Goal: Communication & Community: Answer question/provide support

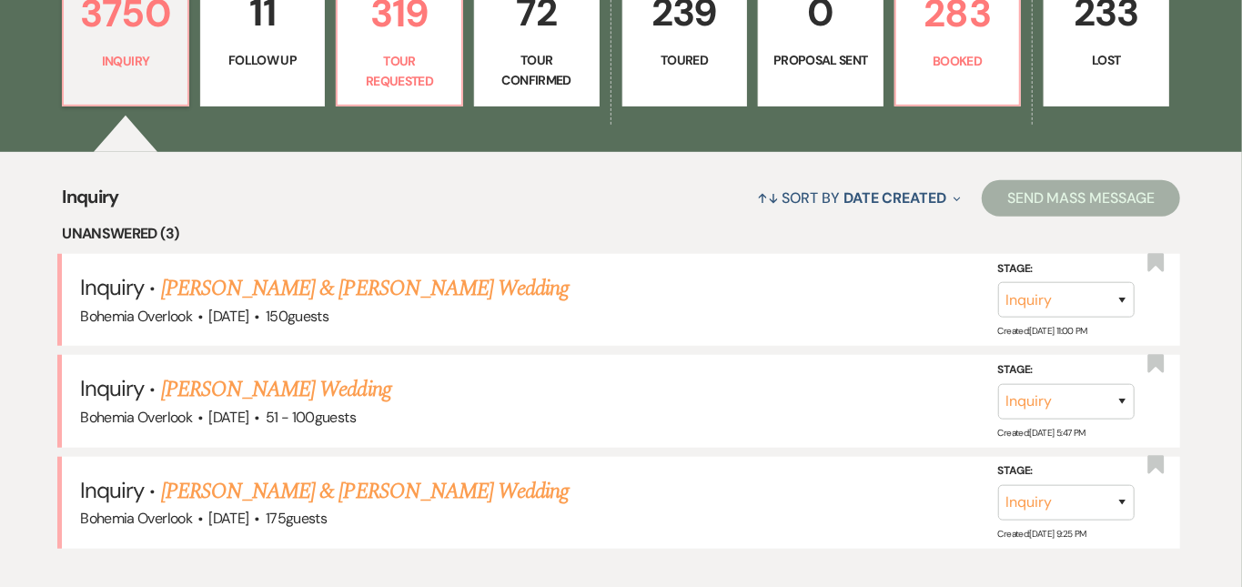
scroll to position [576, 0]
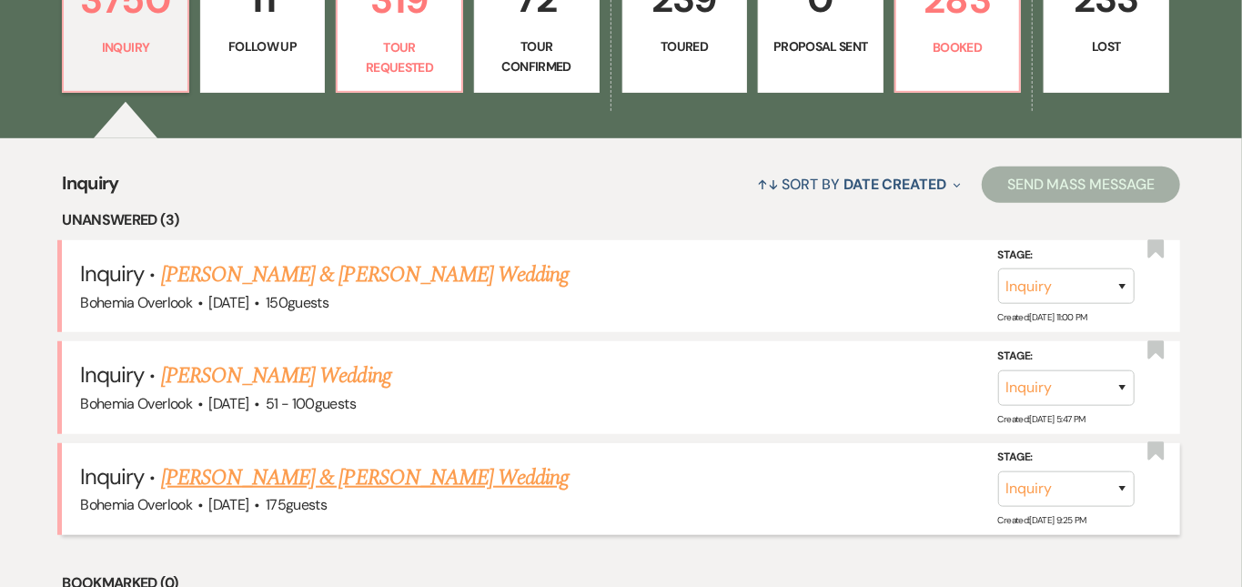
click at [479, 461] on link "[PERSON_NAME] & [PERSON_NAME] Wedding" at bounding box center [365, 477] width 408 height 33
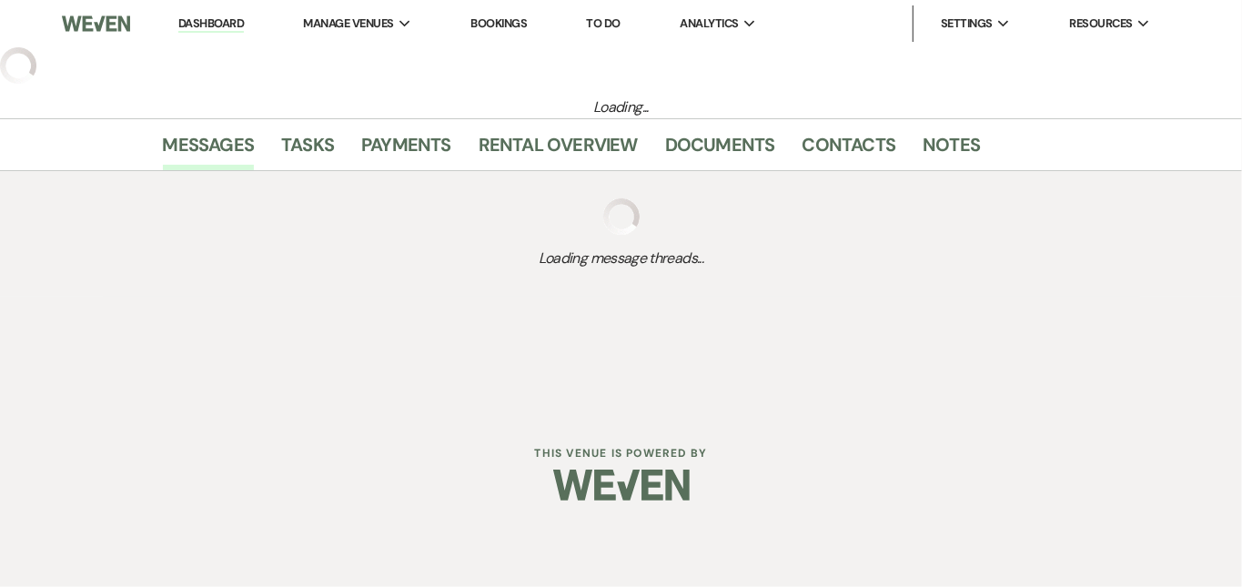
select select "5"
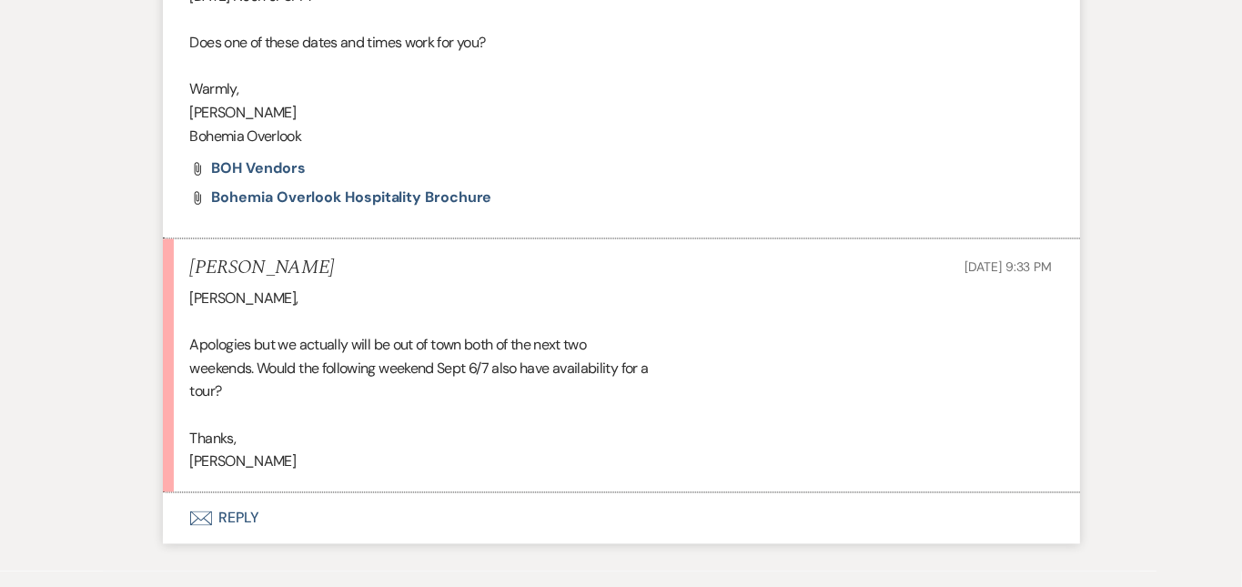
scroll to position [1701, 0]
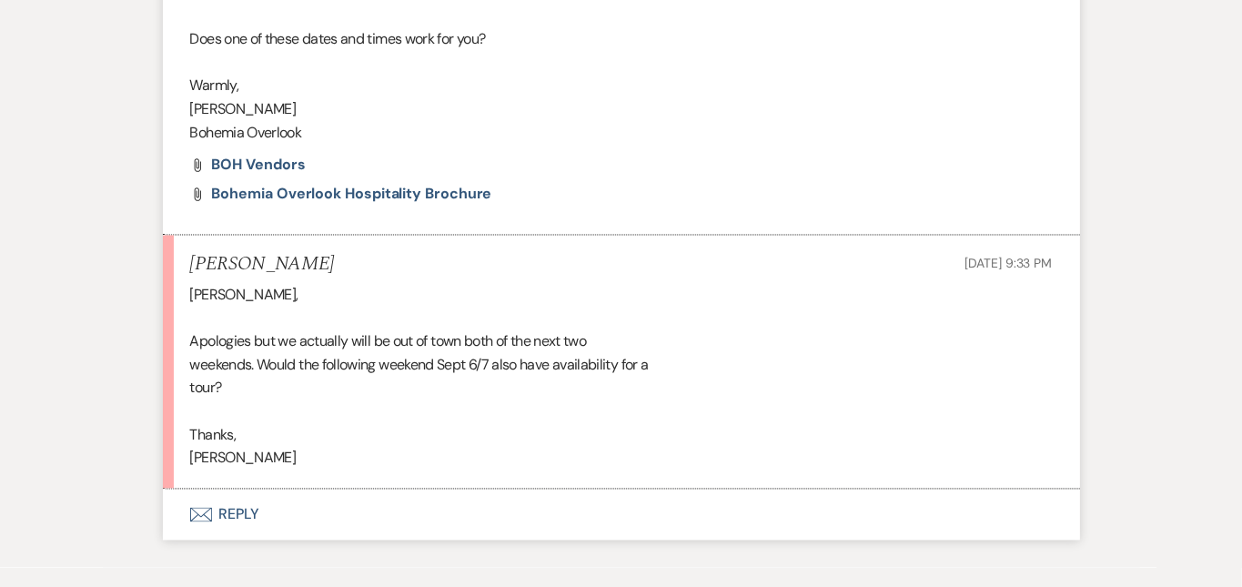
click at [890, 490] on button "Envelope Reply" at bounding box center [621, 515] width 917 height 51
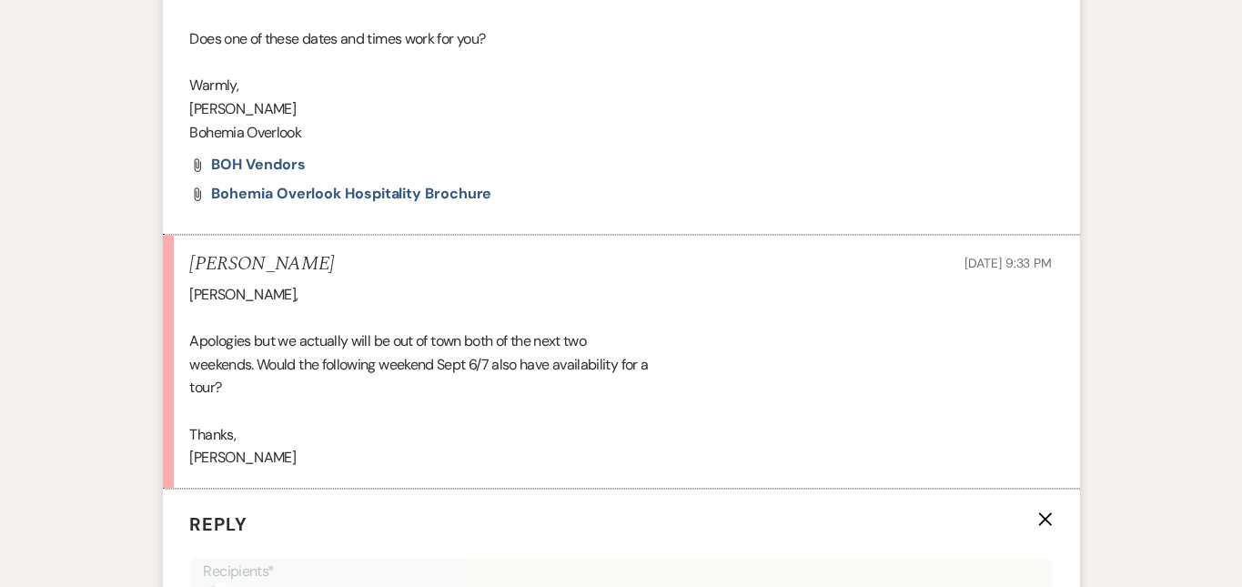
scroll to position [2028, 0]
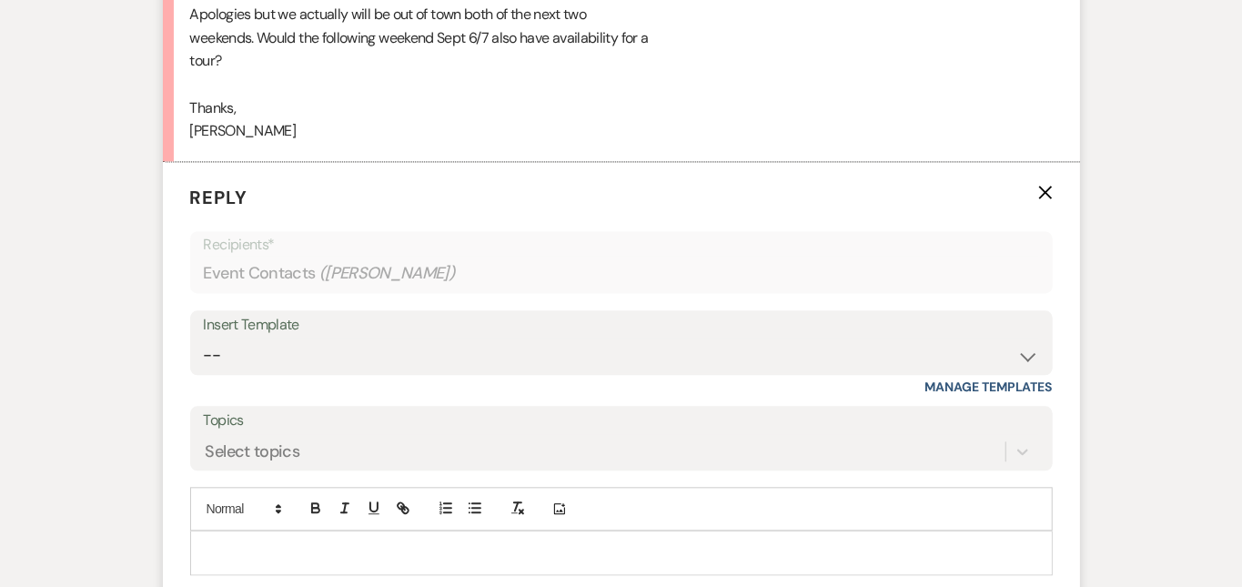
click at [896, 531] on div at bounding box center [621, 552] width 861 height 42
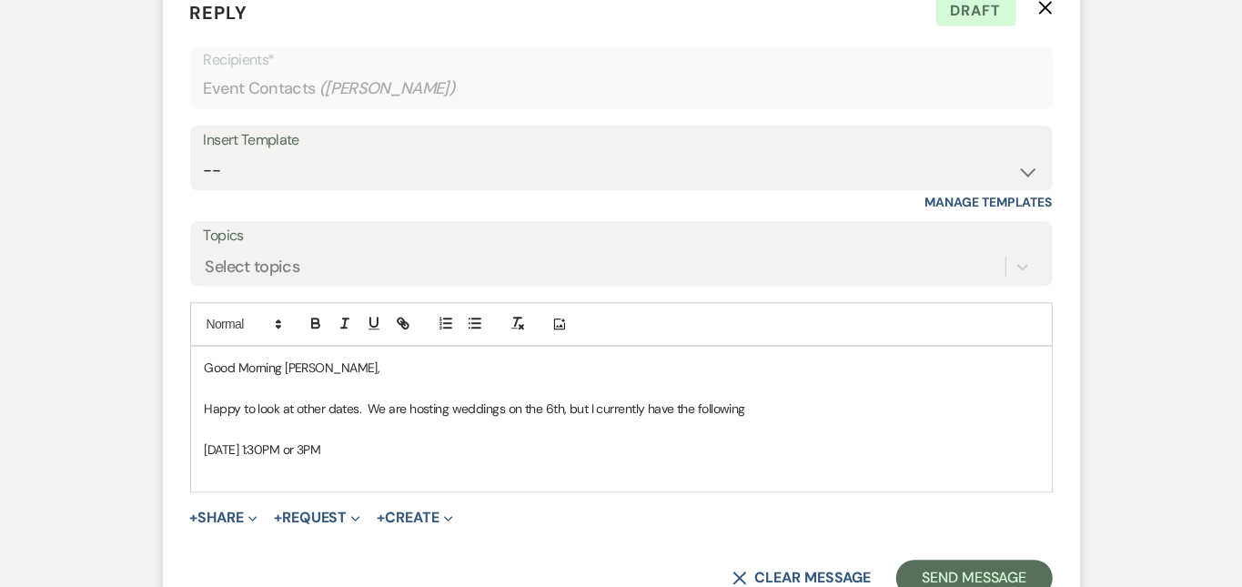
scroll to position [2217, 0]
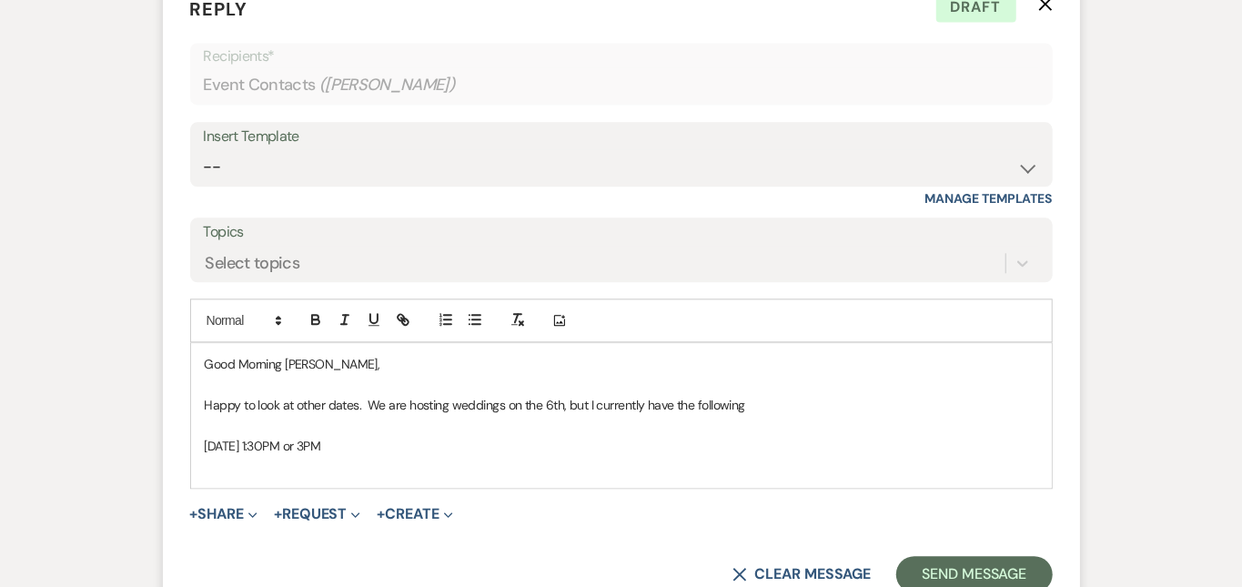
click at [507, 415] on p at bounding box center [622, 425] width 834 height 20
click at [511, 436] on p "September 7th 1:30PM or 3PM" at bounding box center [622, 446] width 834 height 20
click at [502, 436] on p "September 7th 1:30PM or 3PM" at bounding box center [622, 446] width 834 height 20
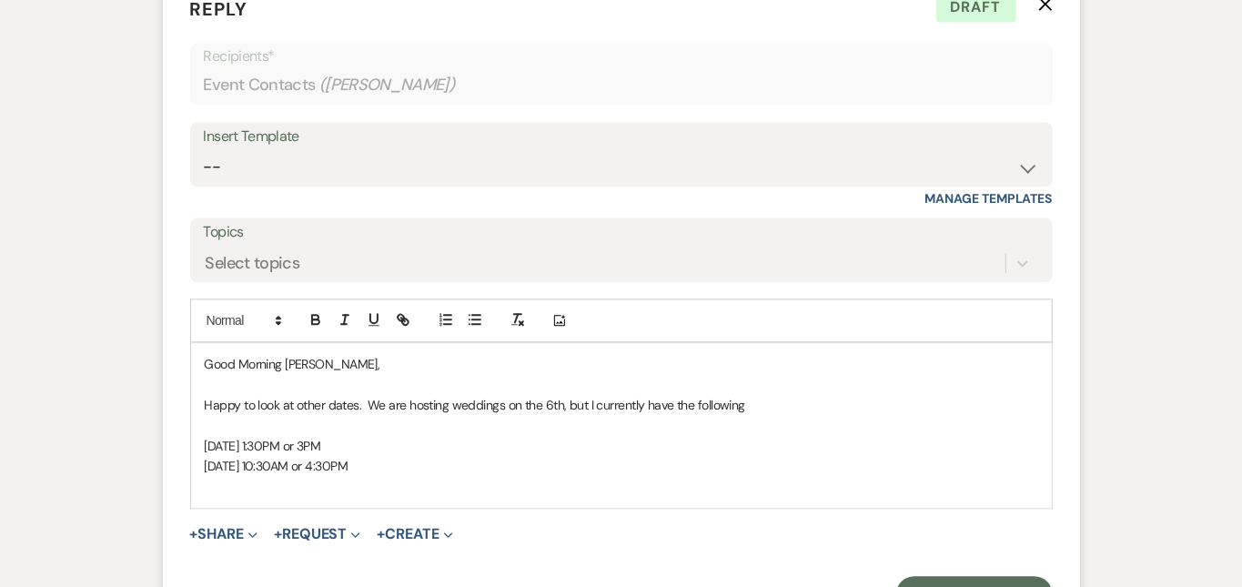
click at [558, 441] on div "Good Morning Ryan, Happy to look at other dates. We are hosting weddings on the…" at bounding box center [621, 425] width 861 height 165
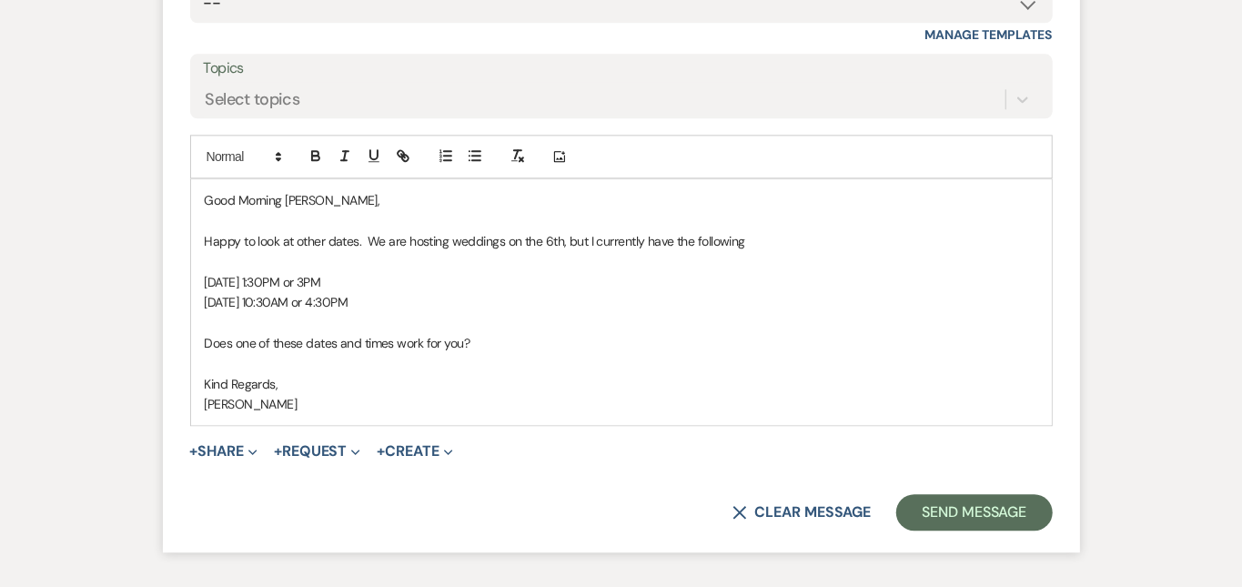
scroll to position [2382, 0]
click at [1052, 493] on button "Send Message" at bounding box center [974, 511] width 156 height 36
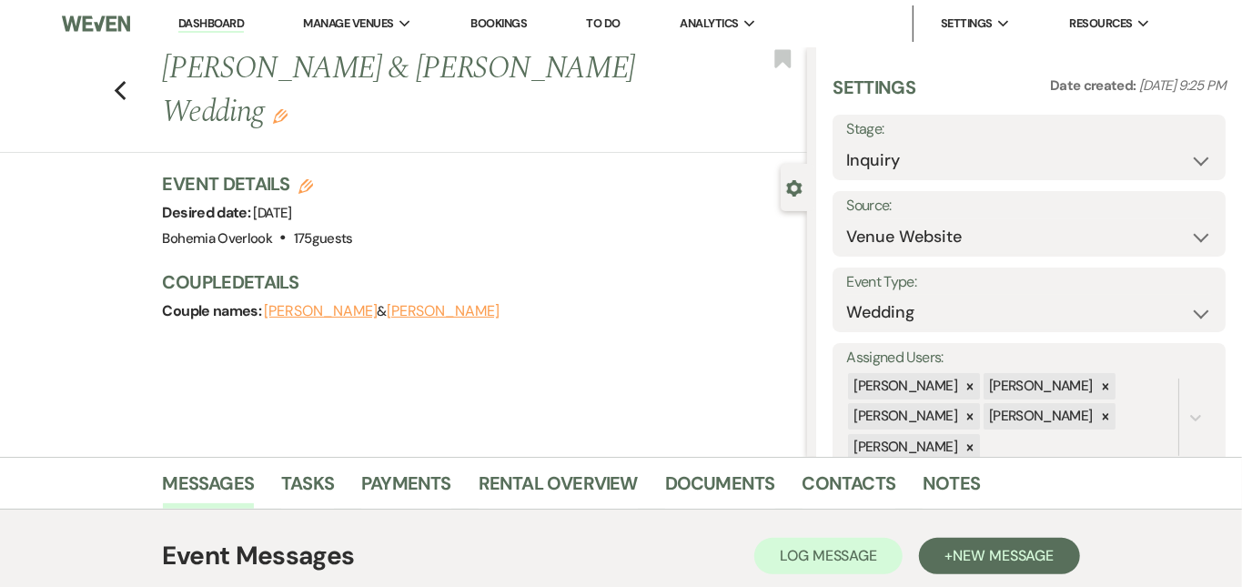
scroll to position [0, 0]
click at [215, 19] on link "Dashboard" at bounding box center [211, 23] width 66 height 17
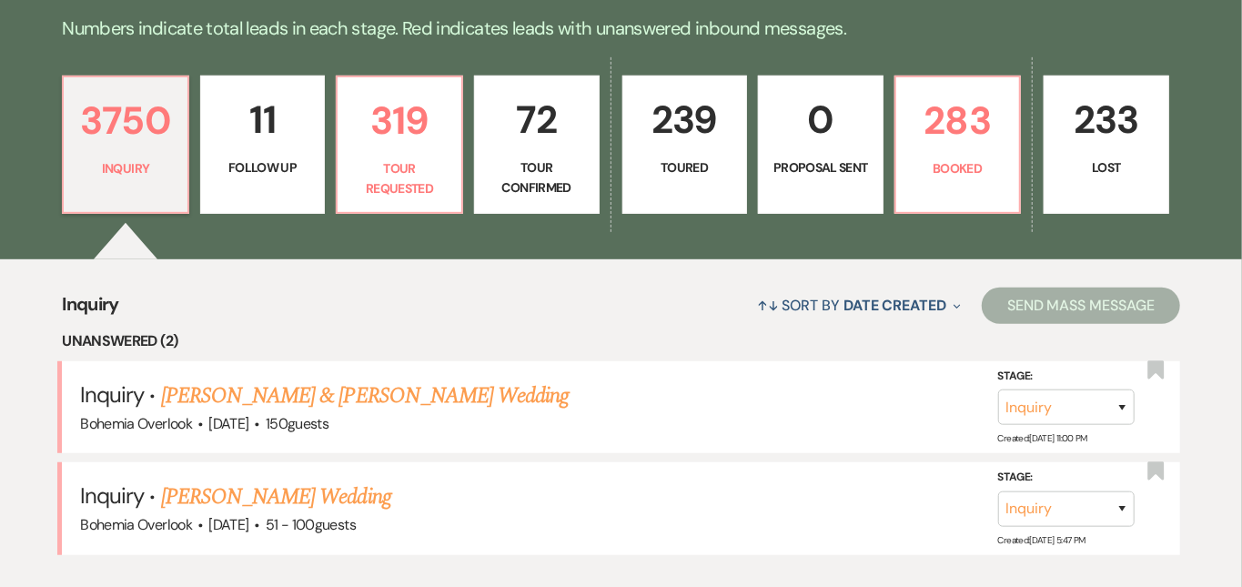
scroll to position [460, 0]
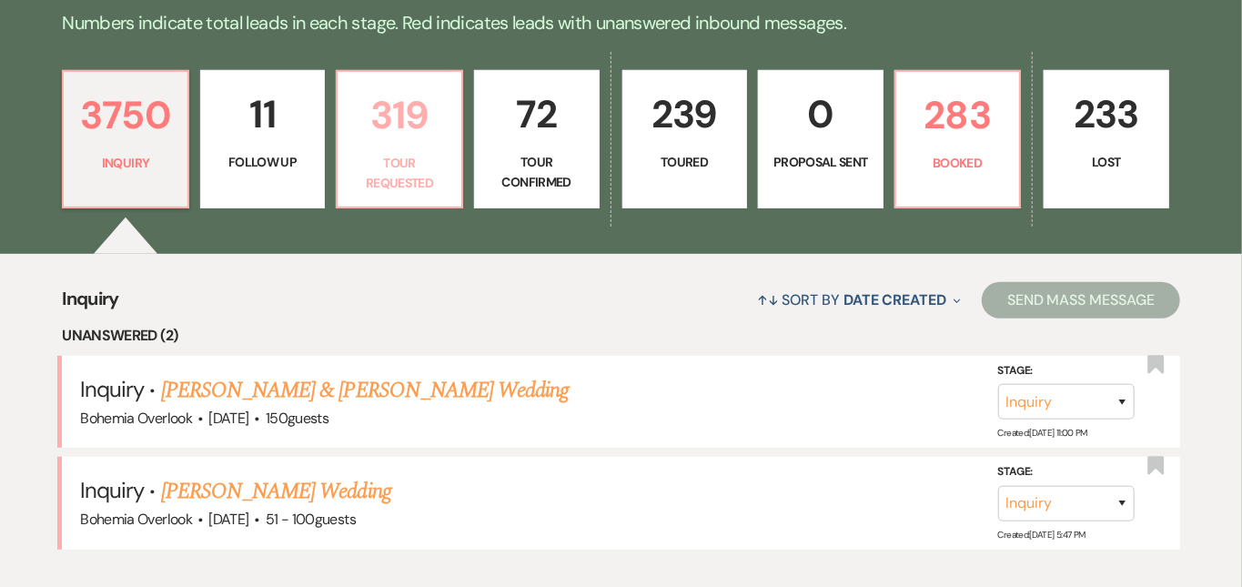
click at [413, 139] on p "319" at bounding box center [400, 115] width 102 height 61
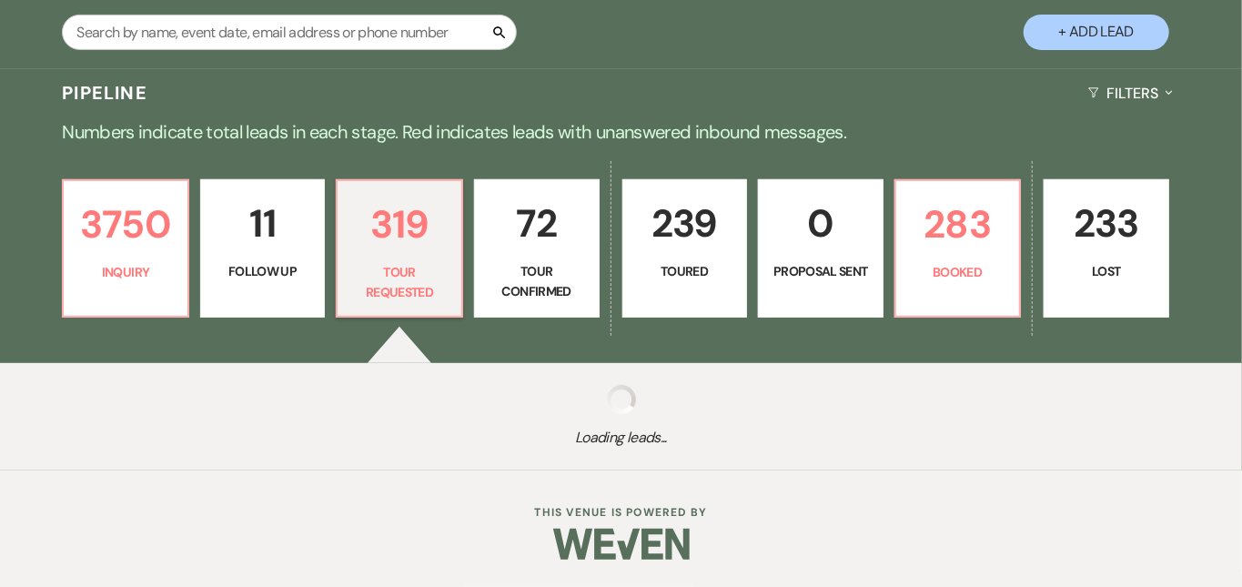
scroll to position [332, 0]
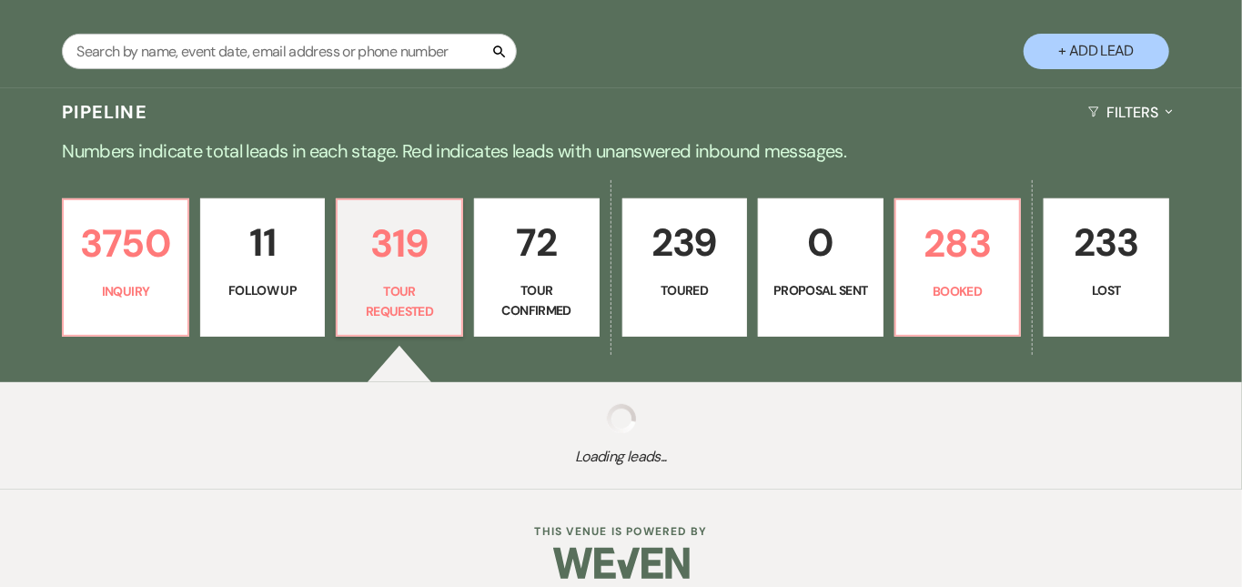
select select "2"
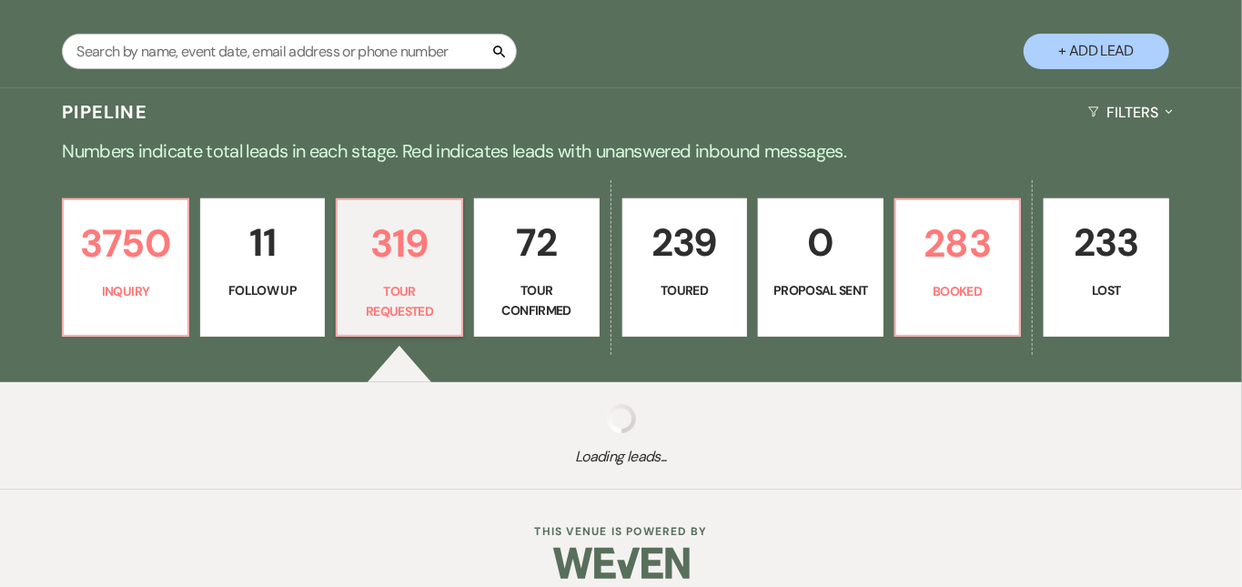
select select "2"
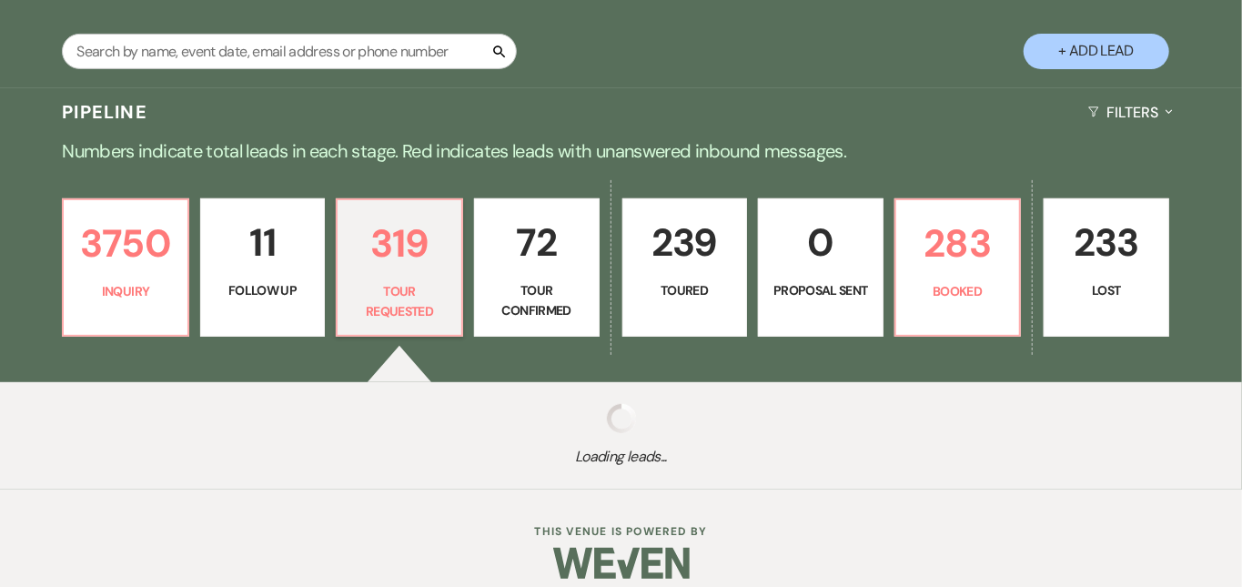
select select "2"
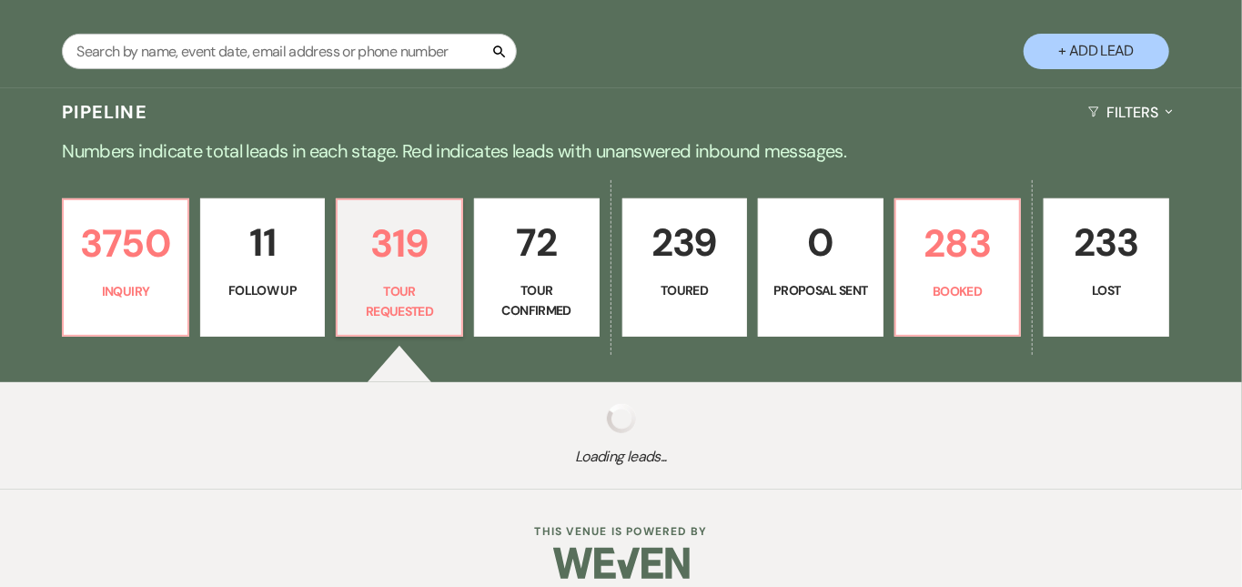
select select "2"
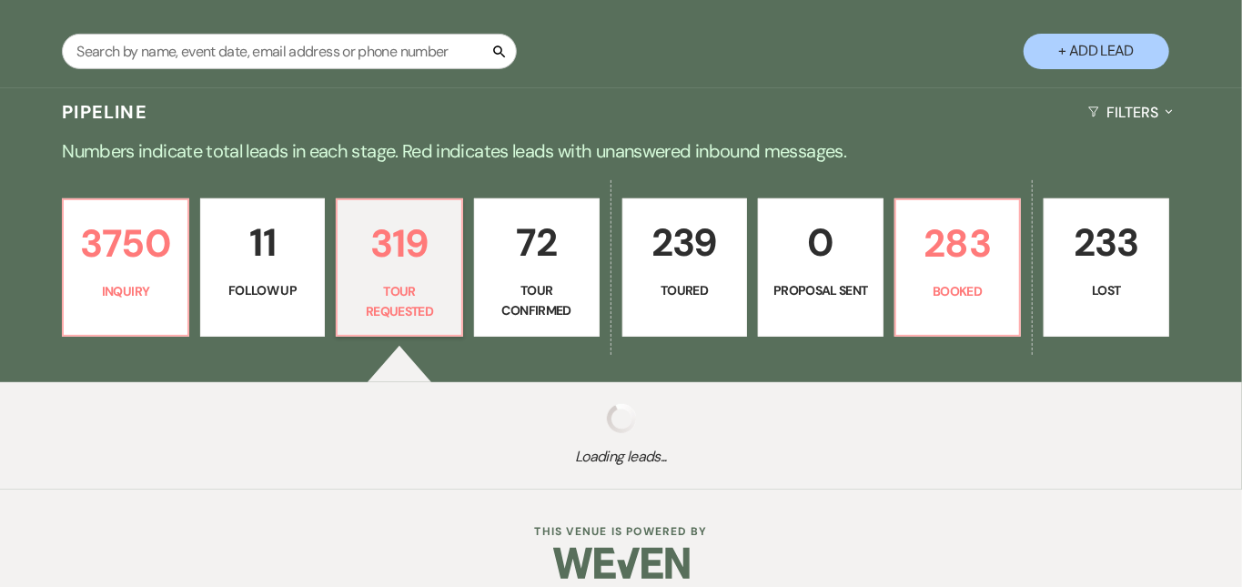
select select "2"
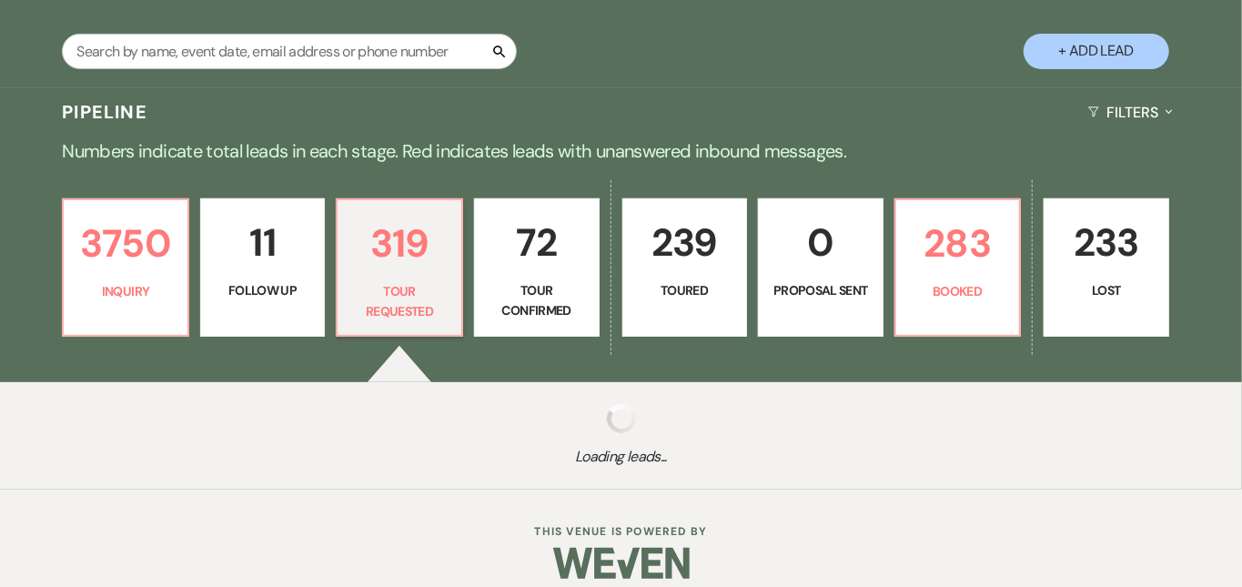
select select "2"
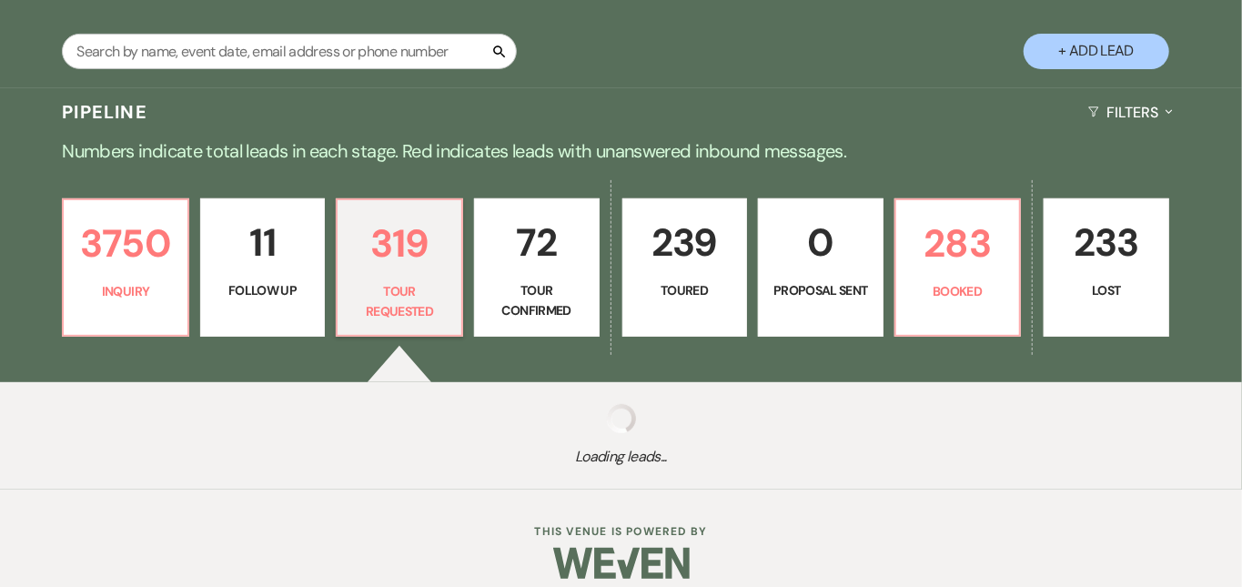
select select "2"
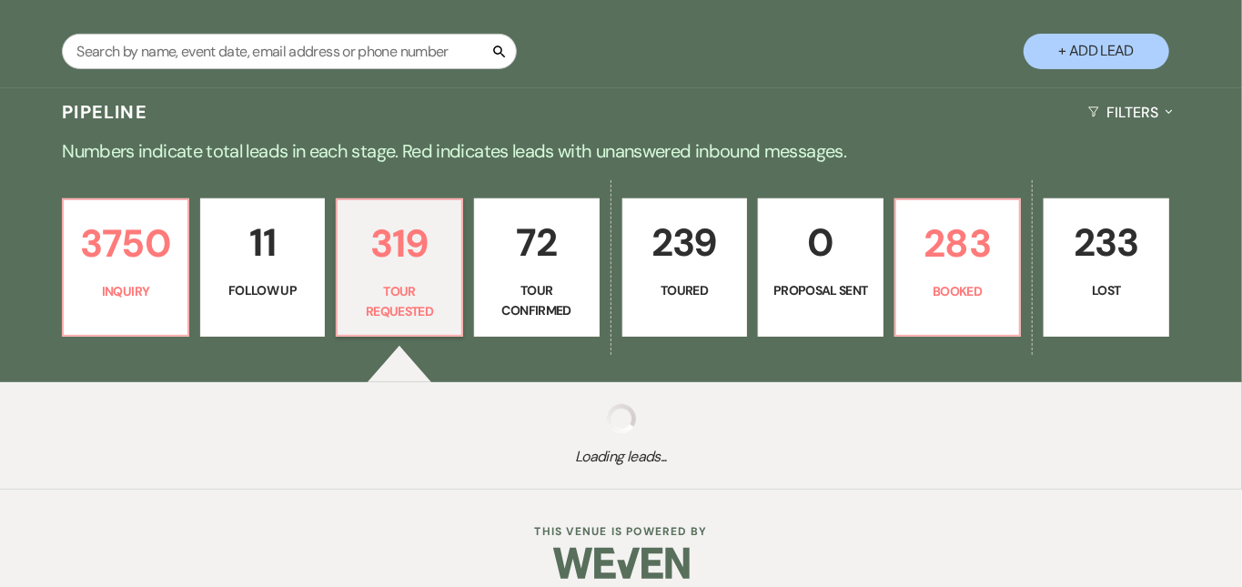
select select "2"
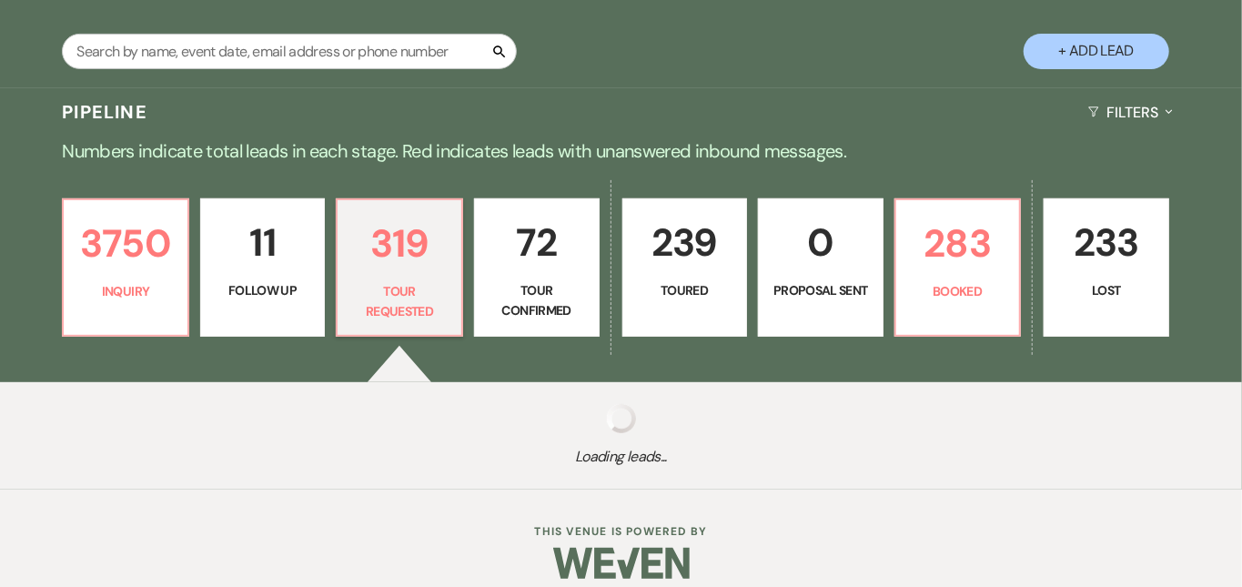
select select "2"
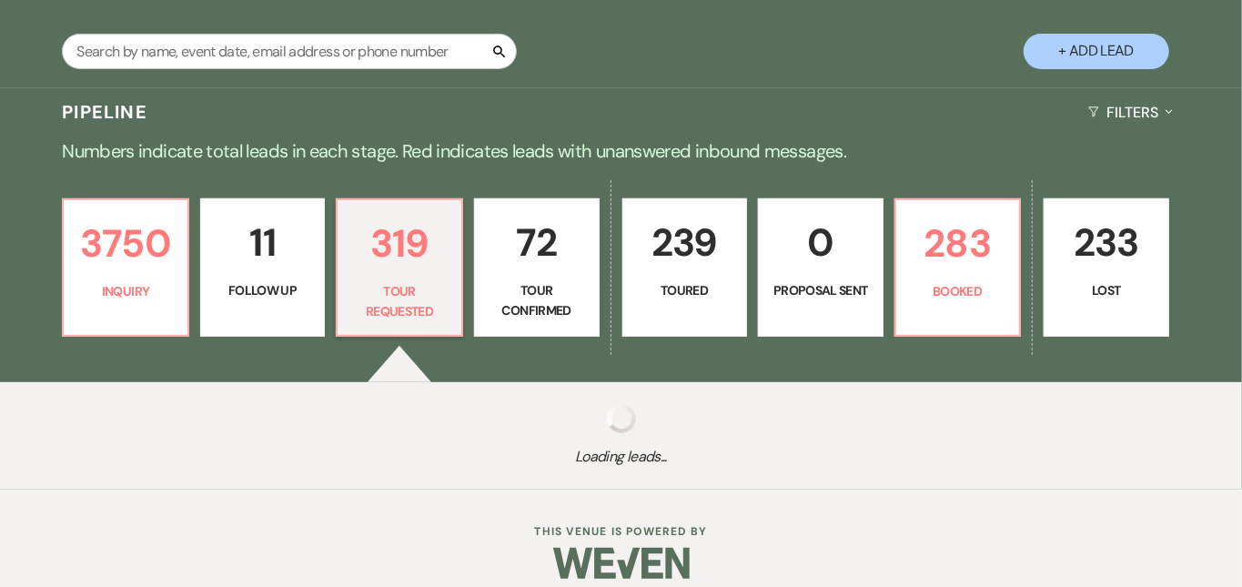
select select "2"
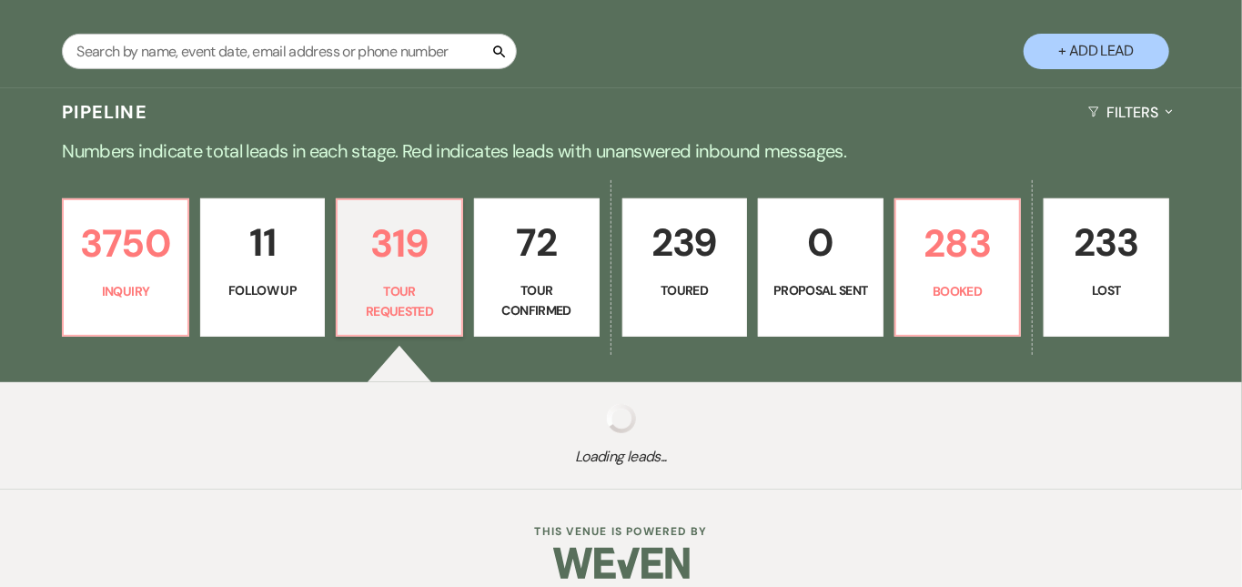
select select "2"
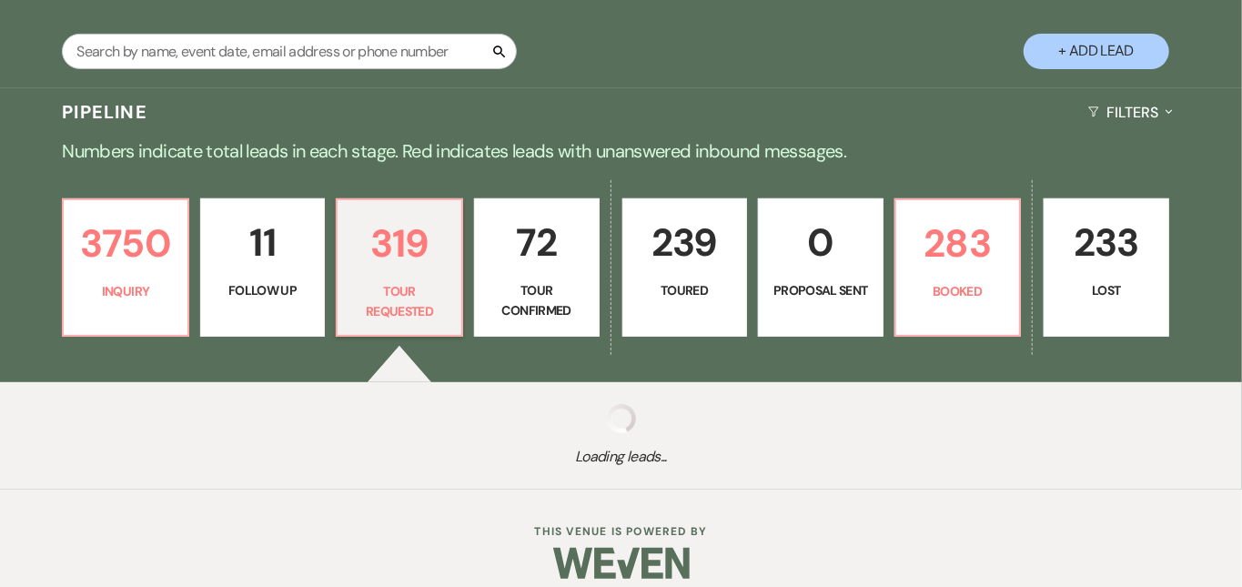
select select "2"
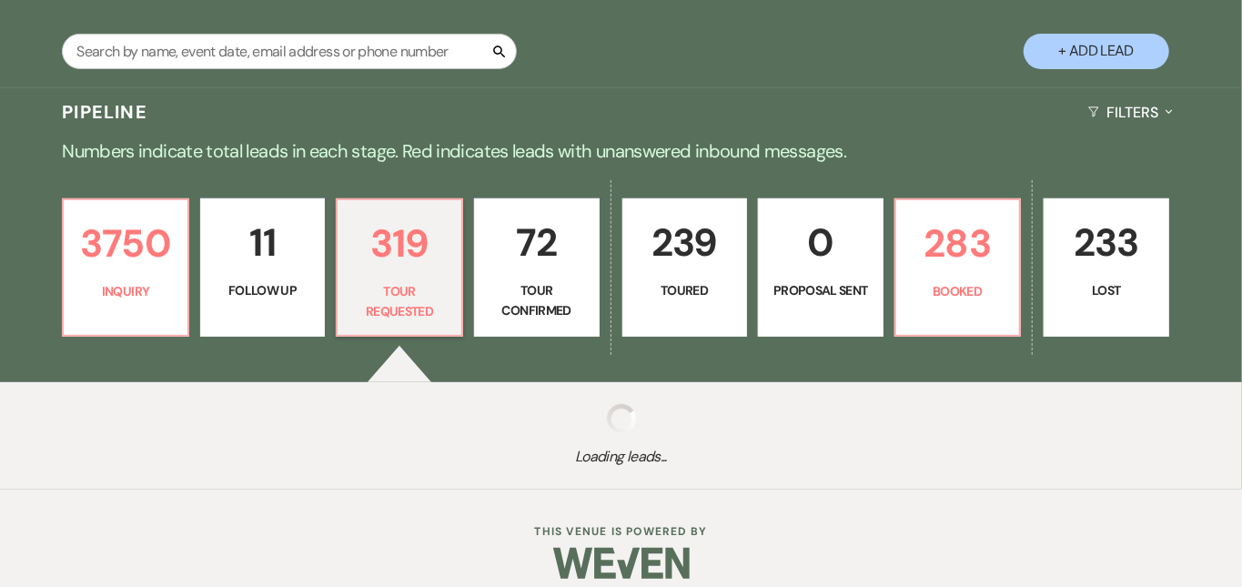
select select "2"
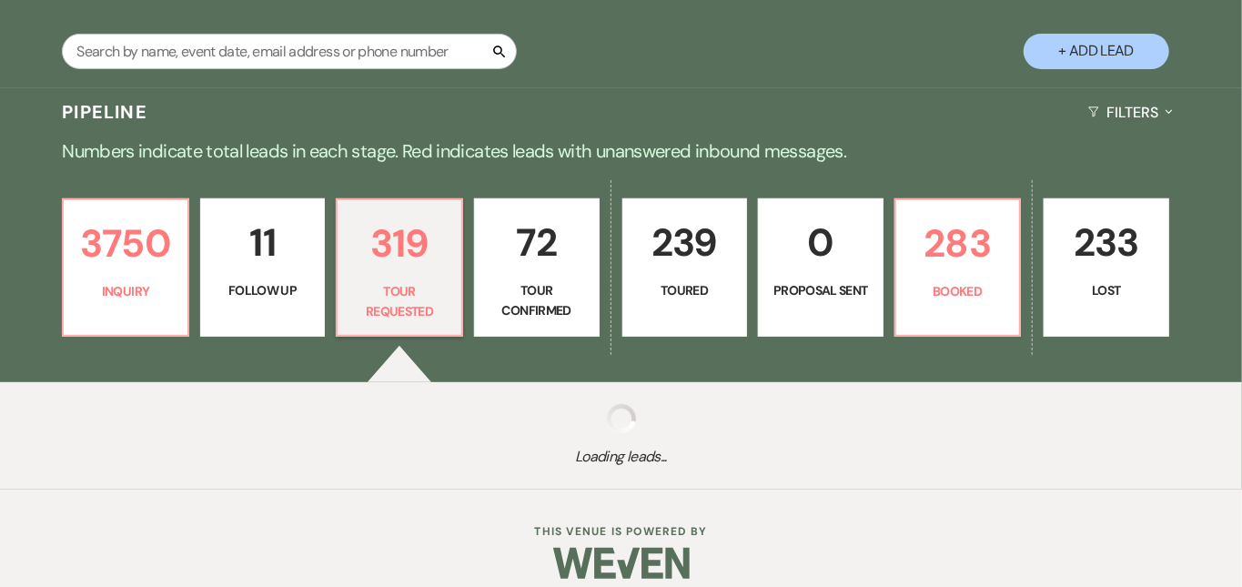
select select "2"
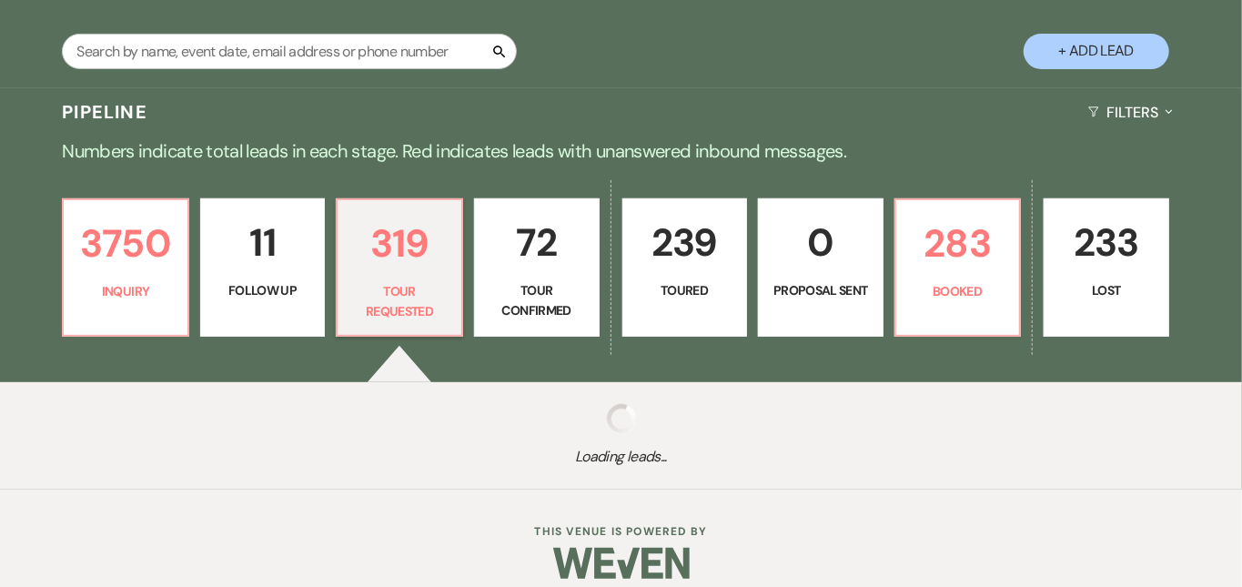
select select "2"
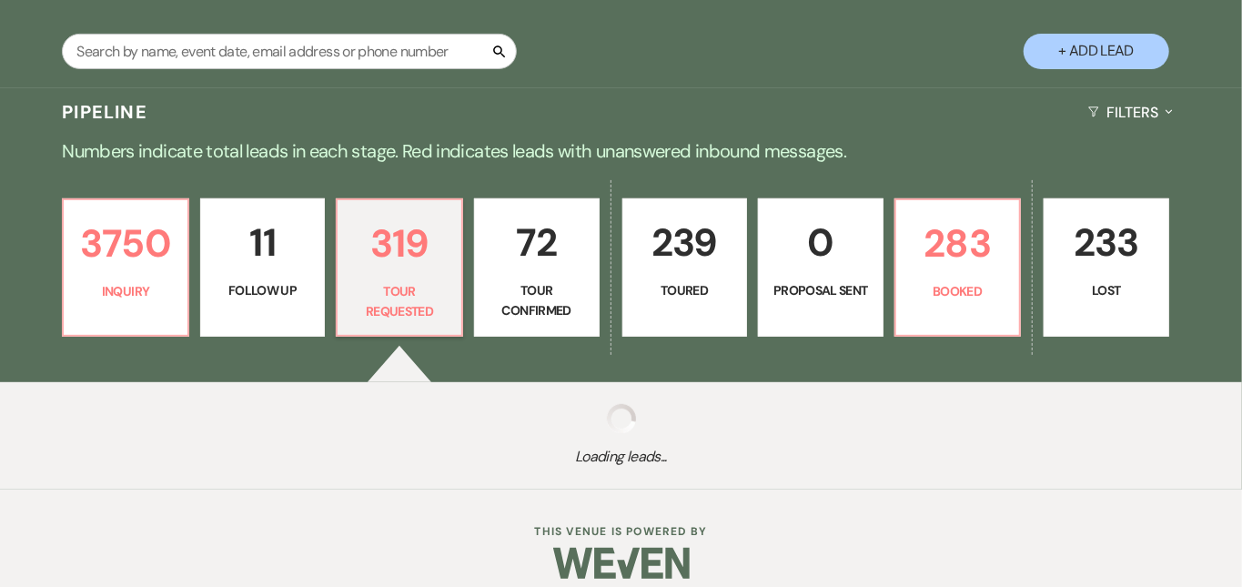
select select "2"
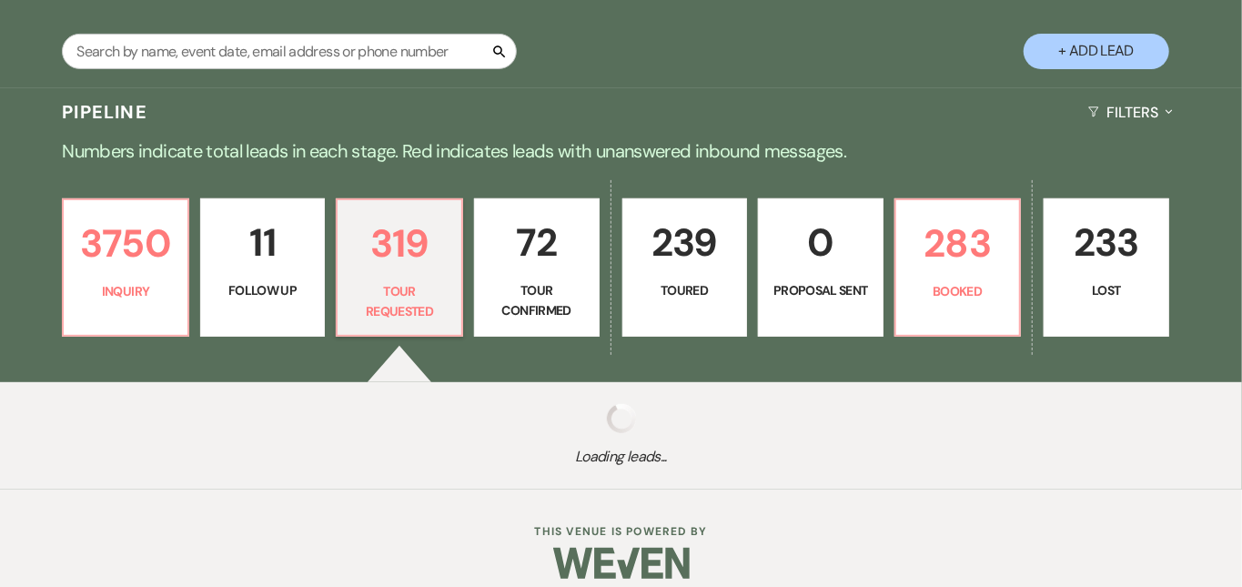
select select "2"
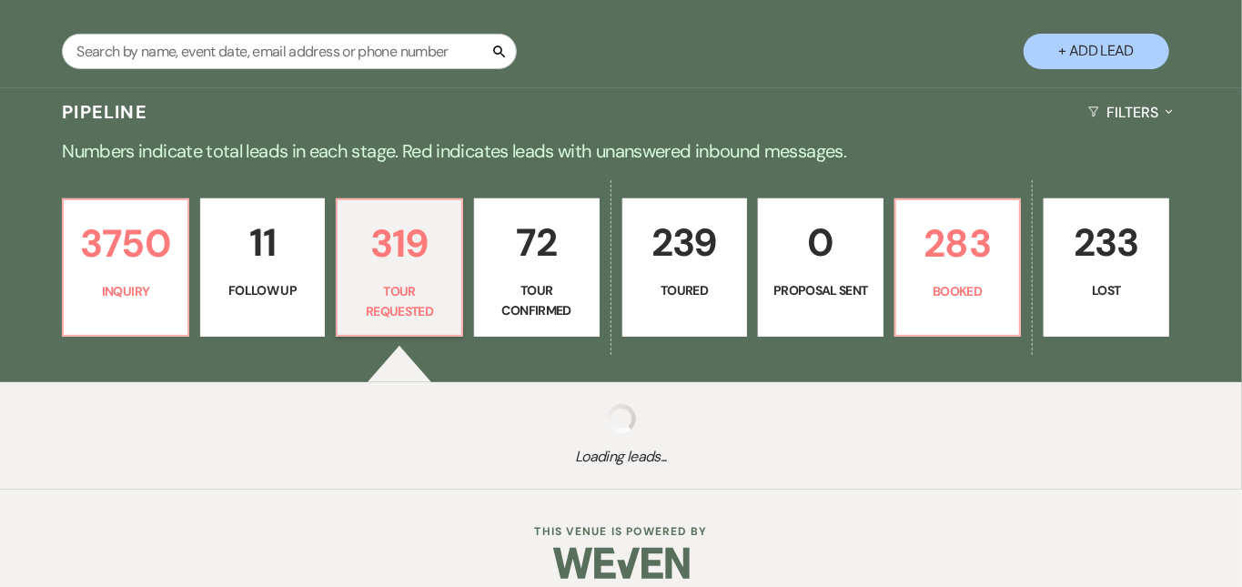
select select "2"
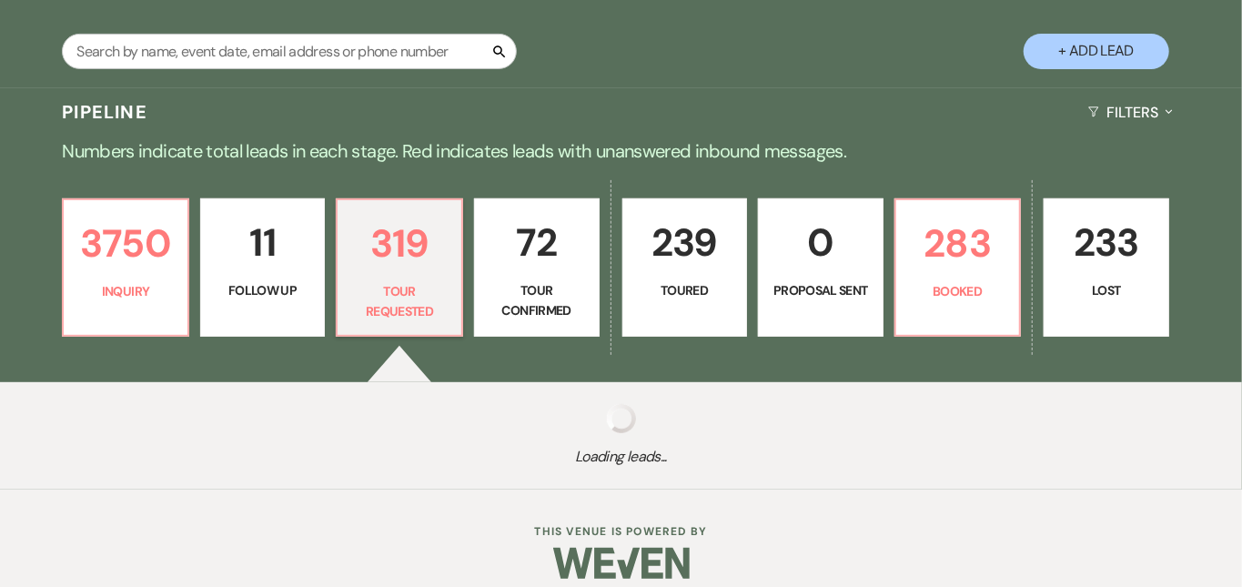
select select "2"
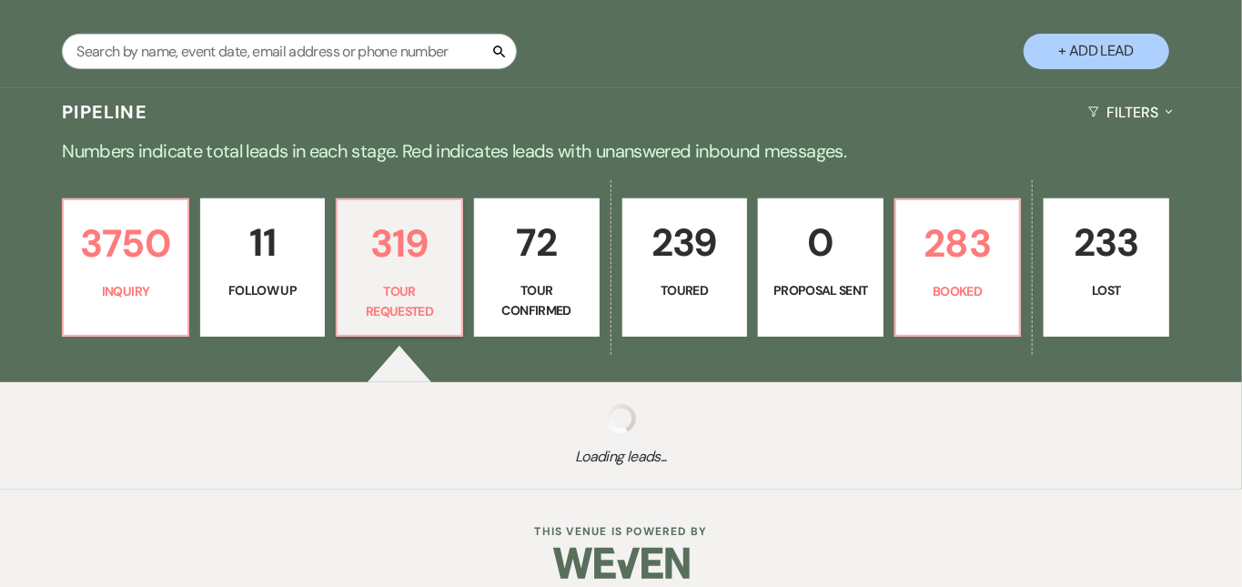
select select "2"
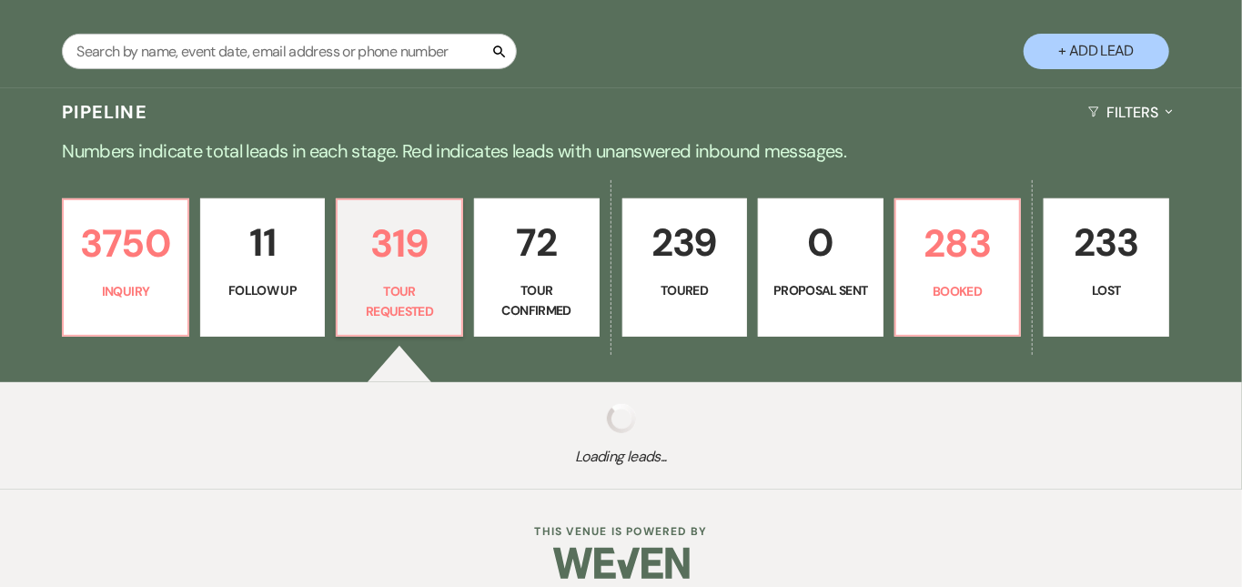
select select "2"
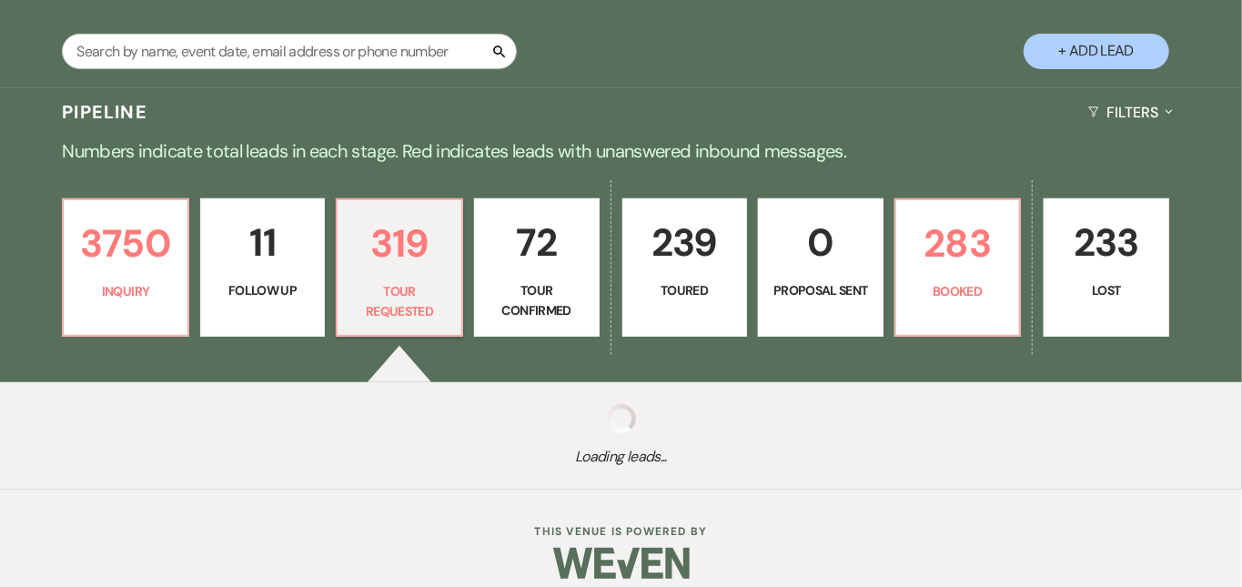
select select "2"
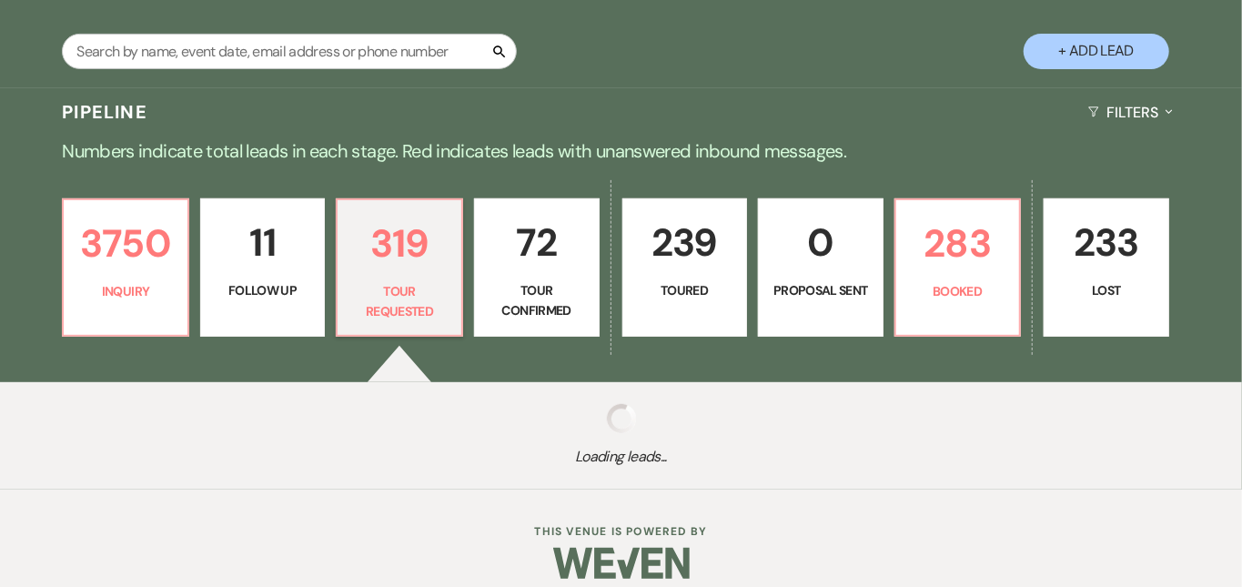
select select "2"
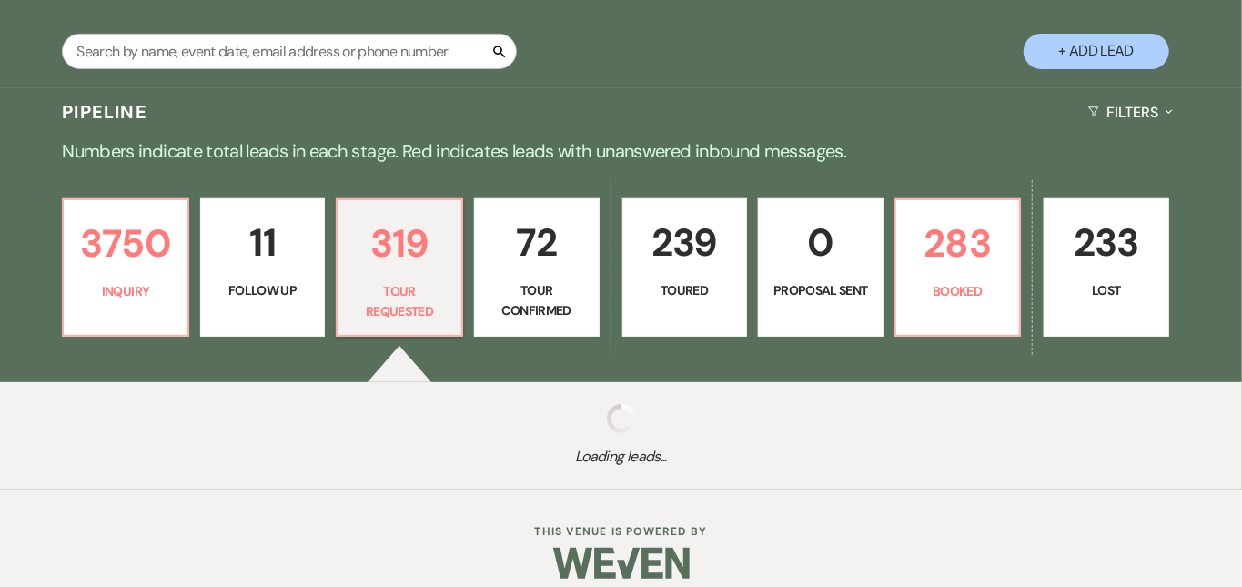
select select "2"
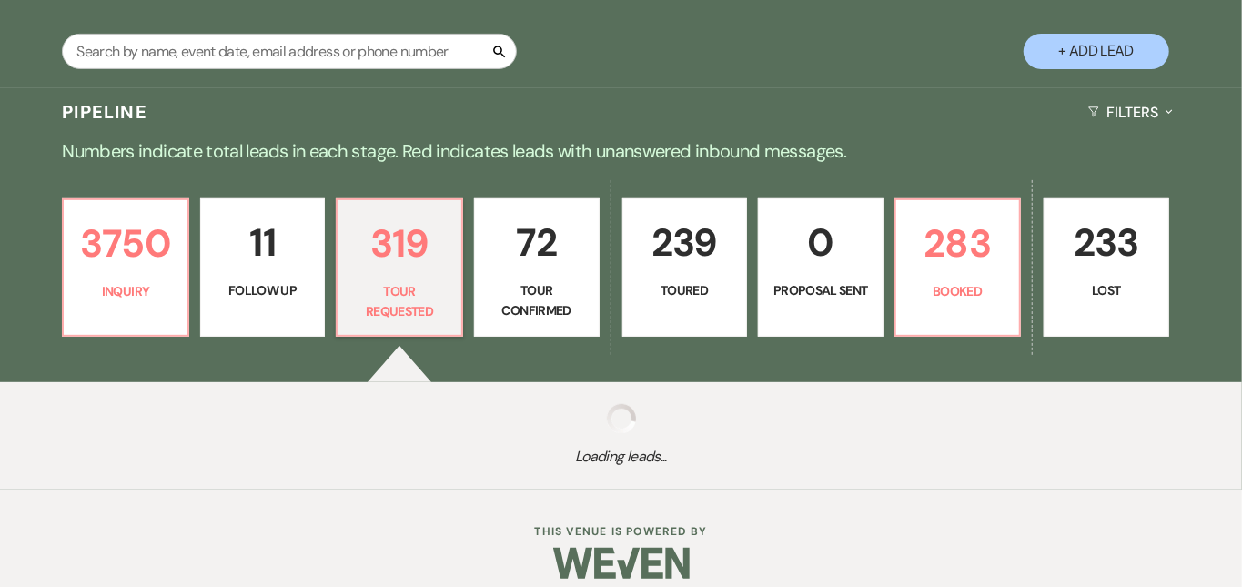
select select "2"
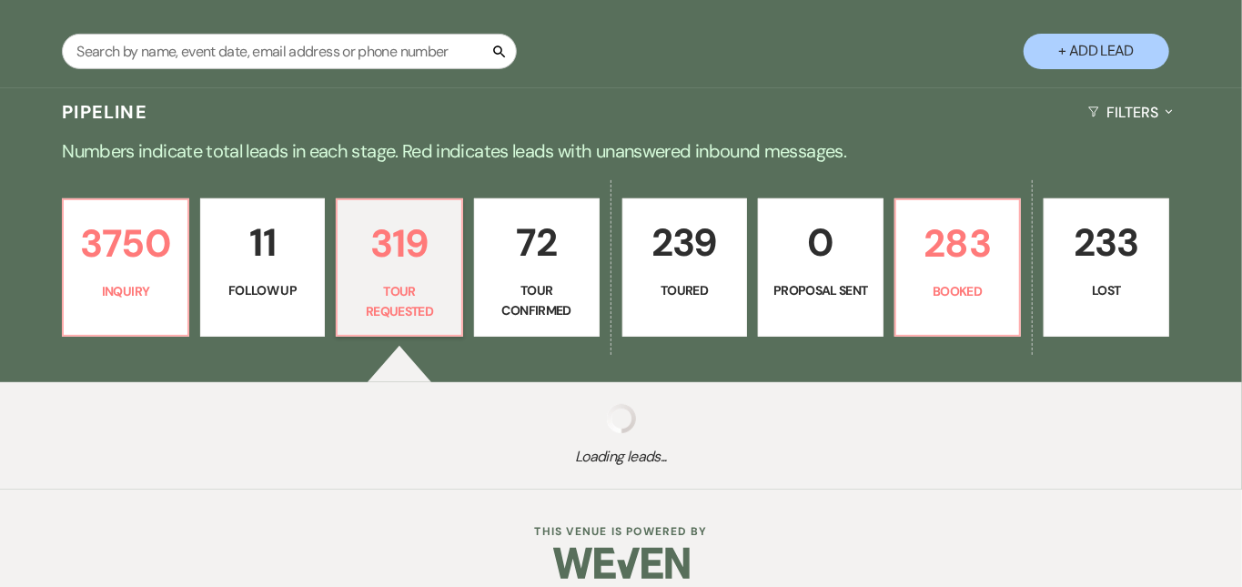
select select "2"
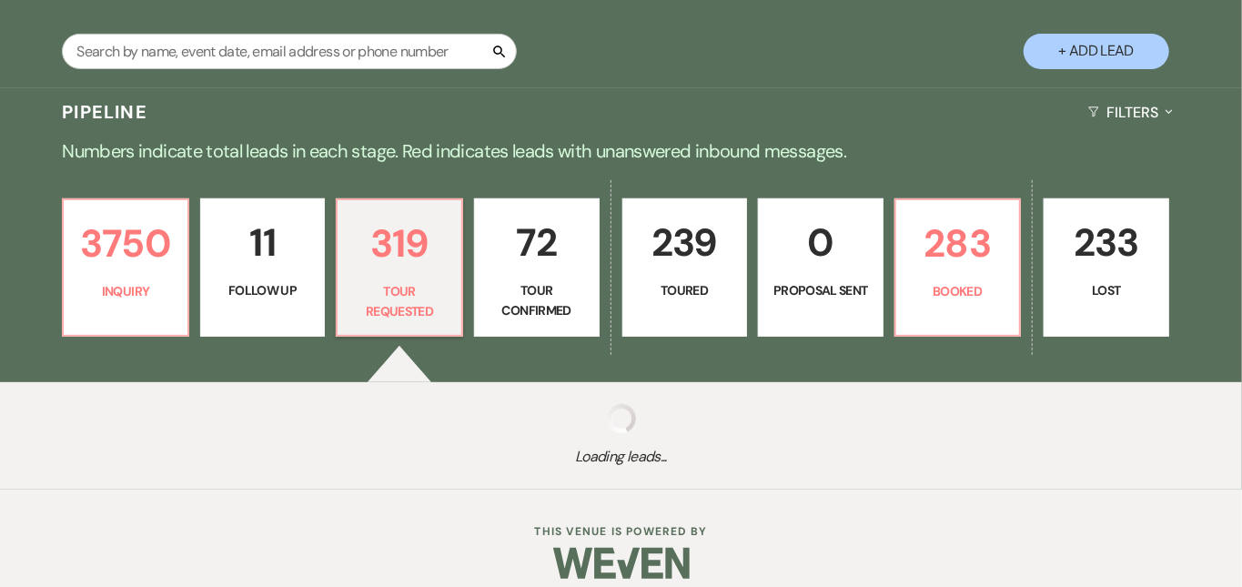
select select "2"
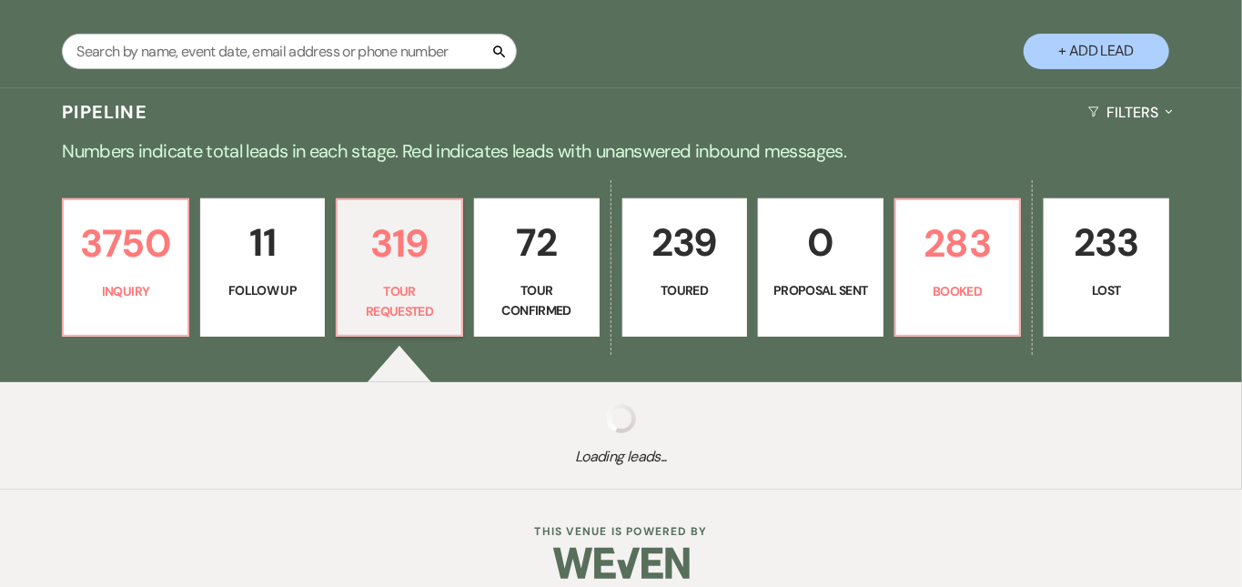
select select "2"
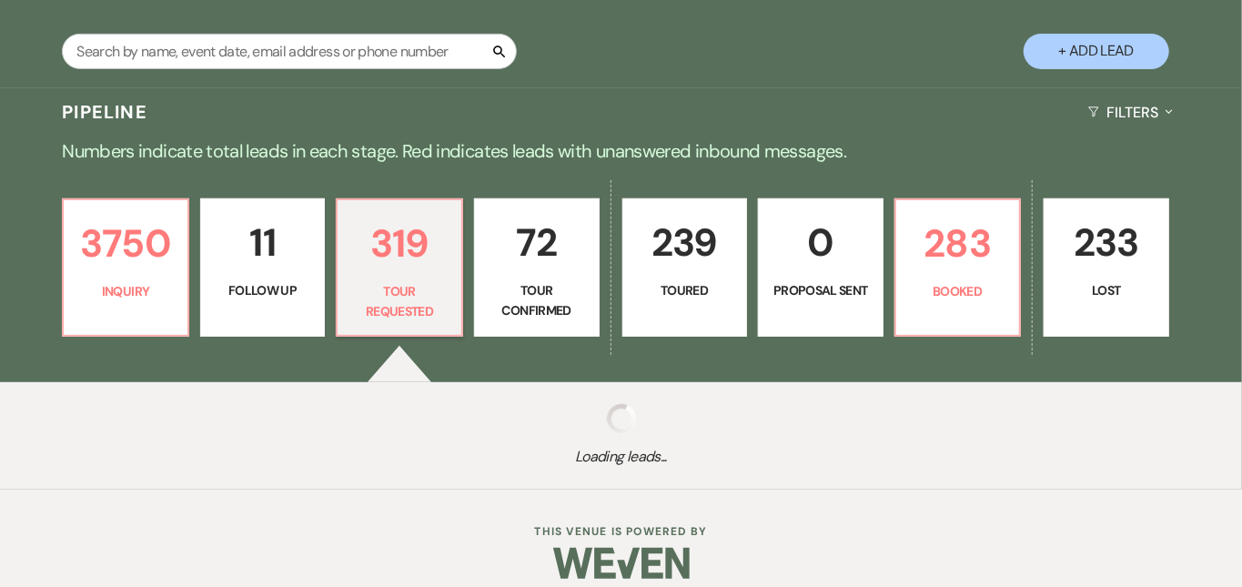
select select "2"
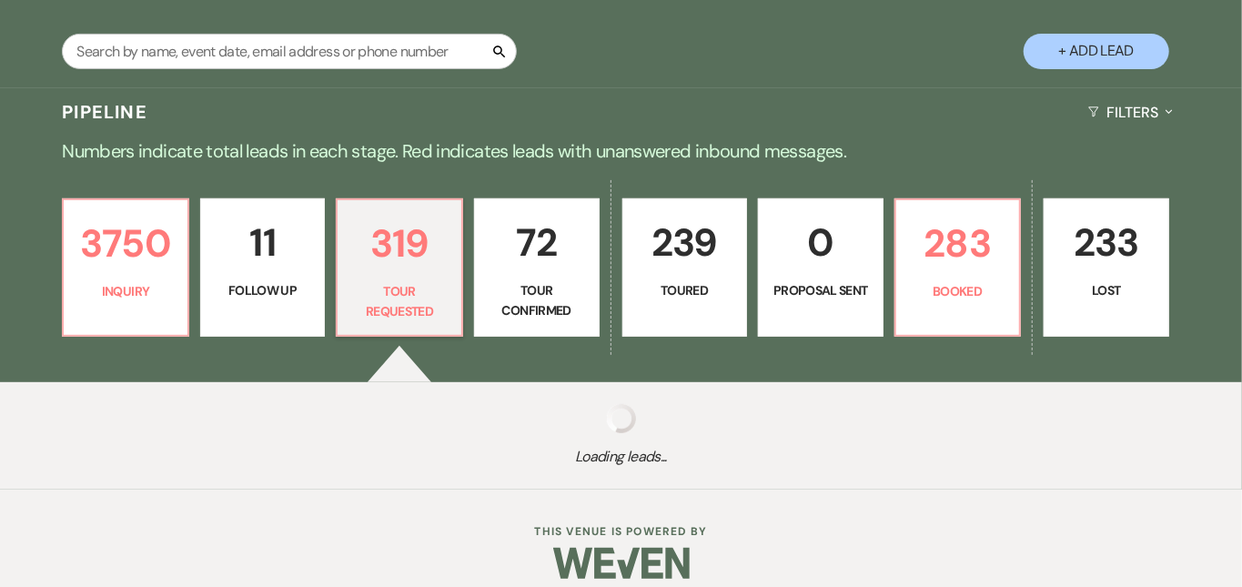
select select "2"
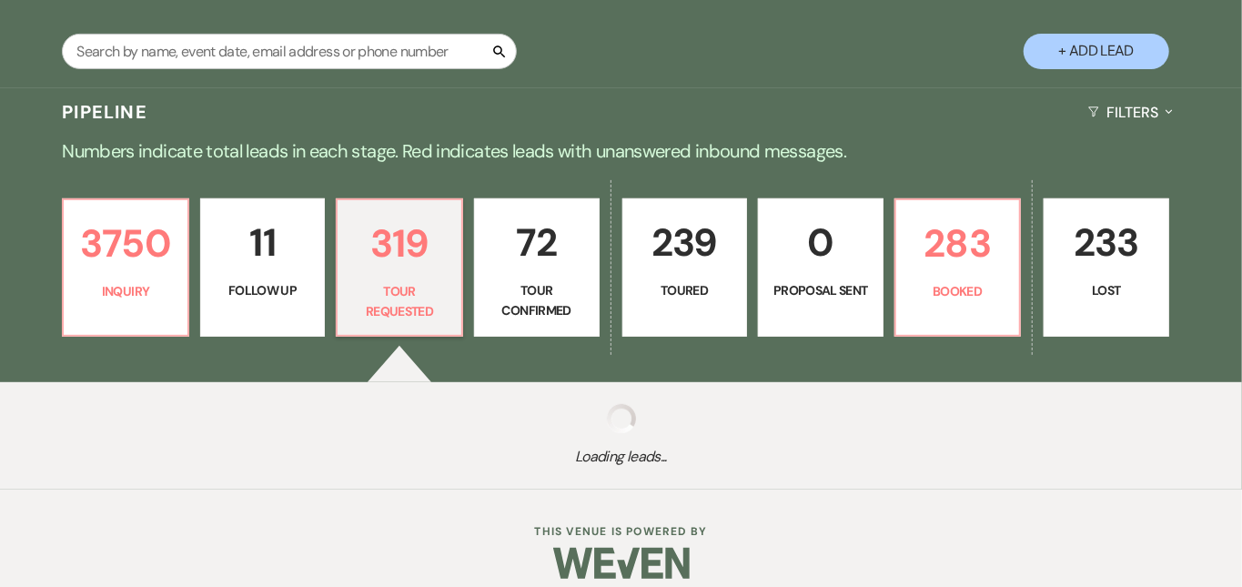
select select "2"
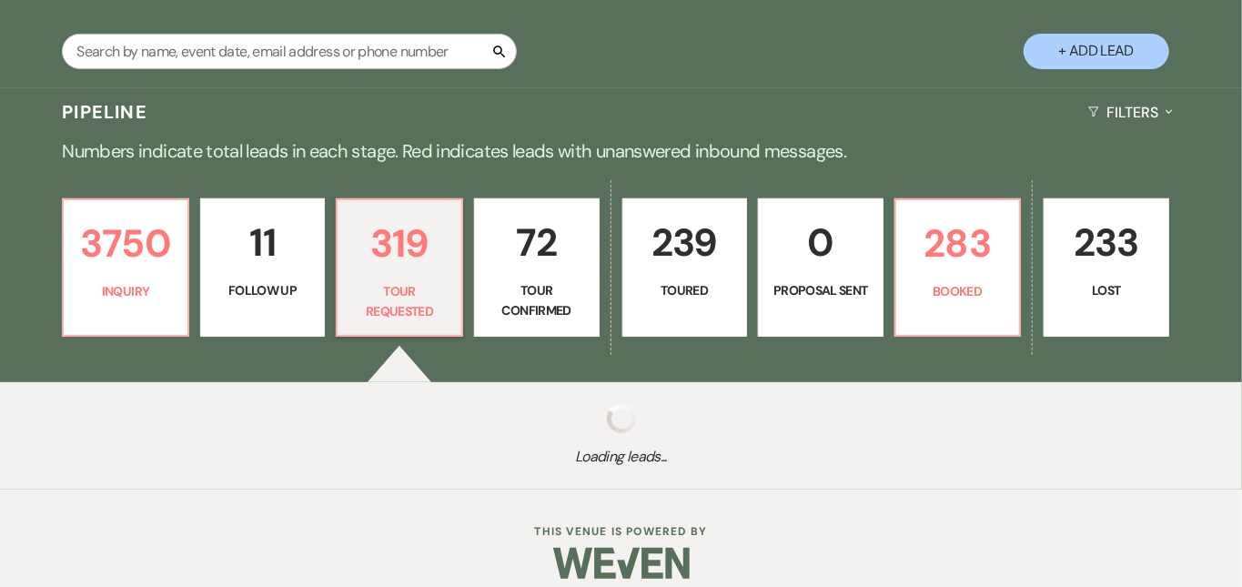
select select "2"
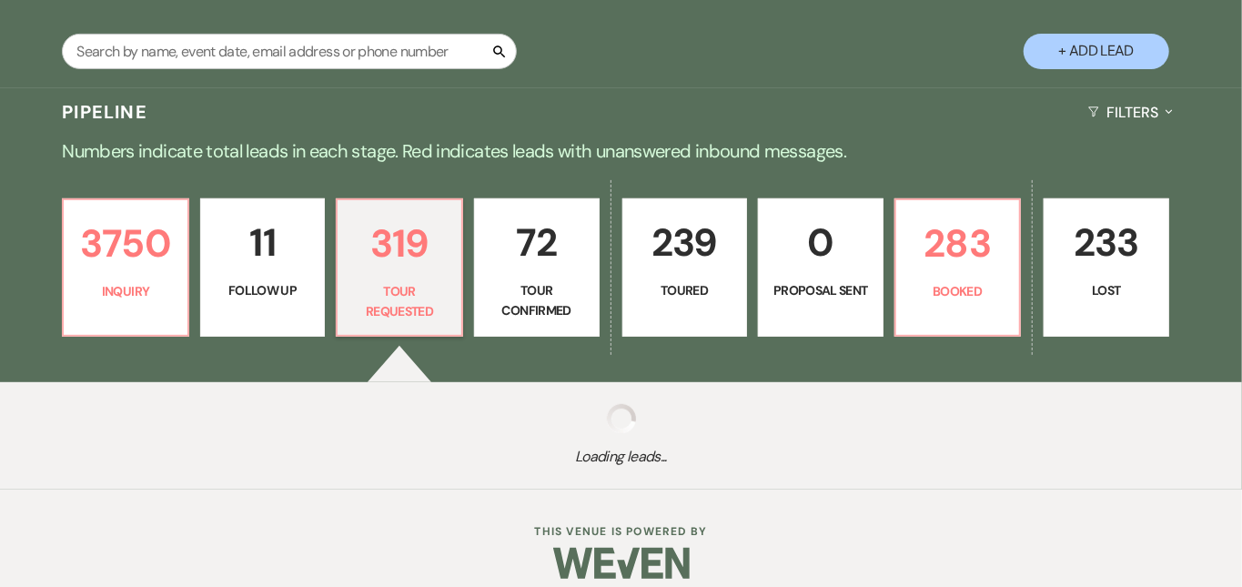
select select "2"
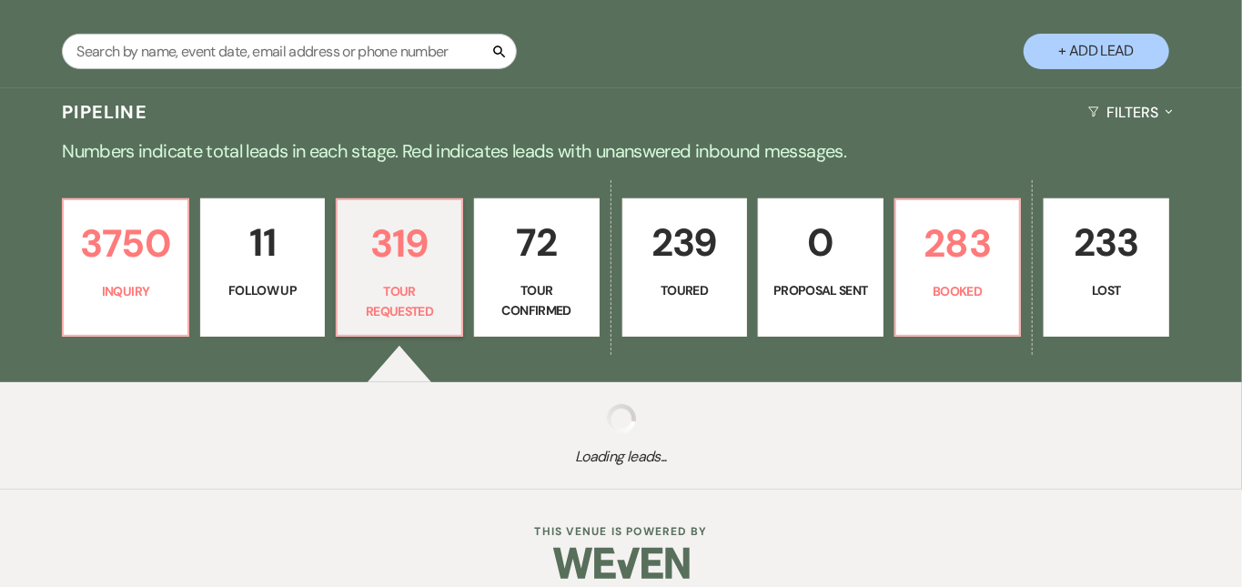
select select "2"
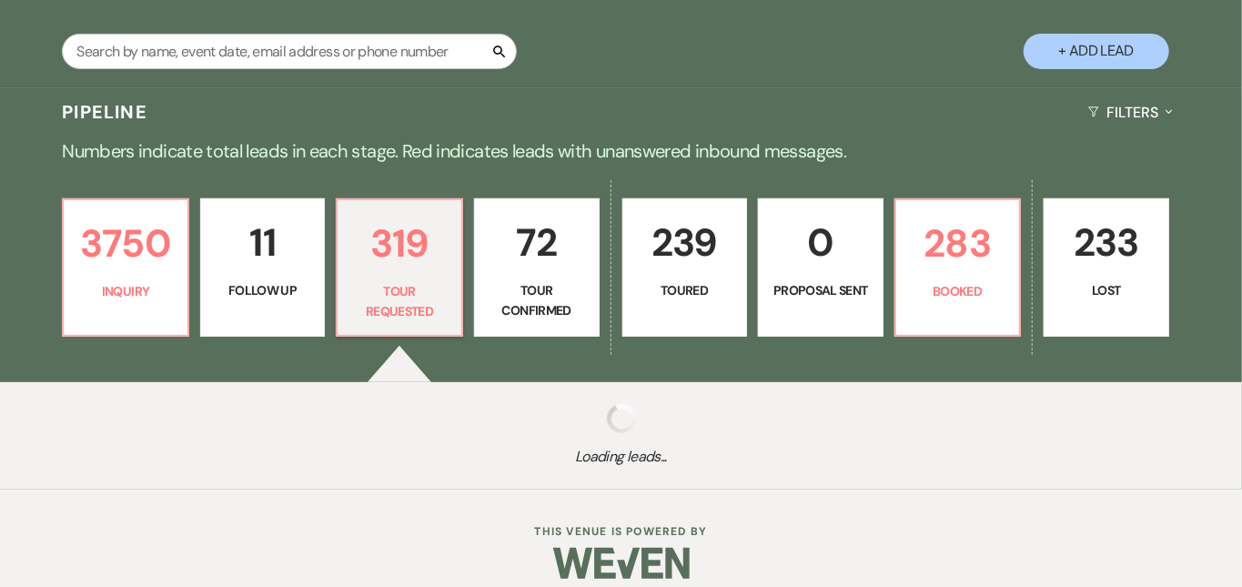
select select "2"
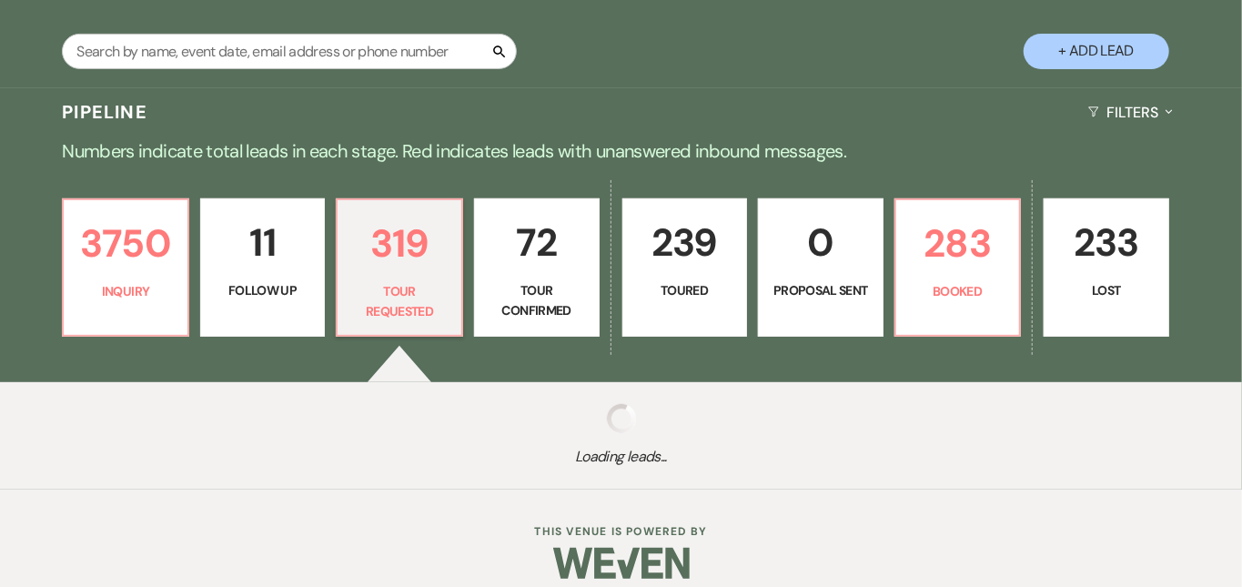
select select "2"
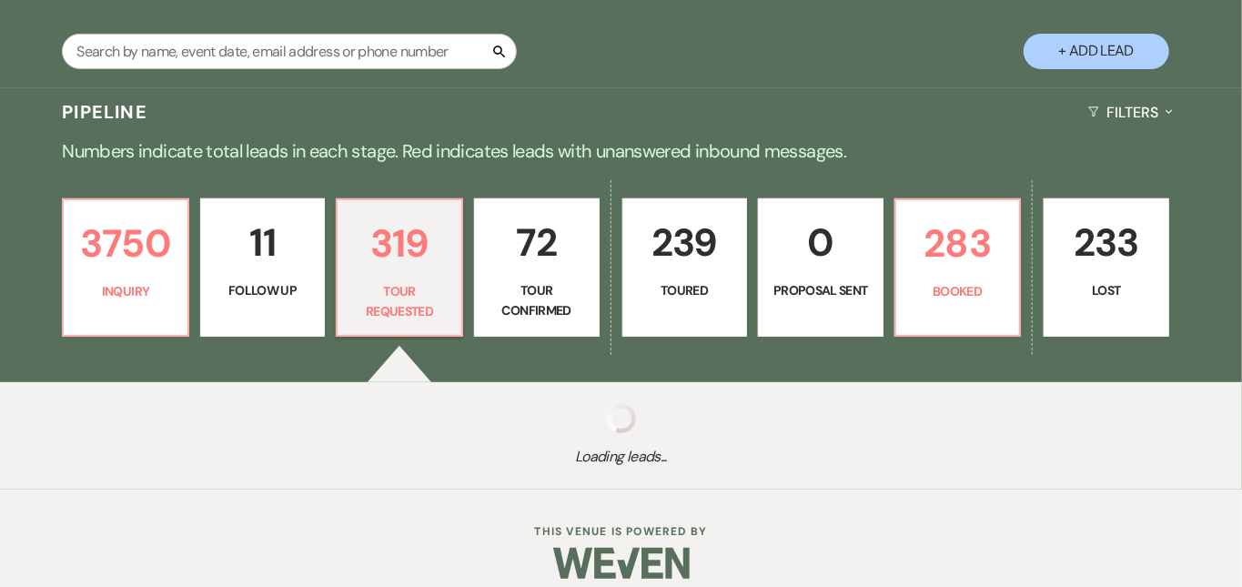
select select "2"
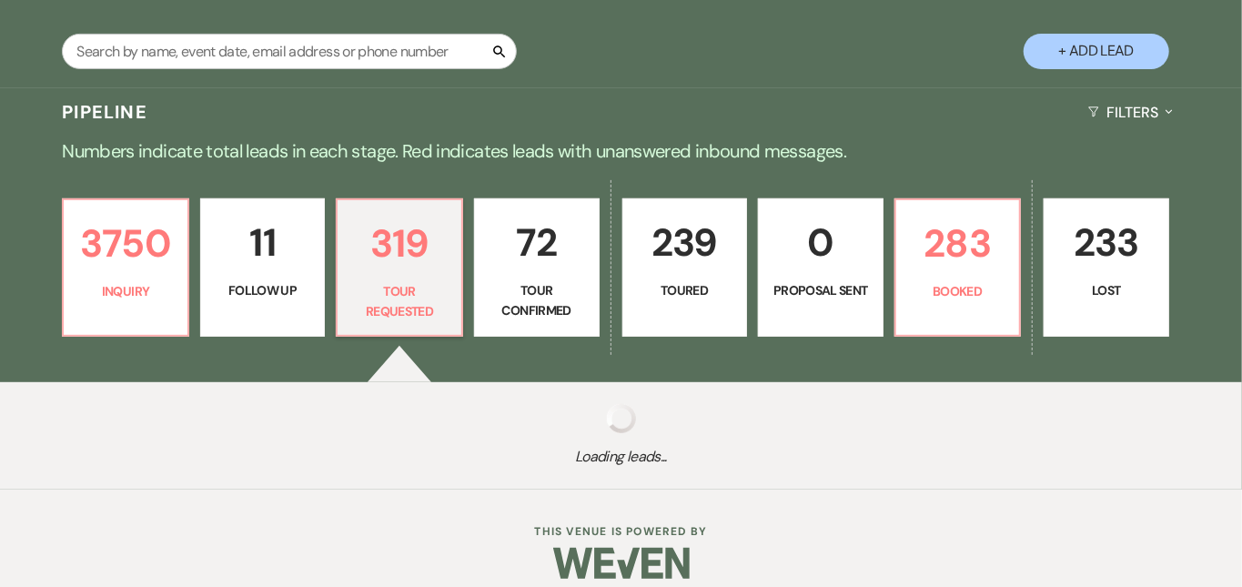
select select "2"
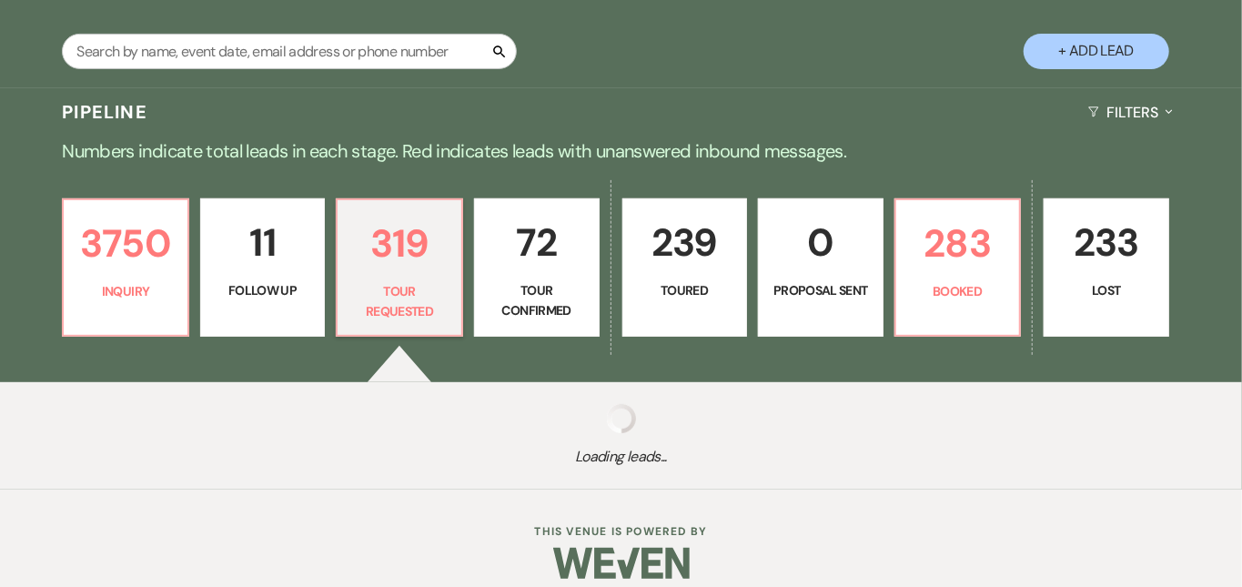
select select "2"
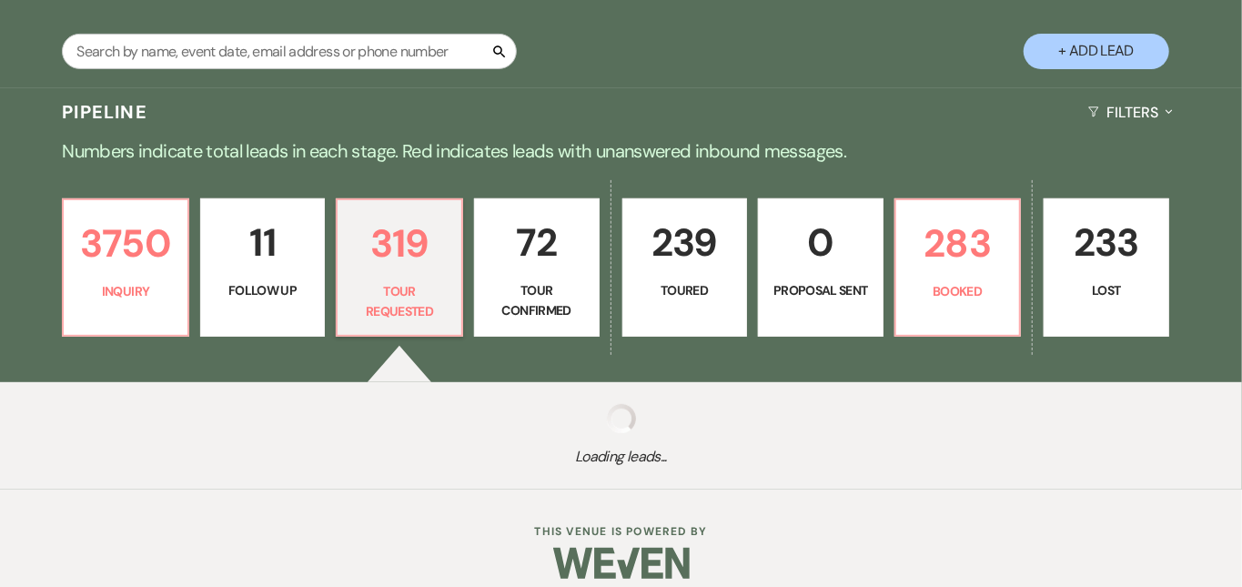
select select "2"
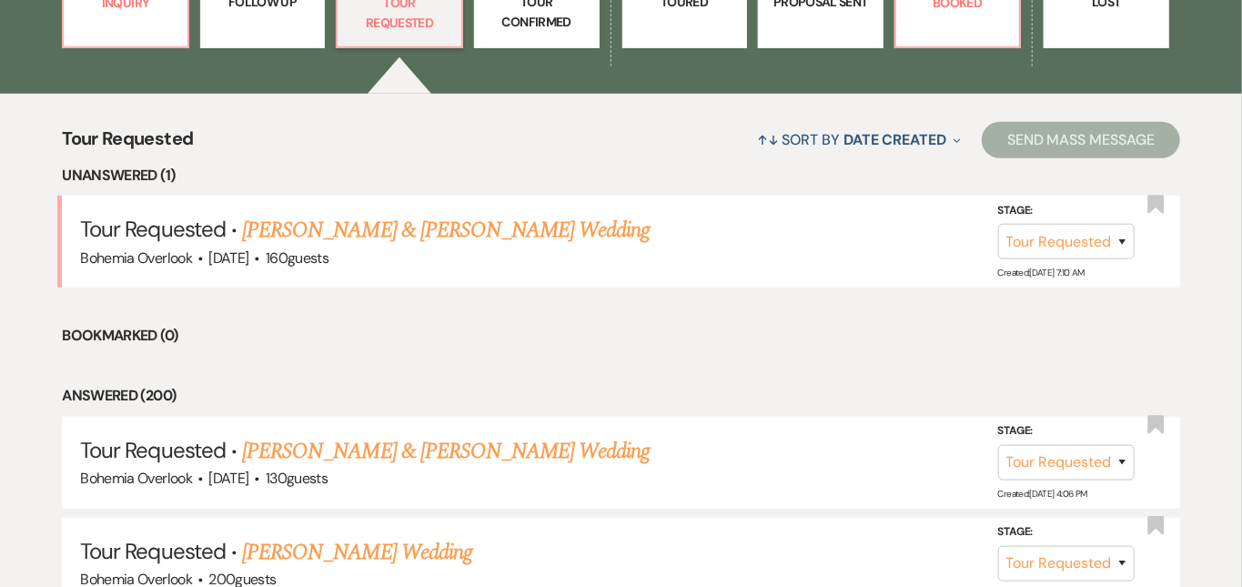
scroll to position [624, 0]
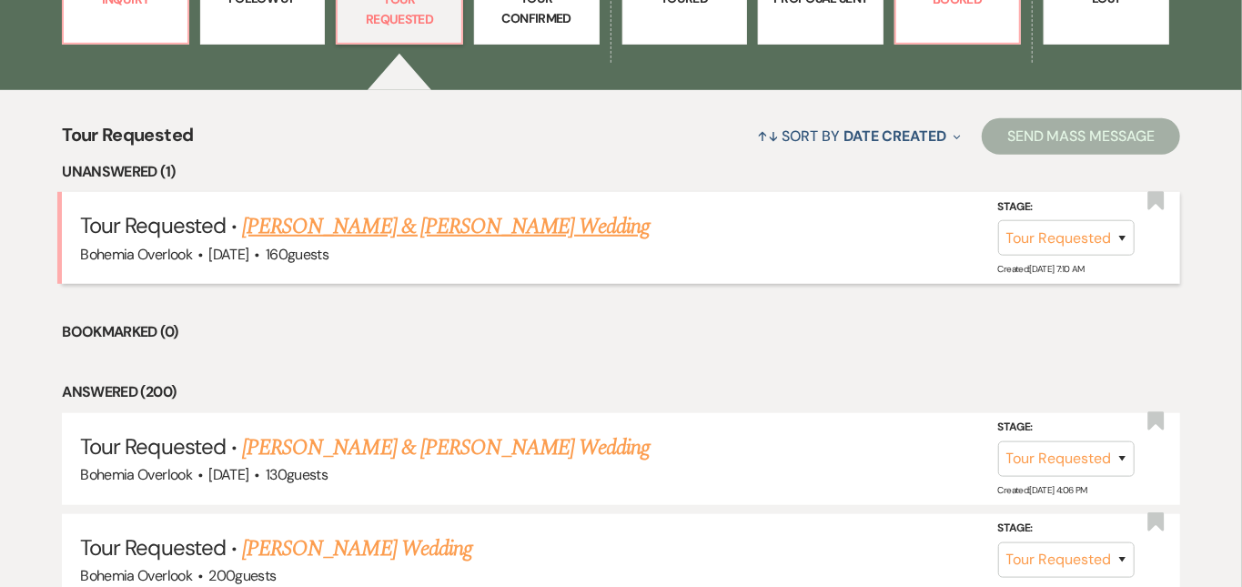
click at [473, 210] on link "Tom Zabielski & Kelsey Nagengast's Wedding" at bounding box center [446, 226] width 408 height 33
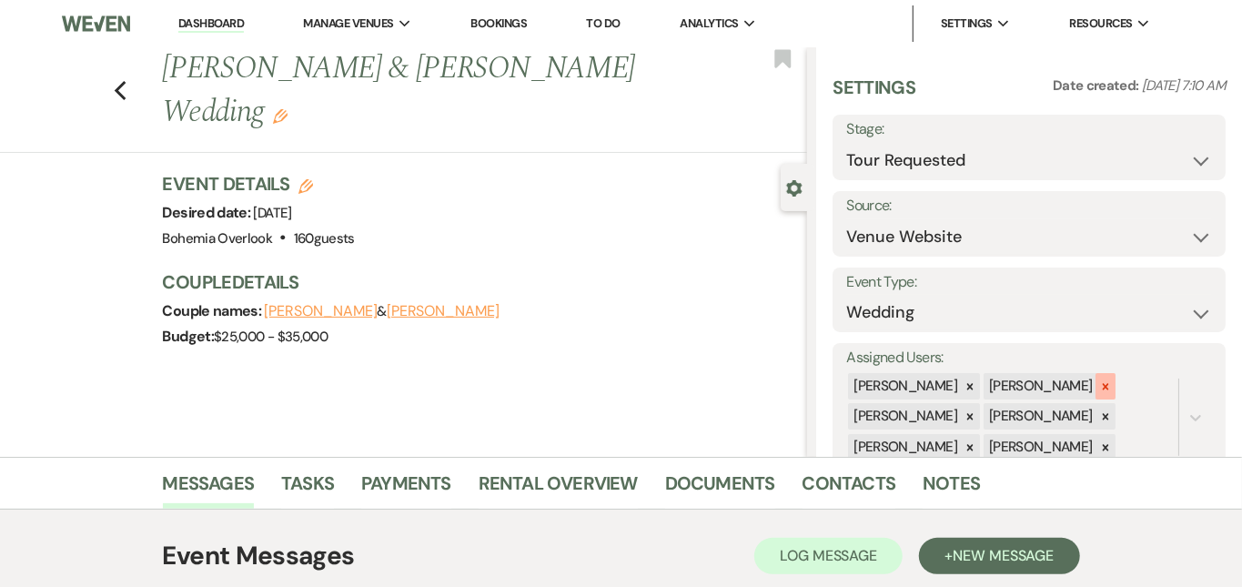
click at [1112, 380] on icon at bounding box center [1105, 386] width 13 height 13
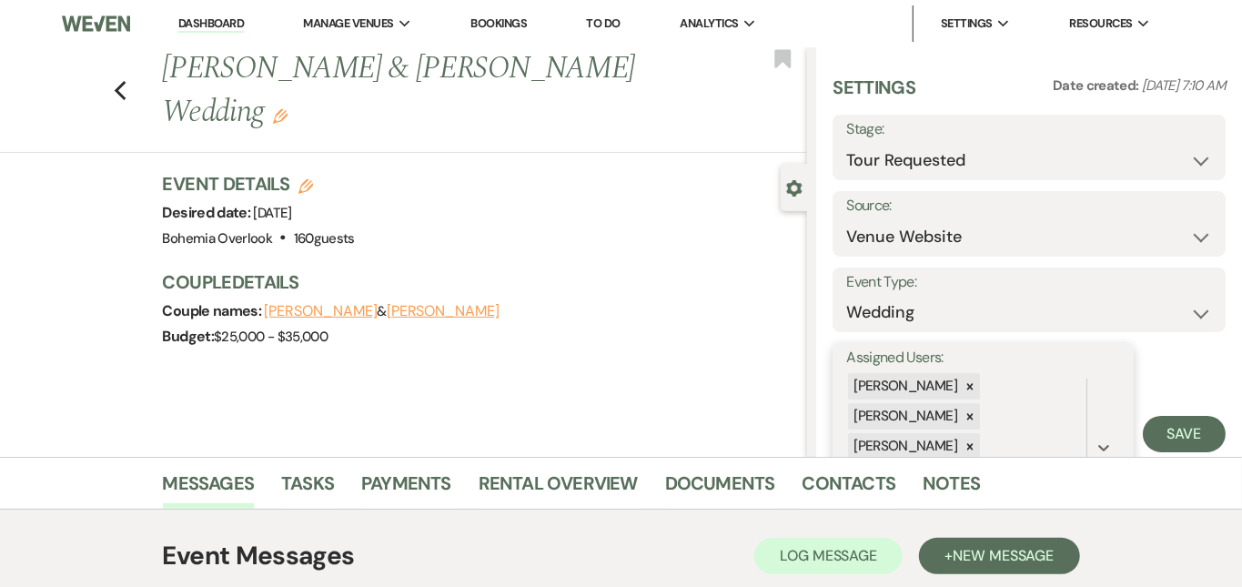
scroll to position [96, 0]
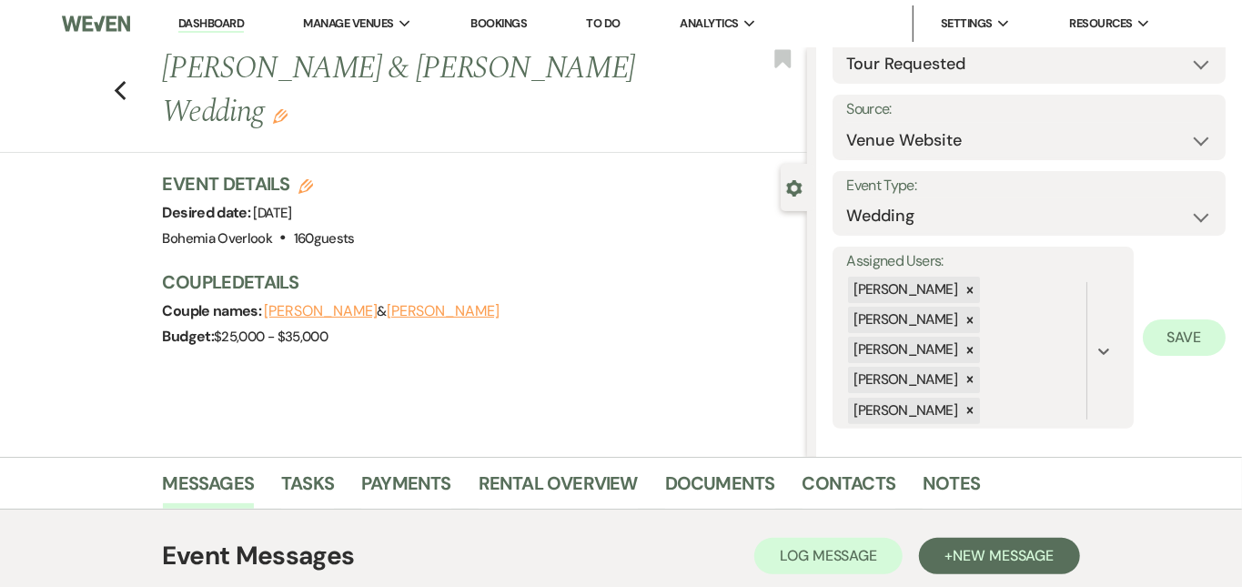
click at [1183, 329] on button "Save" at bounding box center [1184, 337] width 83 height 36
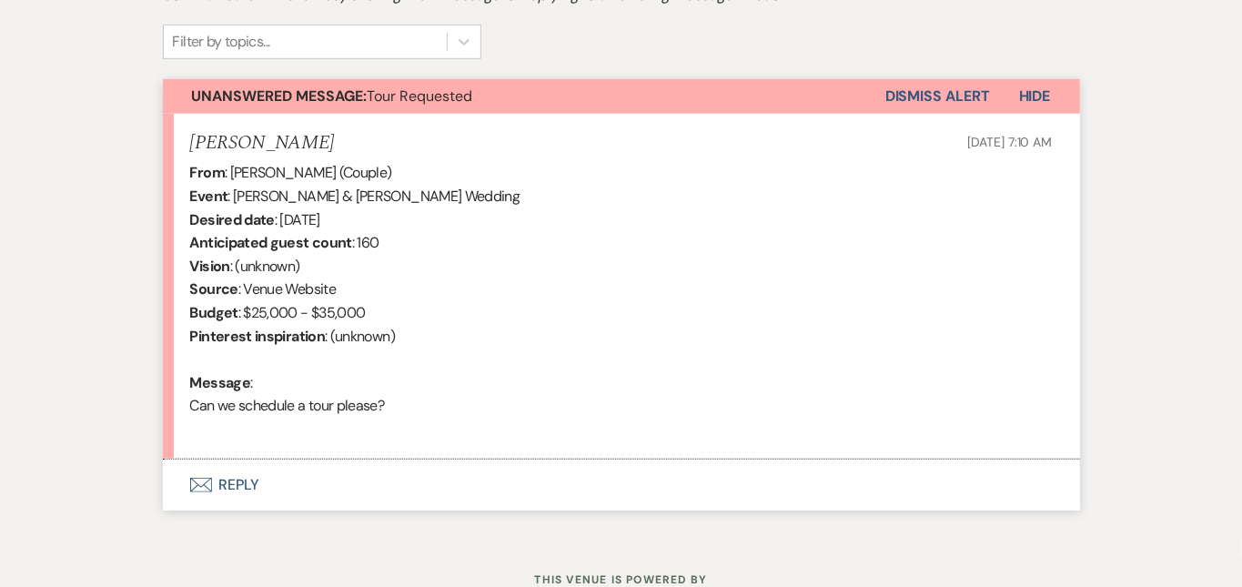
scroll to position [604, 0]
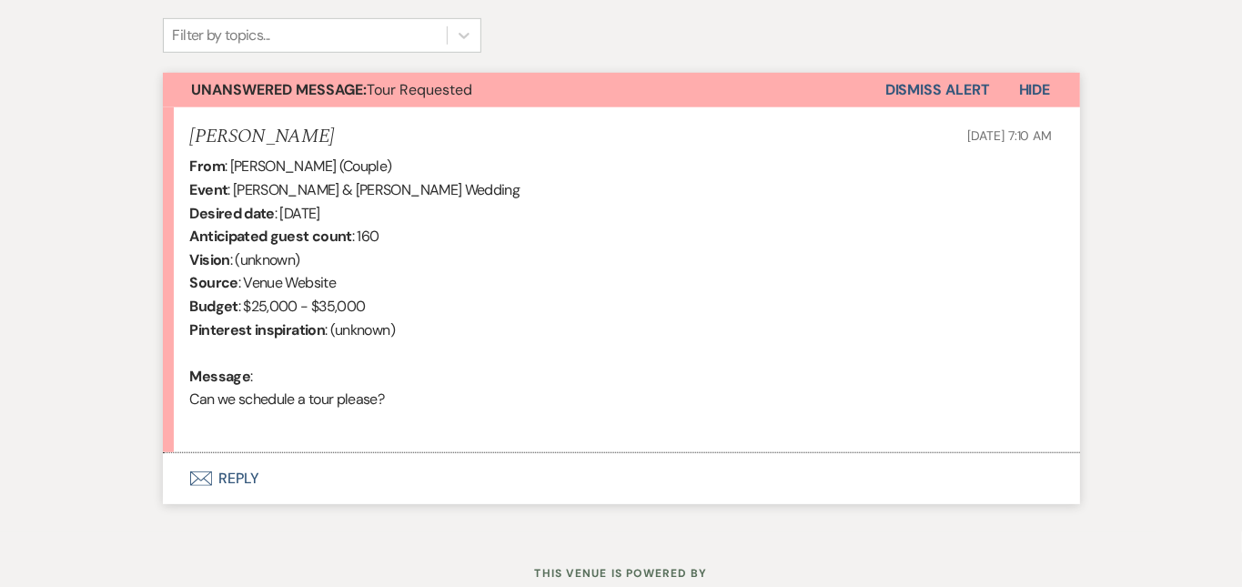
click at [561, 486] on button "Envelope Reply" at bounding box center [621, 478] width 917 height 51
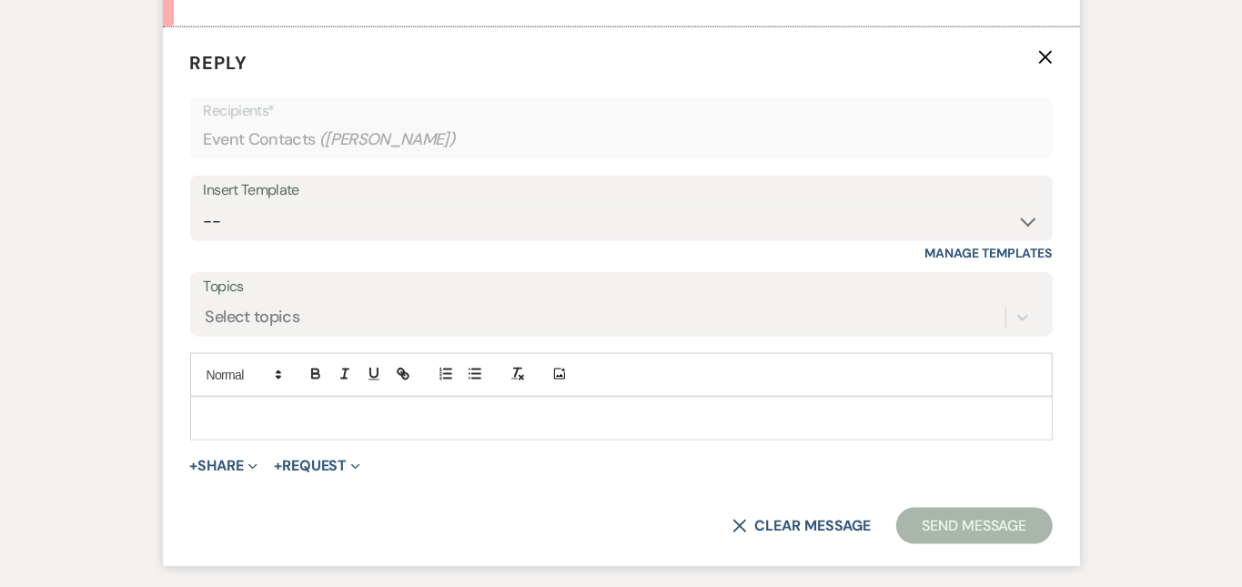
scroll to position [1031, 0]
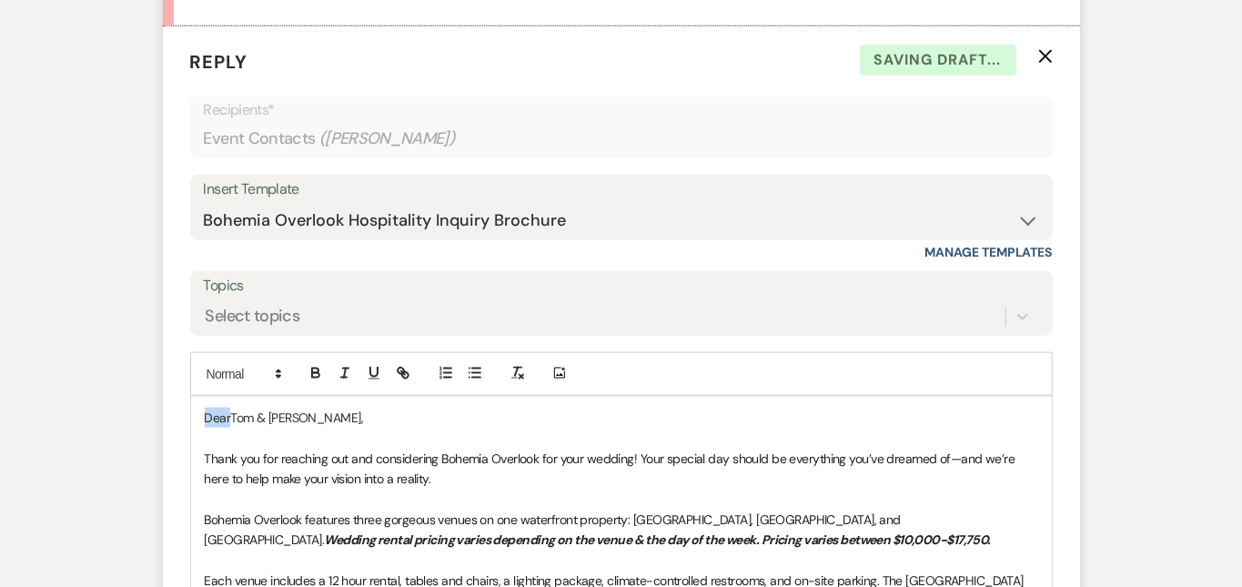
drag, startPoint x: 172, startPoint y: 414, endPoint x: 133, endPoint y: 392, distance: 44.8
click at [1188, 316] on div "Messages Tasks Payments Rental Overview Documents Contacts Notes Event Messages…" at bounding box center [621, 232] width 1242 height 1613
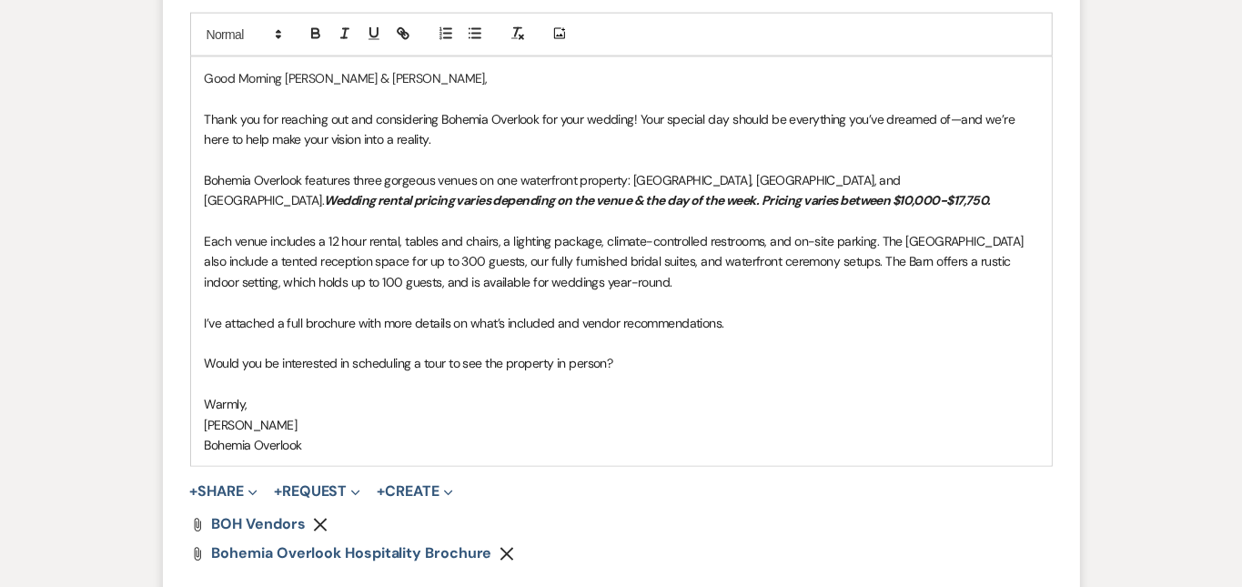
scroll to position [1372, 0]
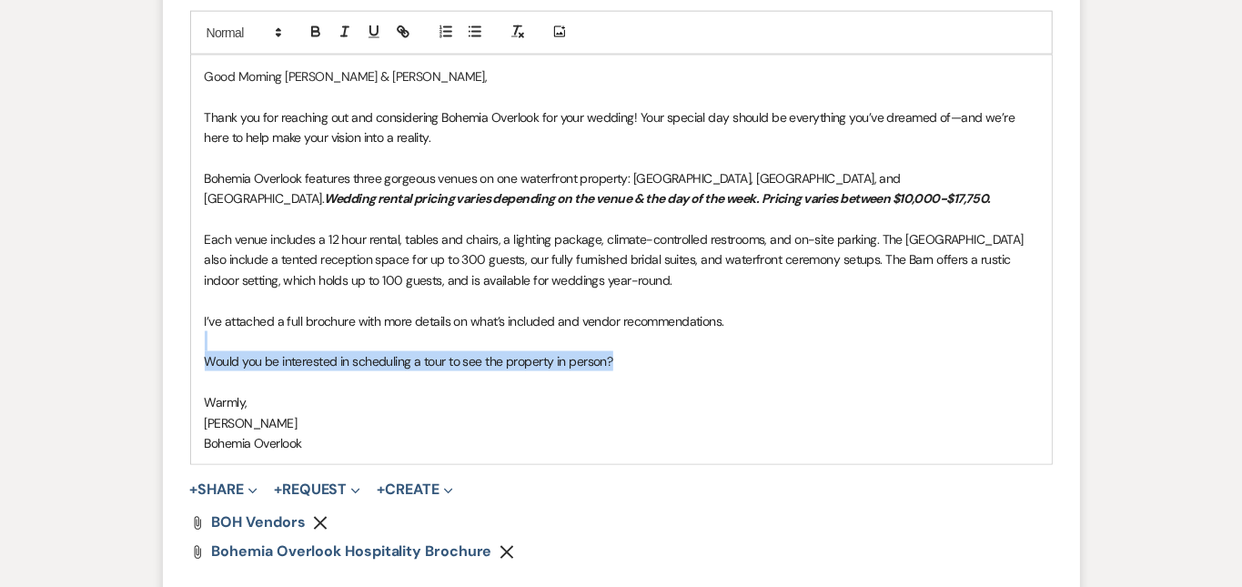
drag, startPoint x: 593, startPoint y: 364, endPoint x: 395, endPoint y: 346, distance: 199.2
click at [395, 346] on div "Good Morning Tom & Kelsey, Thank you for reaching out and considering Bohemia O…" at bounding box center [621, 260] width 861 height 409
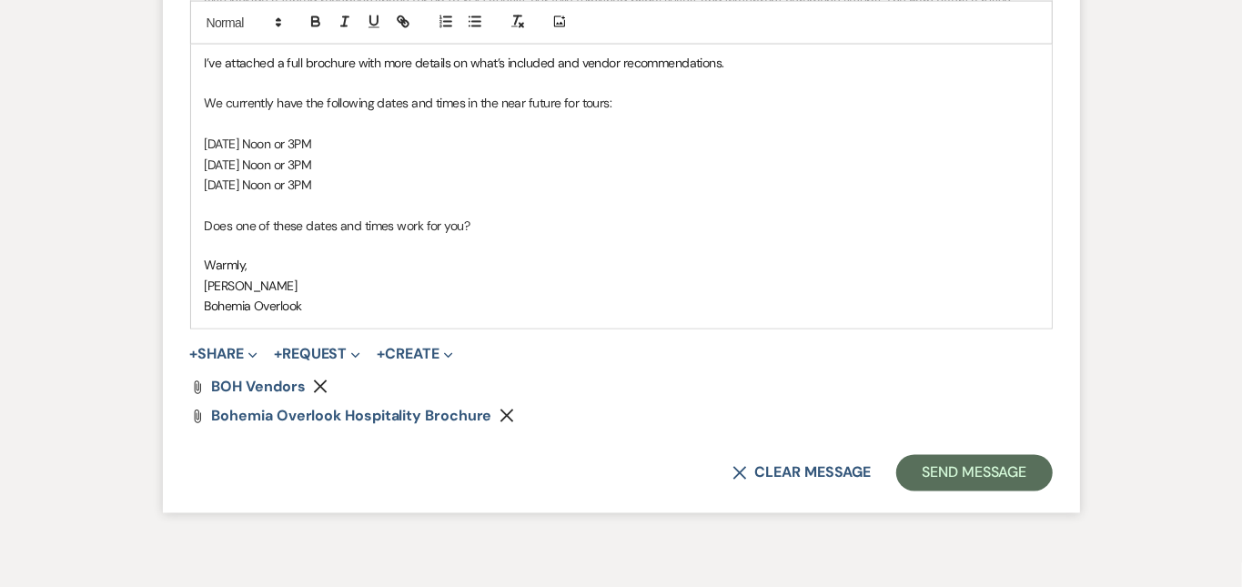
scroll to position [1643, 0]
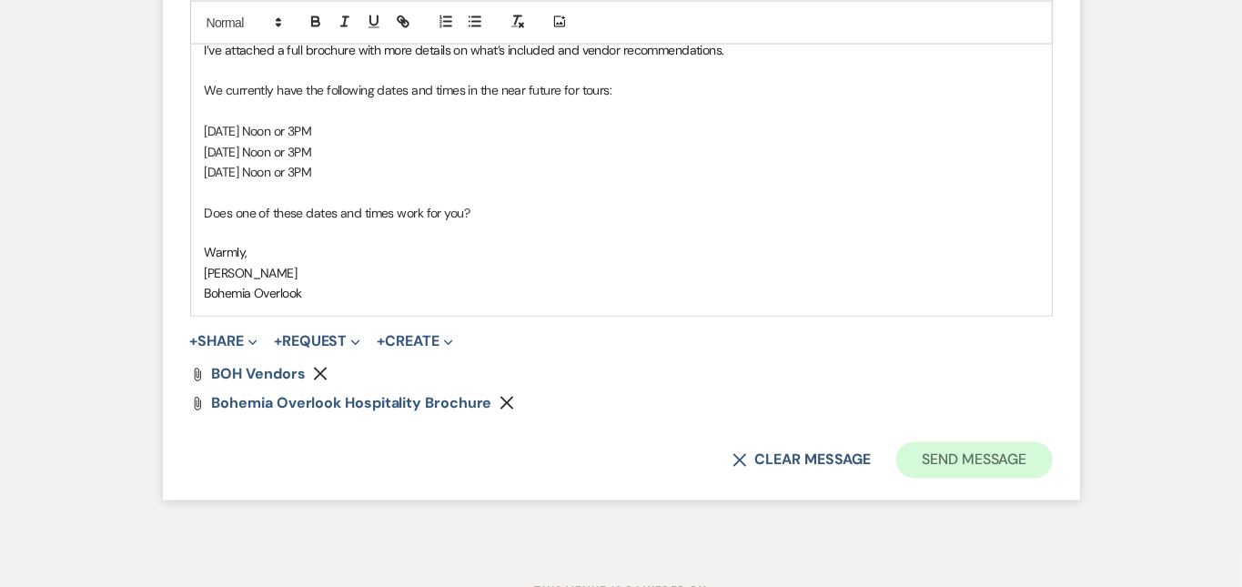
click at [1052, 457] on button "Send Message" at bounding box center [974, 460] width 156 height 36
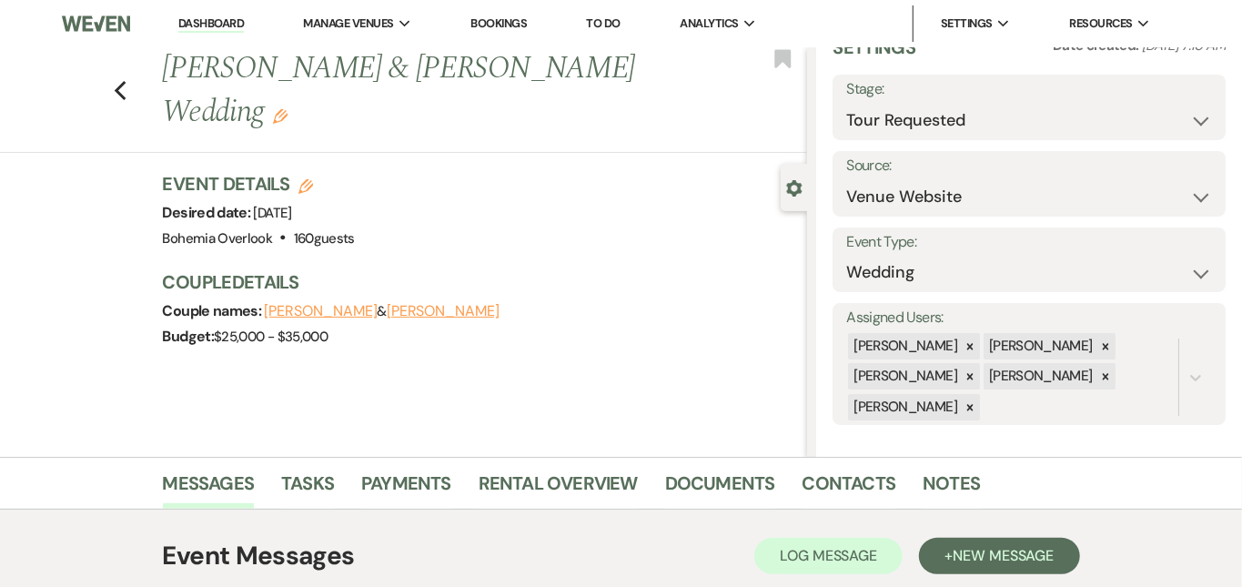
scroll to position [0, 0]
click at [233, 19] on link "Dashboard" at bounding box center [211, 23] width 66 height 17
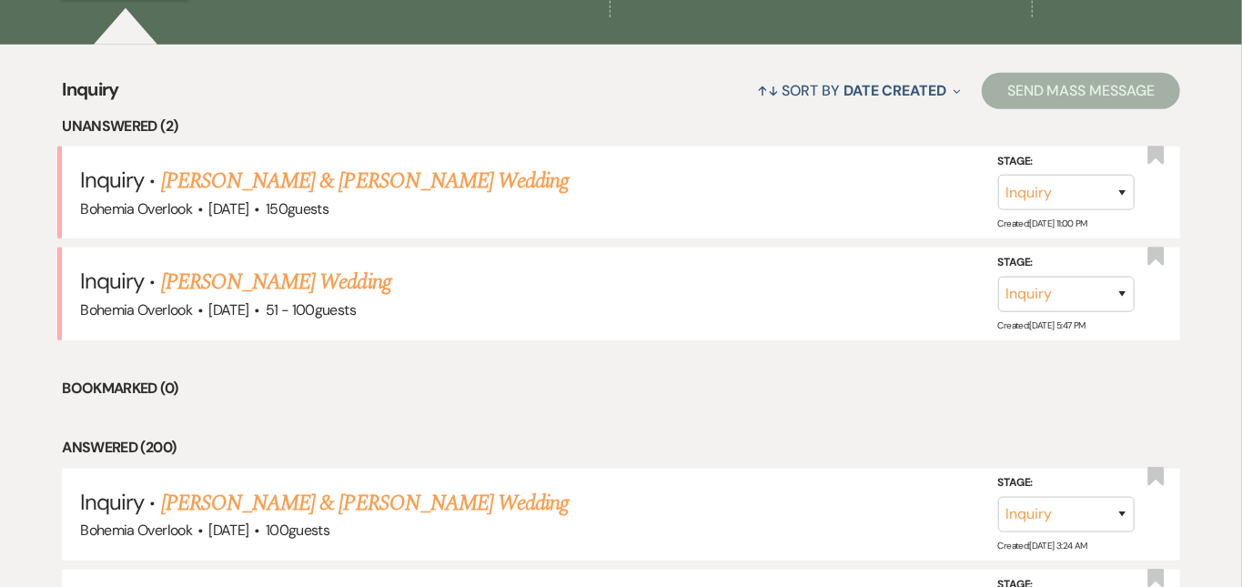
scroll to position [697, 0]
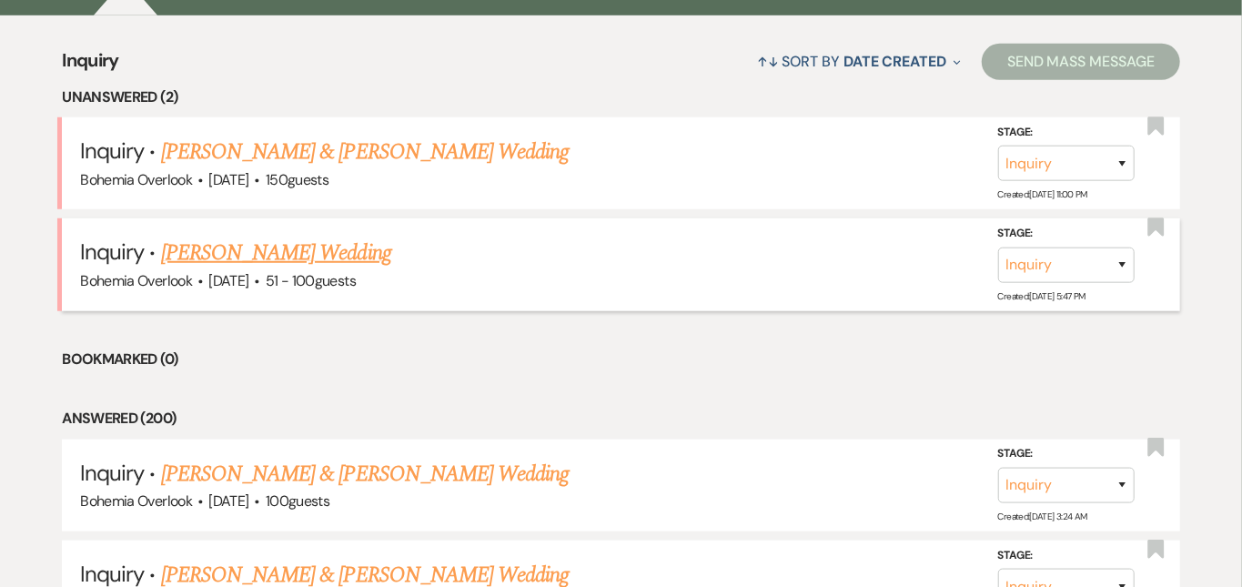
click at [391, 237] on link "[PERSON_NAME] Wedding" at bounding box center [276, 253] width 230 height 33
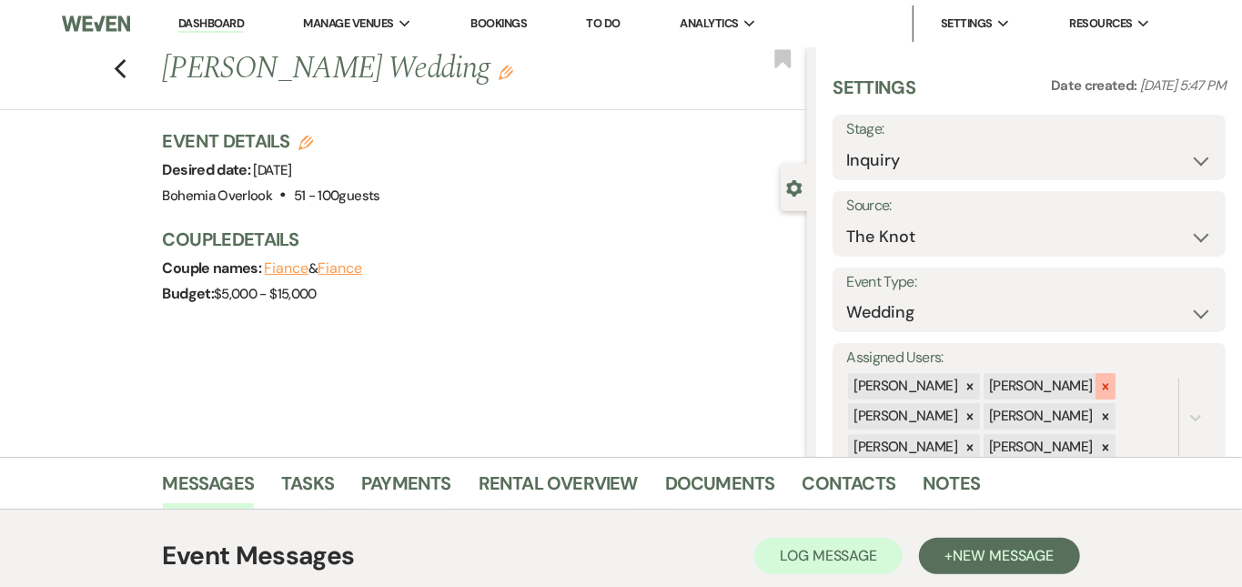
click at [1112, 380] on icon at bounding box center [1105, 386] width 13 height 13
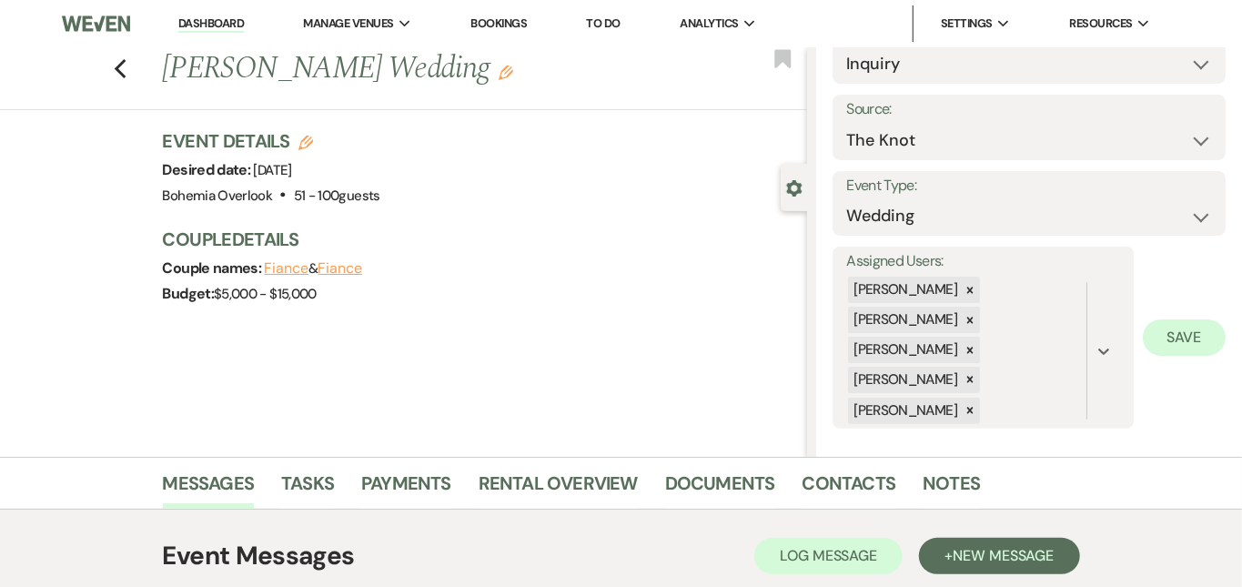
click at [1209, 321] on button "Save" at bounding box center [1184, 337] width 83 height 36
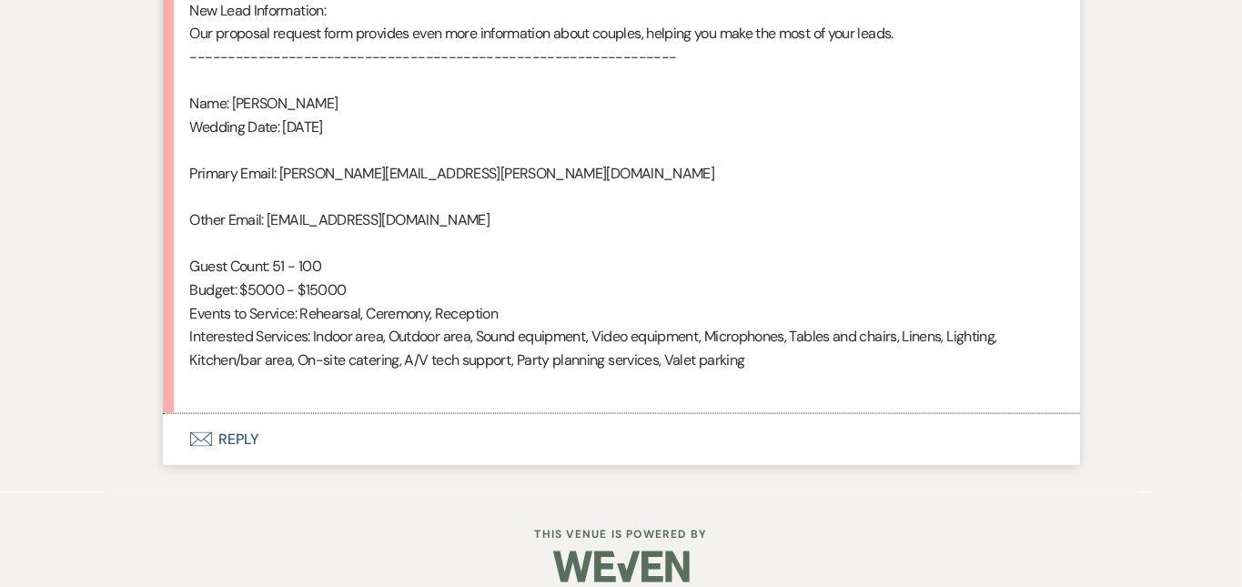
scroll to position [1252, 0]
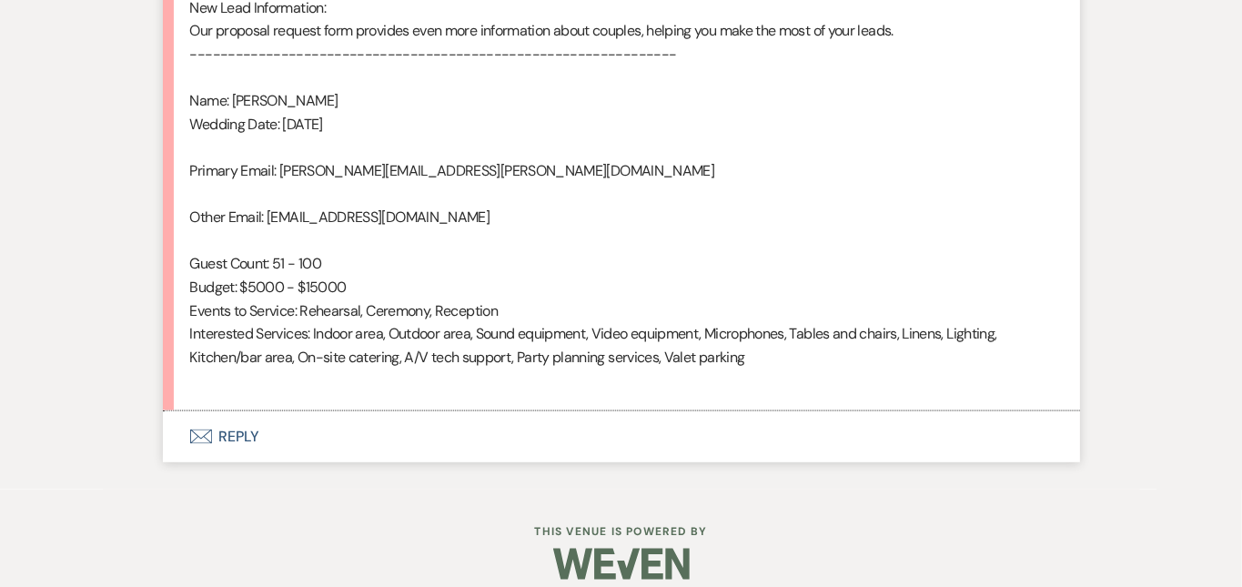
click at [846, 416] on button "Envelope Reply" at bounding box center [621, 436] width 917 height 51
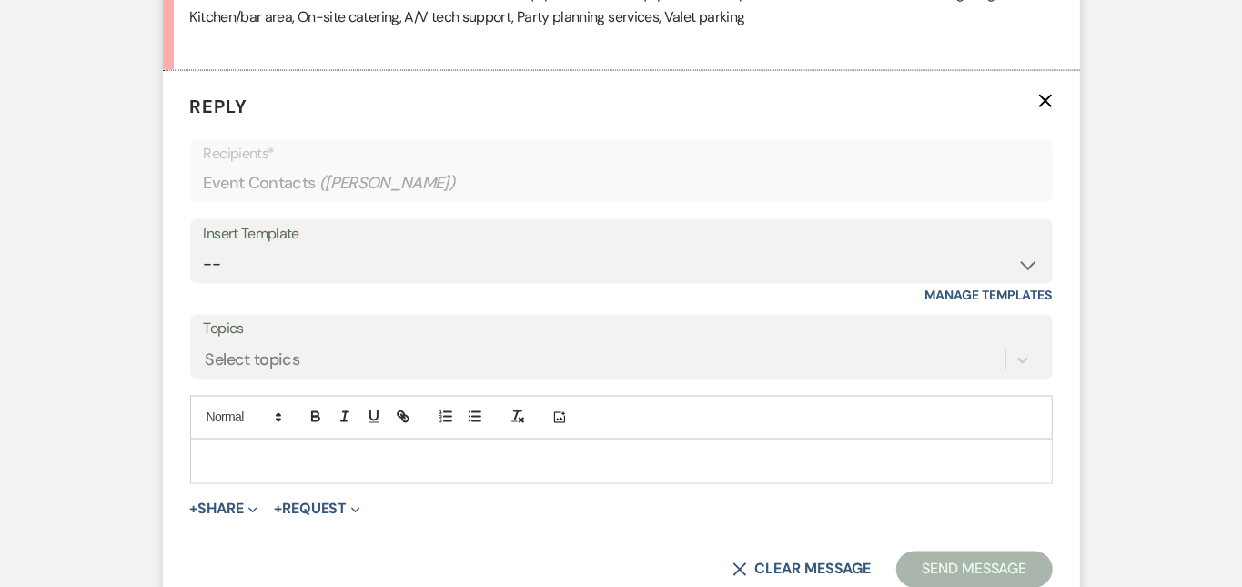
scroll to position [1631, 0]
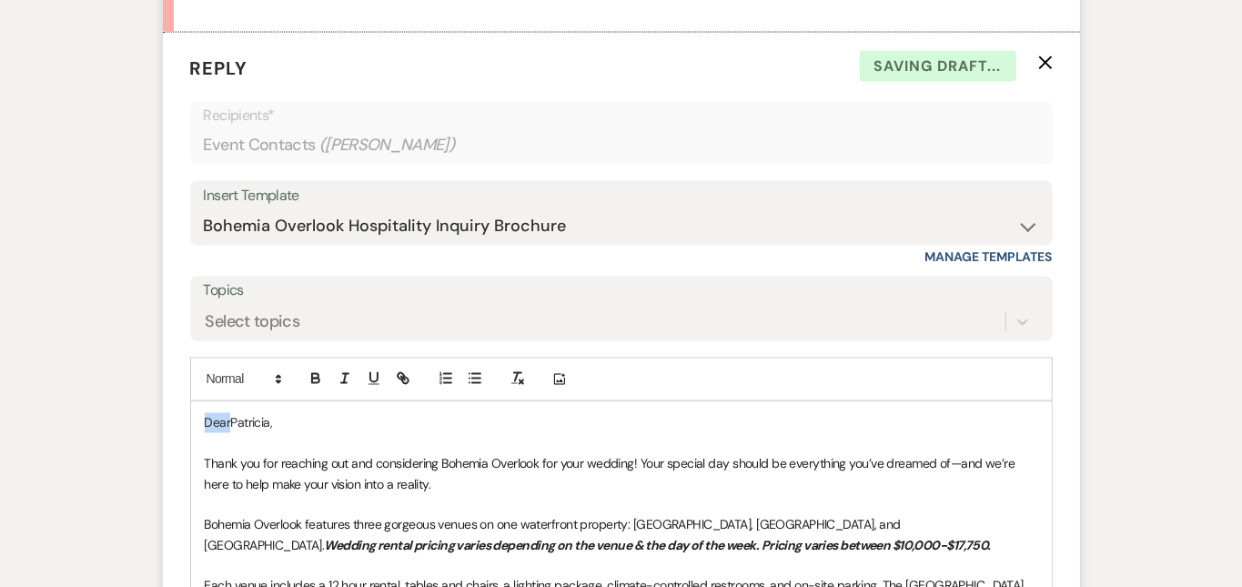
drag, startPoint x: 169, startPoint y: 413, endPoint x: 124, endPoint y: 383, distance: 54.5
click at [163, 383] on form "Reply X Saving draft... Recipients* Event Contacts ( Patricia Hammond ) Insert …" at bounding box center [621, 515] width 917 height 964
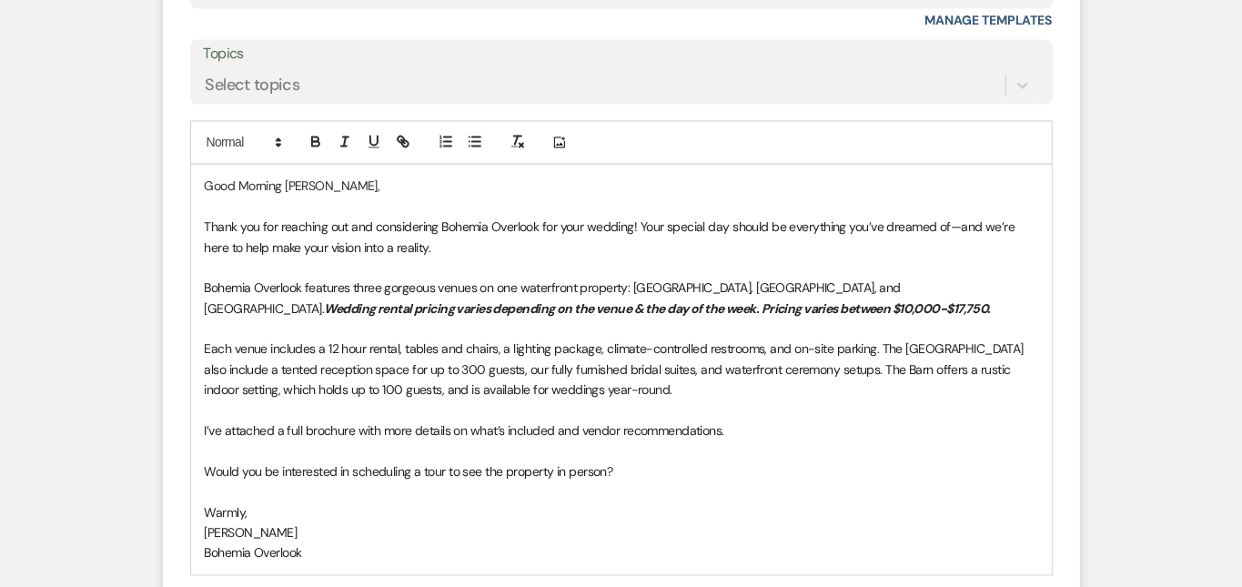
scroll to position [1882, 0]
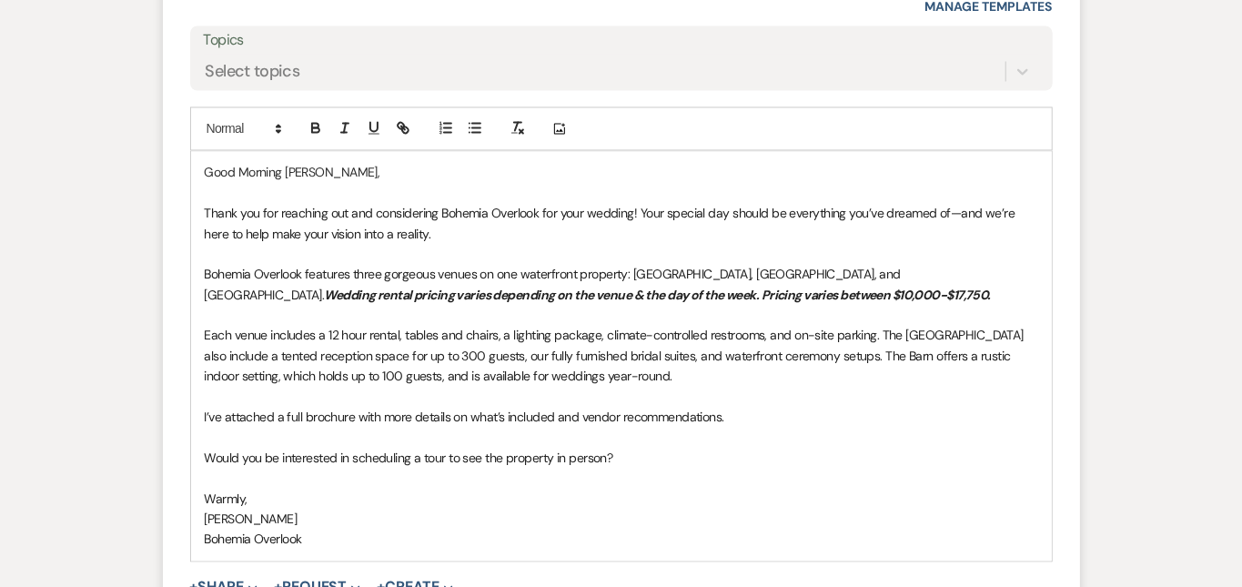
click at [889, 377] on p "Each venue includes a 12 hour rental, tables and chairs, a lighting package, cl…" at bounding box center [622, 355] width 834 height 61
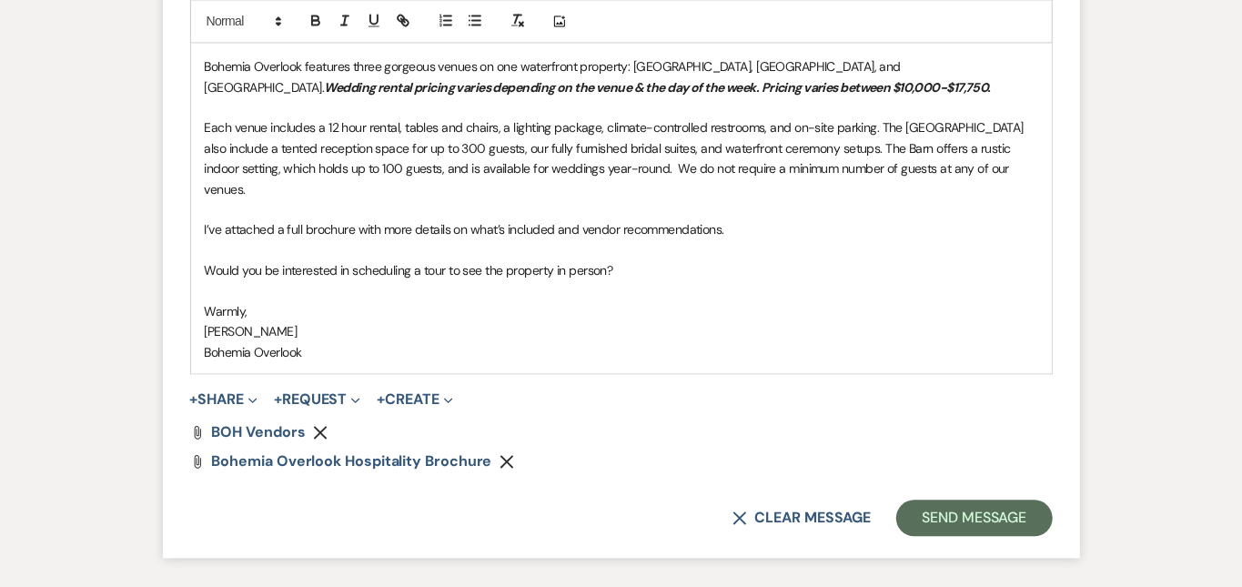
scroll to position [2090, 0]
click at [1048, 499] on button "Send Message" at bounding box center [974, 517] width 156 height 36
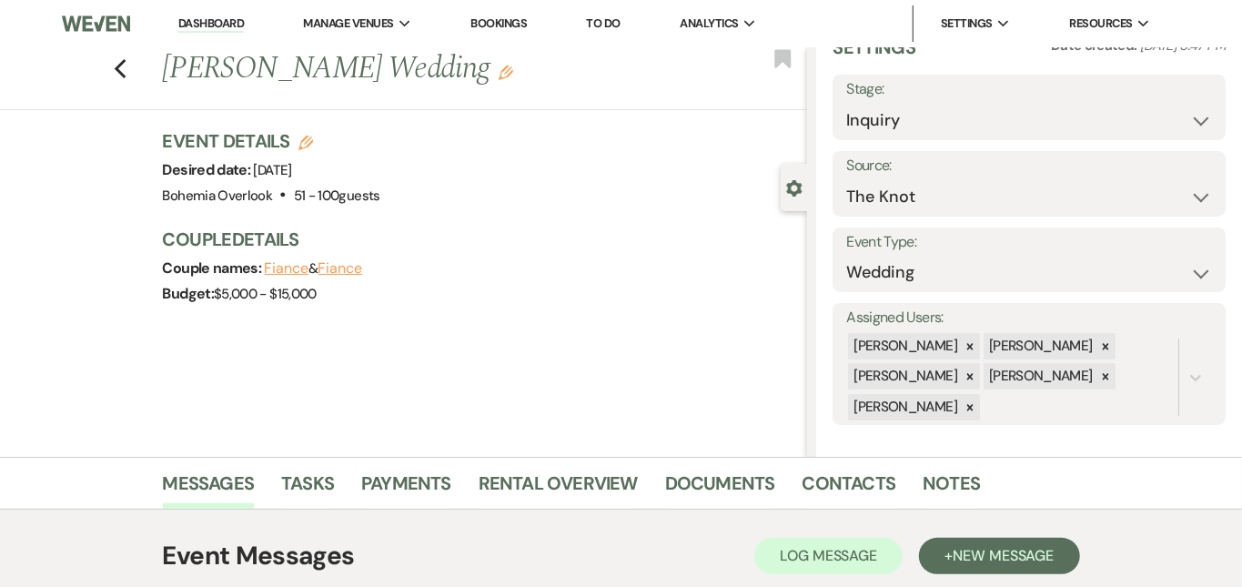
scroll to position [0, 0]
click at [238, 19] on link "Dashboard" at bounding box center [211, 23] width 66 height 17
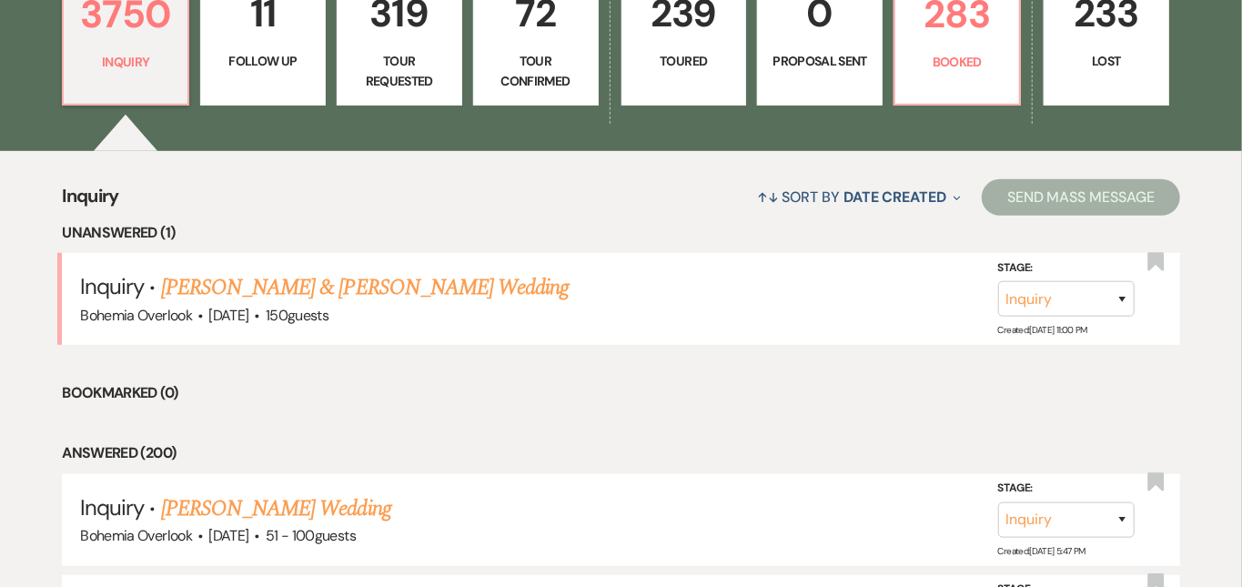
scroll to position [573, 0]
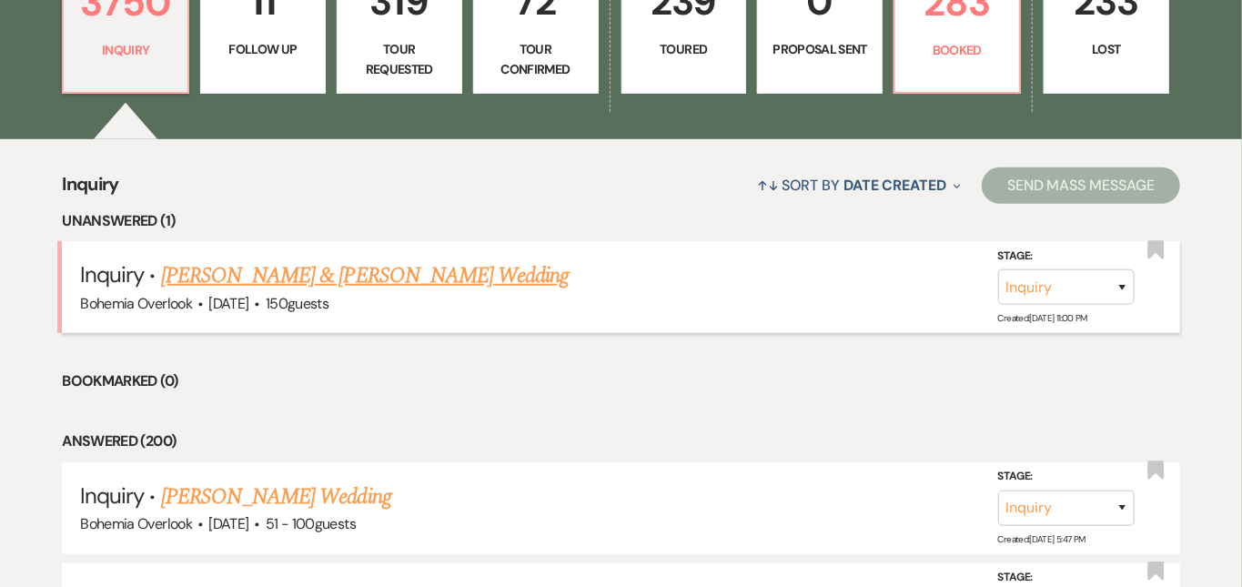
click at [522, 259] on link "[PERSON_NAME] & [PERSON_NAME] Wedding" at bounding box center [365, 275] width 408 height 33
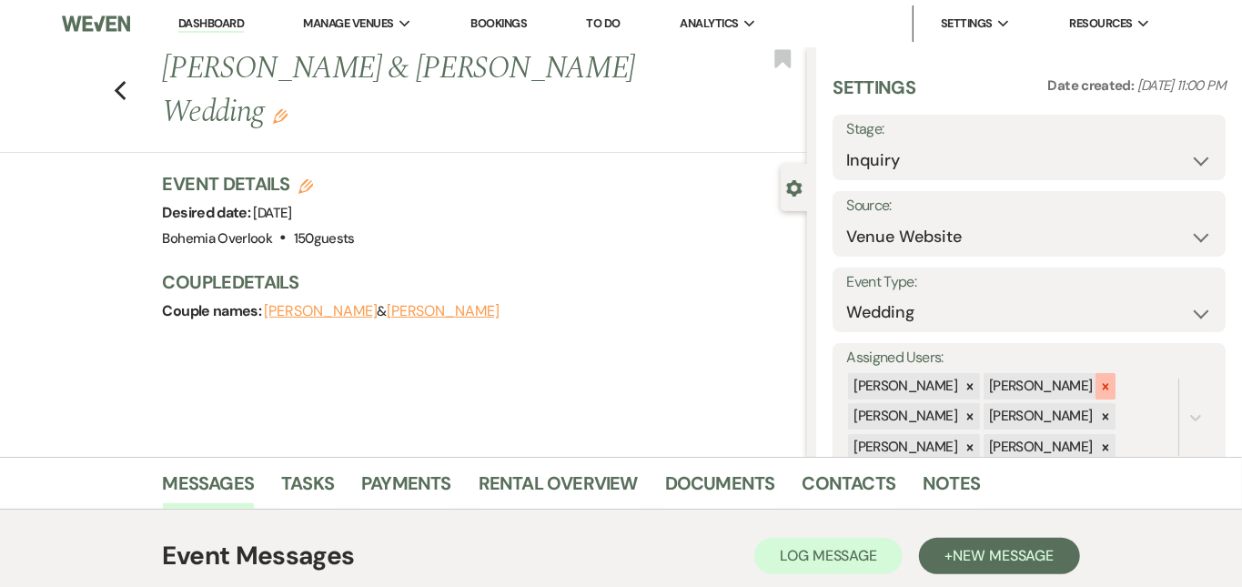
click at [1112, 380] on icon at bounding box center [1105, 386] width 13 height 13
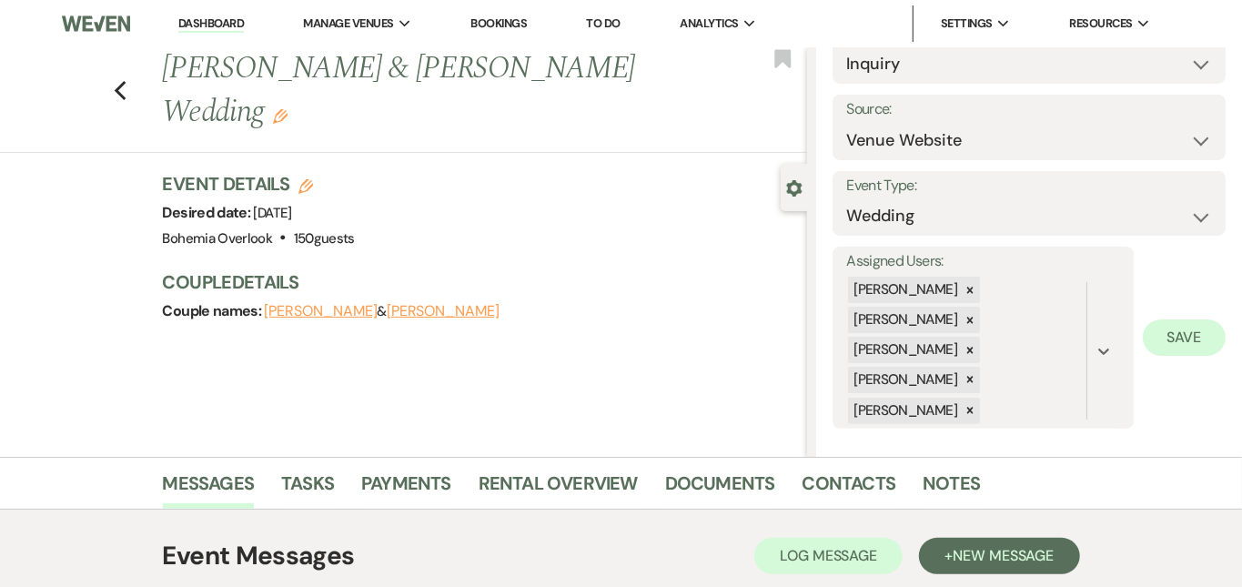
click at [1184, 336] on button "Save" at bounding box center [1184, 337] width 83 height 36
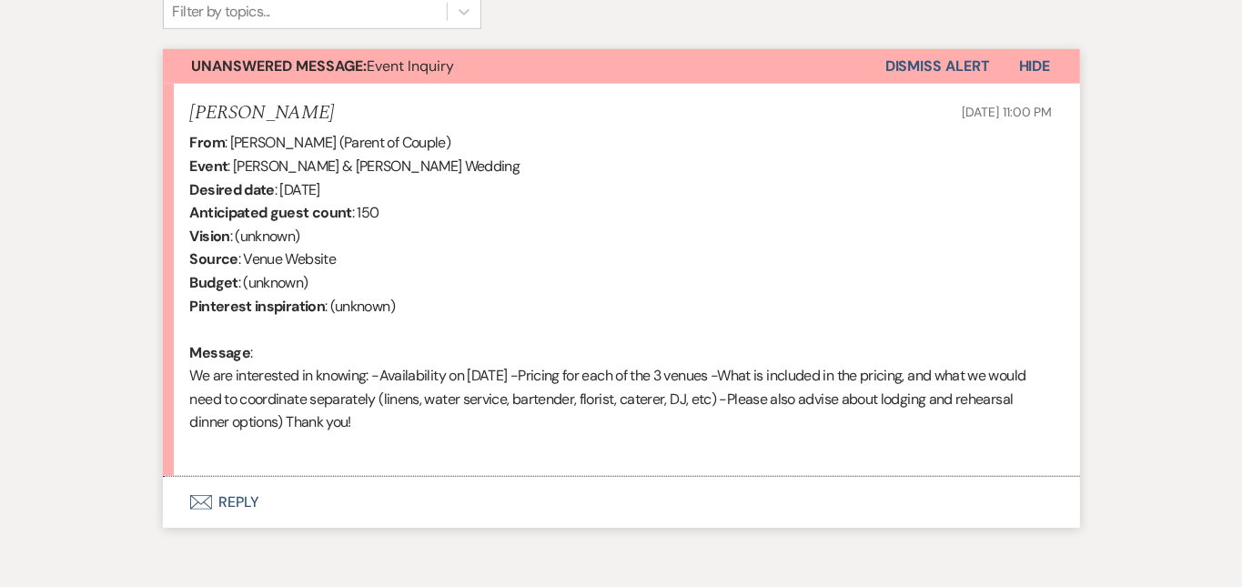
scroll to position [641, 0]
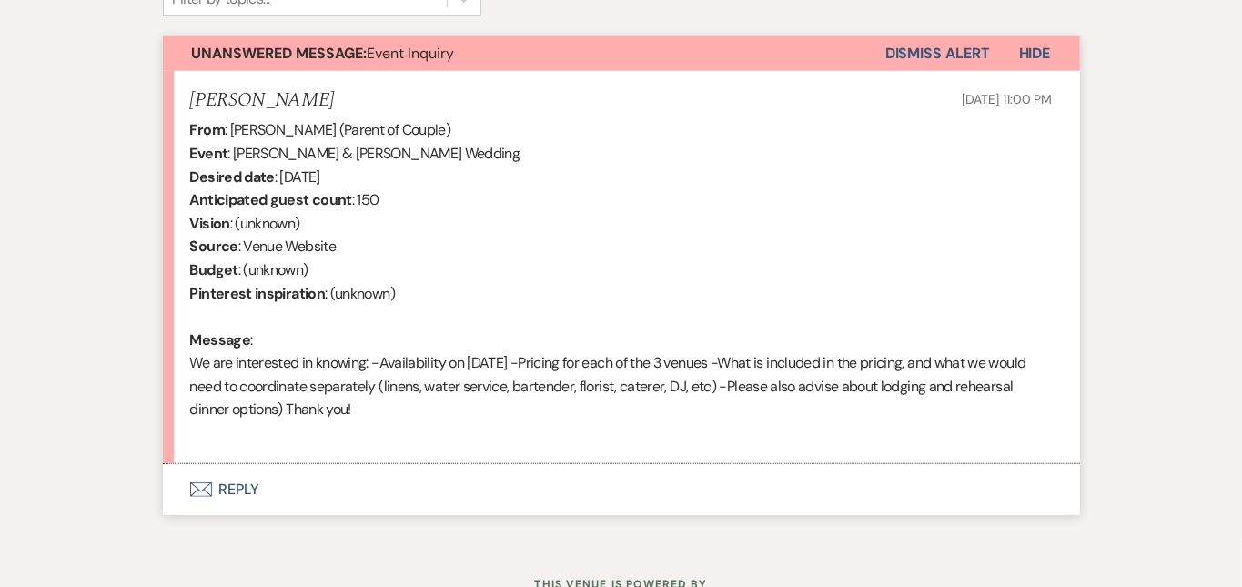
click at [917, 466] on button "Envelope Reply" at bounding box center [621, 489] width 917 height 51
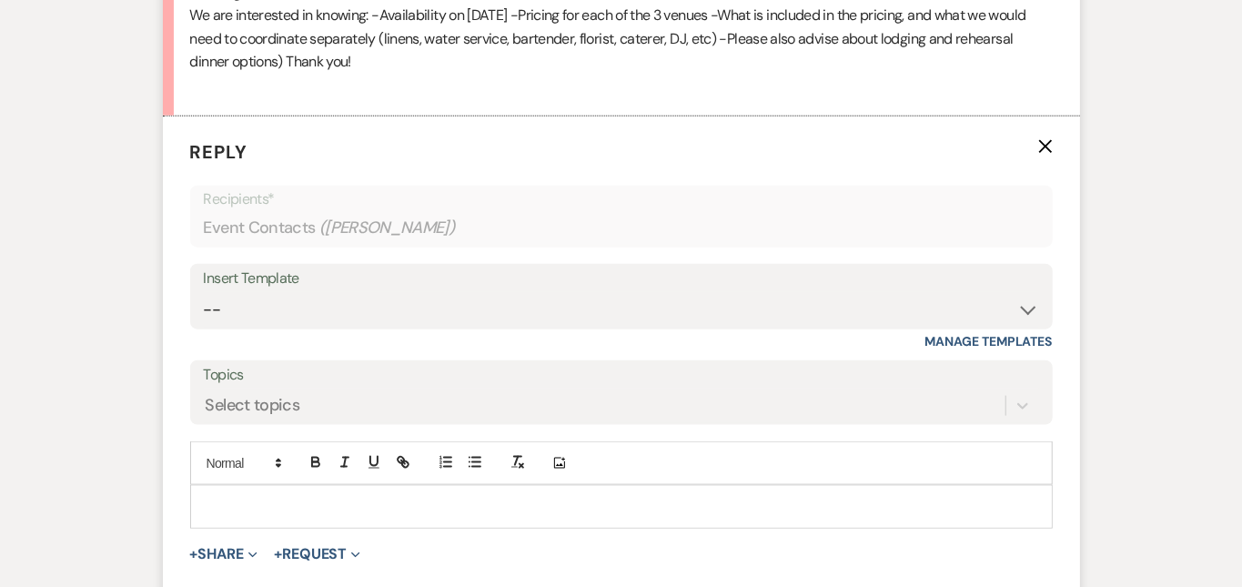
scroll to position [1054, 0]
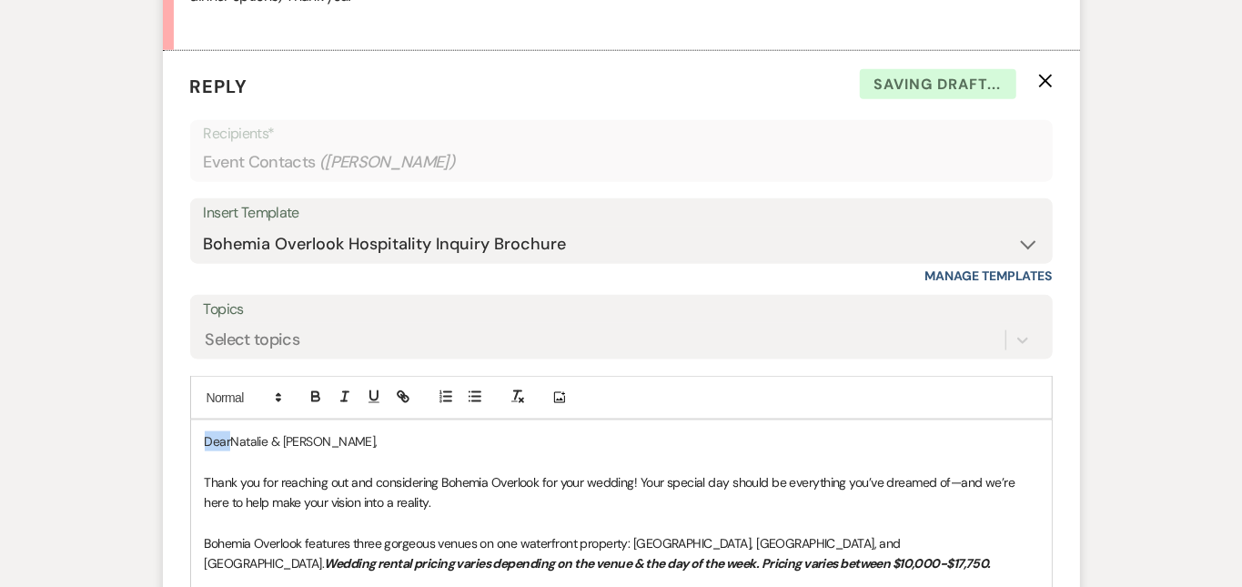
drag, startPoint x: 171, startPoint y: 410, endPoint x: 133, endPoint y: 390, distance: 42.7
click at [1205, 205] on div "Messages Tasks Payments Rental Overview Documents Contacts Notes Event Messages…" at bounding box center [621, 233] width 1242 height 1661
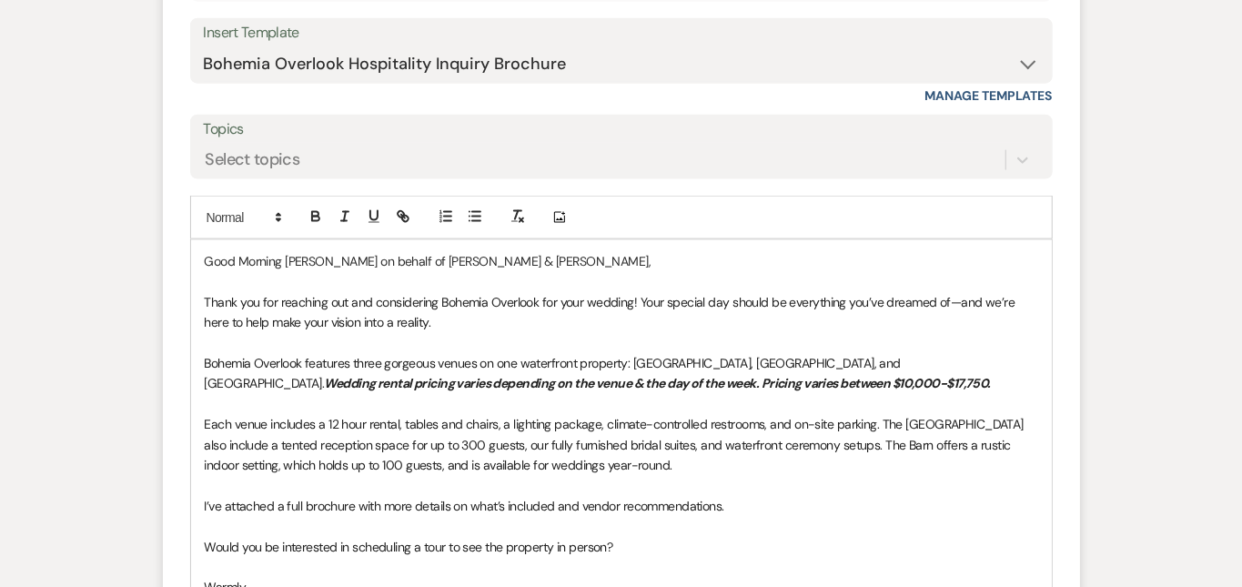
scroll to position [1263, 0]
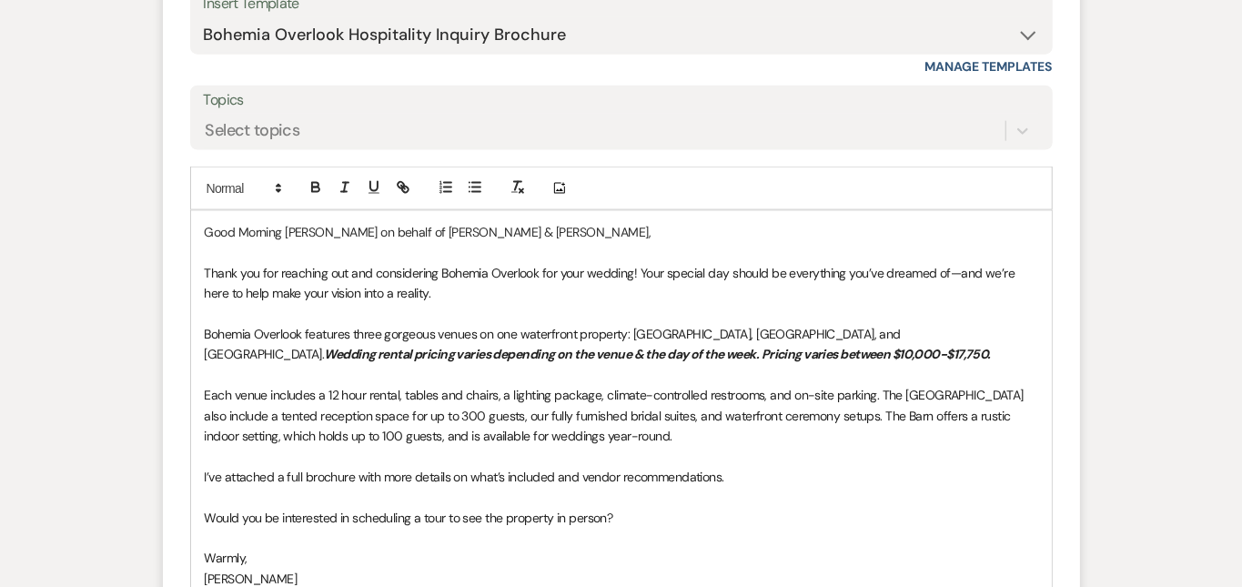
click at [774, 410] on p "Each venue includes a 12 hour rental, tables and chairs, a lighting package, cl…" at bounding box center [622, 415] width 834 height 61
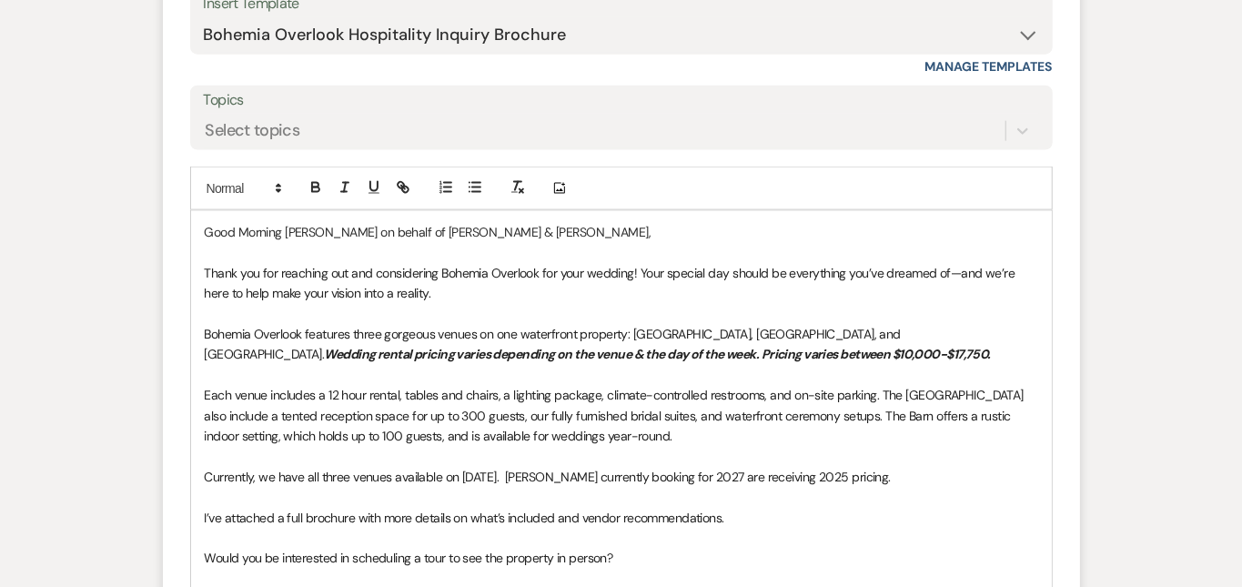
click at [1178, 282] on div "Messages Tasks Payments Rental Overview Documents Contacts Notes Event Messages…" at bounding box center [621, 44] width 1242 height 1701
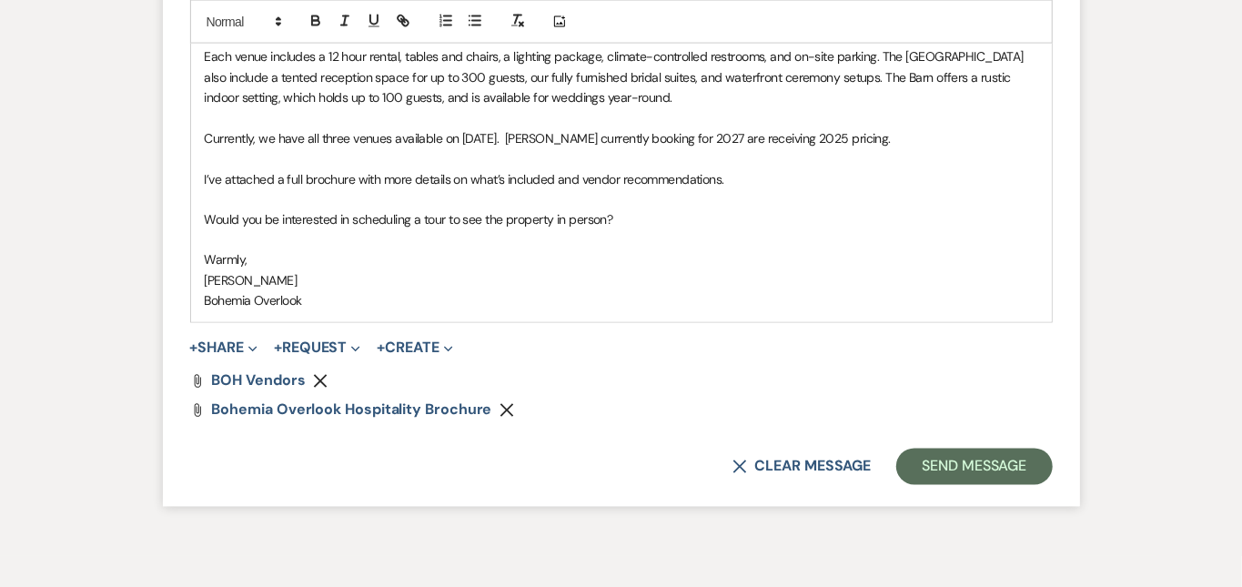
scroll to position [1613, 0]
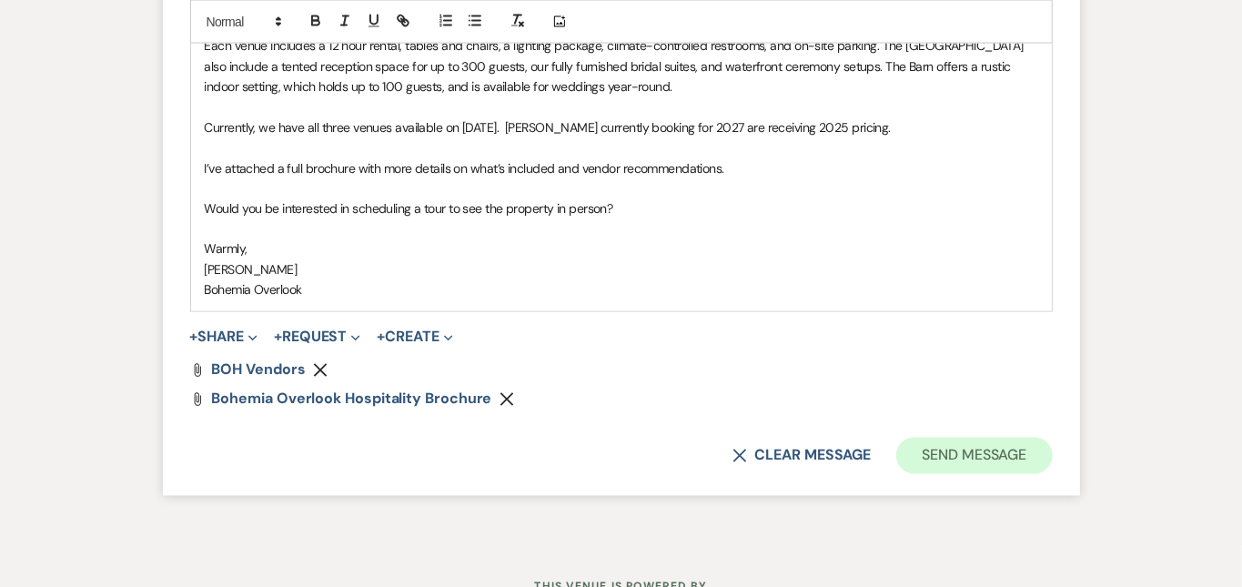
click at [1052, 438] on button "Send Message" at bounding box center [974, 456] width 156 height 36
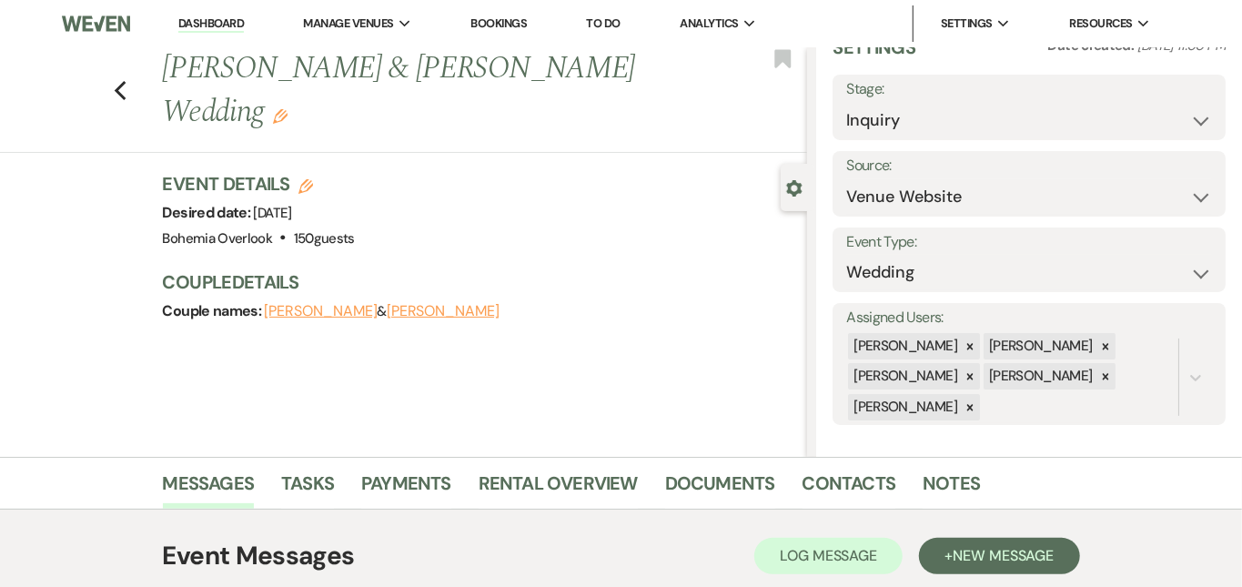
scroll to position [0, 0]
click at [227, 22] on link "Dashboard" at bounding box center [211, 23] width 66 height 17
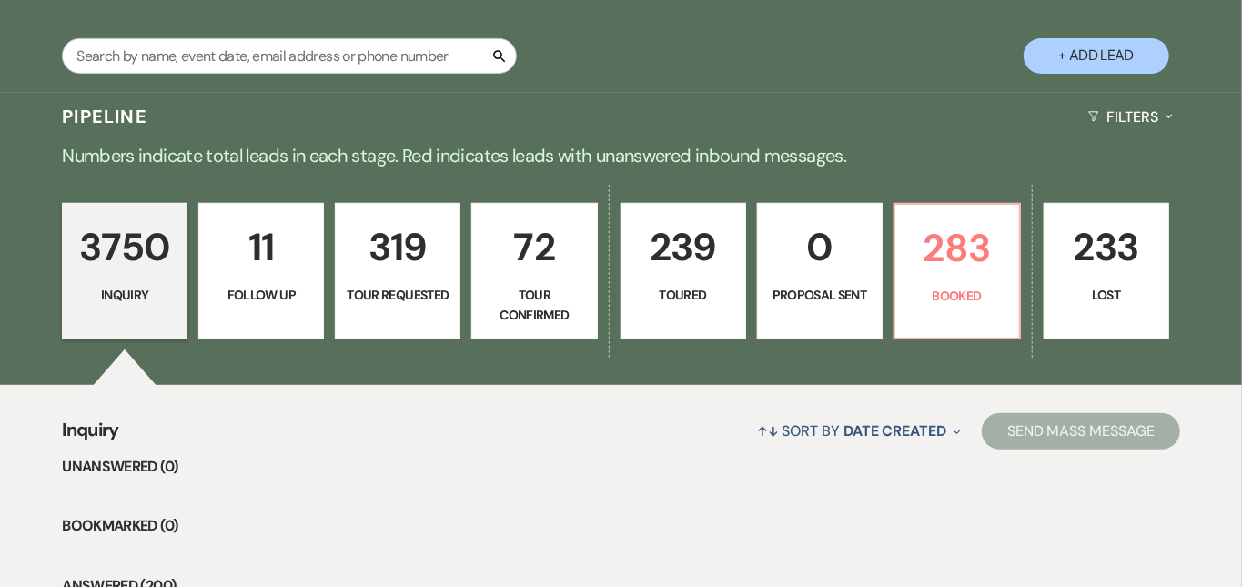
scroll to position [331, 0]
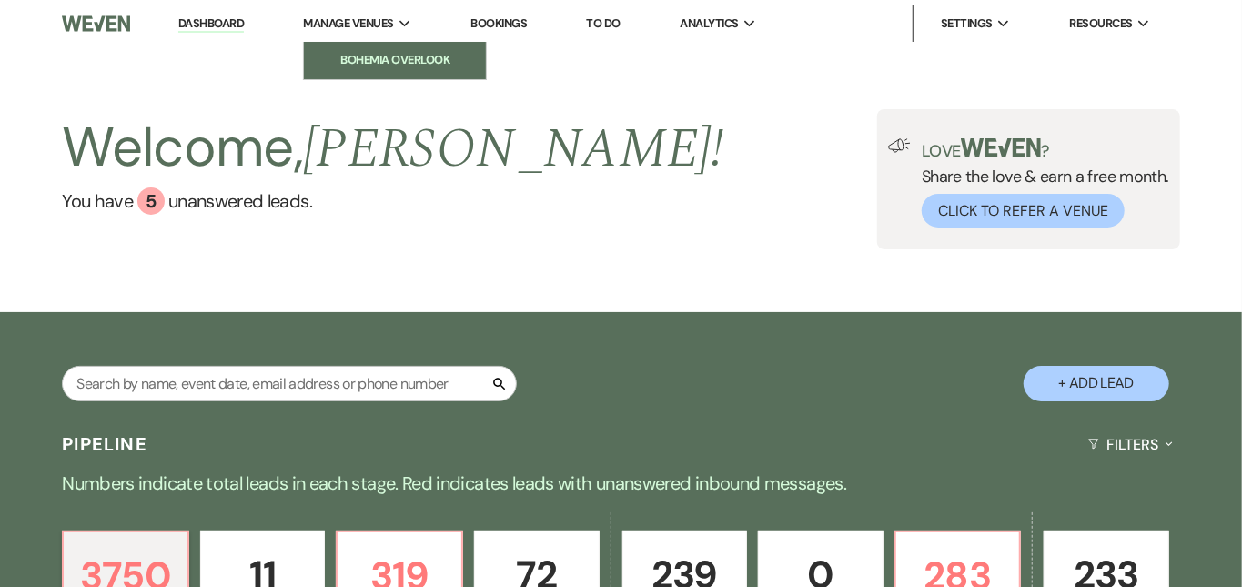
click at [397, 52] on li "Bohemia Overlook" at bounding box center [395, 60] width 164 height 18
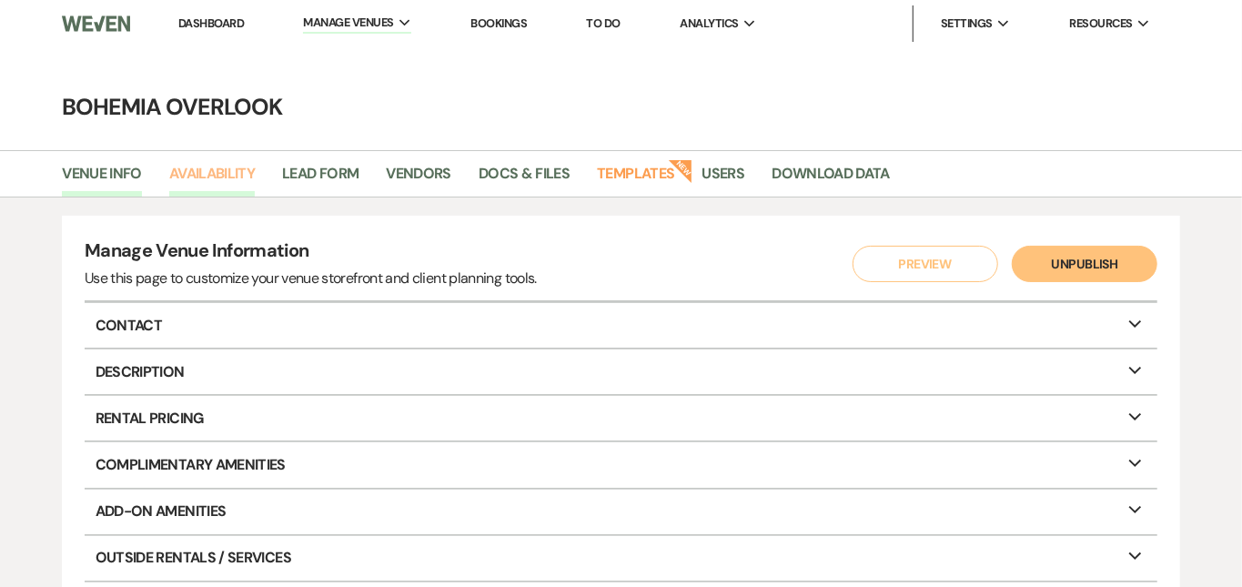
click at [241, 167] on link "Availability" at bounding box center [212, 179] width 86 height 35
select select "3"
select select "2026"
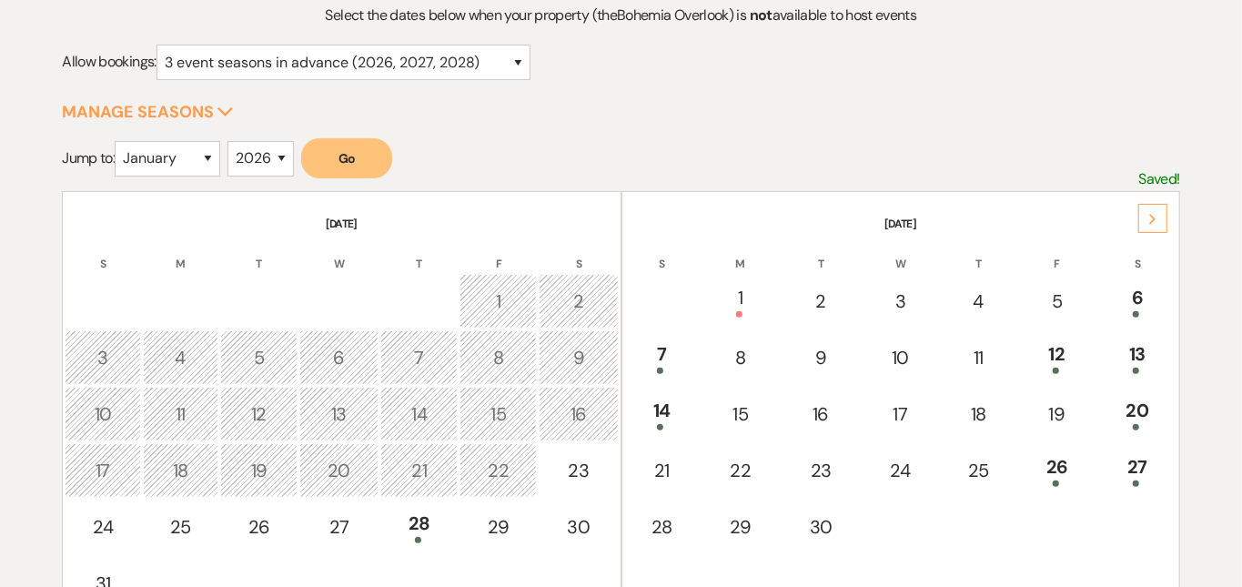
scroll to position [274, 0]
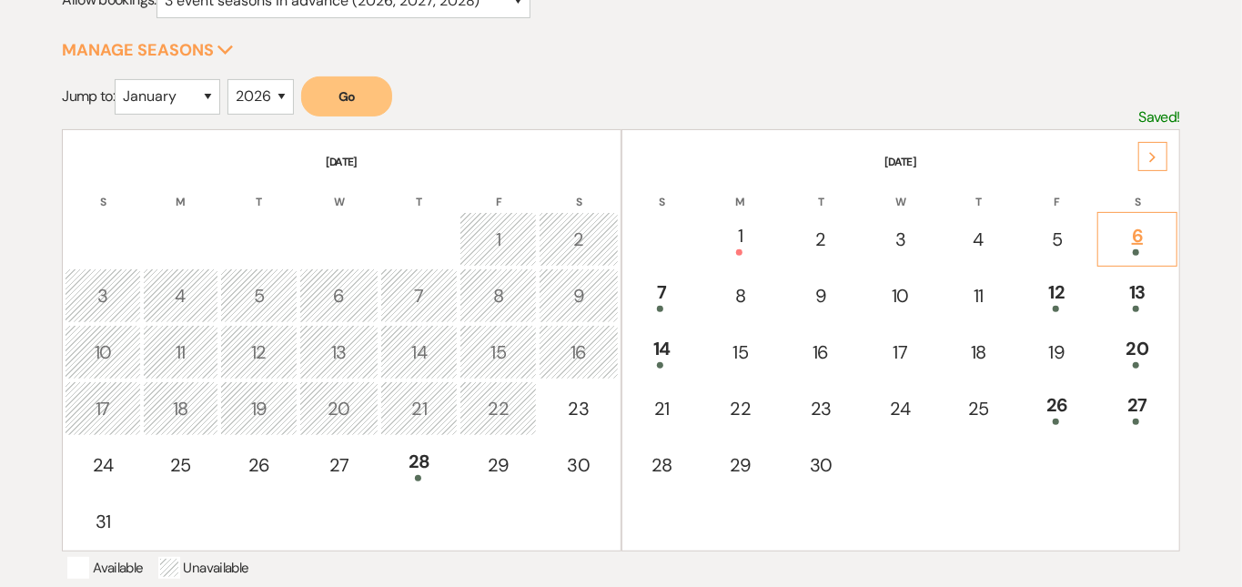
click at [1143, 238] on div "6" at bounding box center [1136, 239] width 59 height 34
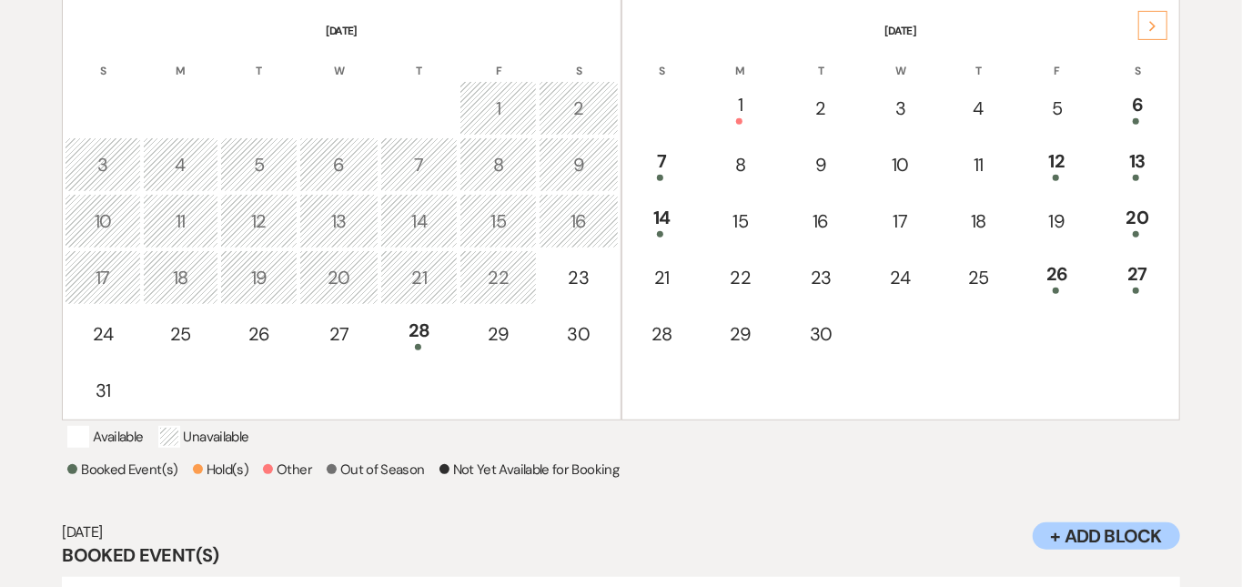
scroll to position [401, 0]
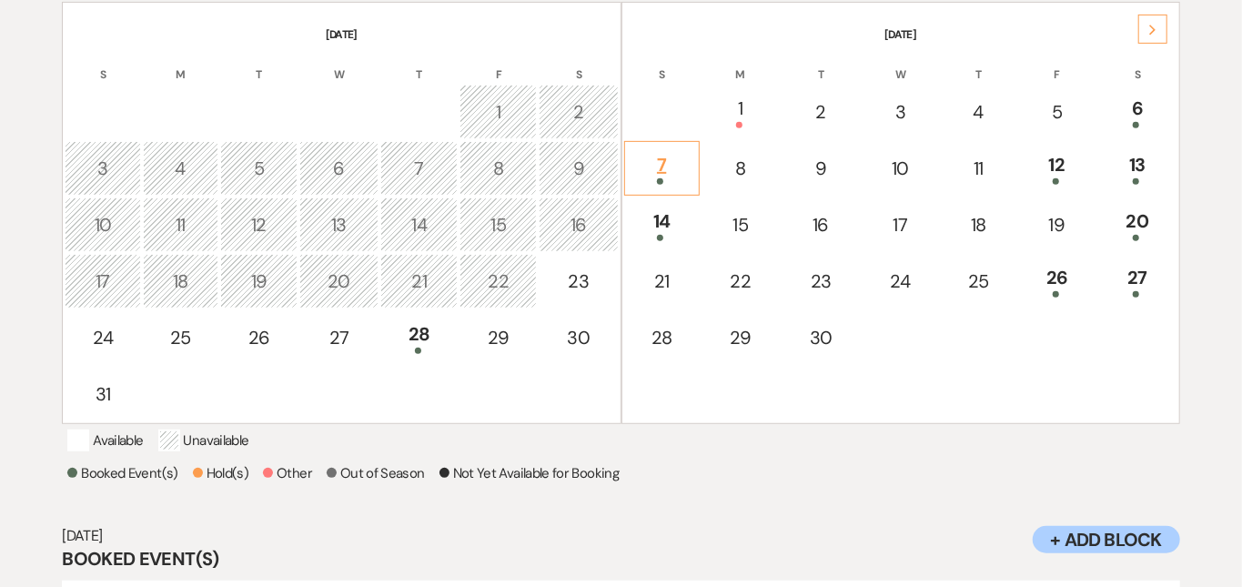
click at [682, 169] on div "7" at bounding box center [662, 168] width 56 height 34
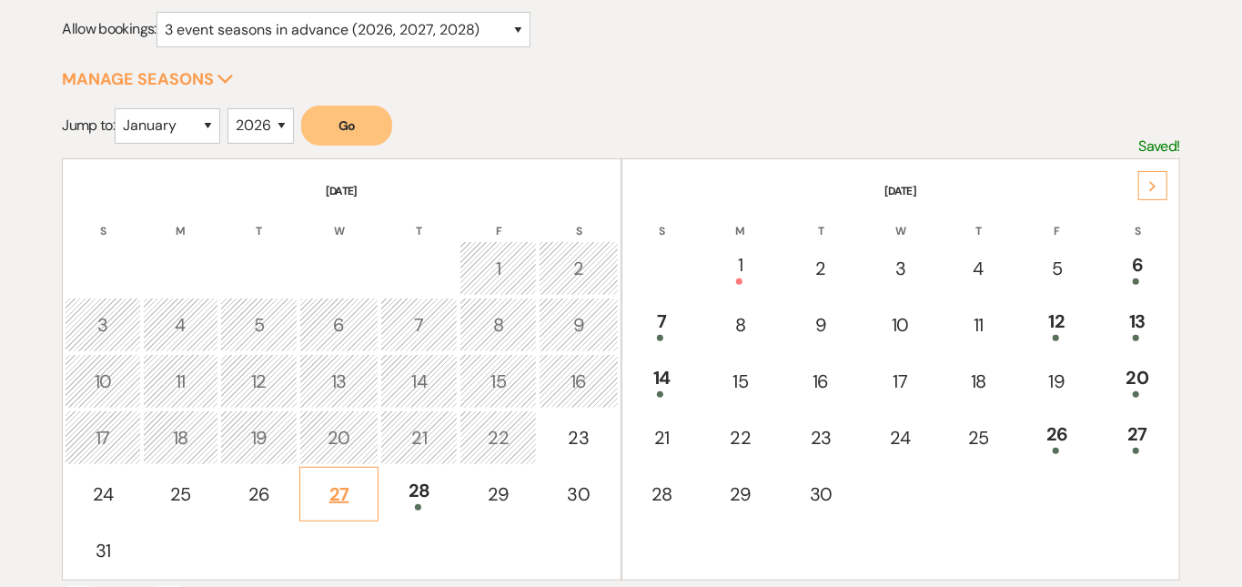
scroll to position [237, 0]
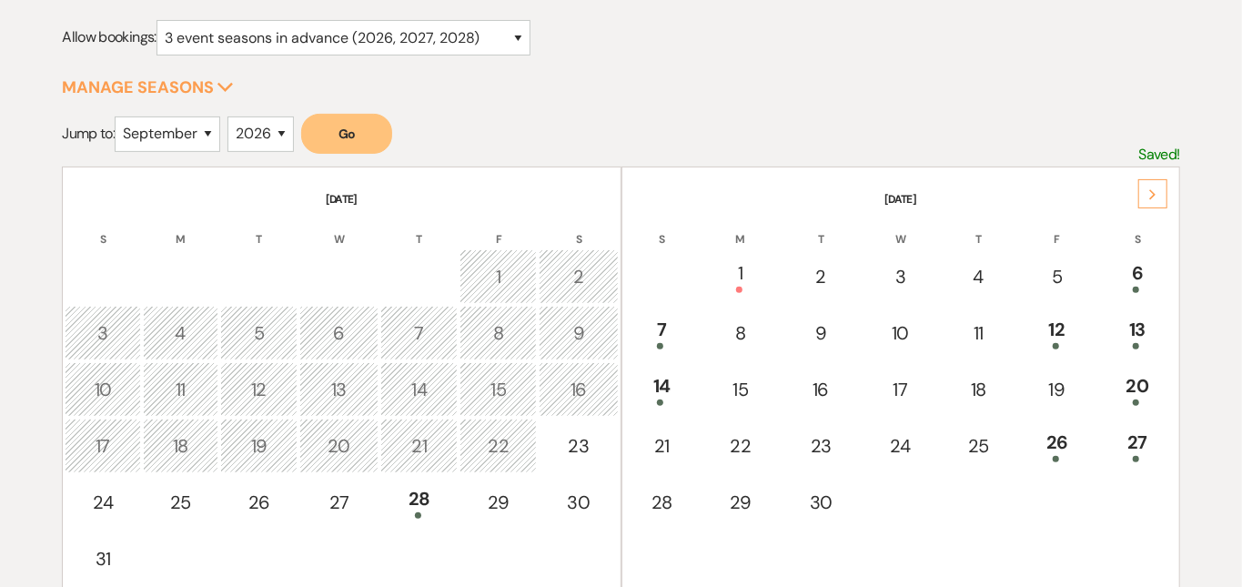
click at [373, 144] on button "Go" at bounding box center [346, 134] width 91 height 40
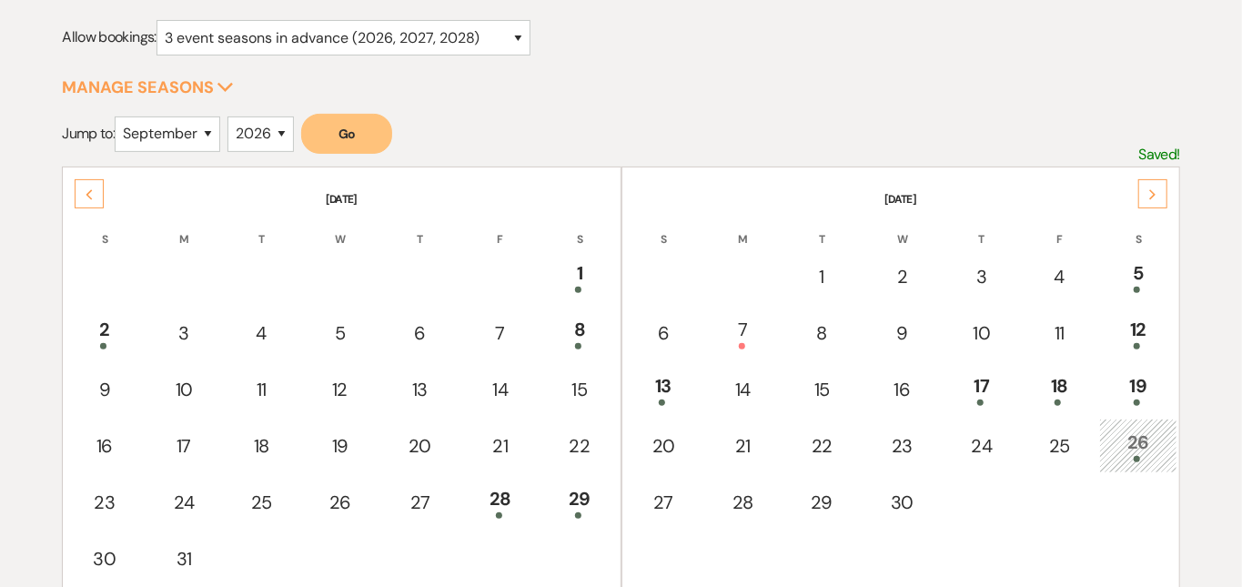
click at [1158, 446] on div "26" at bounding box center [1138, 446] width 58 height 34
select select "5"
select select "2027"
click at [342, 129] on button "Go" at bounding box center [346, 134] width 91 height 40
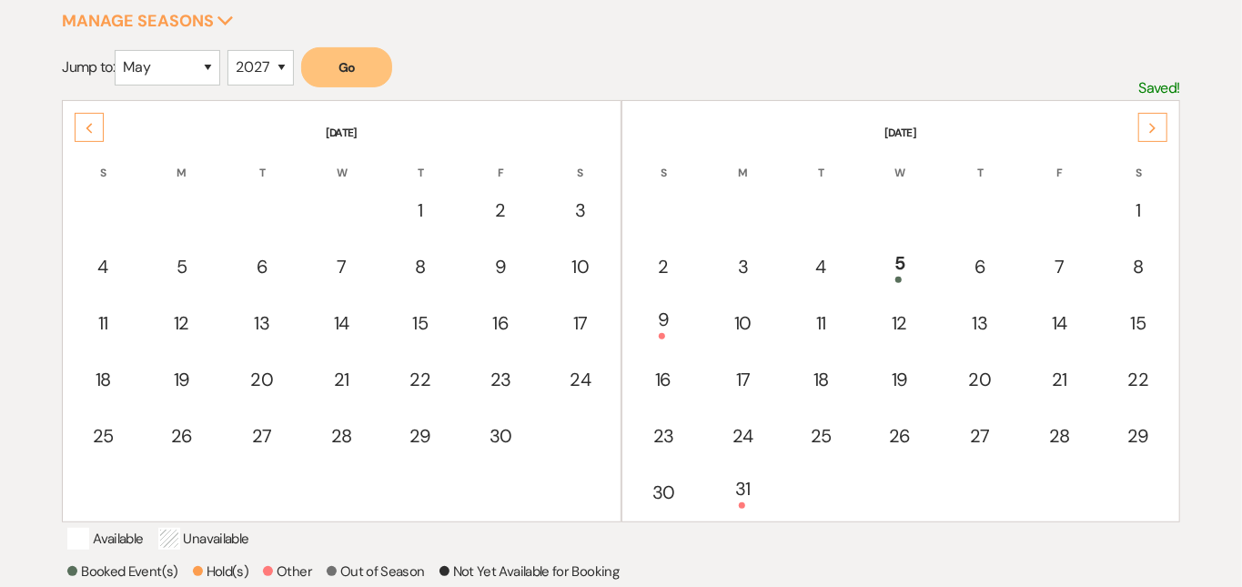
scroll to position [336, 0]
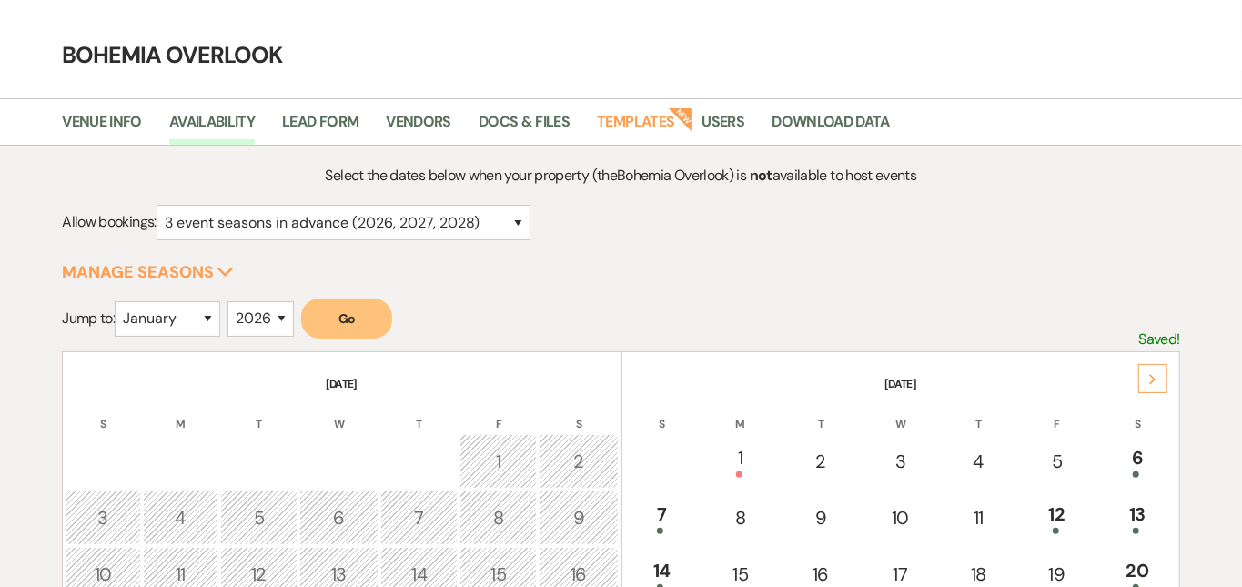
scroll to position [-1, 0]
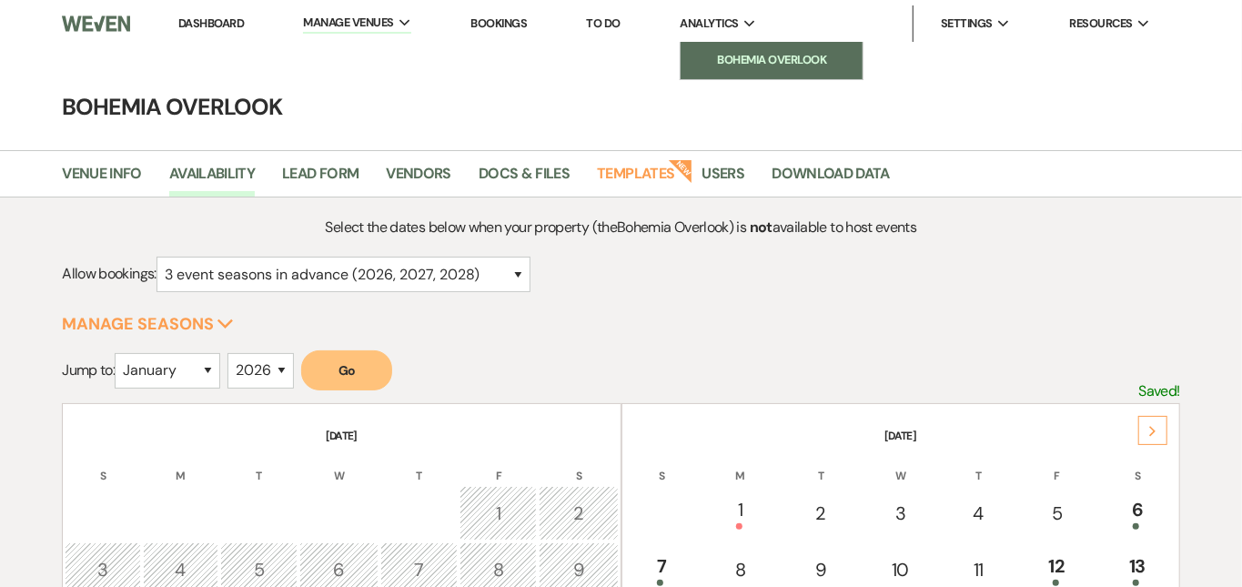
click at [741, 57] on li "Bohemia Overlook" at bounding box center [772, 60] width 164 height 18
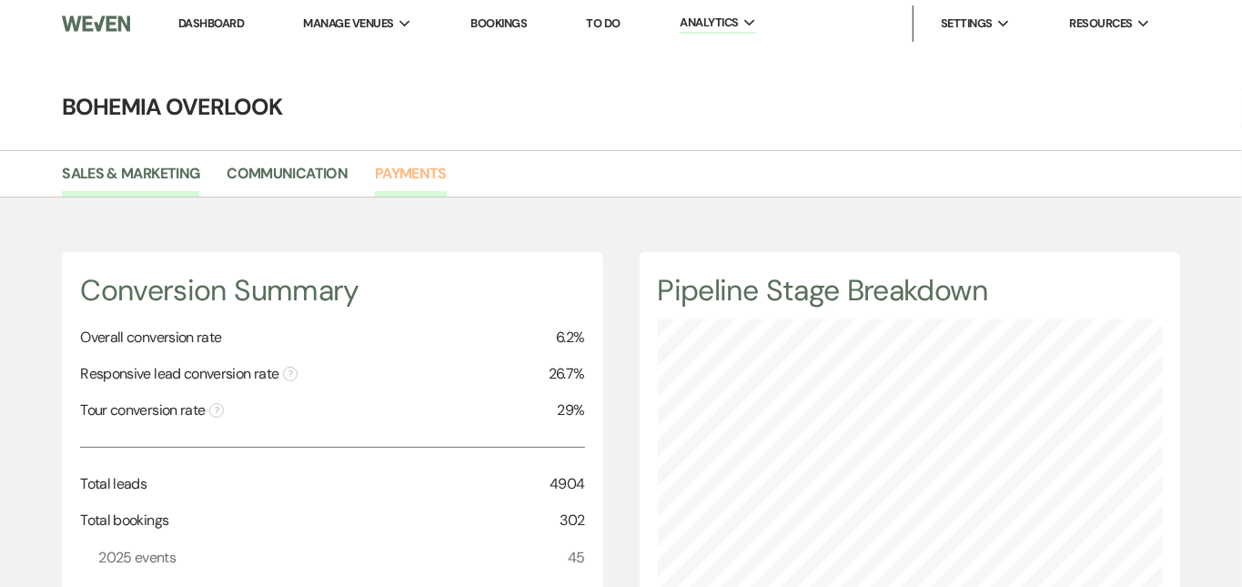
click at [412, 176] on link "Payments" at bounding box center [411, 179] width 72 height 35
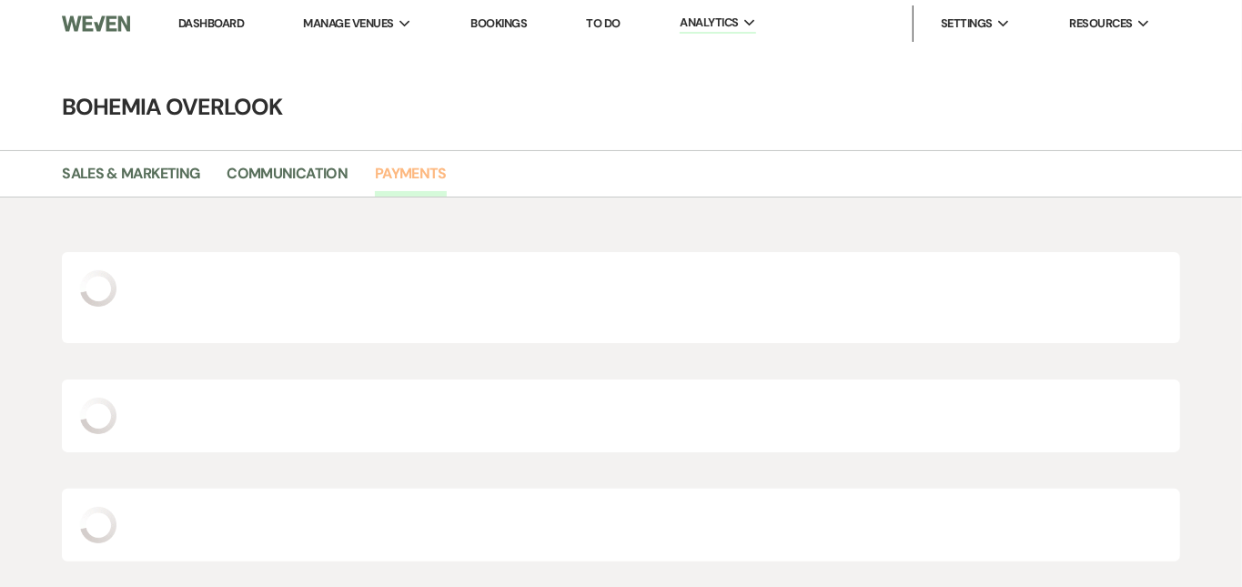
scroll to position [587, 1242]
select select "2025"
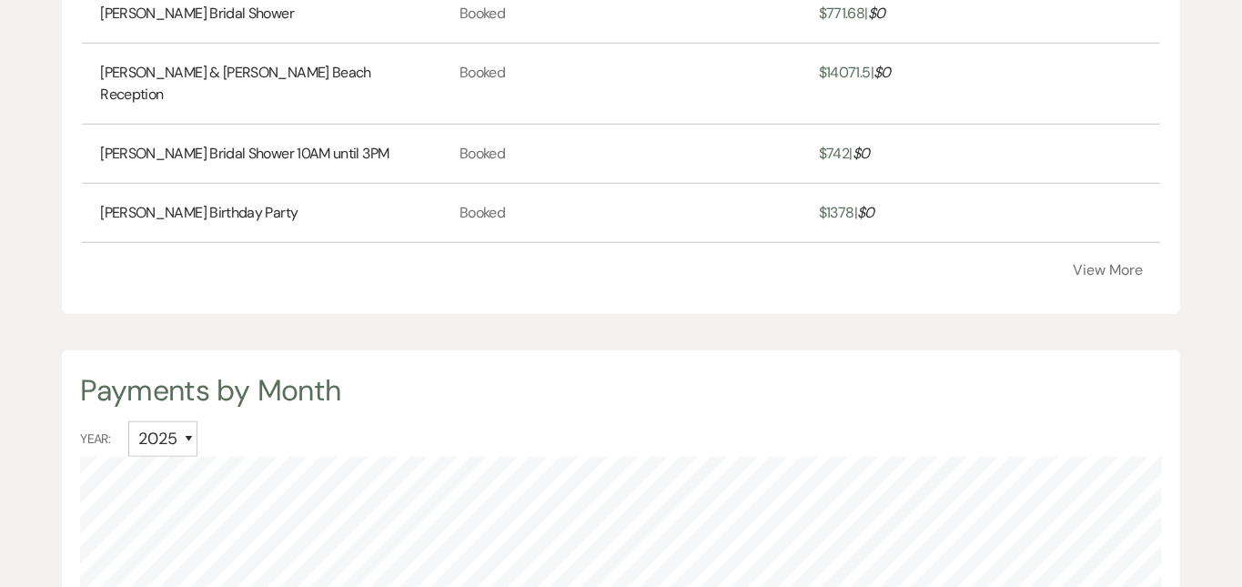
scroll to position [814, 0]
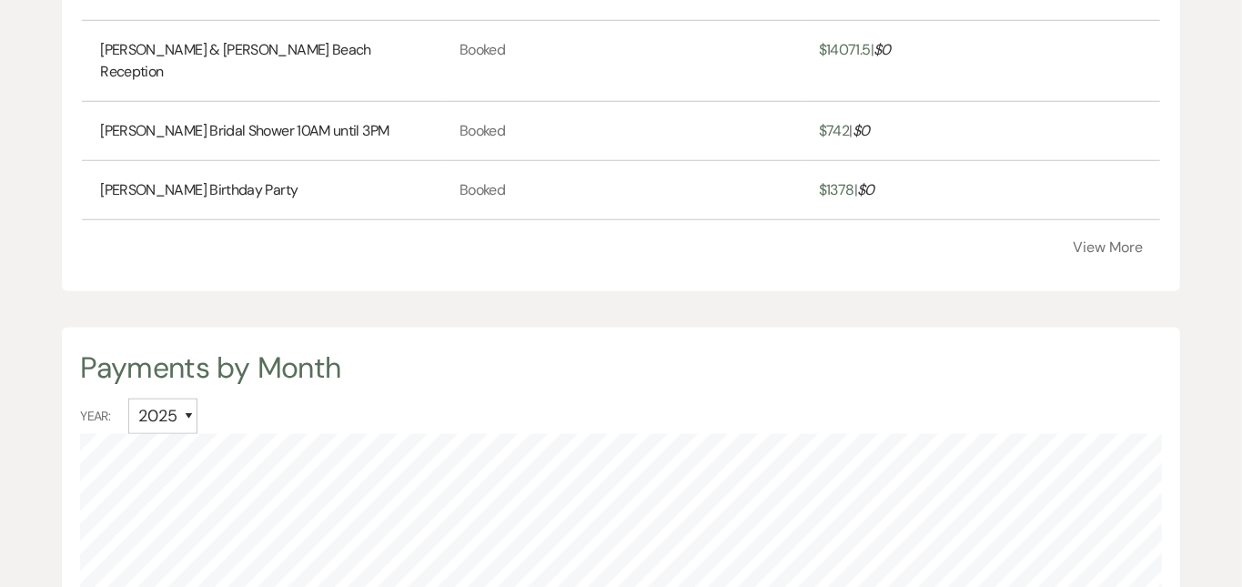
click at [1097, 255] on button "View More" at bounding box center [1109, 247] width 70 height 15
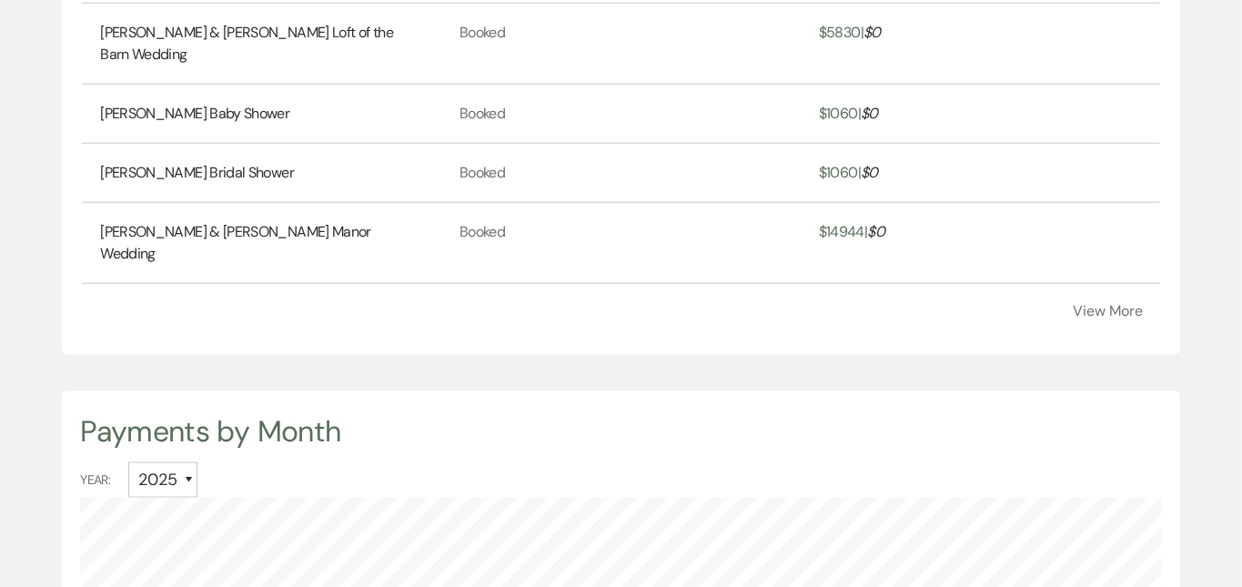
scroll to position [1115, 0]
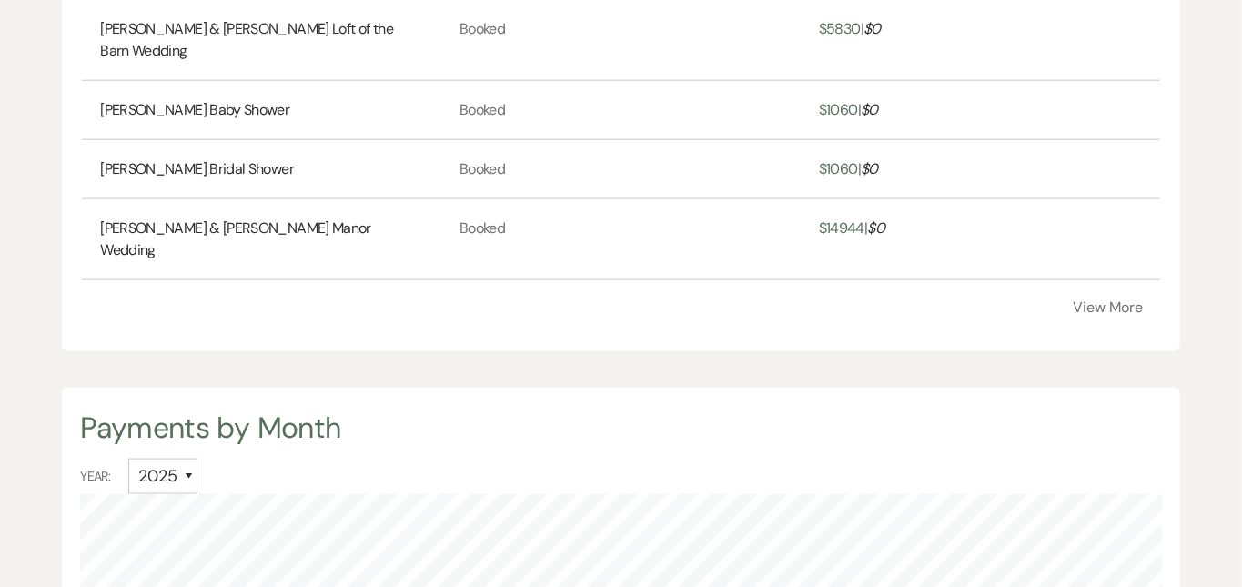
click at [1092, 315] on button "View More" at bounding box center [1109, 307] width 70 height 15
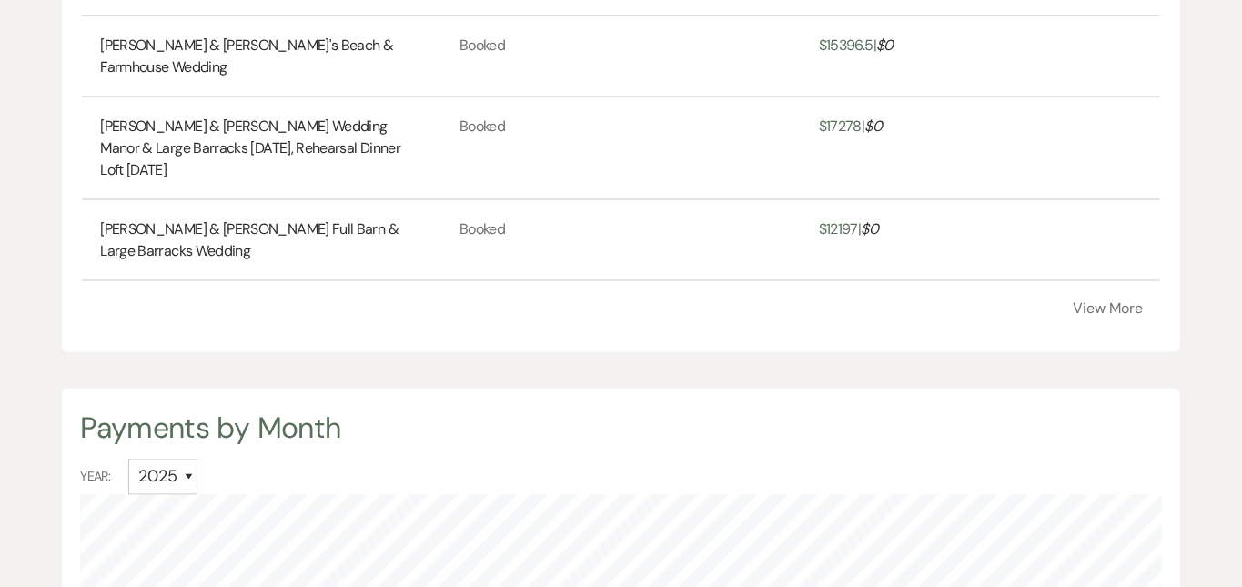
scroll to position [1508, 0]
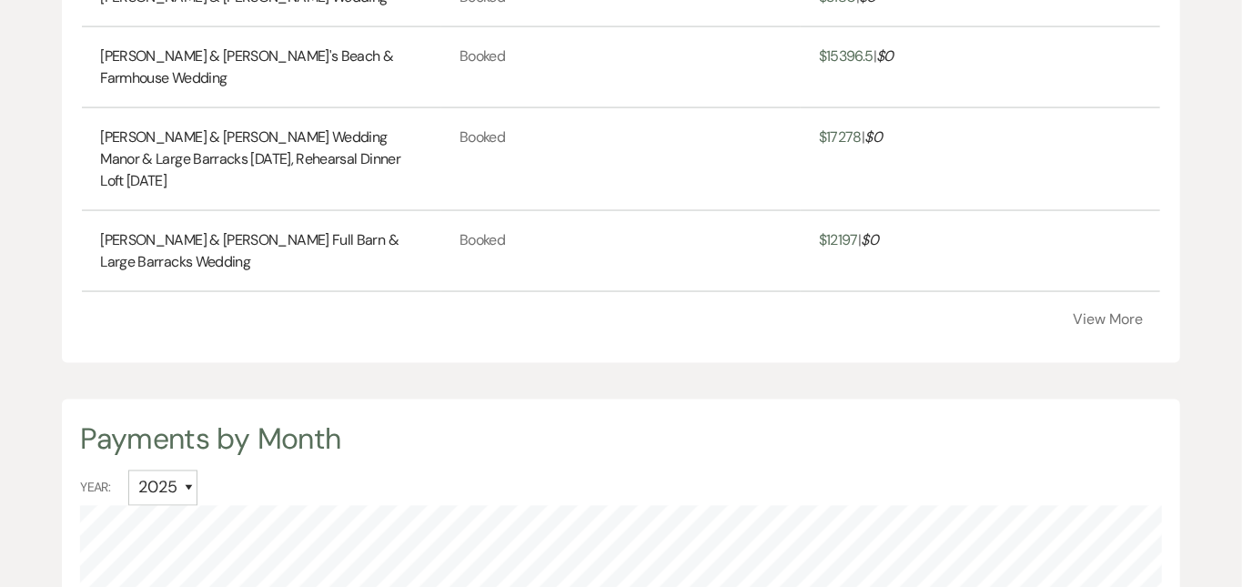
click at [1093, 327] on button "View More" at bounding box center [1109, 319] width 70 height 15
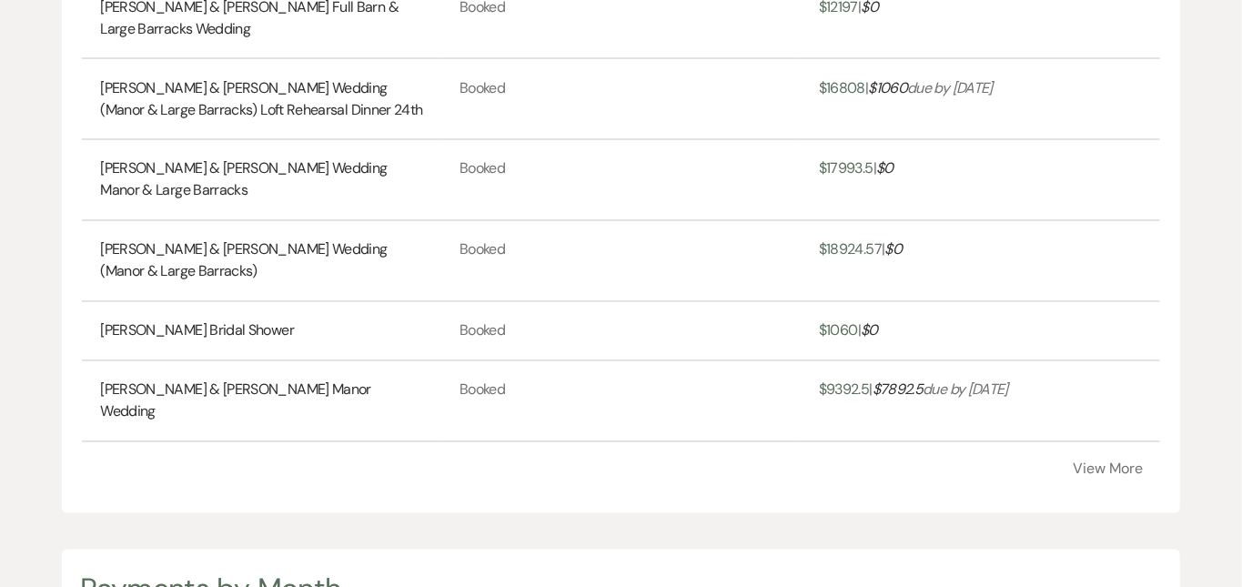
scroll to position [1751, 0]
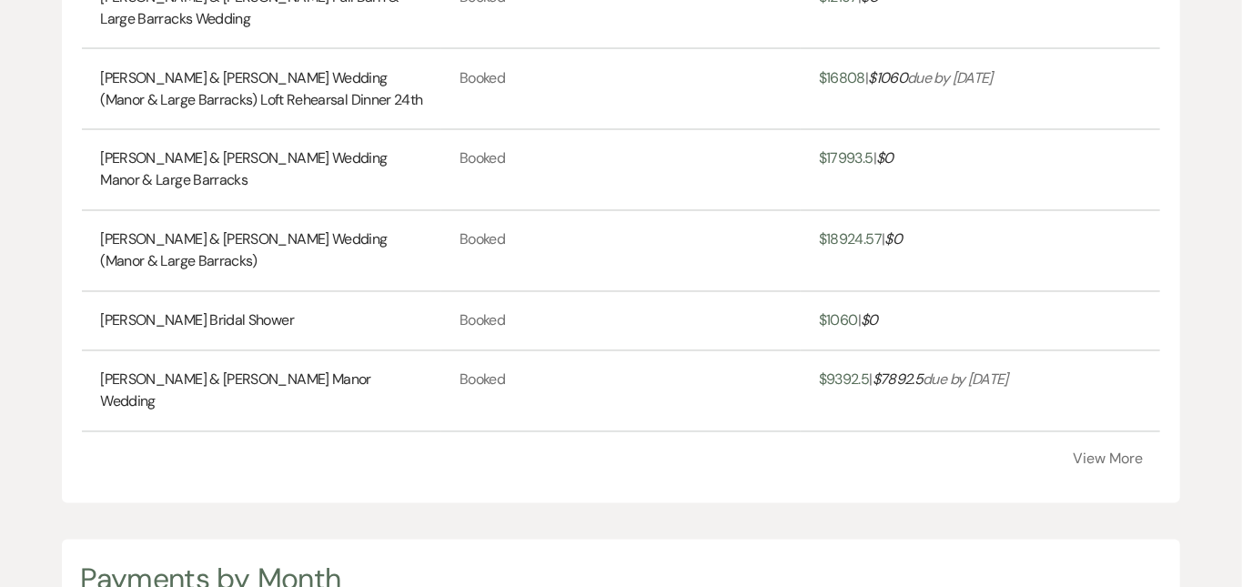
click at [1087, 467] on button "View More" at bounding box center [1109, 459] width 70 height 15
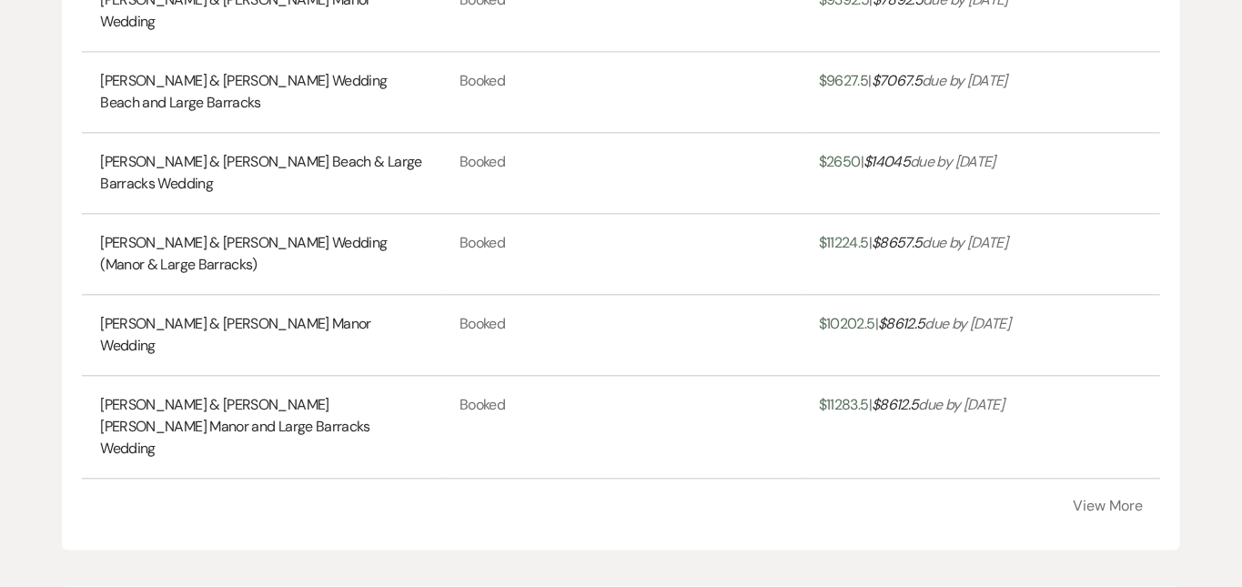
scroll to position [2153, 0]
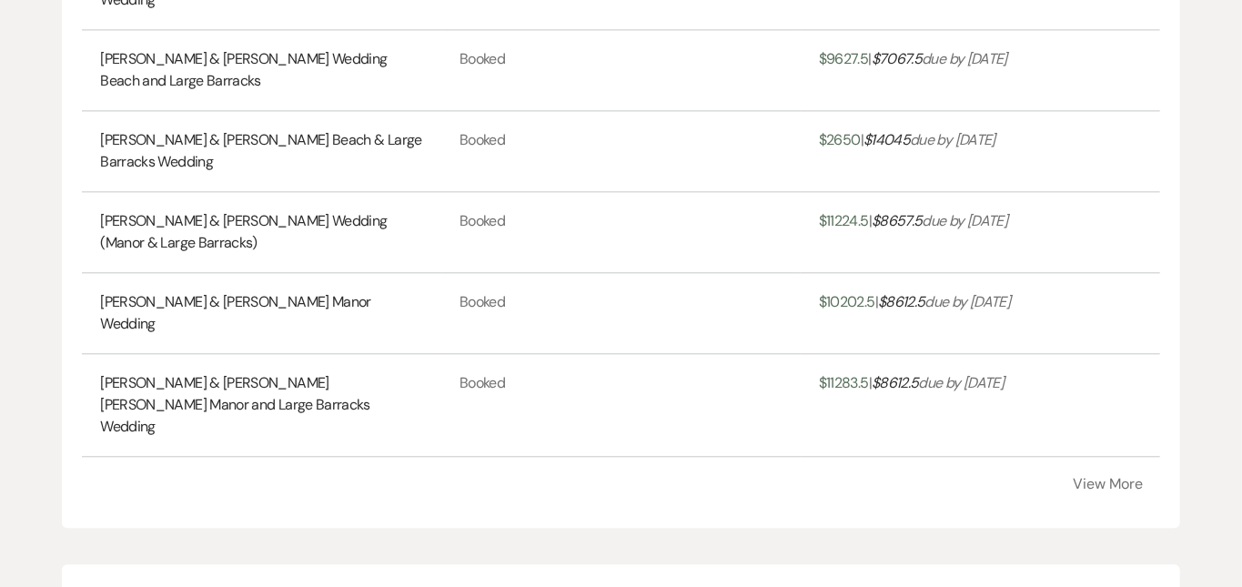
click at [1115, 491] on button "View More" at bounding box center [1109, 484] width 70 height 15
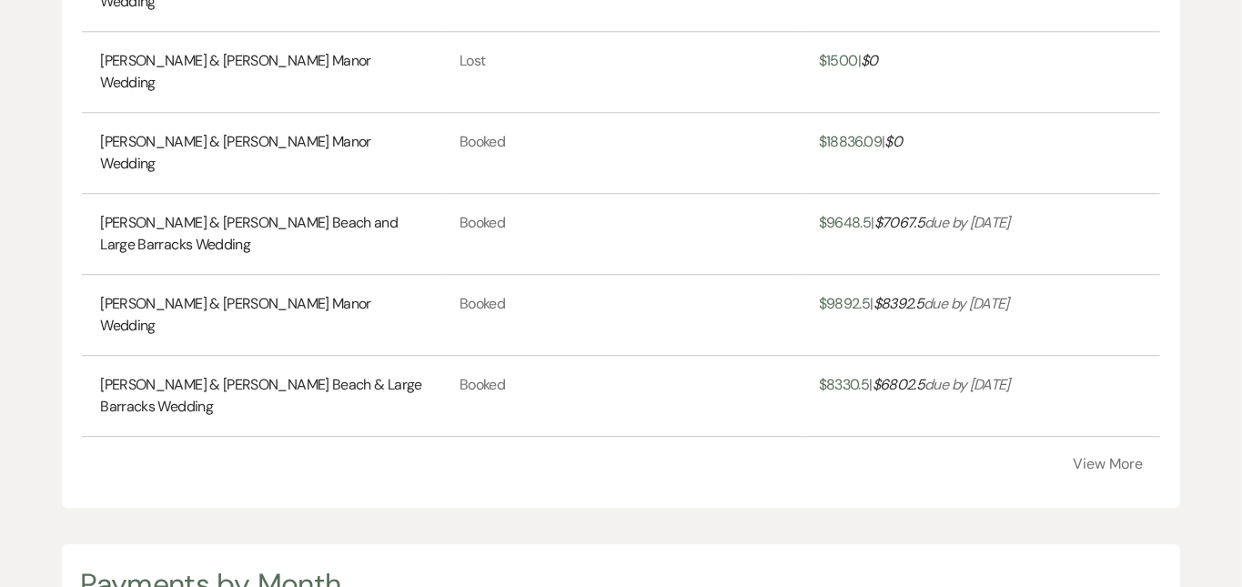
scroll to position [2579, 0]
click at [1119, 470] on button "View More" at bounding box center [1109, 463] width 70 height 15
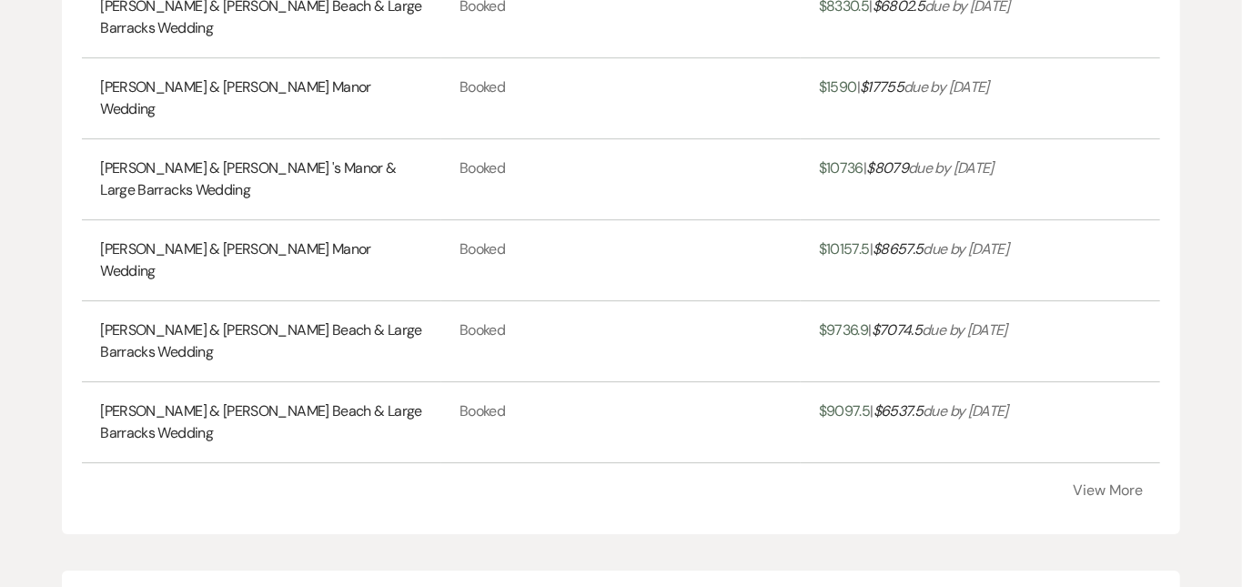
scroll to position [2963, 0]
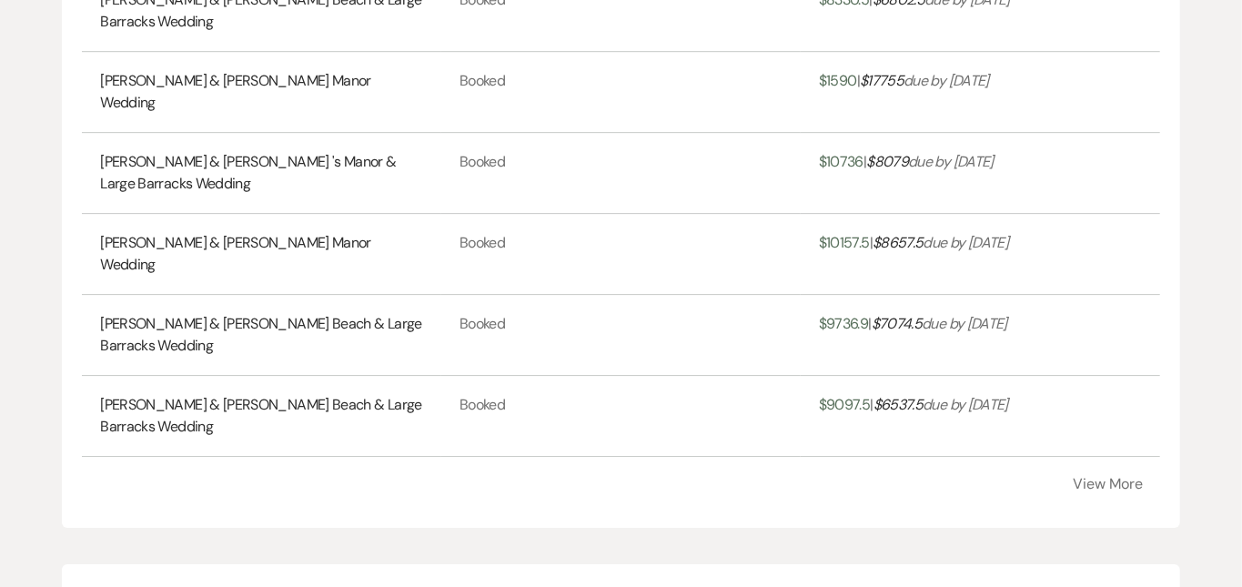
click at [1123, 491] on button "View More" at bounding box center [1109, 484] width 70 height 15
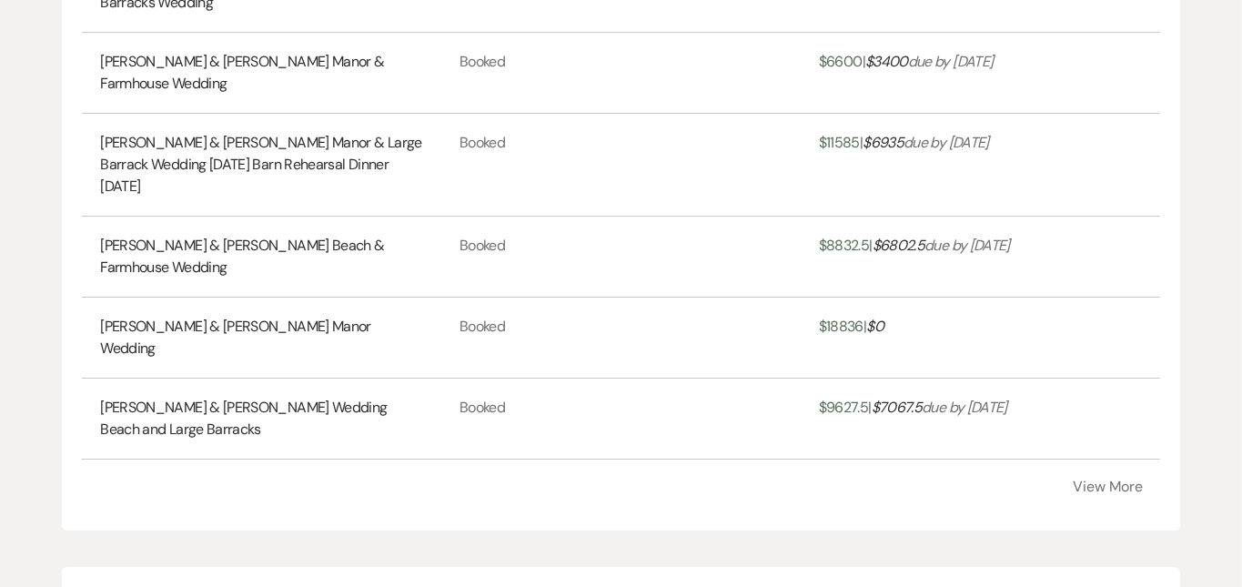
click at [1094, 480] on button "View More" at bounding box center [1109, 487] width 70 height 15
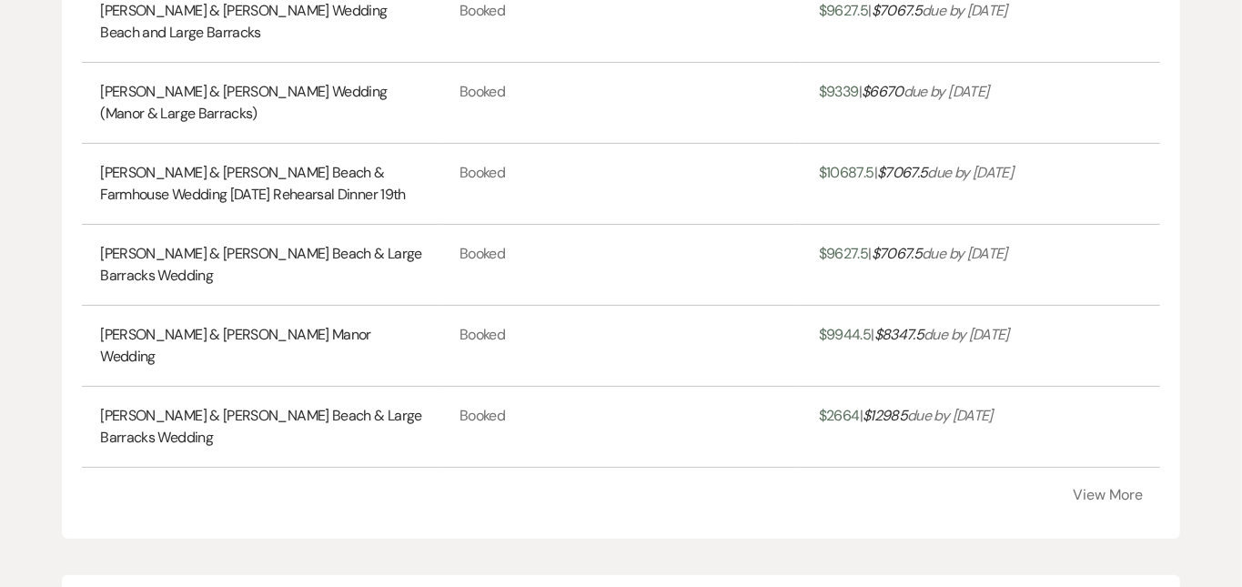
click at [1112, 488] on button "View More" at bounding box center [1109, 495] width 70 height 15
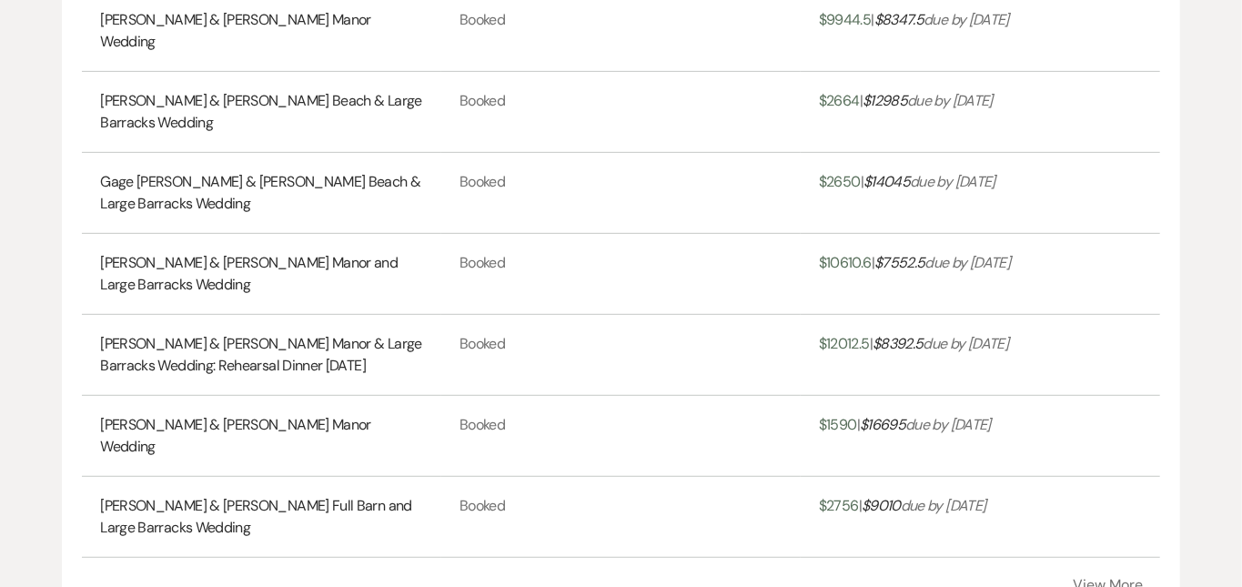
click at [1105, 578] on button "View More" at bounding box center [1109, 585] width 70 height 15
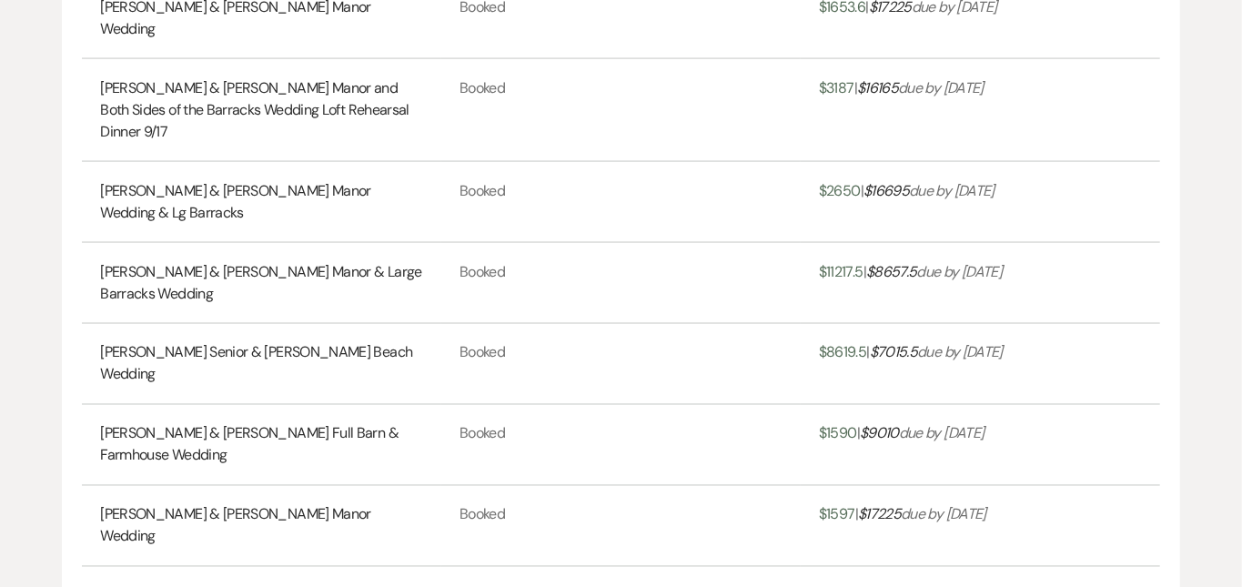
scroll to position [5253, 0]
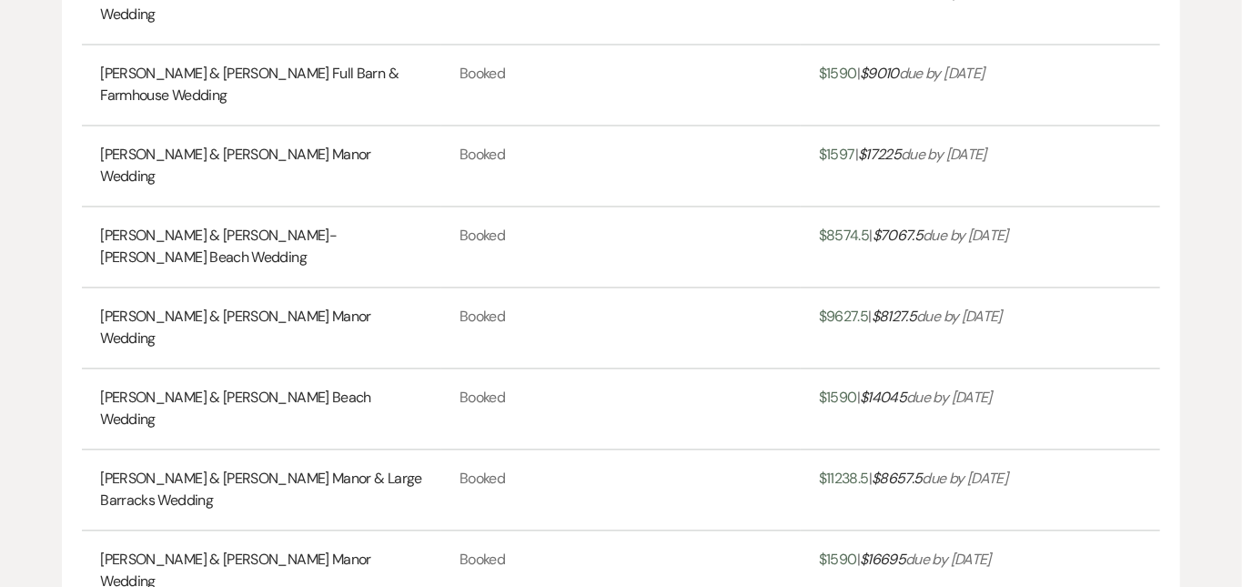
scroll to position [5609, 0]
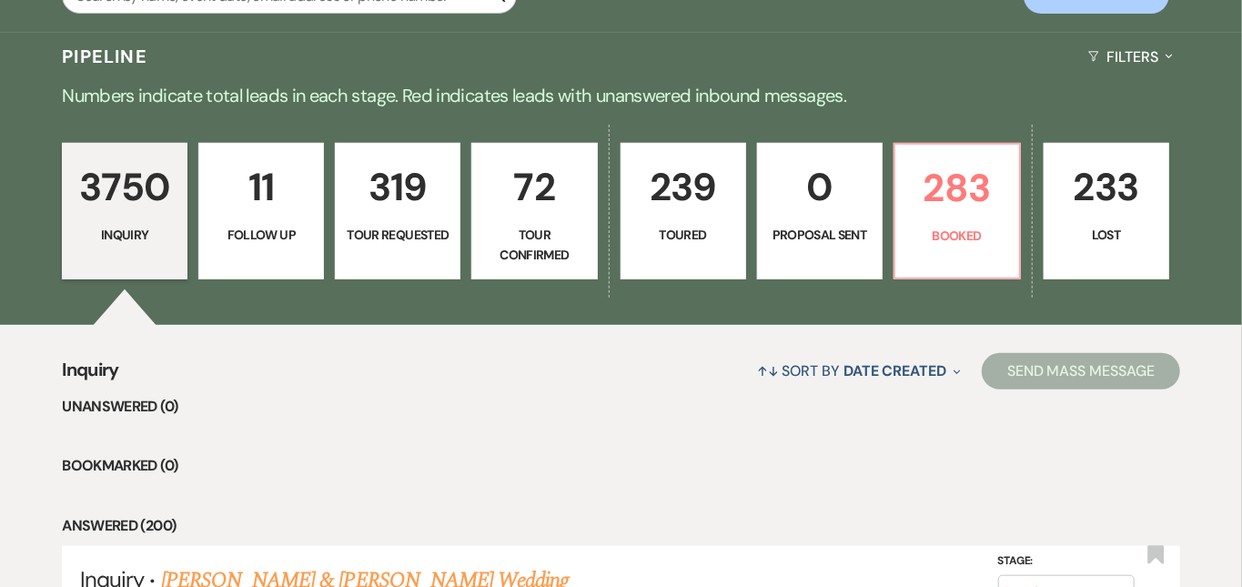
scroll to position [398, 0]
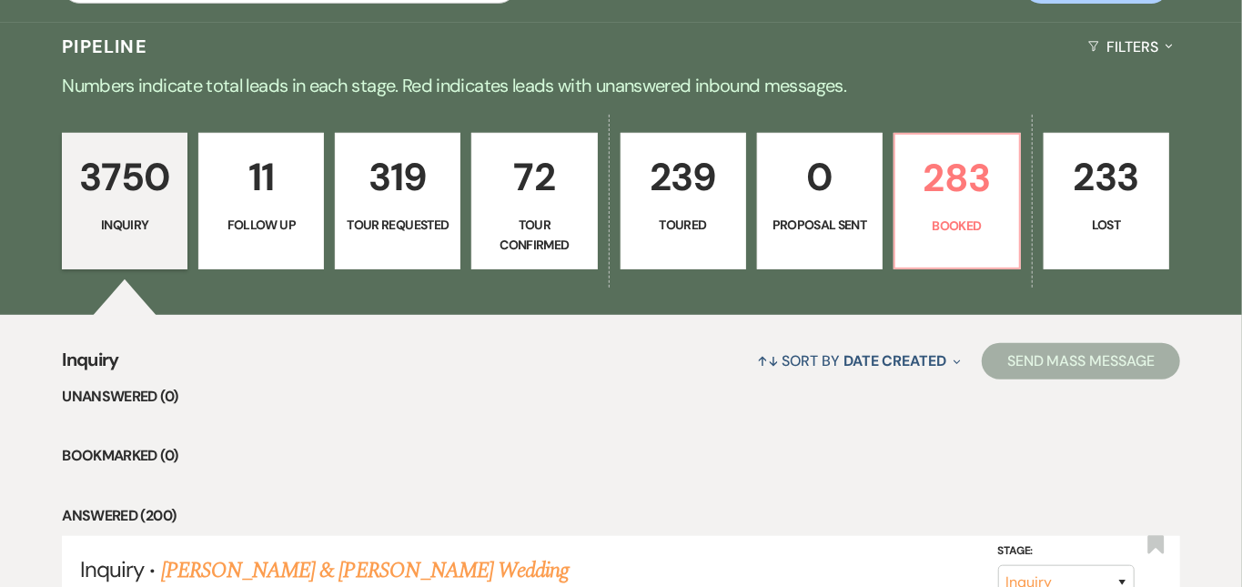
click at [571, 167] on p "72" at bounding box center [534, 177] width 102 height 61
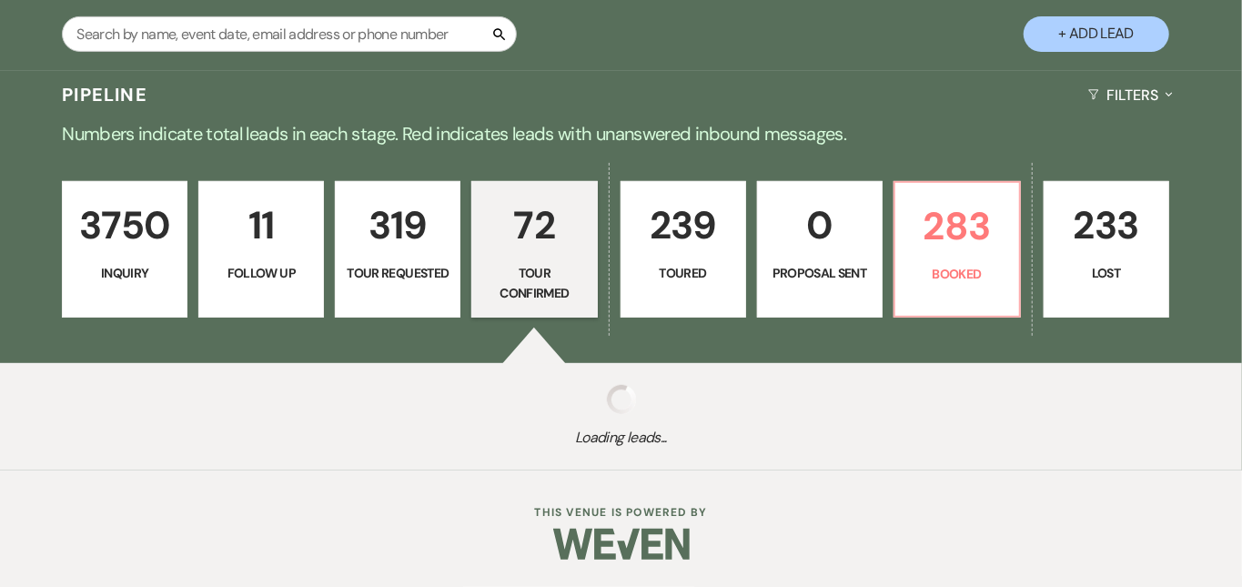
scroll to position [332, 0]
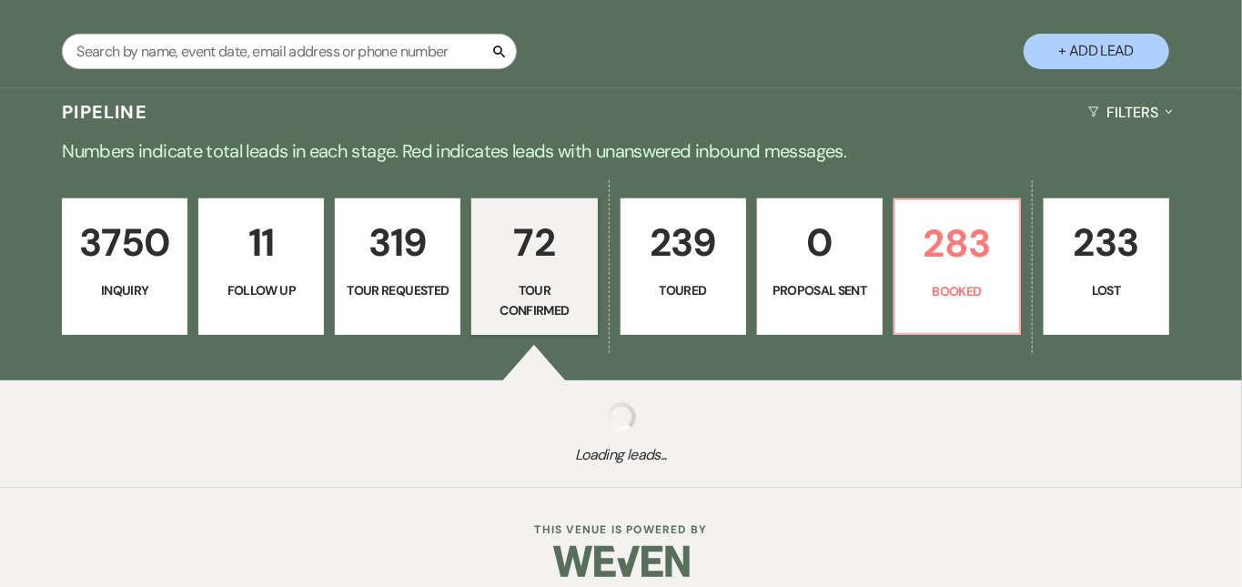
select select "4"
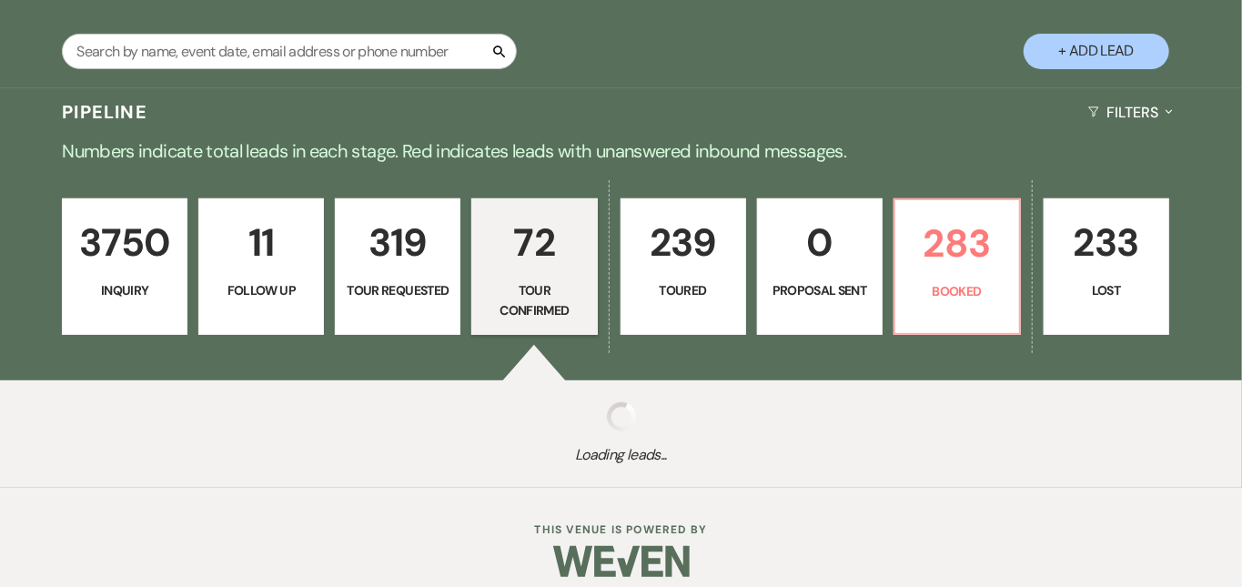
select select "4"
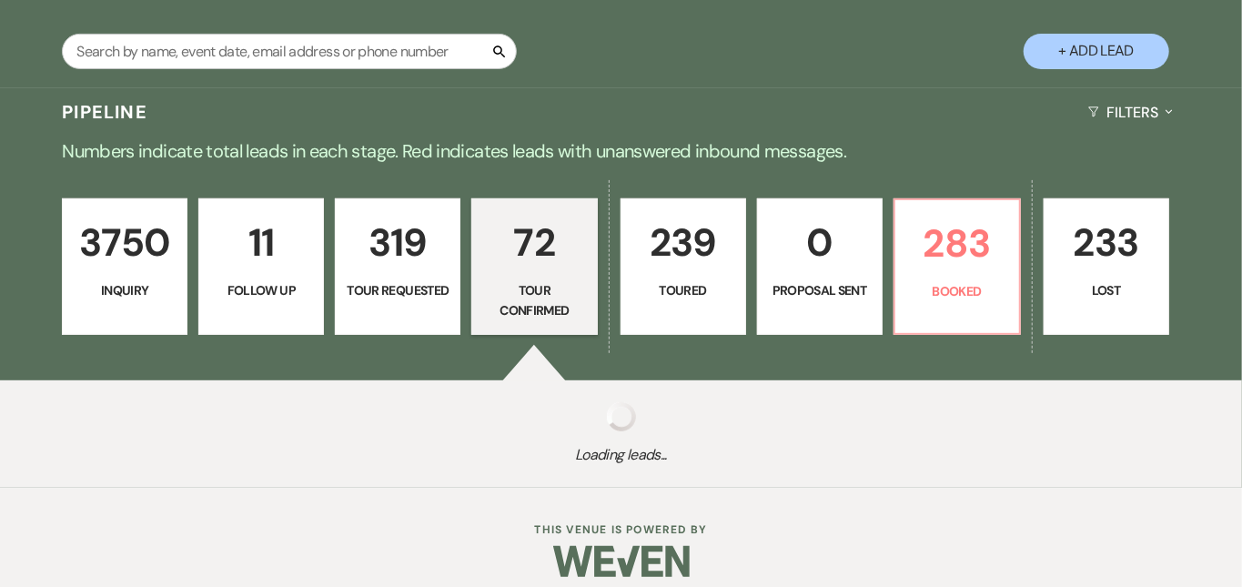
select select "4"
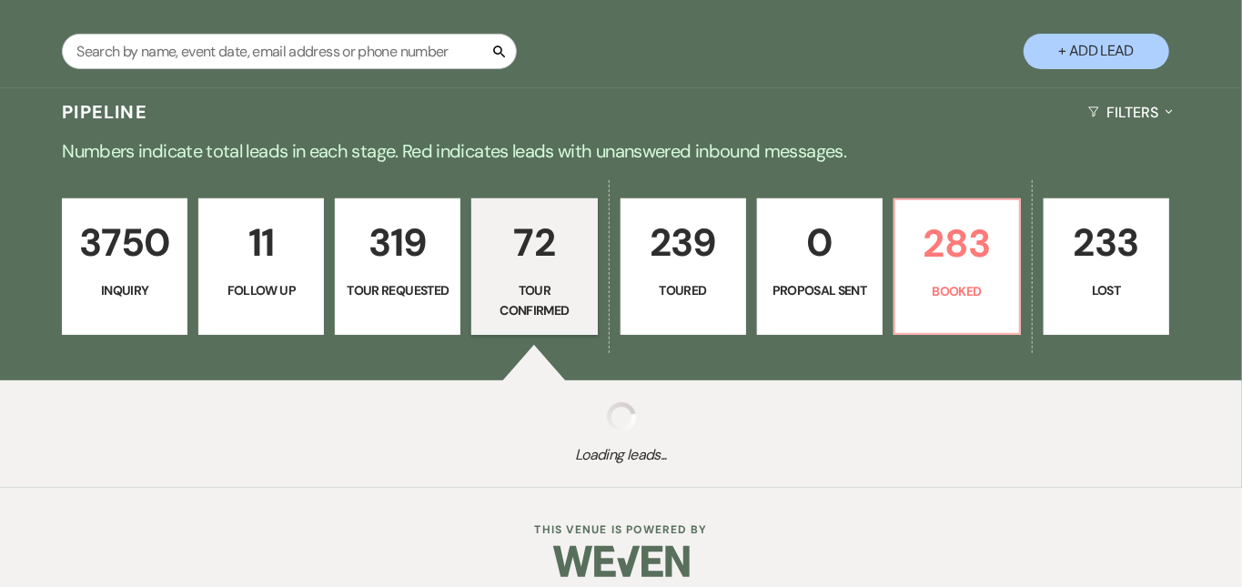
select select "4"
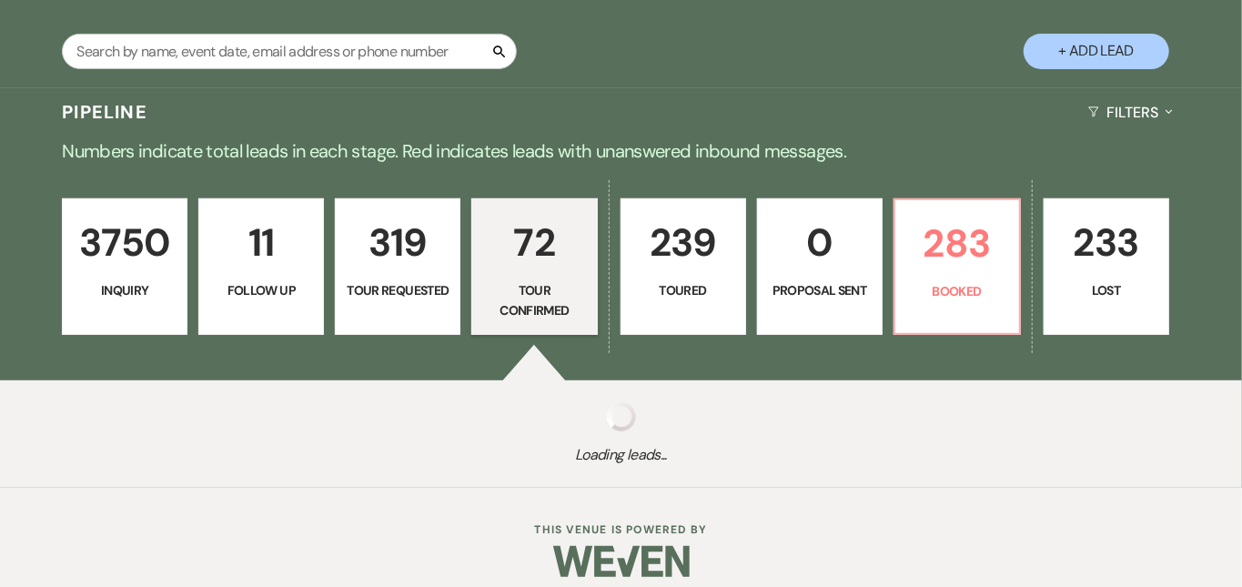
select select "4"
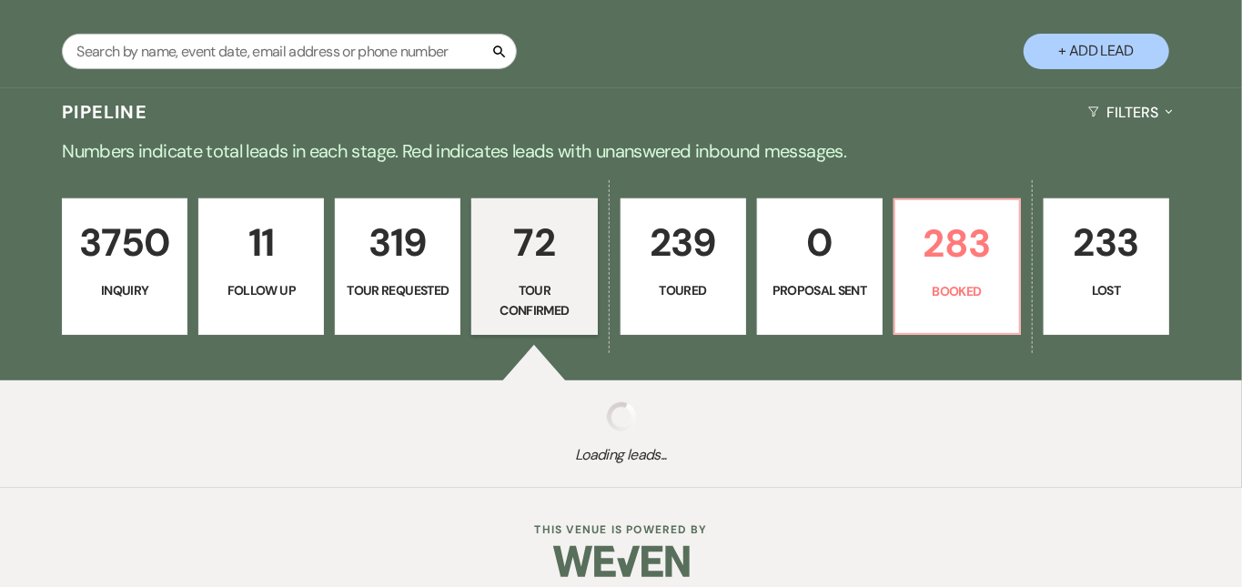
select select "4"
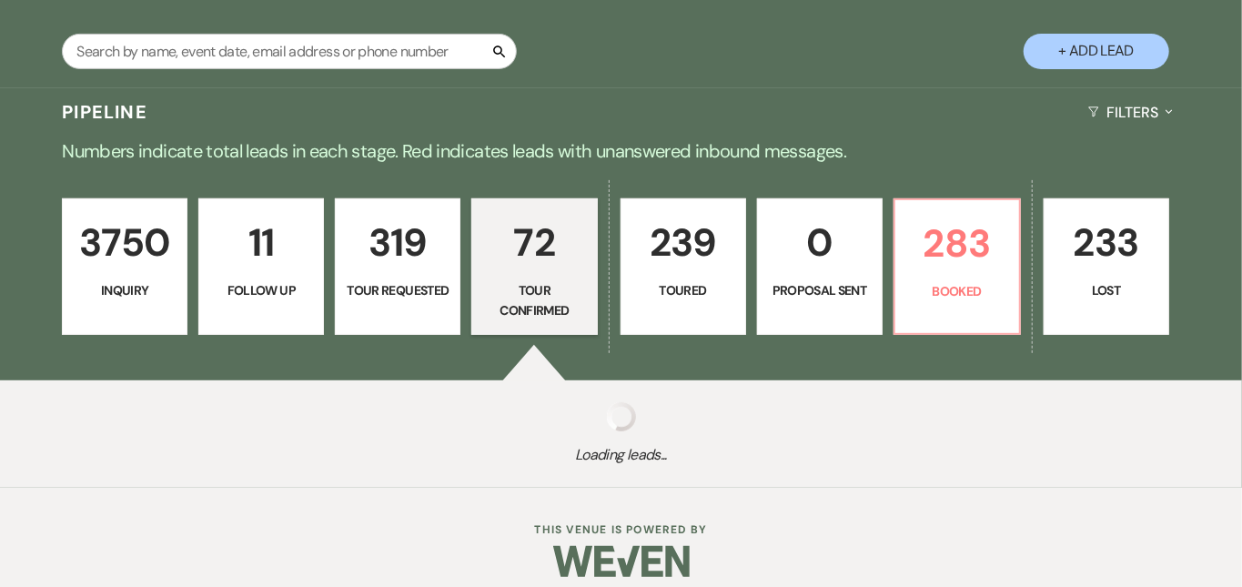
select select "4"
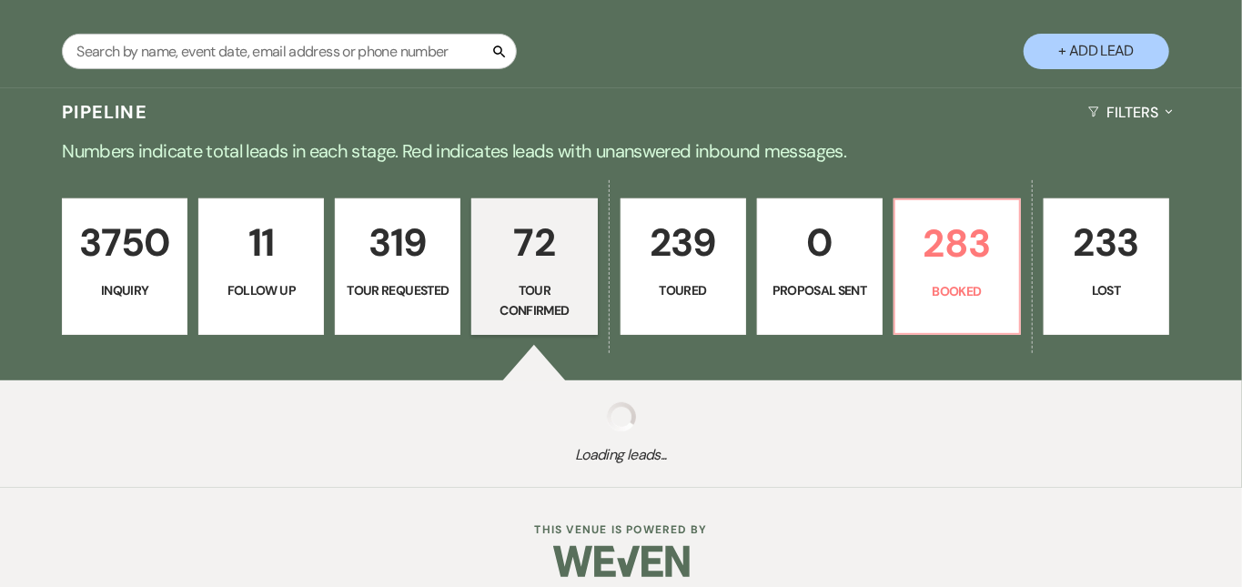
select select "4"
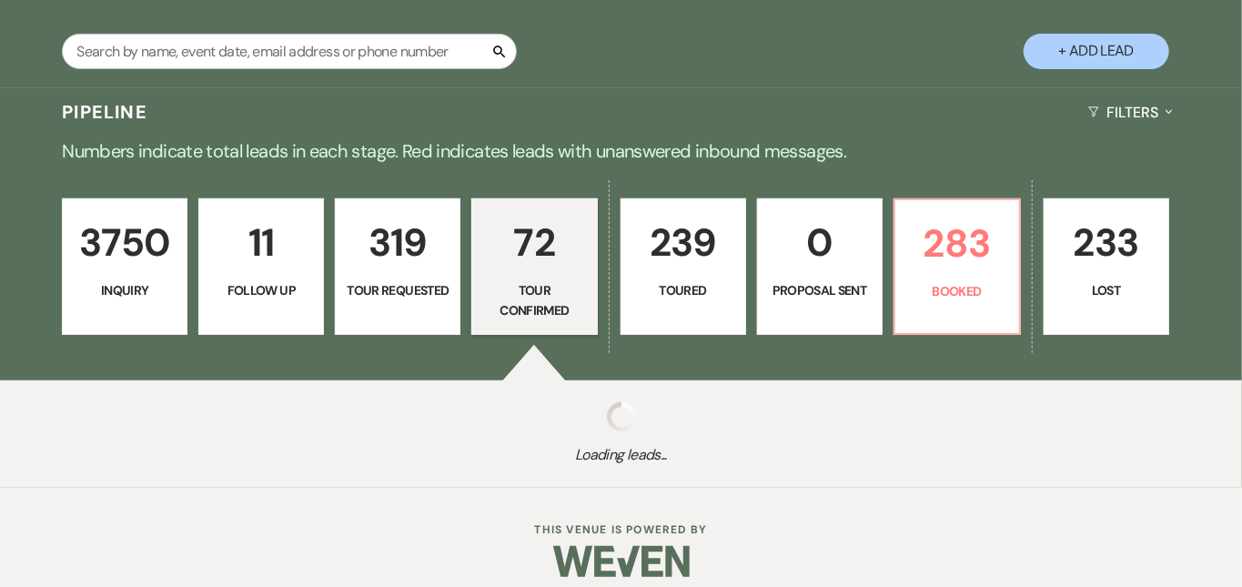
select select "4"
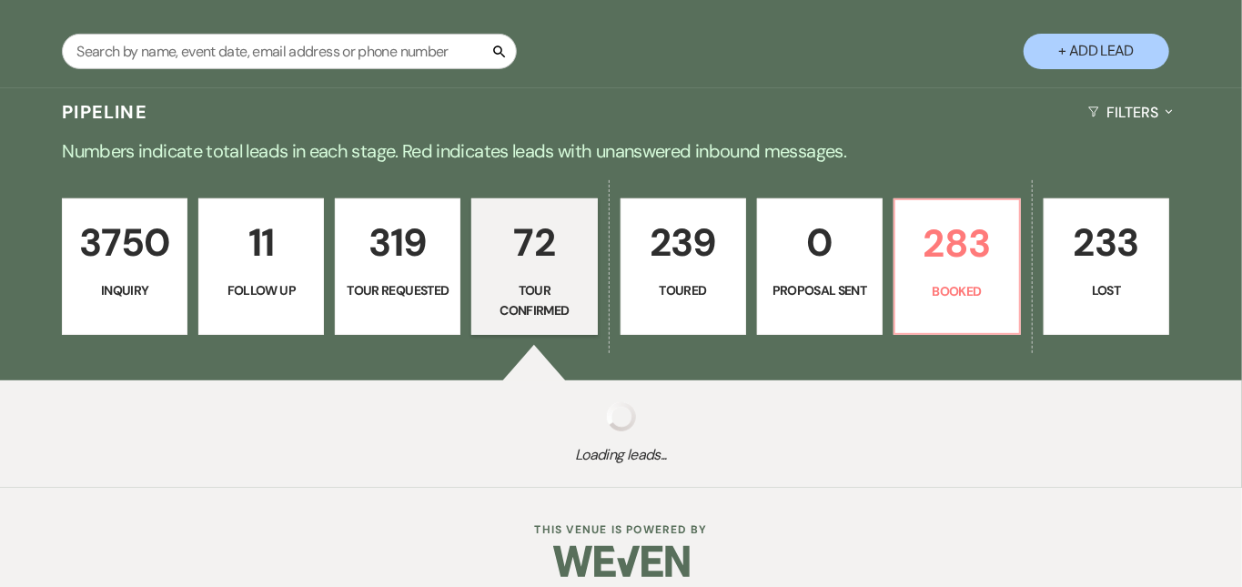
select select "4"
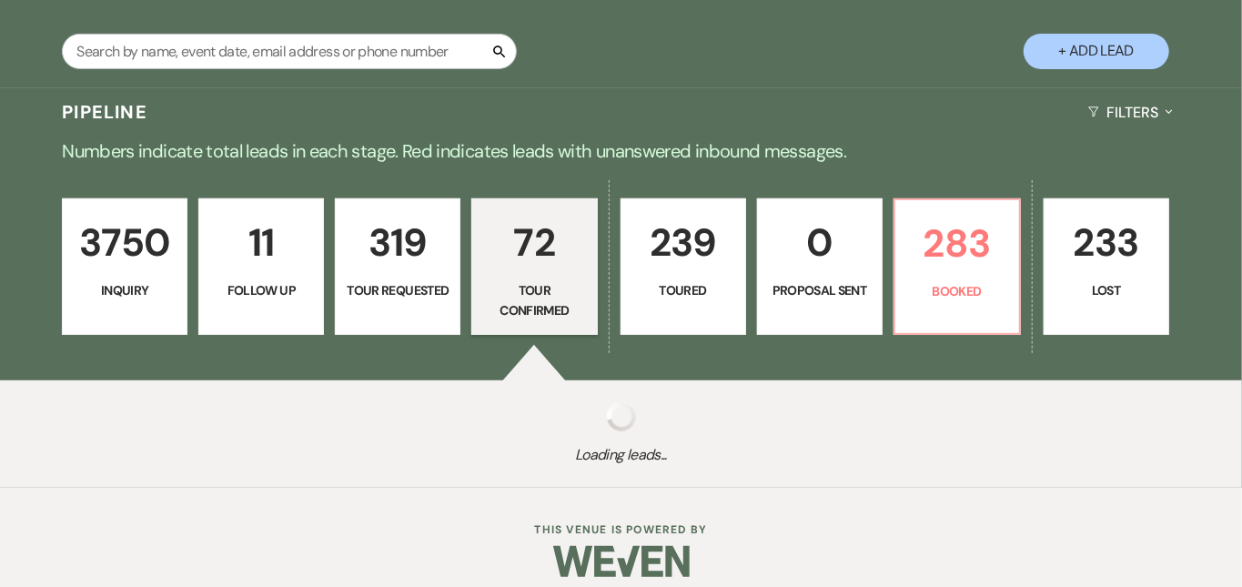
select select "4"
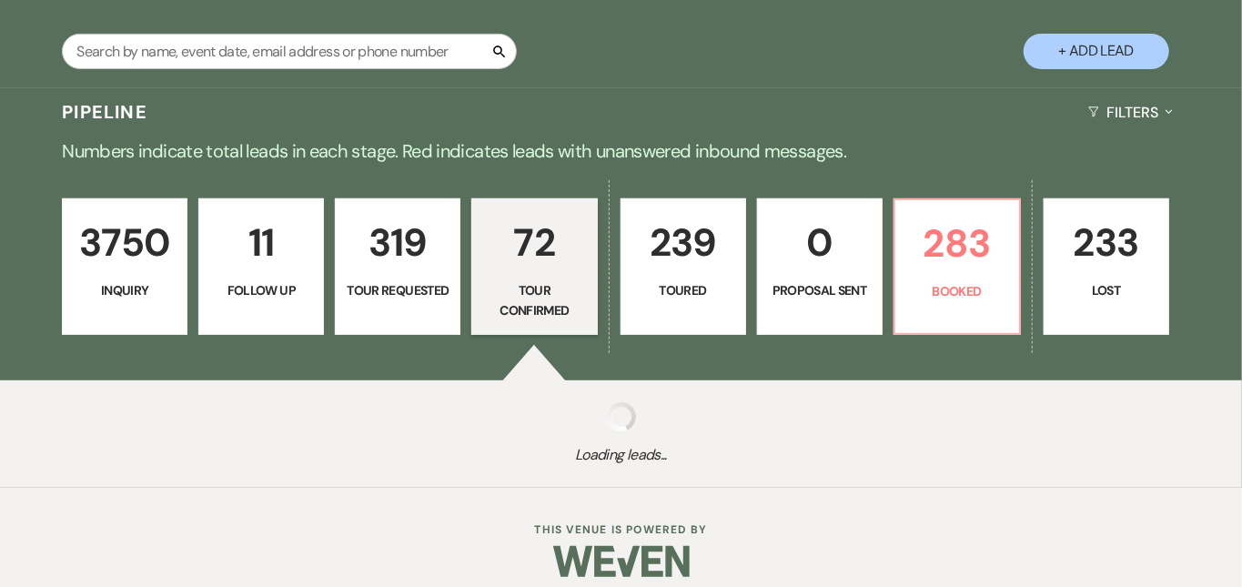
select select "4"
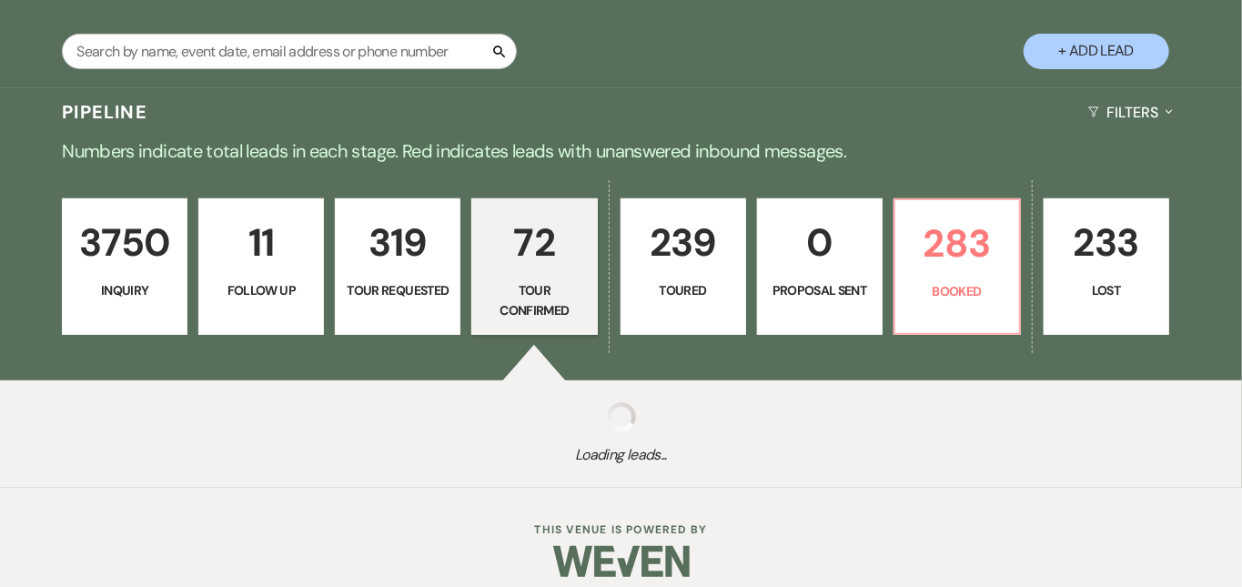
select select "4"
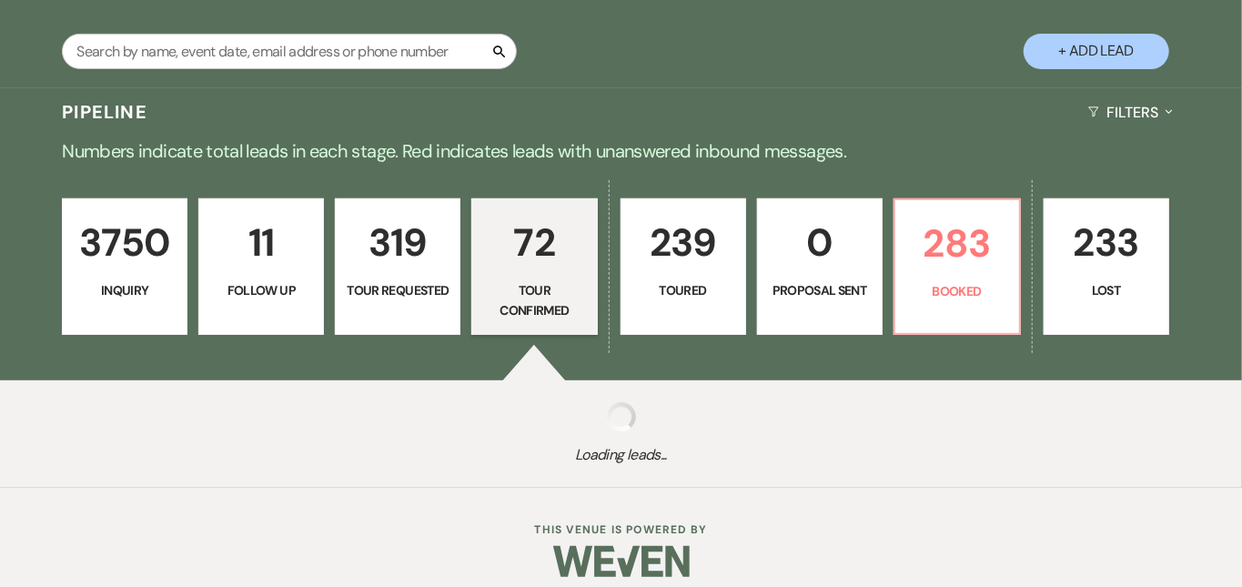
select select "4"
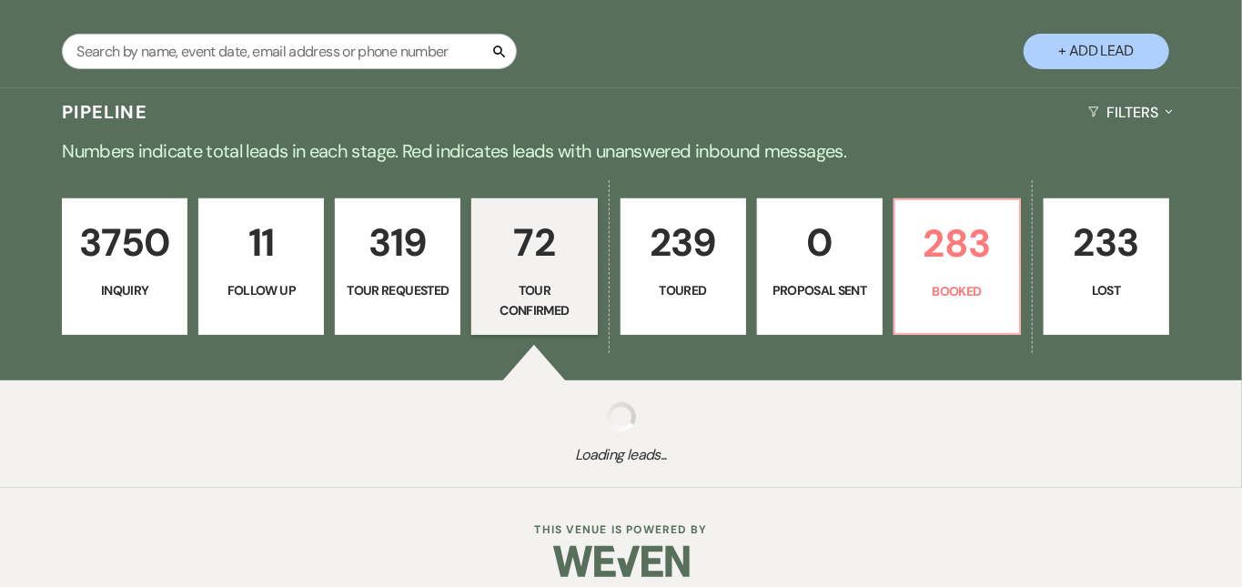
select select "4"
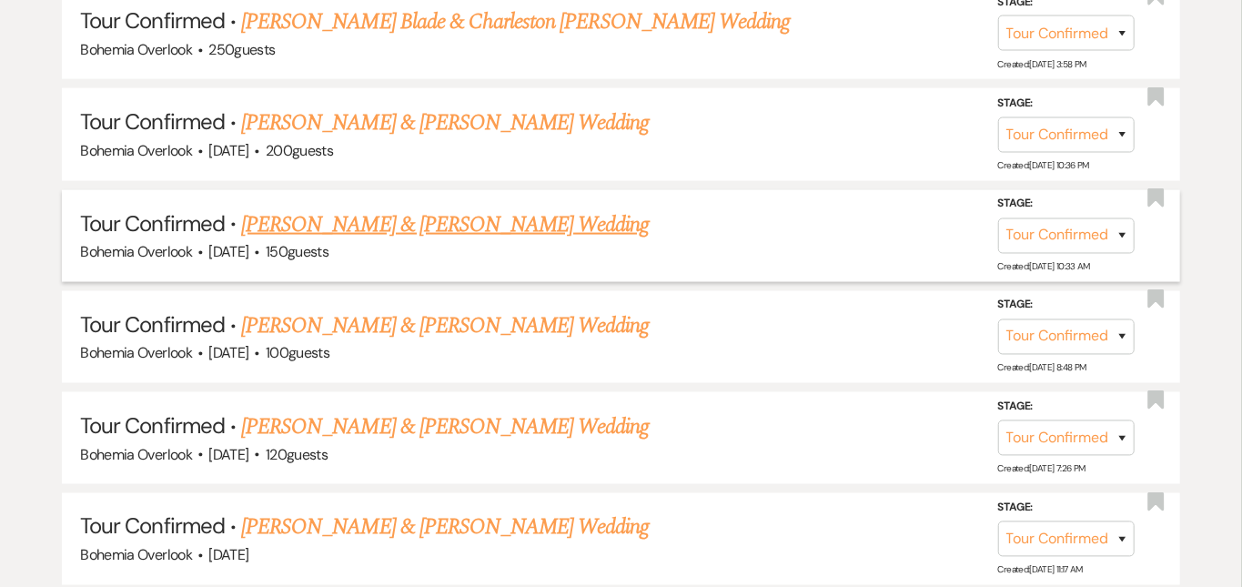
scroll to position [1352, 0]
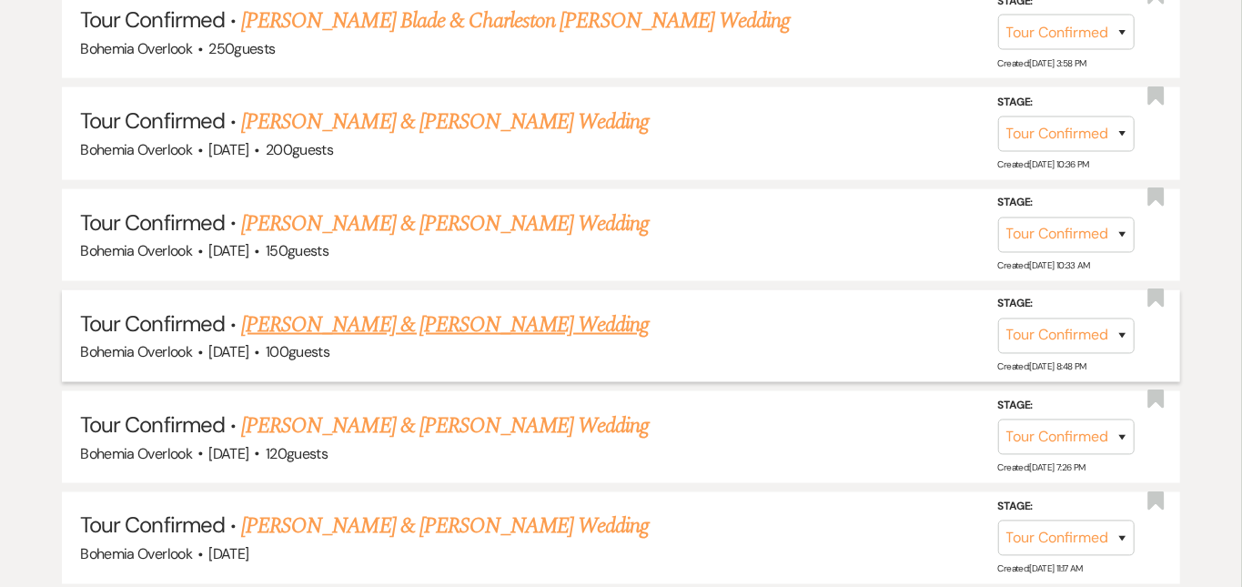
click at [471, 308] on link "Dylan Hubbs & Braden Musselman's Wedding" at bounding box center [445, 324] width 408 height 33
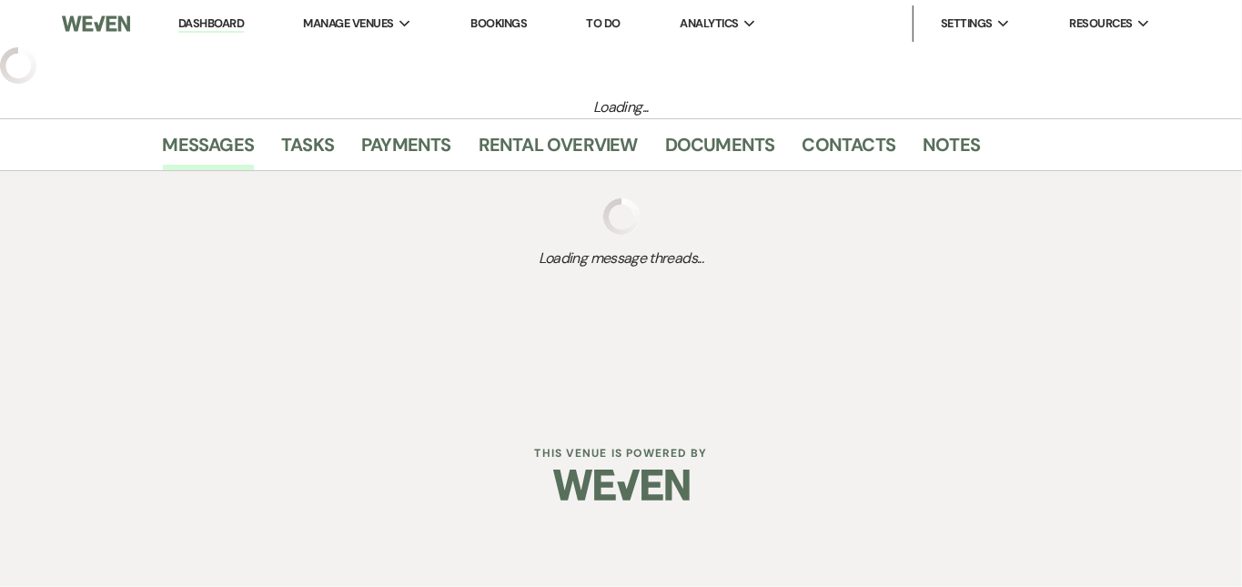
select select "4"
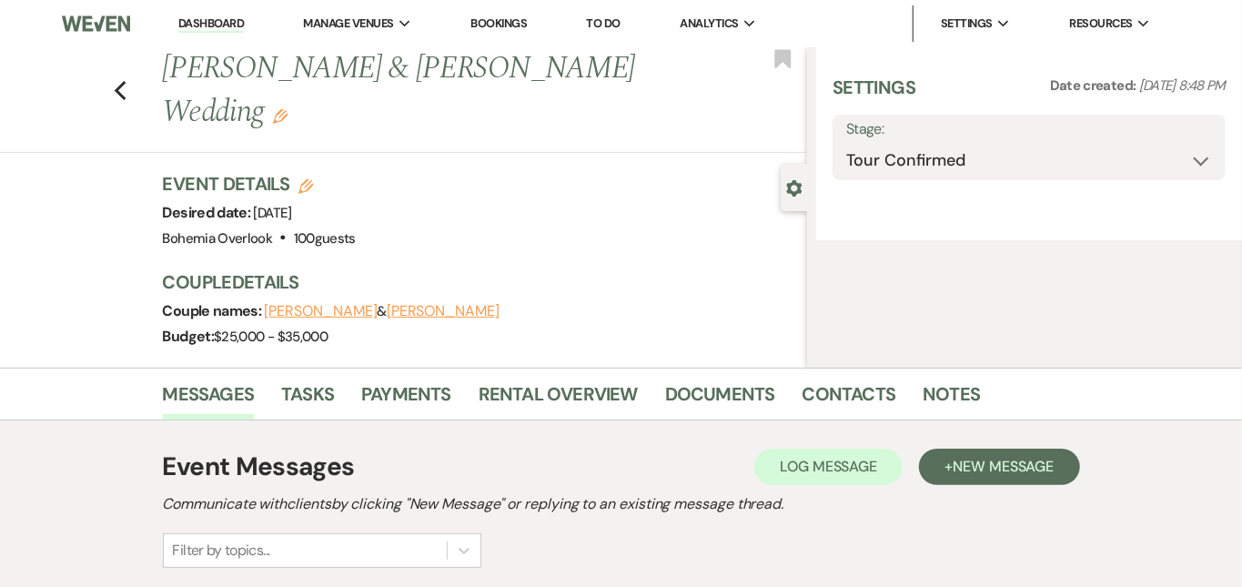
select select "5"
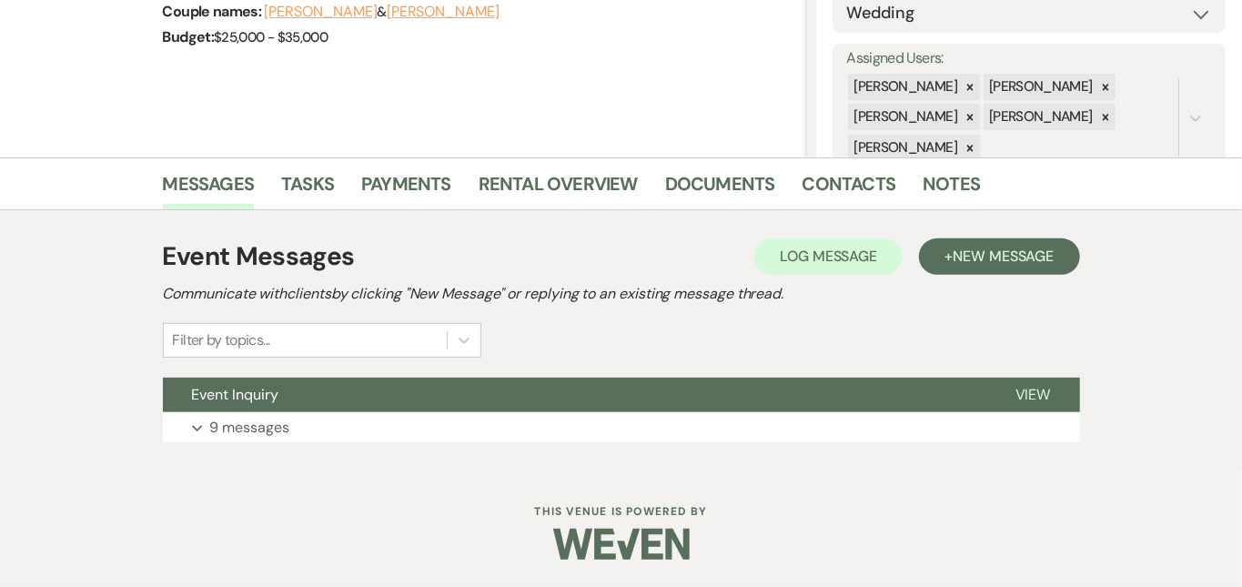
scroll to position [298, 0]
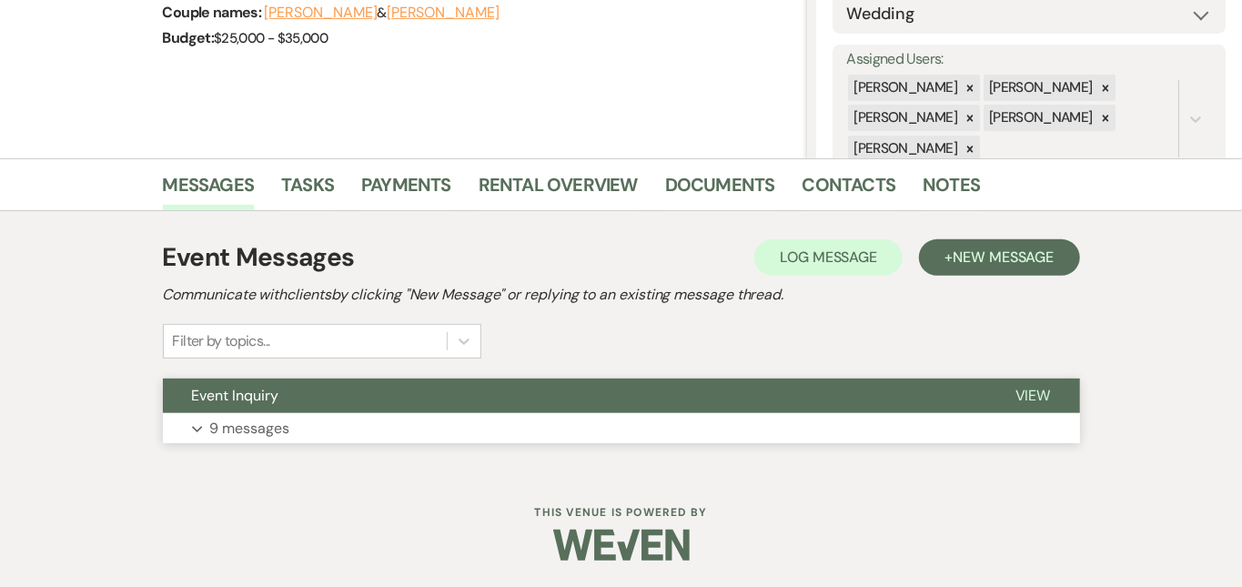
click at [481, 426] on button "Expand 9 messages" at bounding box center [621, 428] width 917 height 31
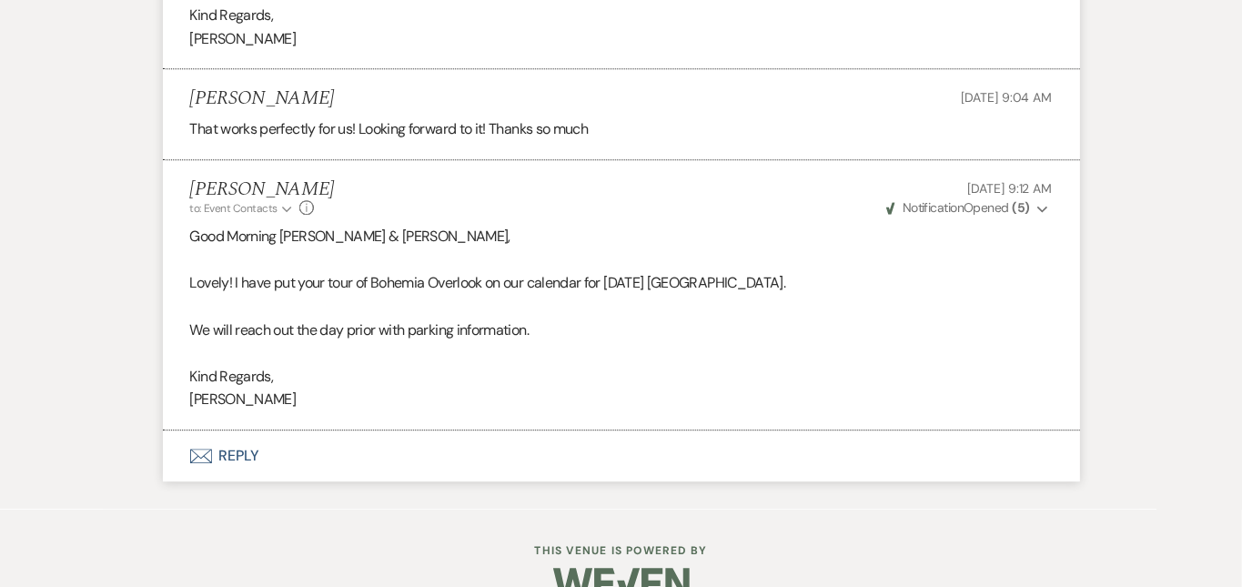
scroll to position [2635, 0]
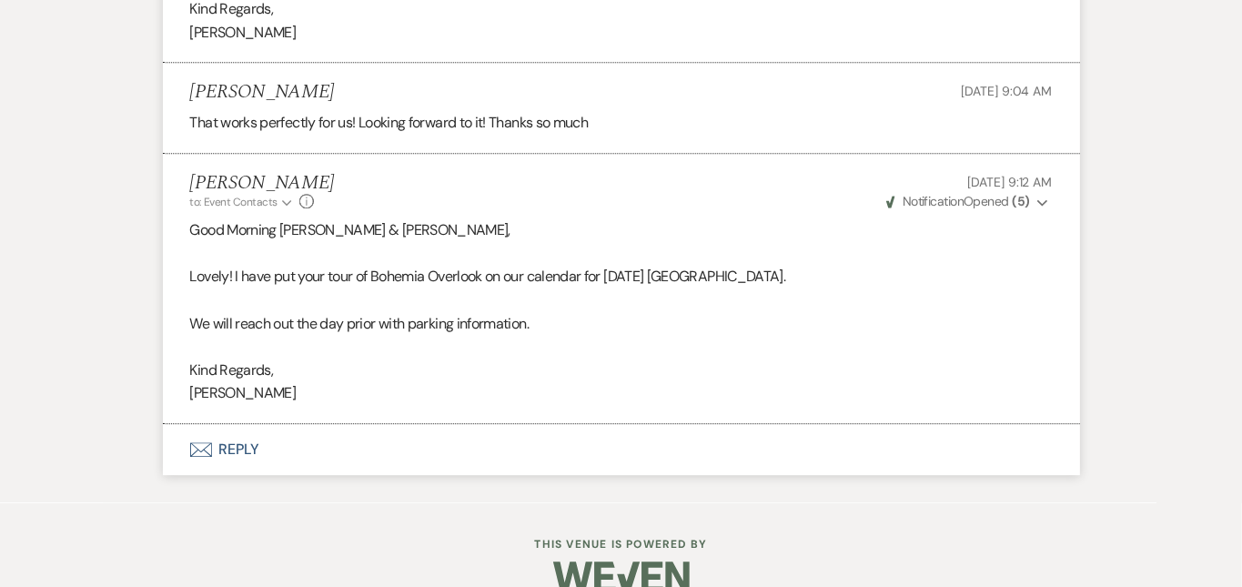
click at [739, 424] on button "Envelope Reply" at bounding box center [621, 449] width 917 height 51
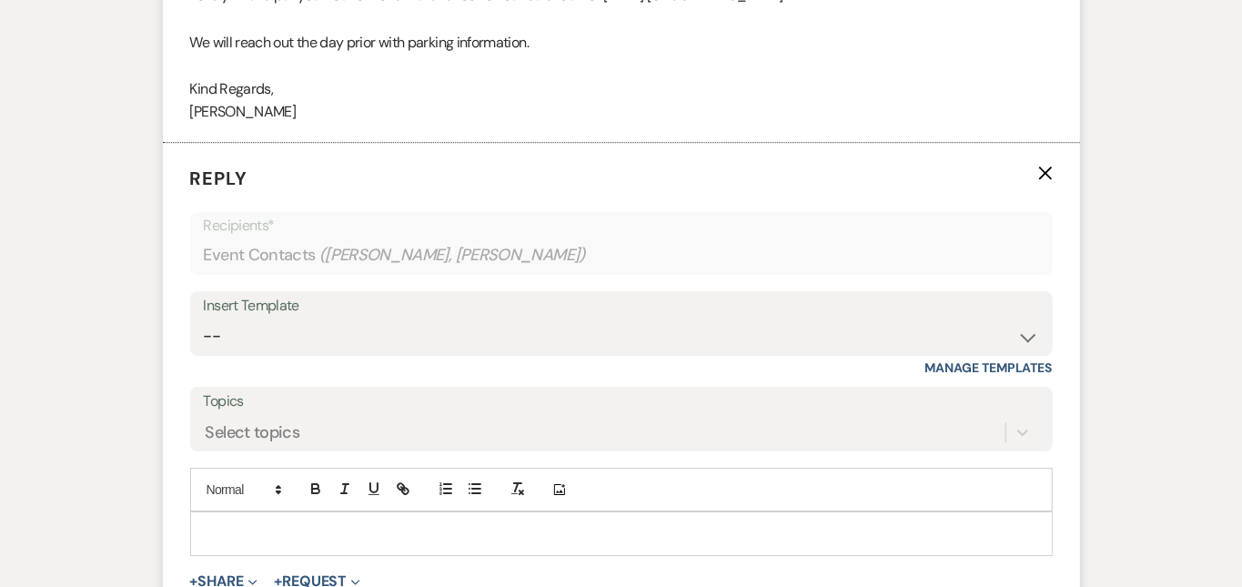
scroll to position [2921, 0]
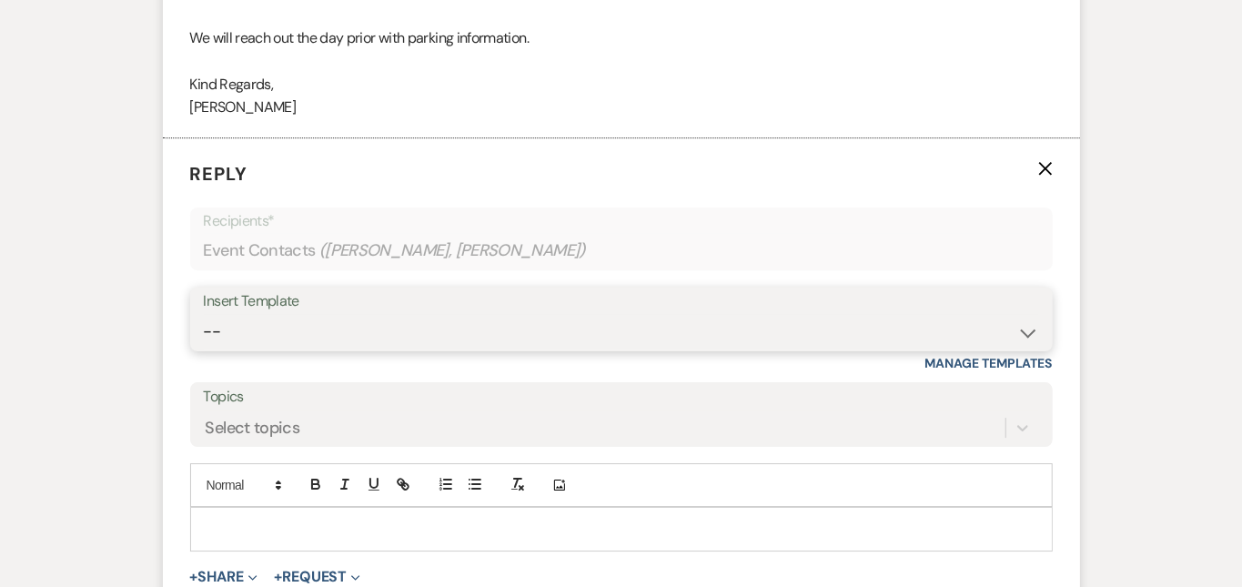
select select "5329"
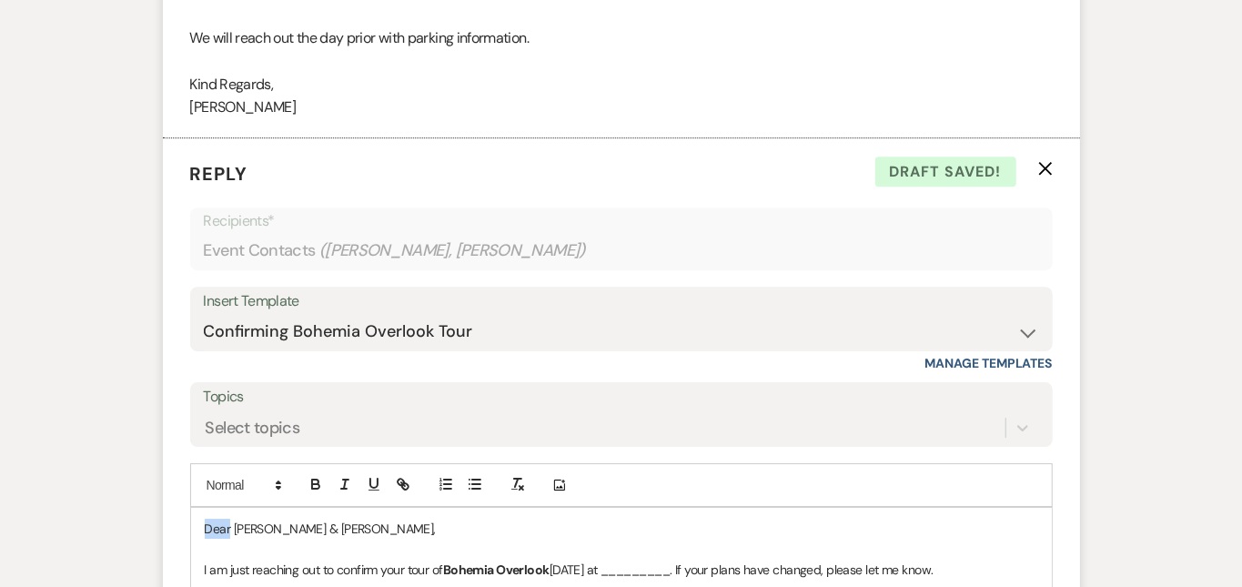
drag, startPoint x: 171, startPoint y: 492, endPoint x: 121, endPoint y: 467, distance: 56.2
click at [163, 467] on form "Reply X Draft saved! Recipients* Event Contacts ( Dylan Hubbs, Braden Musselman…" at bounding box center [621, 550] width 917 height 824
click at [668, 560] on p "I am just reaching out to confirm your tour of Bohemia Overlook tomorrow at ___…" at bounding box center [622, 570] width 834 height 20
click at [736, 560] on p "I am just reaching out to confirm your tour of Bohemia Overlook tomorrow at ___…" at bounding box center [622, 570] width 834 height 20
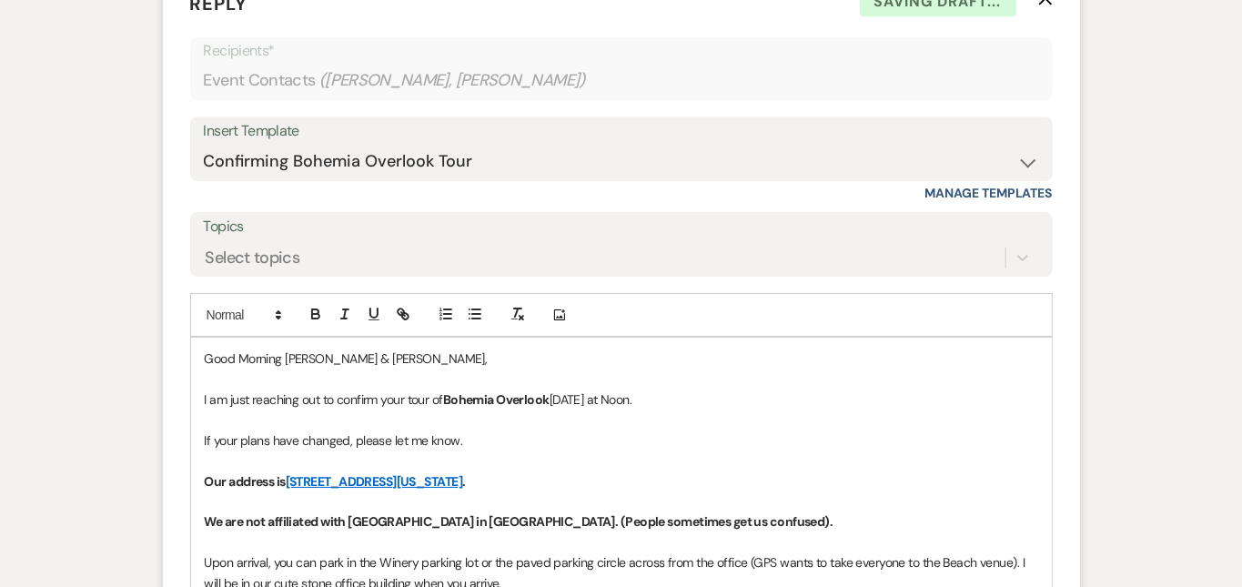
scroll to position [3171, 0]
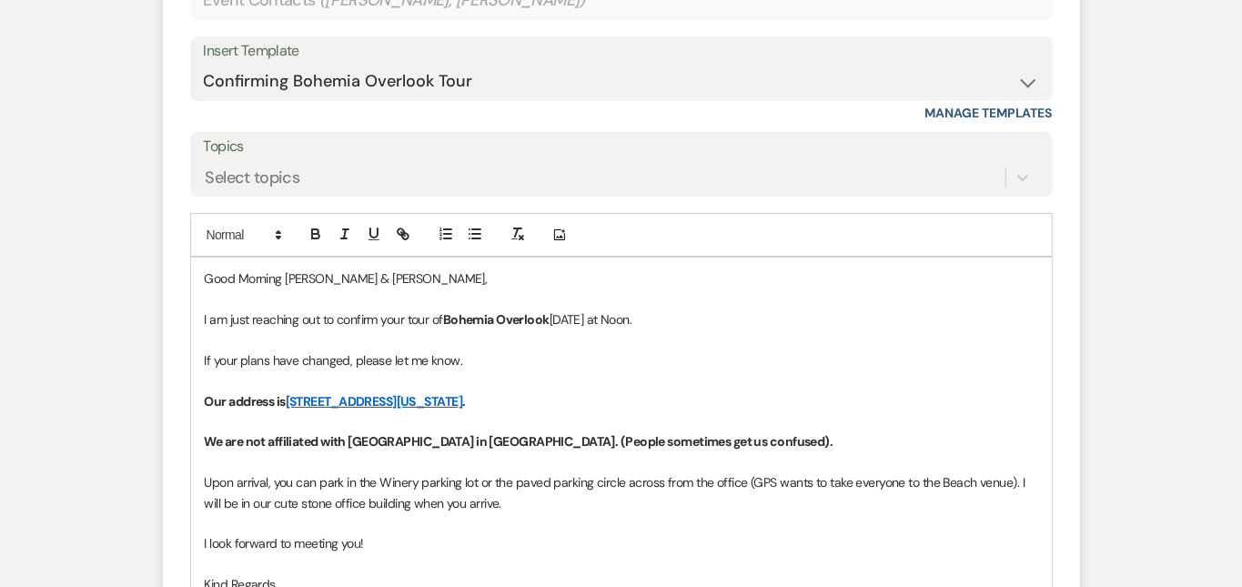
click at [1002, 472] on p "Upon arrival, you can park in the Winery parking lot or the paved parking circl…" at bounding box center [622, 492] width 834 height 41
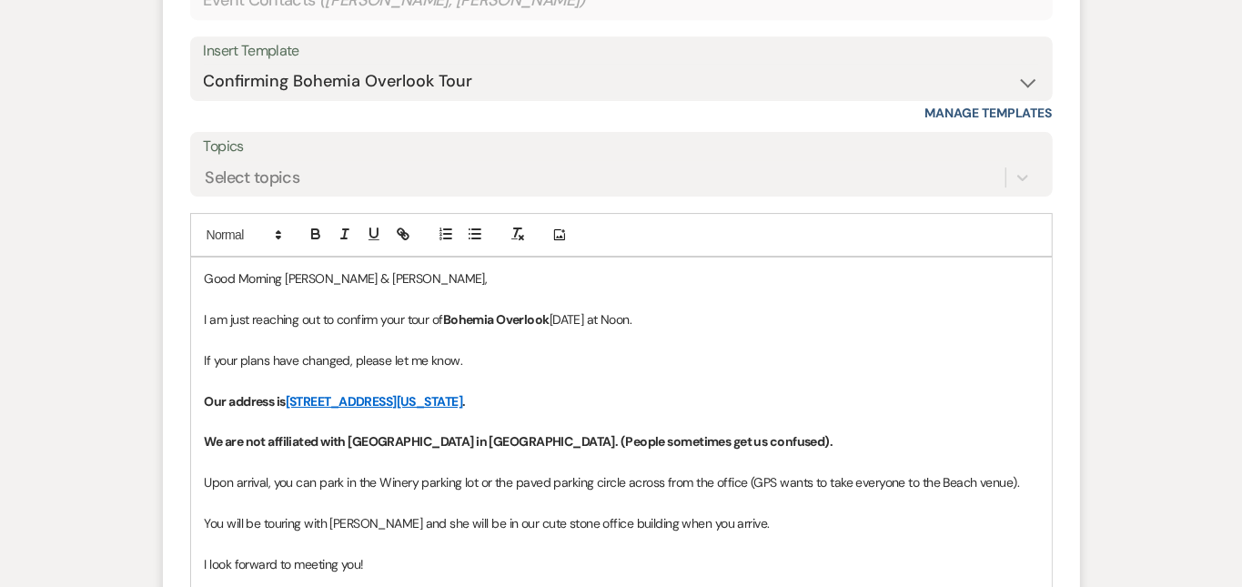
click at [714, 513] on p "You will be touring with Kate and she will be in our cute stone office building…" at bounding box center [622, 523] width 834 height 20
drag, startPoint x: 340, startPoint y: 533, endPoint x: 131, endPoint y: 540, distance: 209.4
click at [191, 540] on div "Good Morning Dylan & Braden, I am just reaching out to confirm your tour of Boh…" at bounding box center [621, 452] width 861 height 389
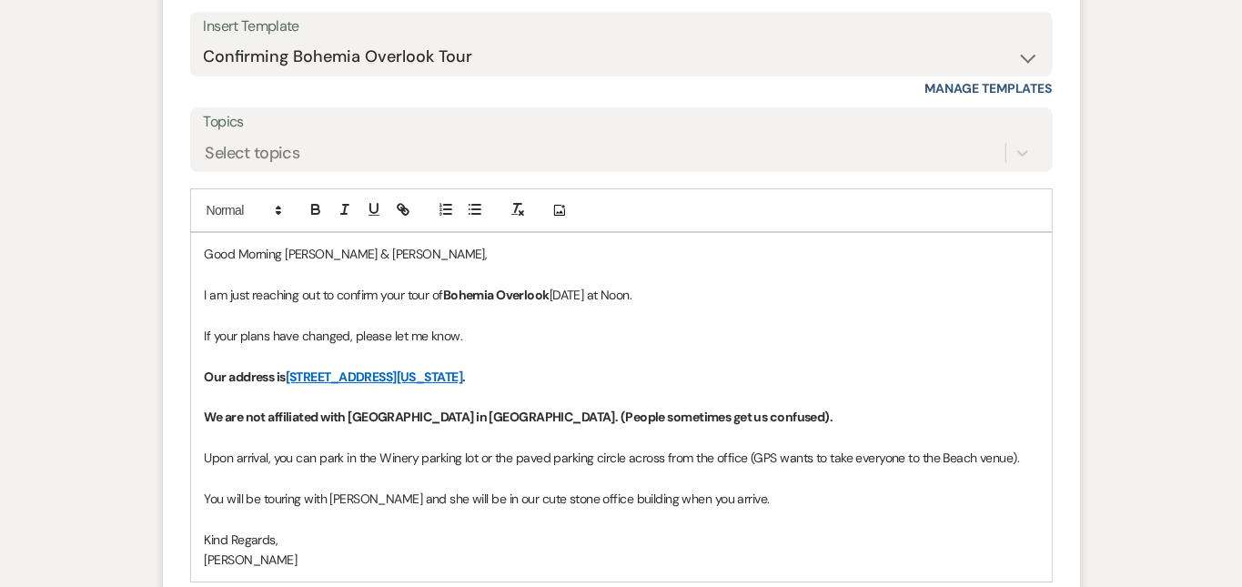
scroll to position [3214, 0]
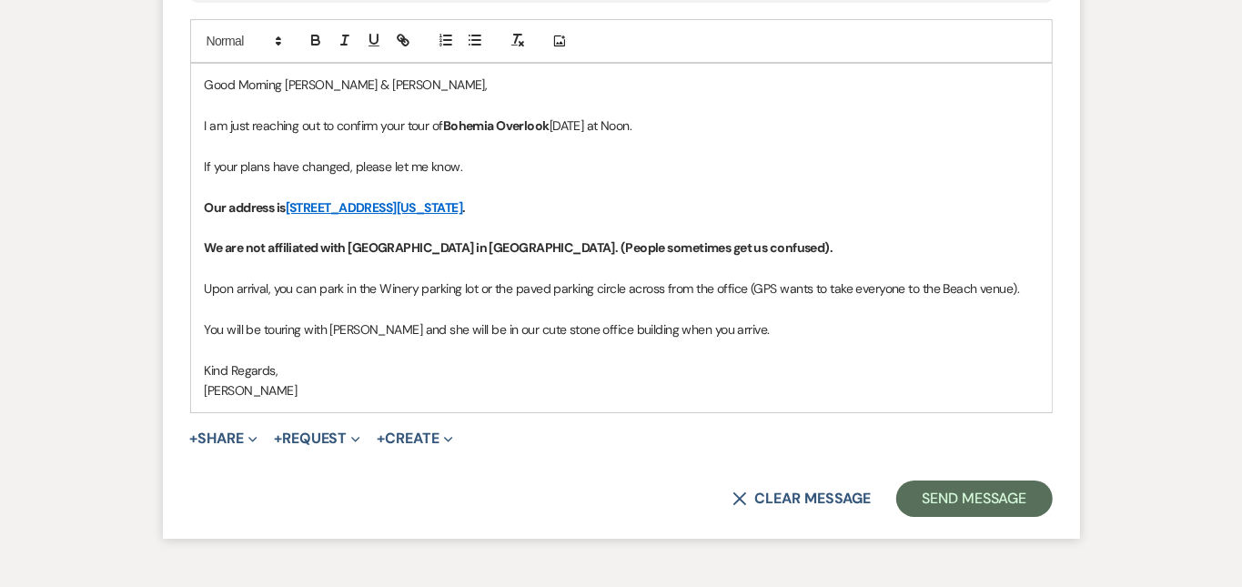
scroll to position [3454, 0]
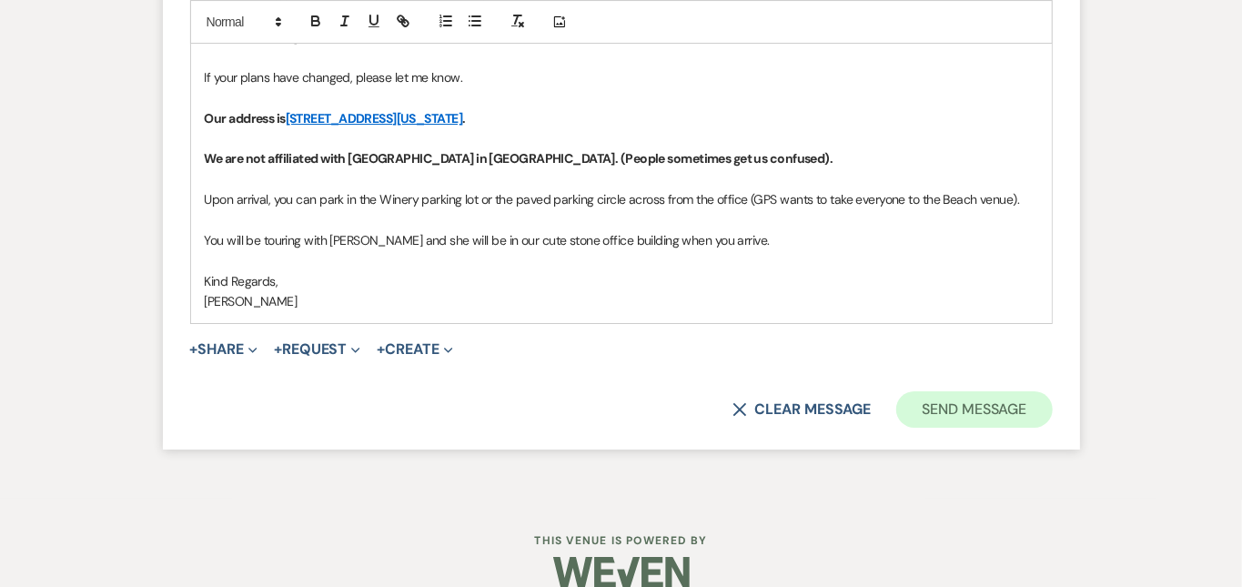
click at [1045, 391] on button "Send Message" at bounding box center [974, 409] width 156 height 36
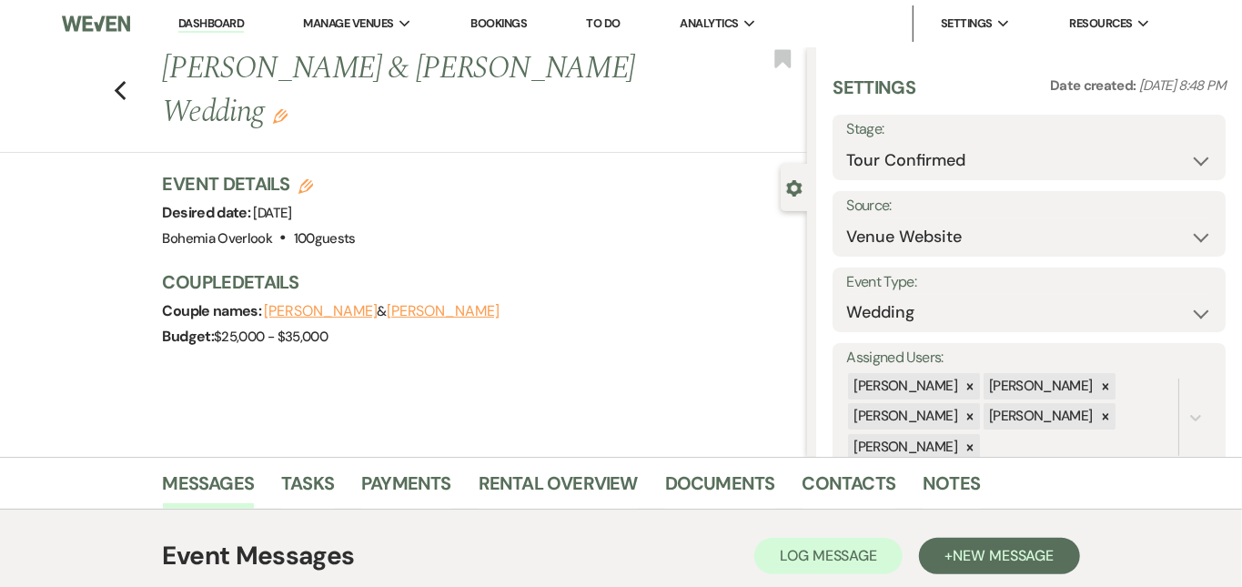
scroll to position [0, 0]
click at [114, 80] on icon "Previous" at bounding box center [121, 91] width 14 height 22
select select "4"
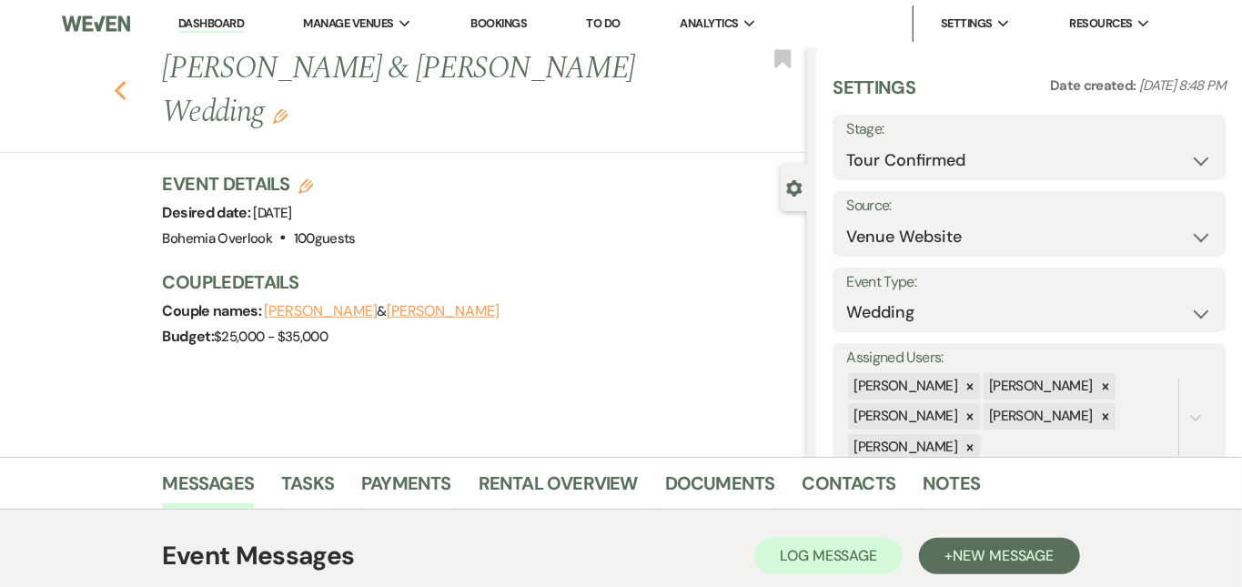
select select "4"
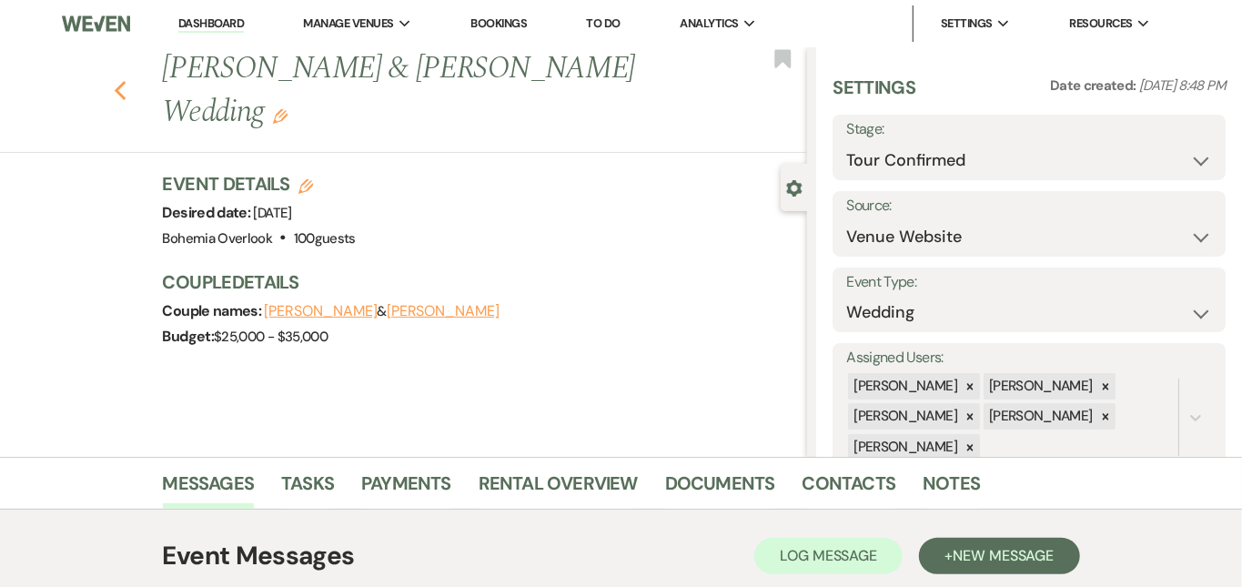
select select "4"
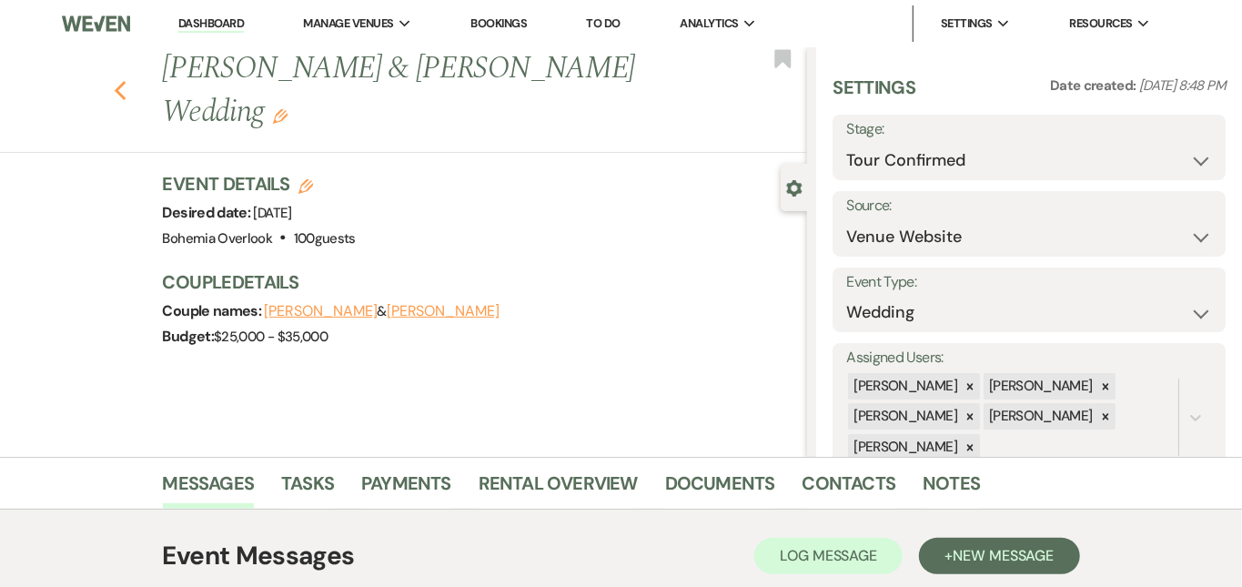
select select "4"
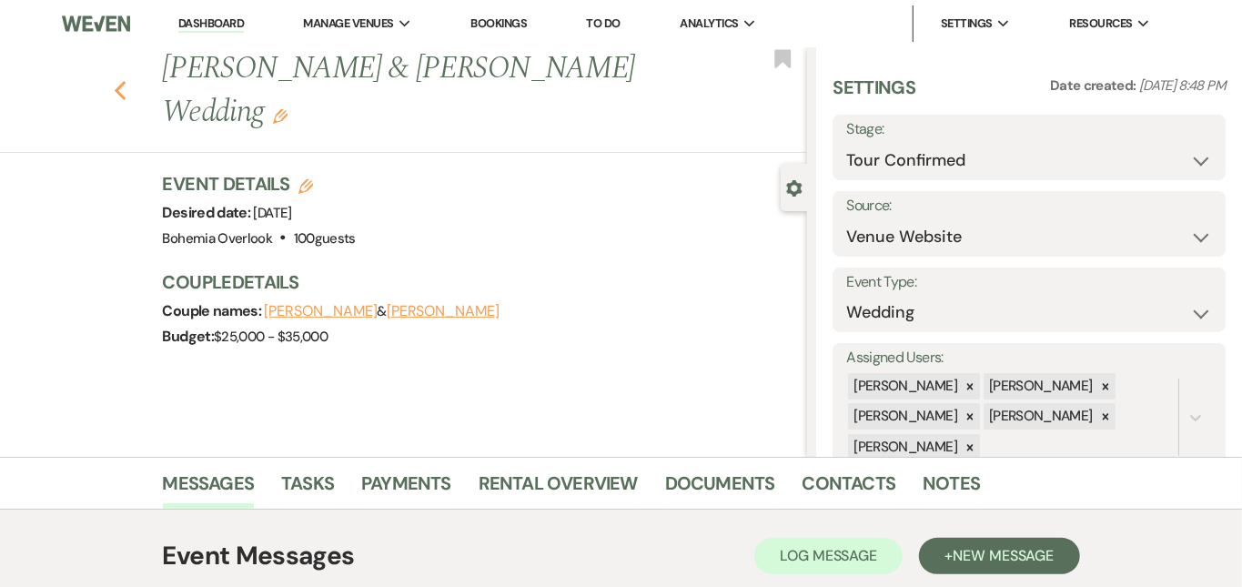
select select "4"
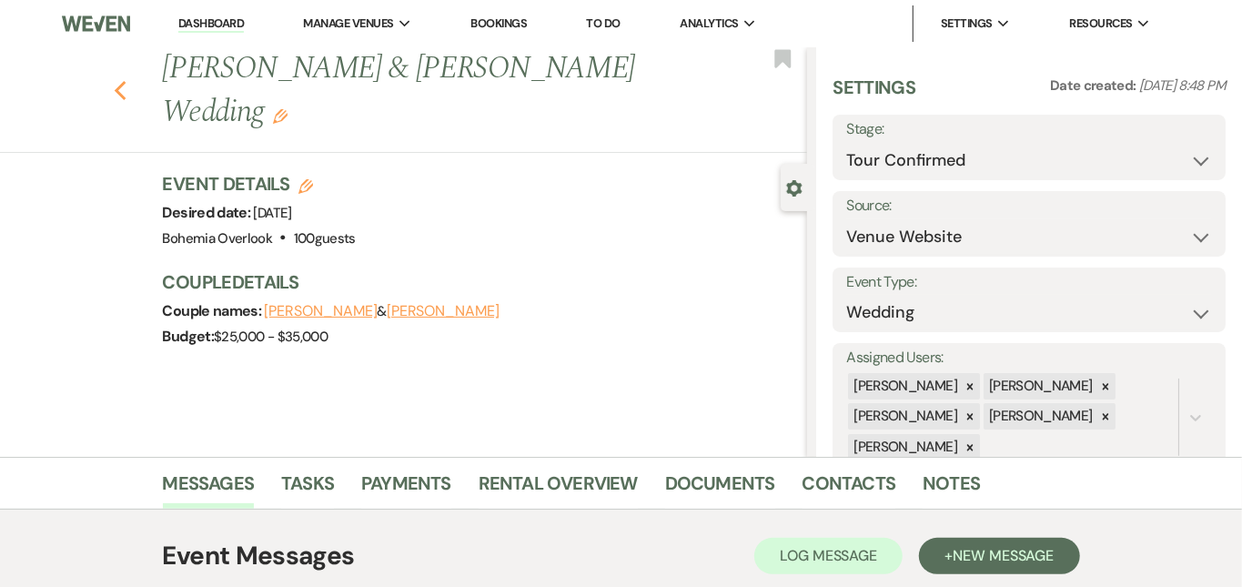
select select "4"
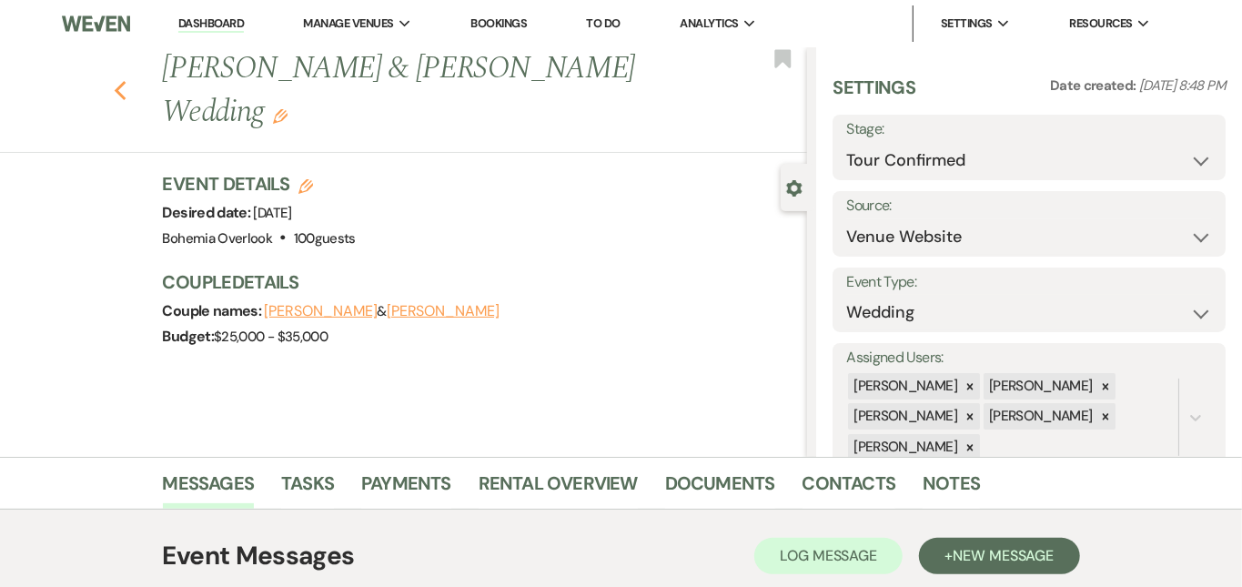
select select "4"
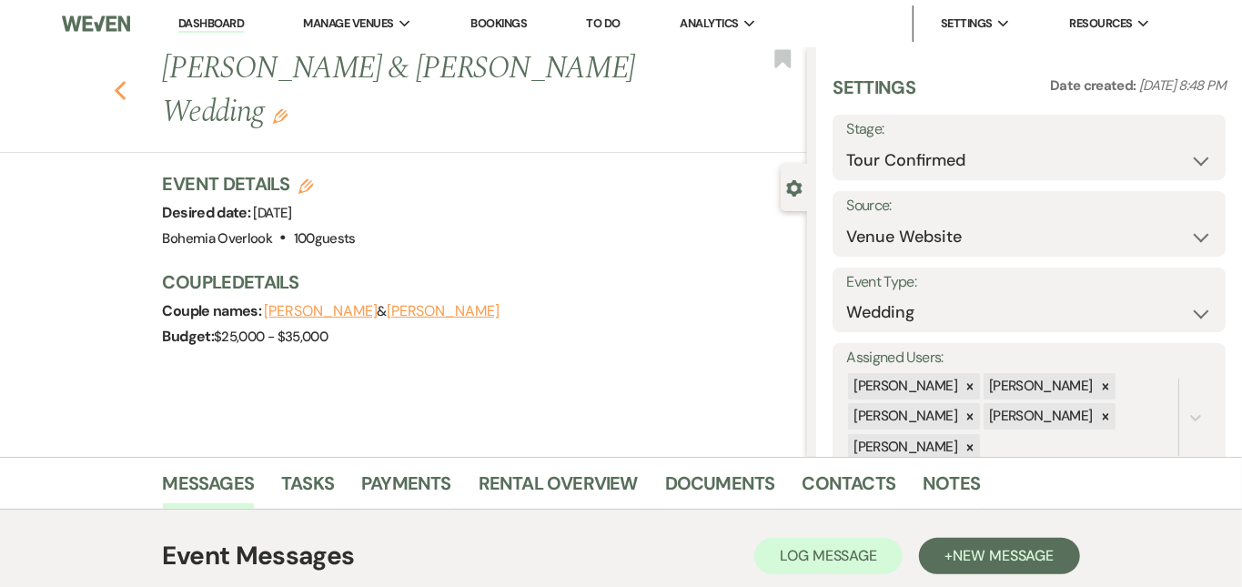
select select "4"
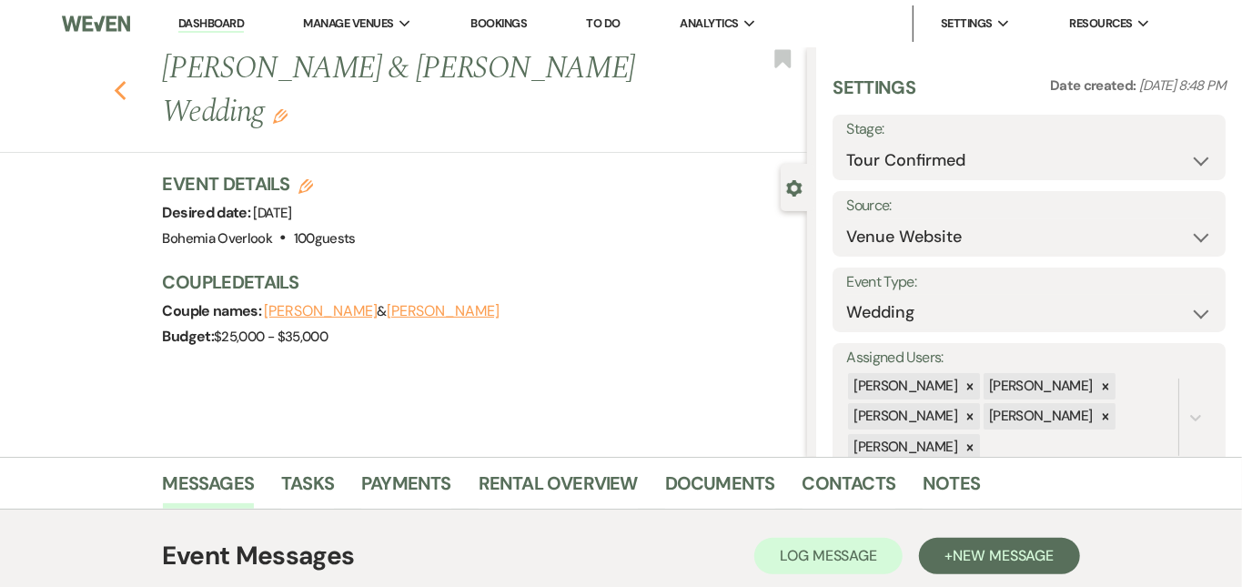
select select "4"
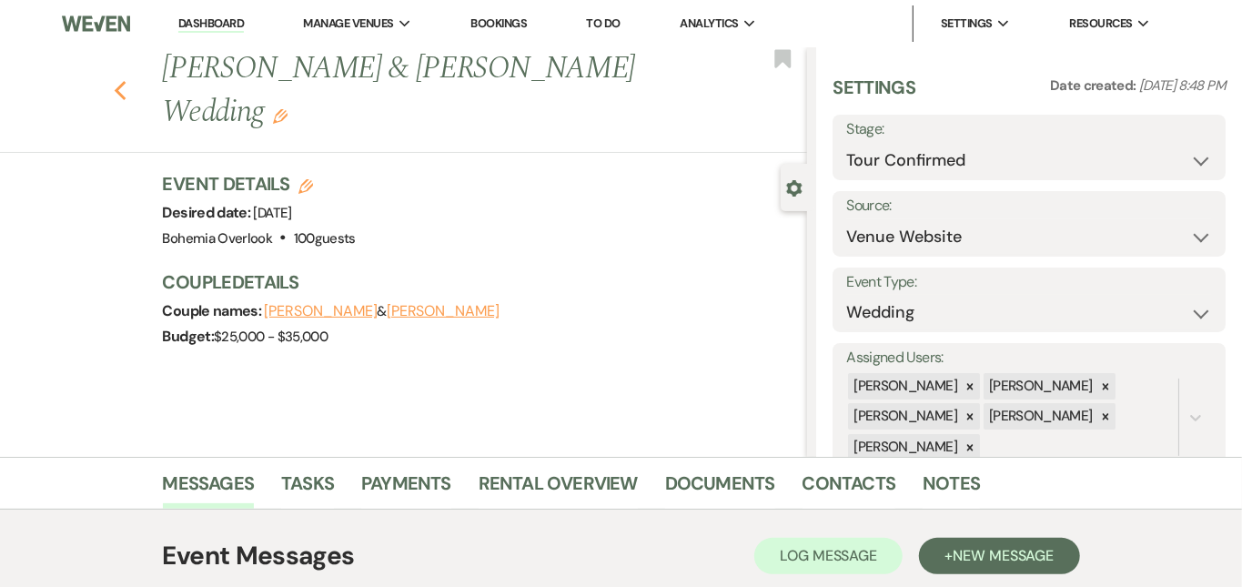
select select "4"
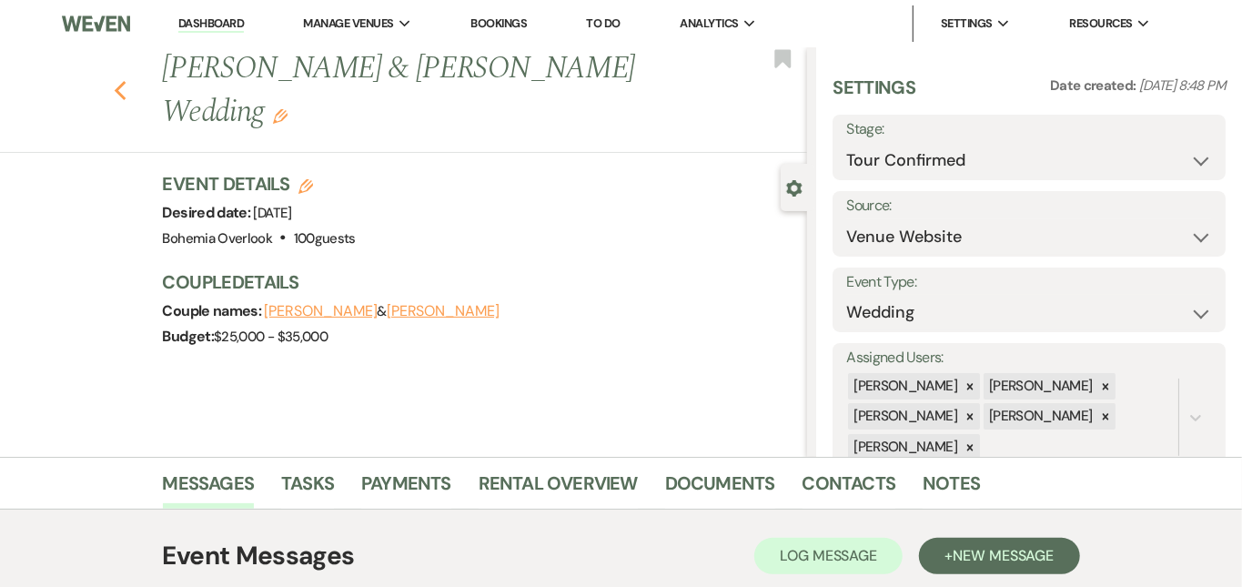
select select "4"
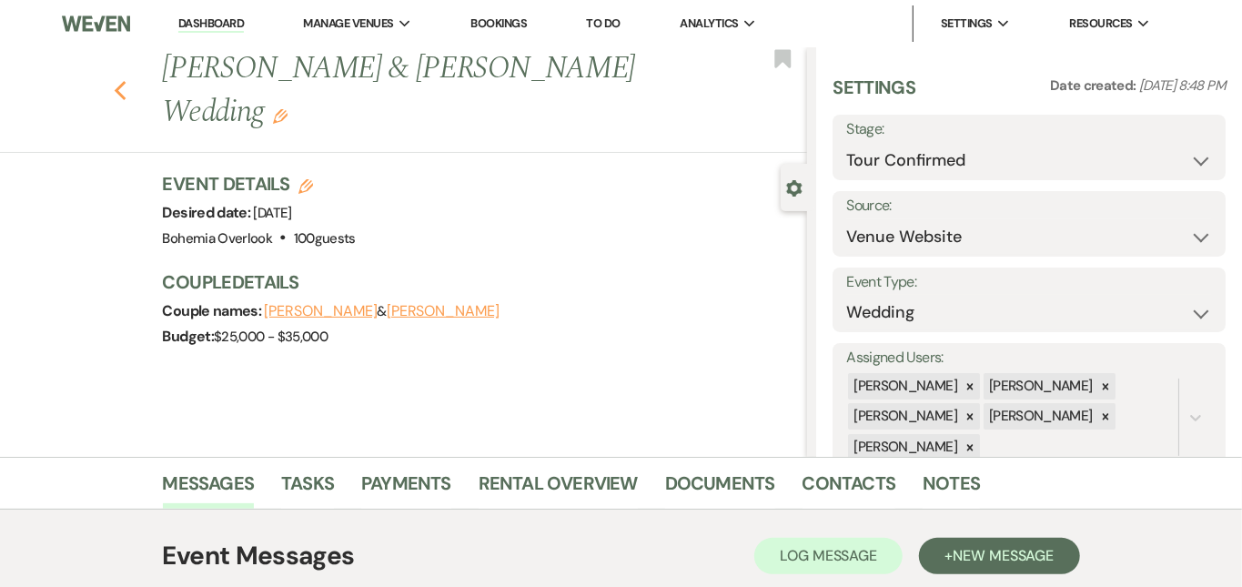
select select "4"
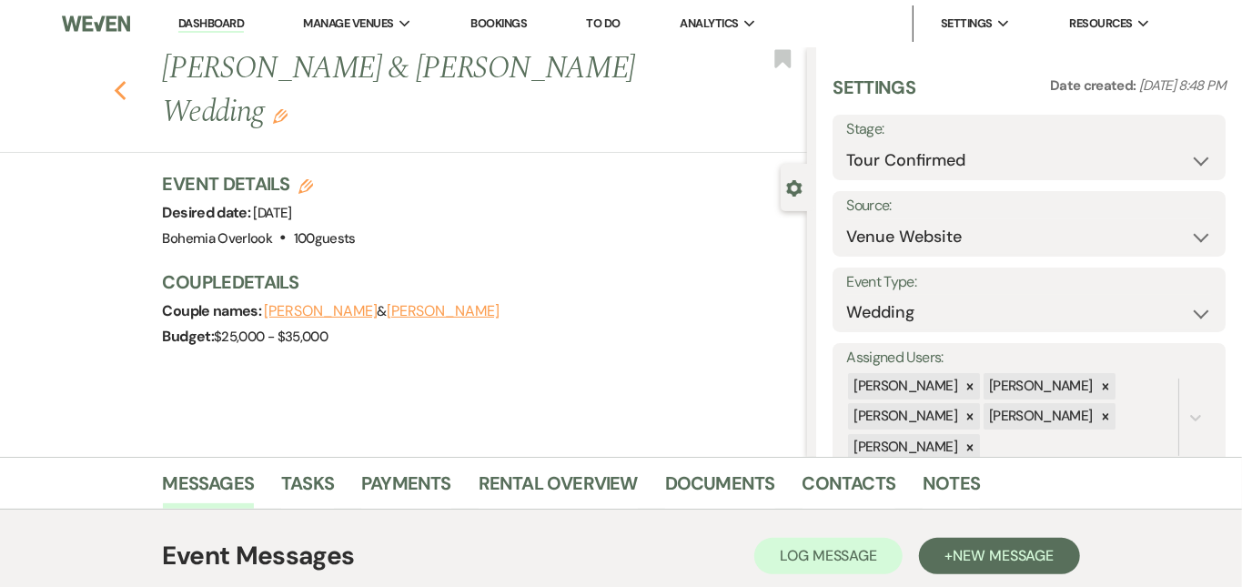
select select "4"
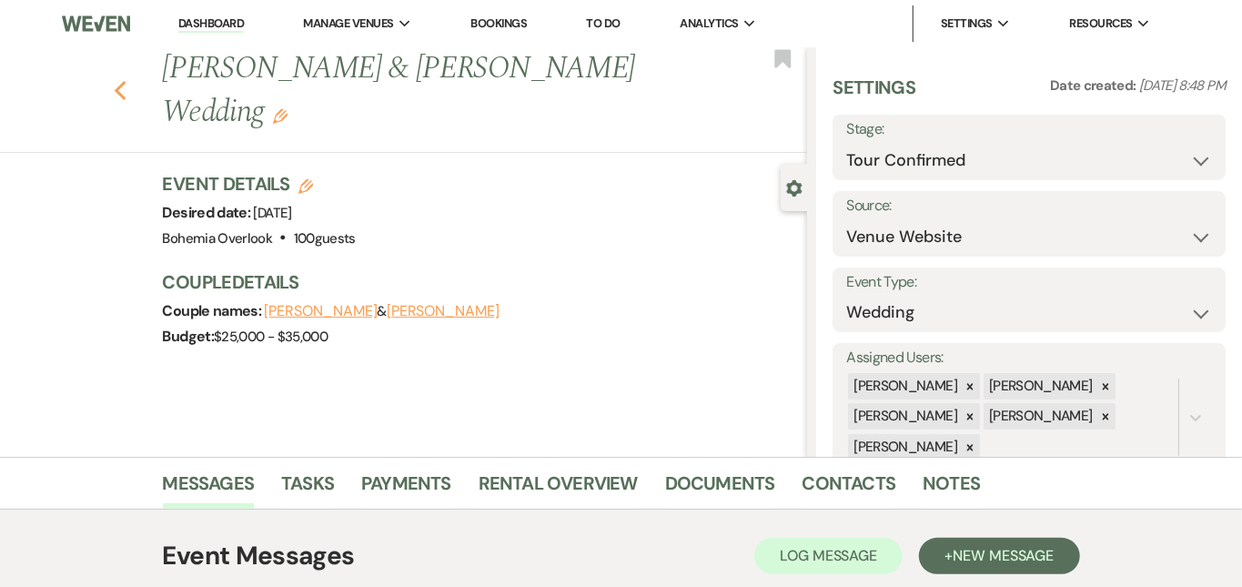
select select "4"
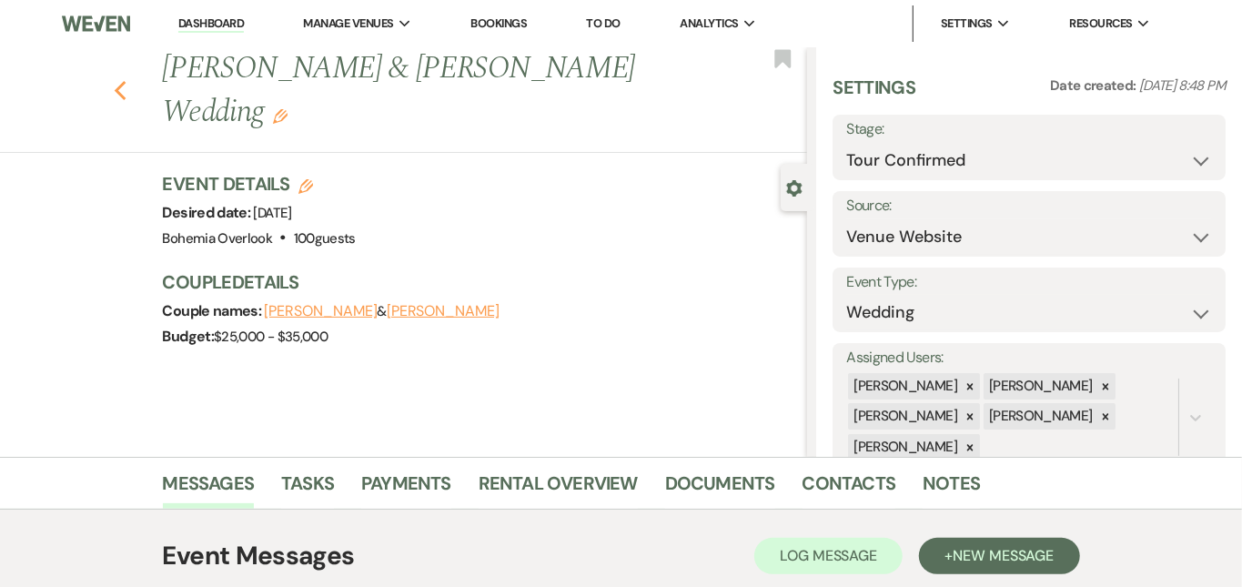
select select "4"
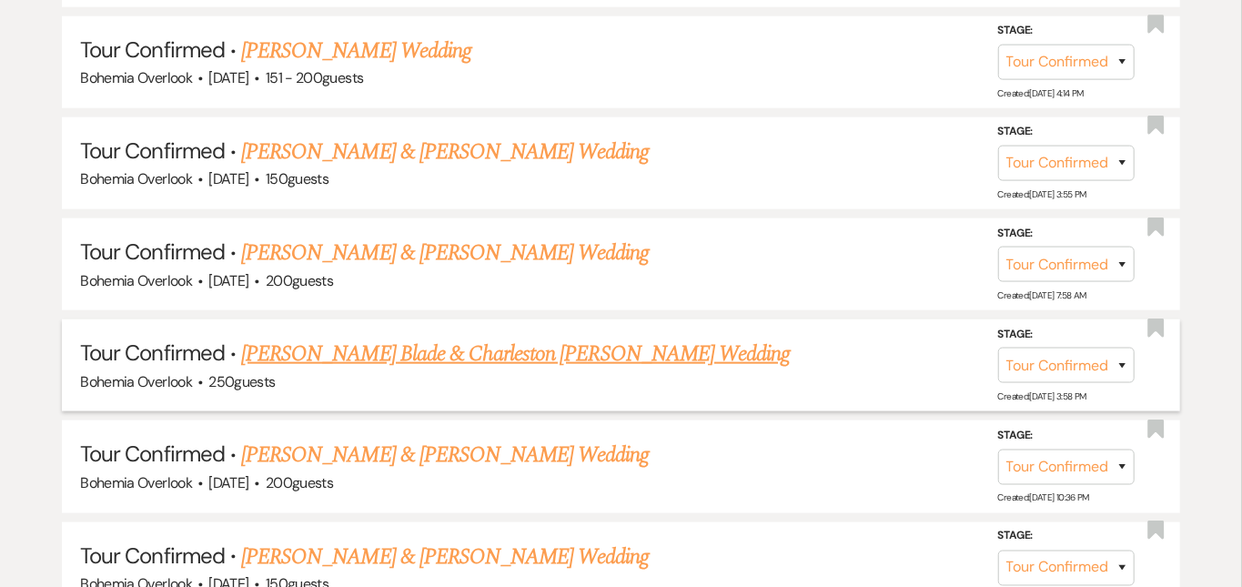
scroll to position [990, 0]
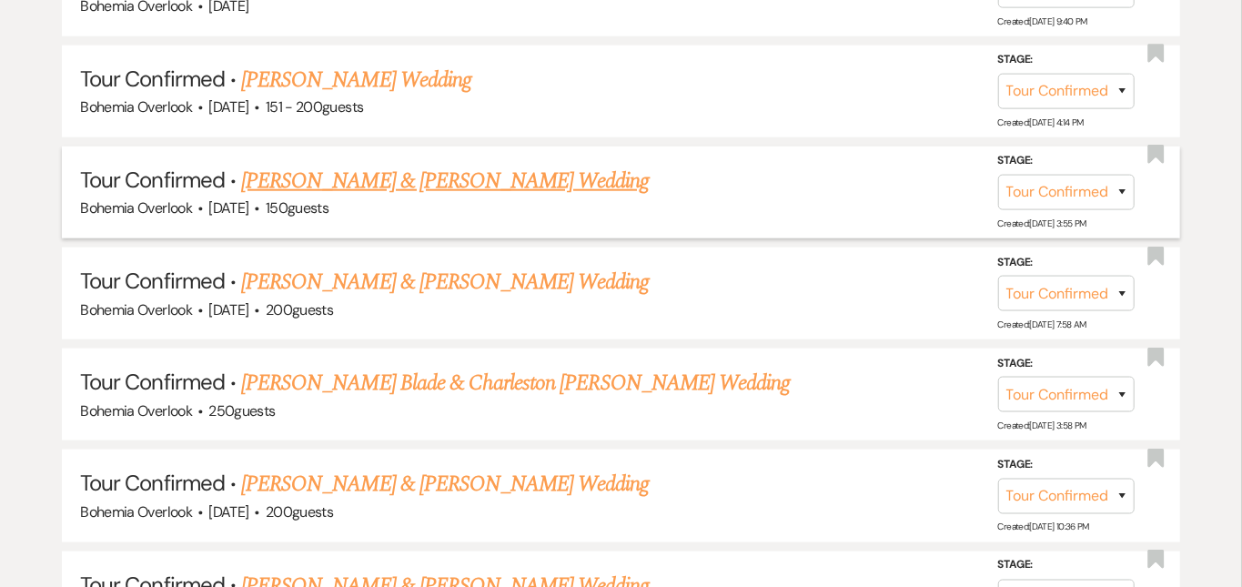
click at [572, 165] on link "Ryan Miller & Jamison Lundie's Wedding" at bounding box center [445, 181] width 408 height 33
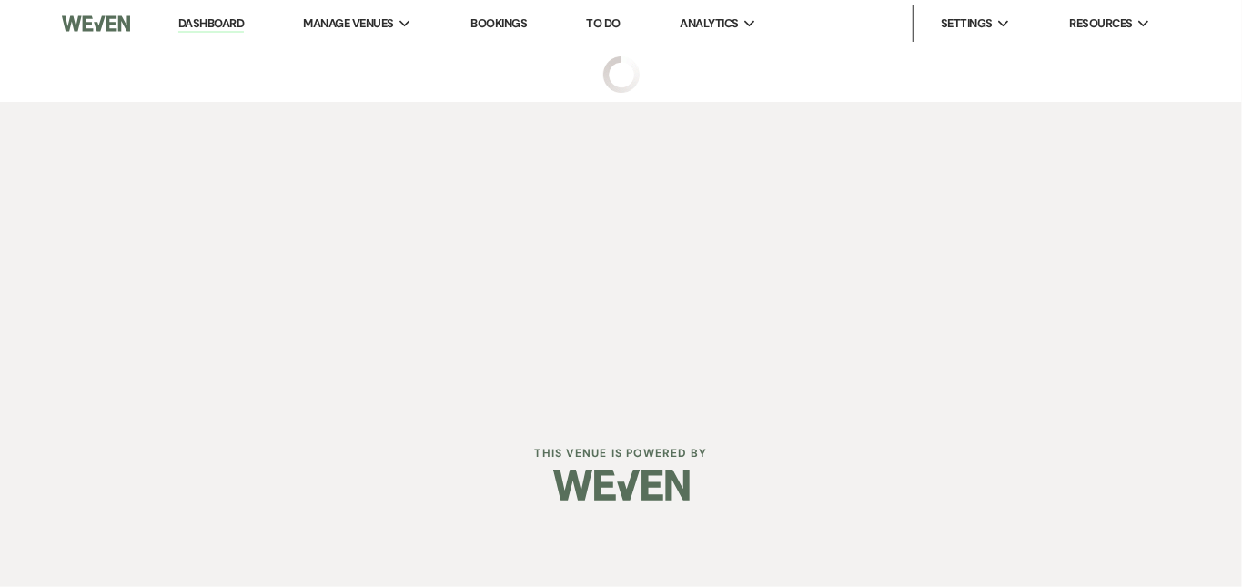
select select "4"
select select "5"
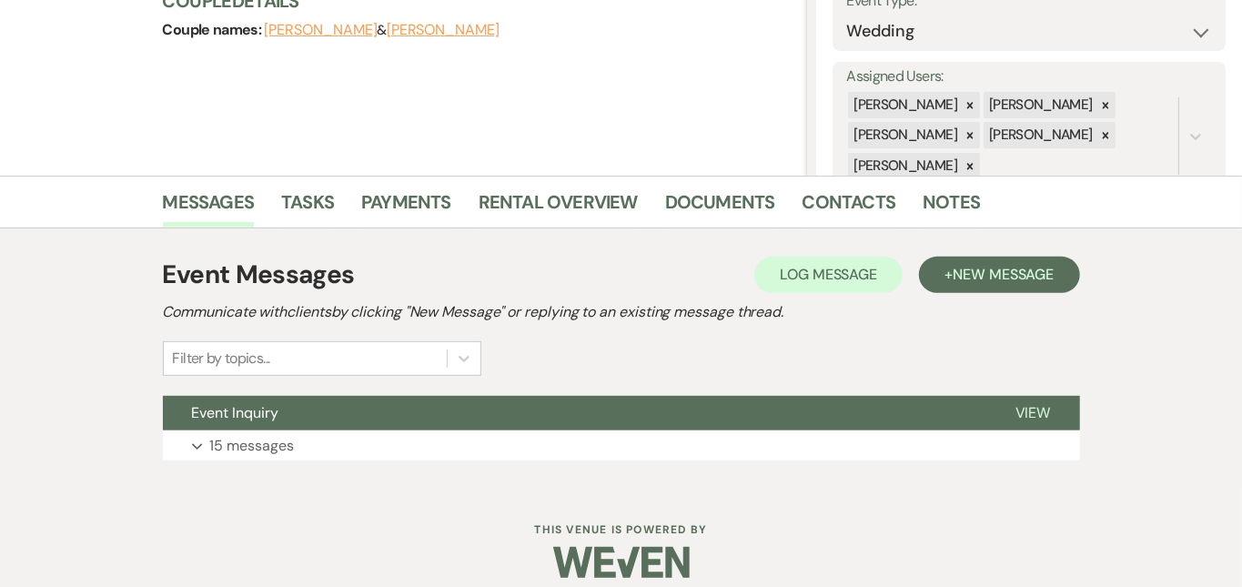
scroll to position [298, 0]
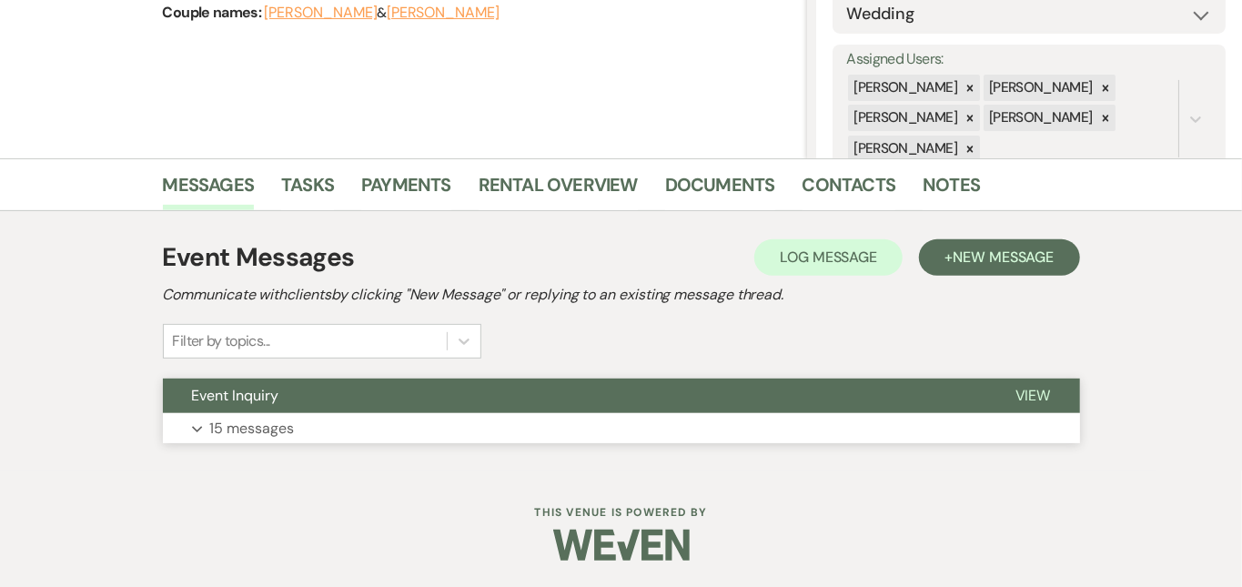
click at [577, 415] on button "Expand 15 messages" at bounding box center [621, 428] width 917 height 31
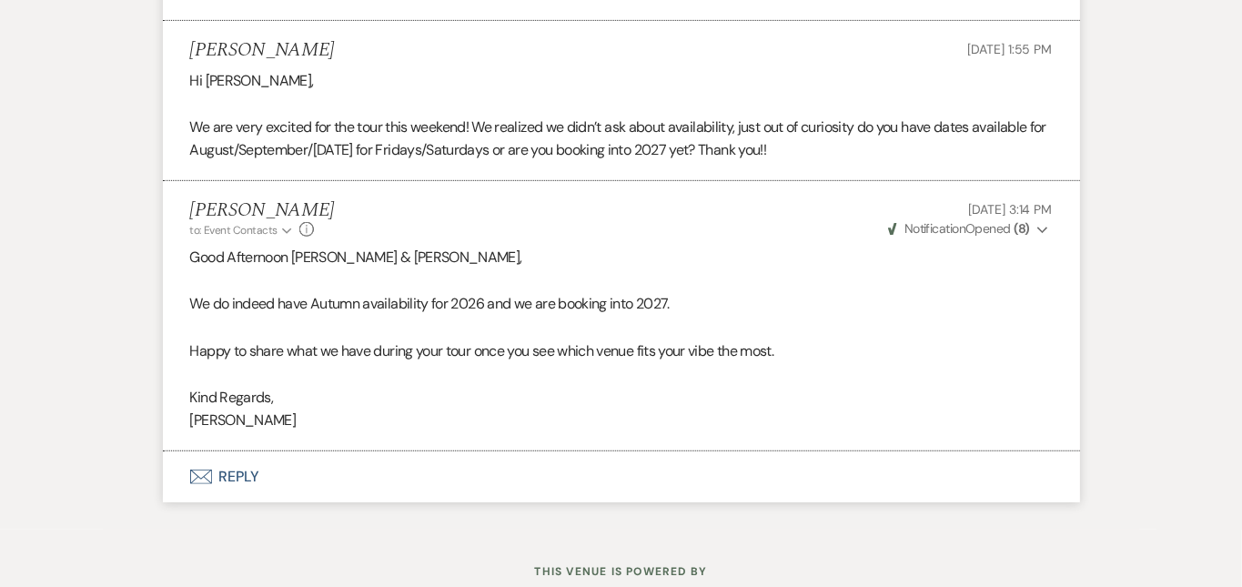
scroll to position [4111, 0]
click at [893, 453] on button "Envelope Reply" at bounding box center [621, 478] width 917 height 51
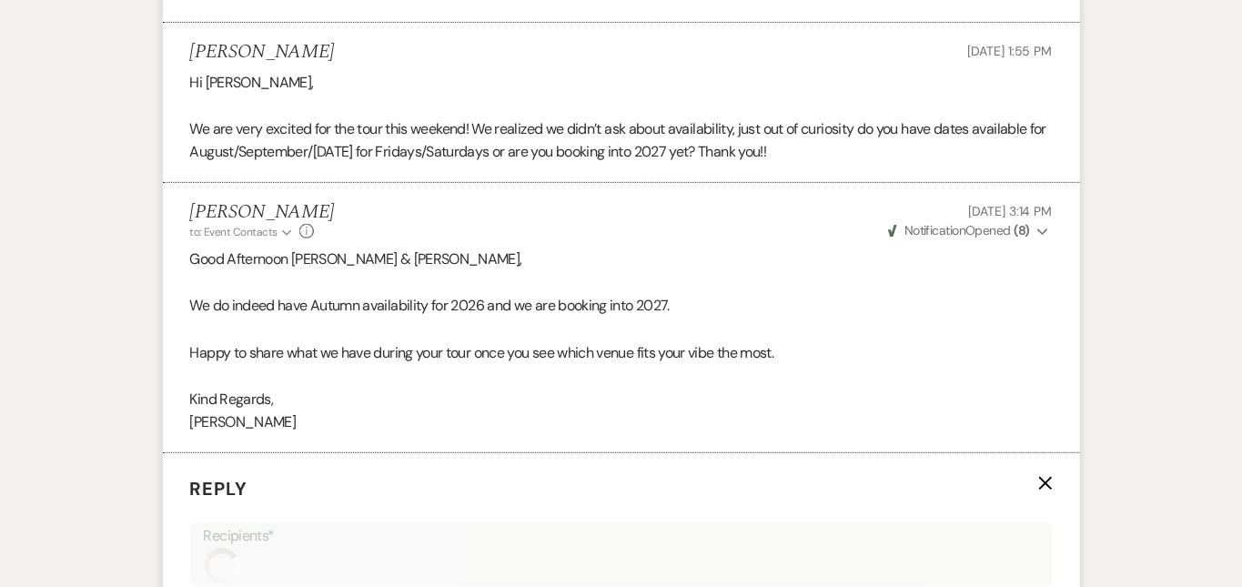
scroll to position [4479, 0]
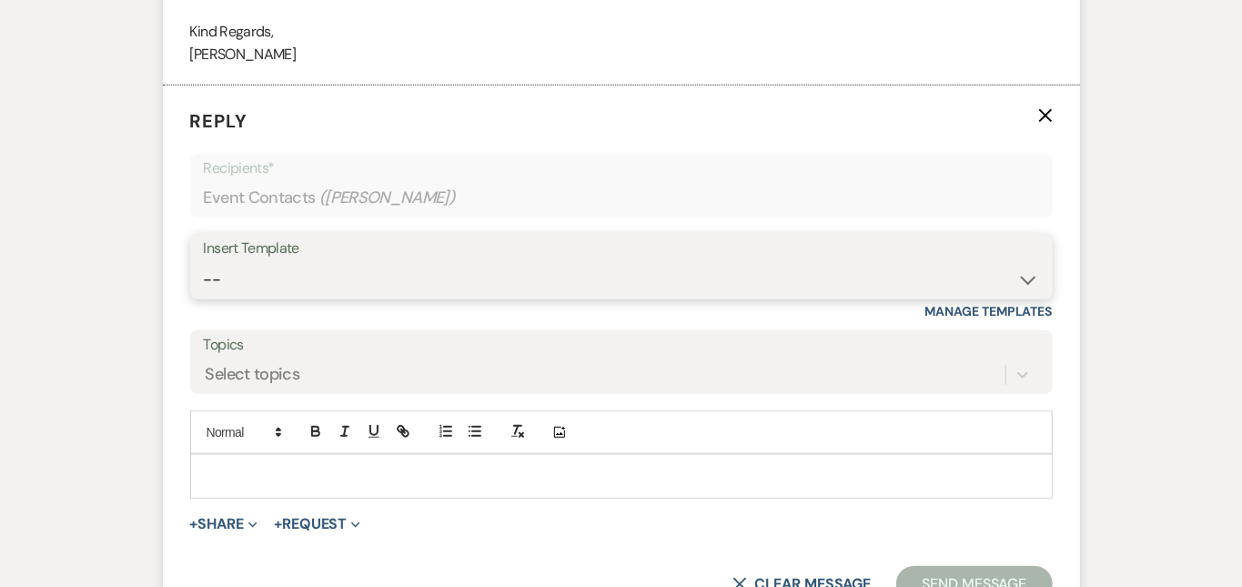
select select "5329"
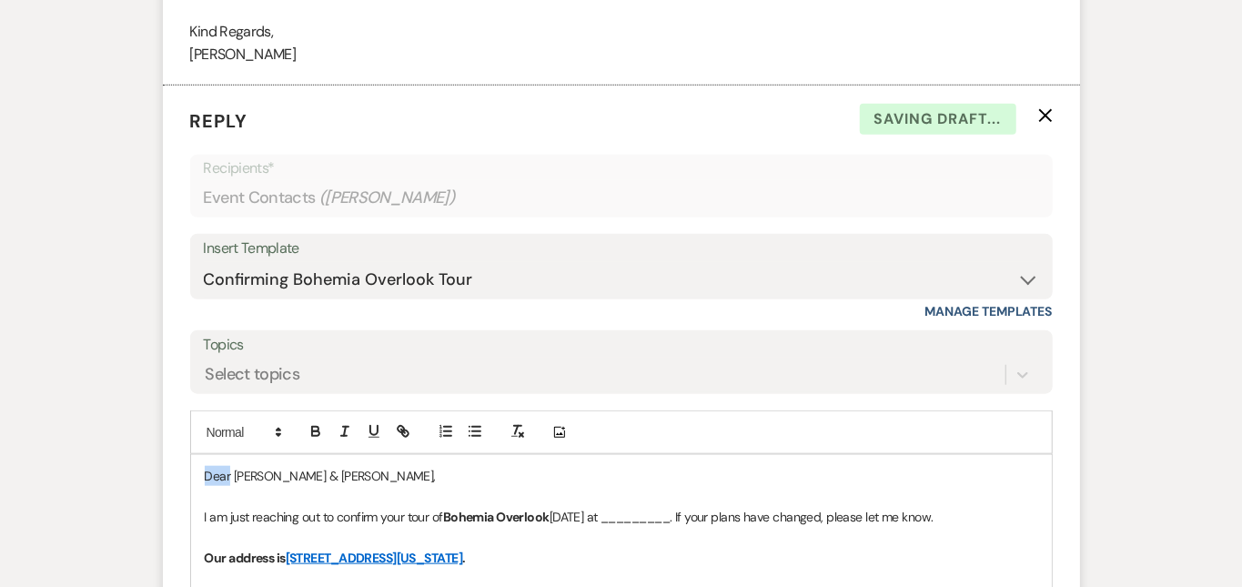
drag, startPoint x: 172, startPoint y: 409, endPoint x: 125, endPoint y: 395, distance: 49.3
click at [163, 395] on form "Reply X Saving draft... Recipients* Event Contacts ( Jamison Lundie ) Insert Te…" at bounding box center [621, 498] width 917 height 824
click at [668, 507] on p "I am just reaching out to confirm your tour of Bohemia Overlook tomorrow at ___…" at bounding box center [622, 517] width 834 height 20
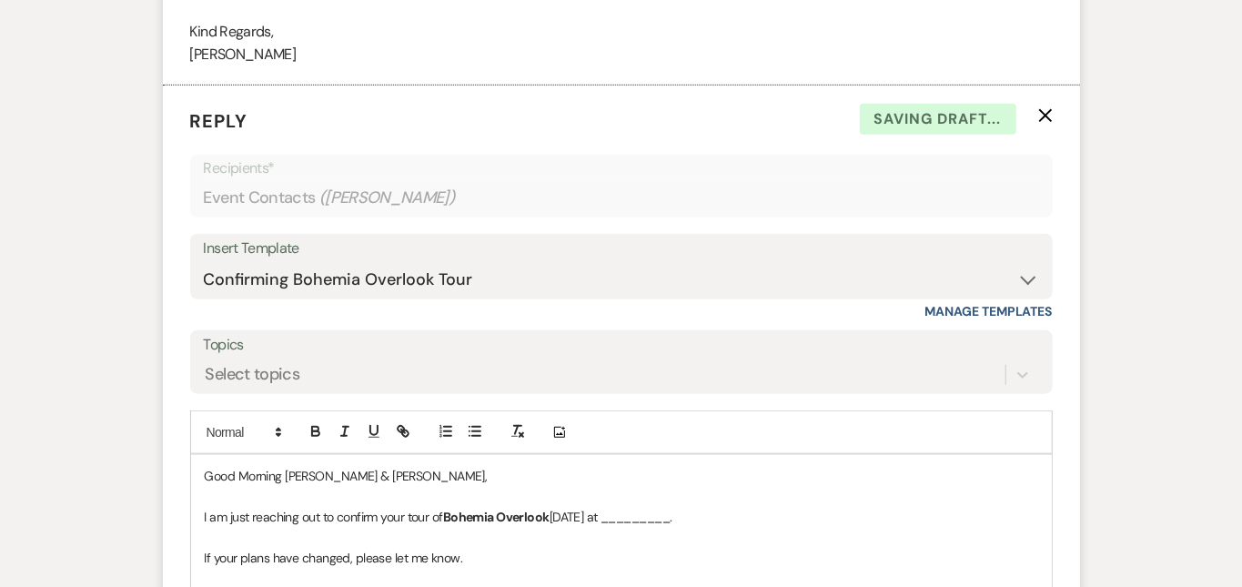
click at [696, 507] on p "I am just reaching out to confirm your tour of Bohemia Overlook tomorrow at ___…" at bounding box center [622, 517] width 834 height 20
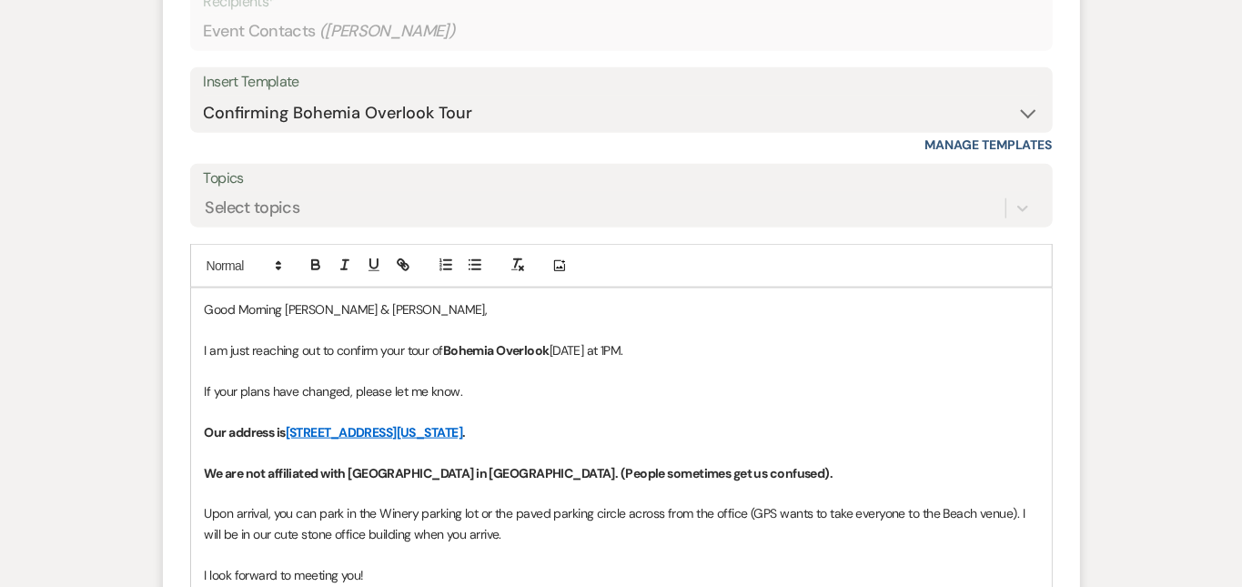
scroll to position [4670, 0]
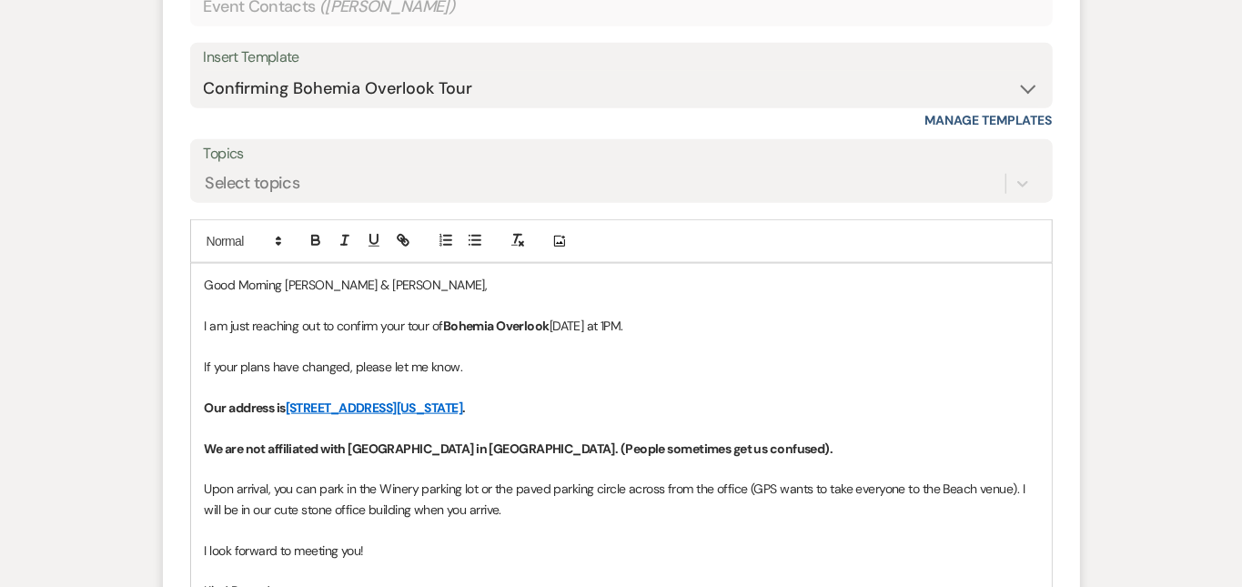
click at [1002, 479] on p "Upon arrival, you can park in the Winery parking lot or the paved parking circl…" at bounding box center [622, 499] width 834 height 41
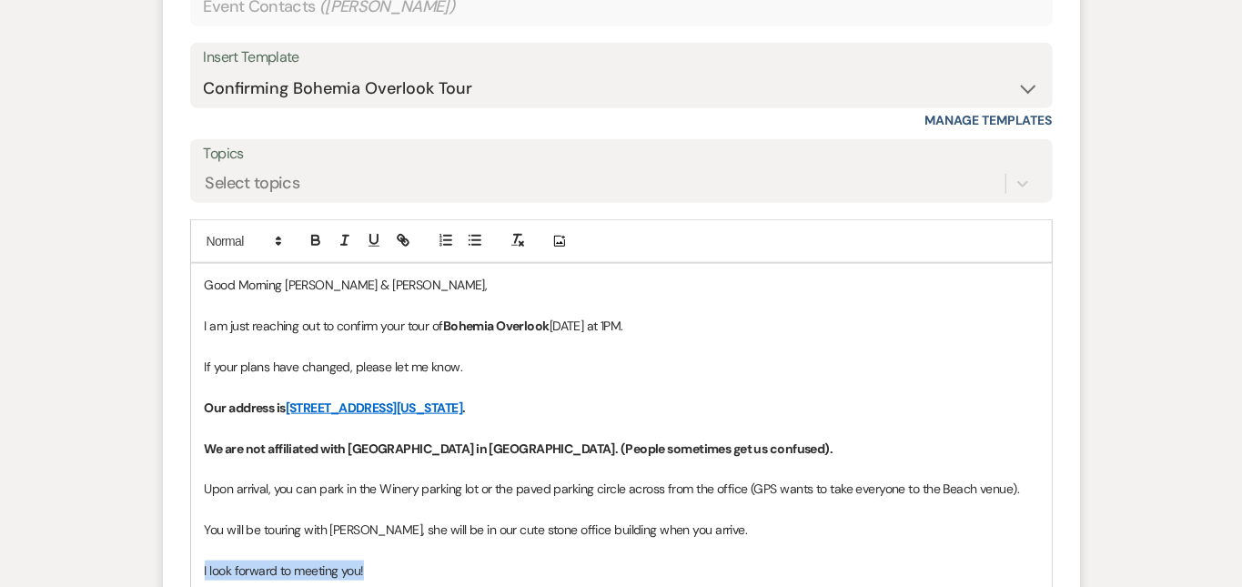
drag, startPoint x: 331, startPoint y: 517, endPoint x: 135, endPoint y: 508, distance: 196.8
click at [191, 508] on div "Good Morning Ryan & Jamison, I am just reaching out to confirm your tour of Boh…" at bounding box center [621, 458] width 861 height 389
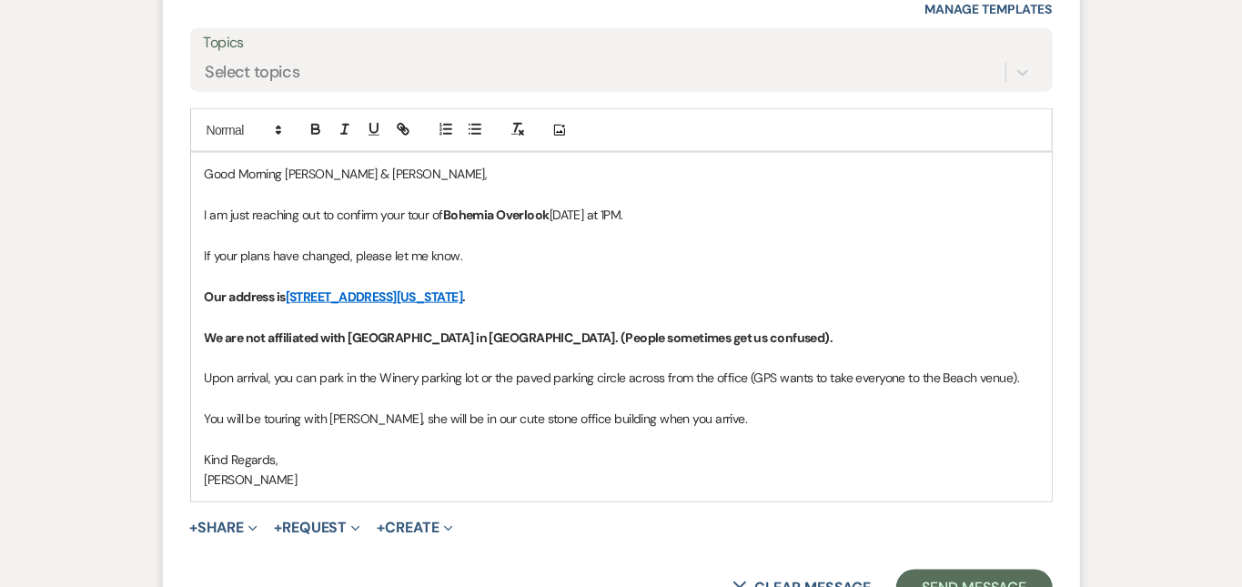
scroll to position [4794, 0]
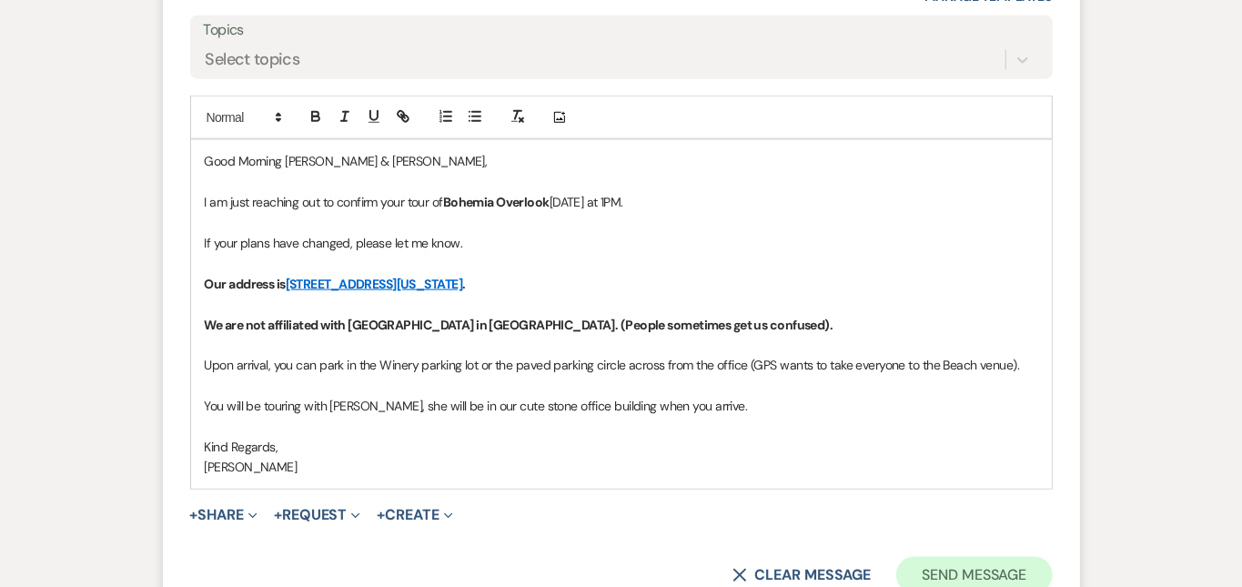
click at [1043, 557] on button "Send Message" at bounding box center [974, 575] width 156 height 36
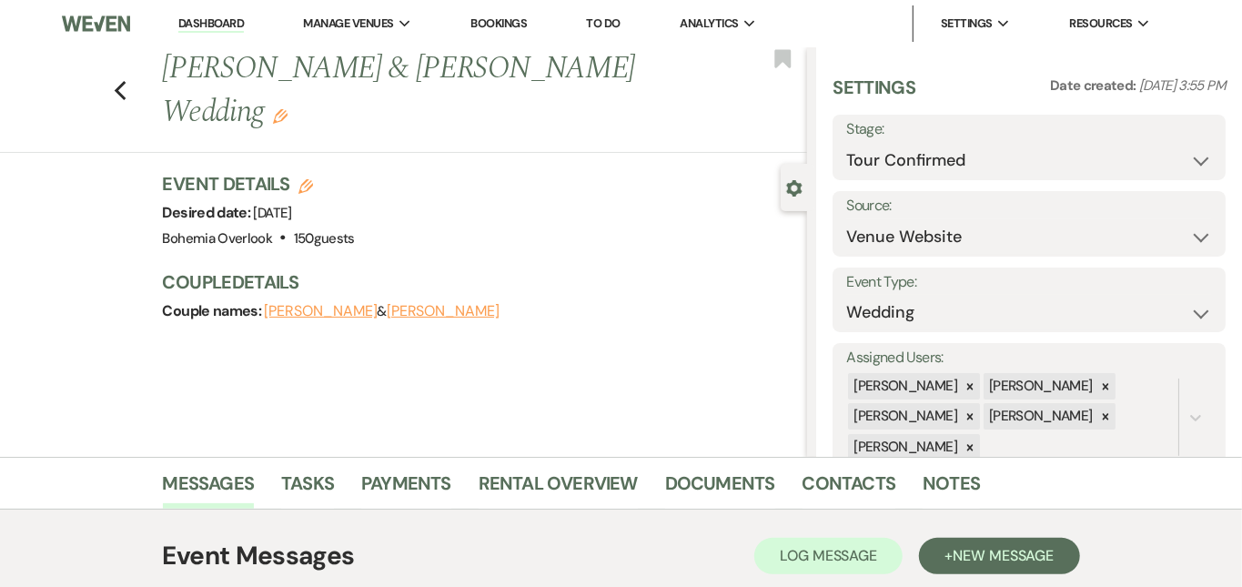
scroll to position [0, 0]
click at [223, 25] on link "Dashboard" at bounding box center [211, 23] width 66 height 17
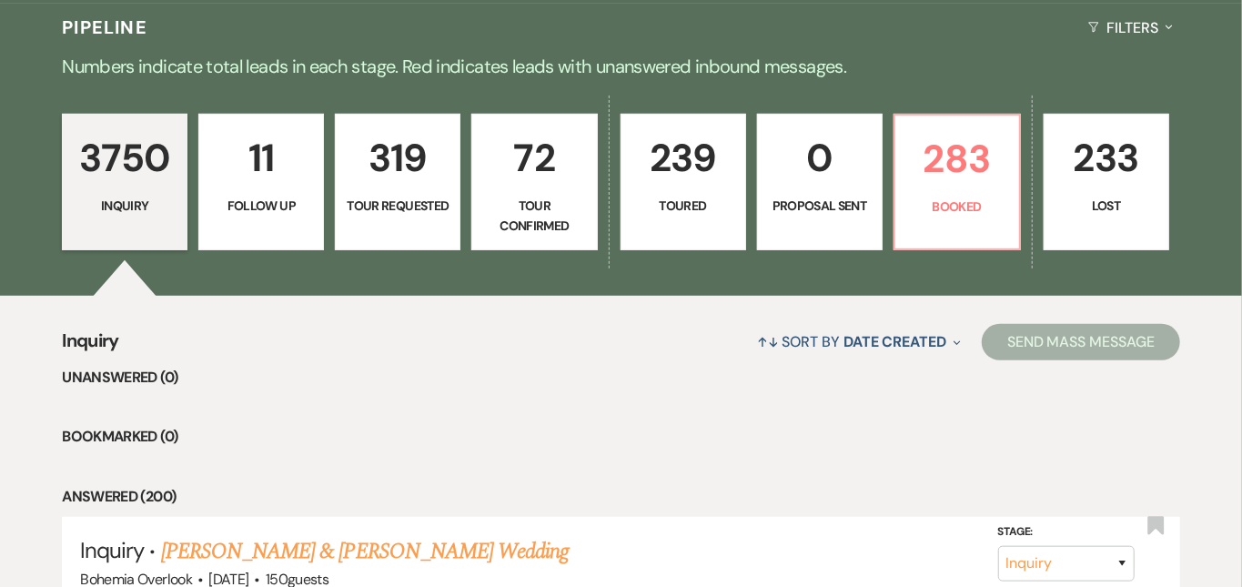
scroll to position [433, 0]
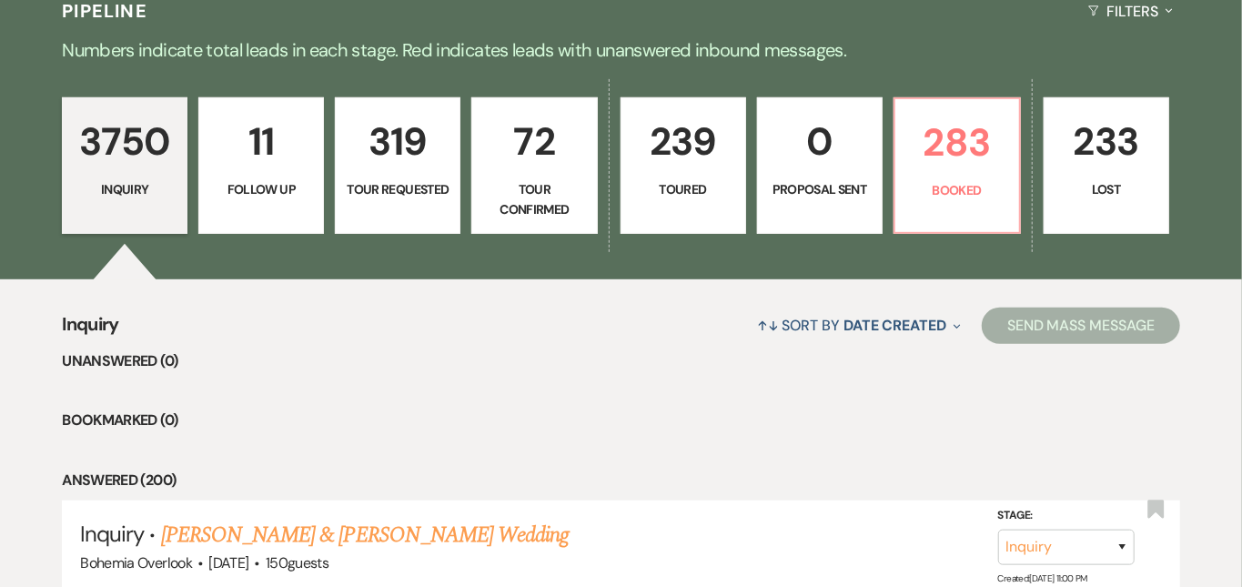
click at [566, 154] on p "72" at bounding box center [534, 141] width 102 height 61
select select "4"
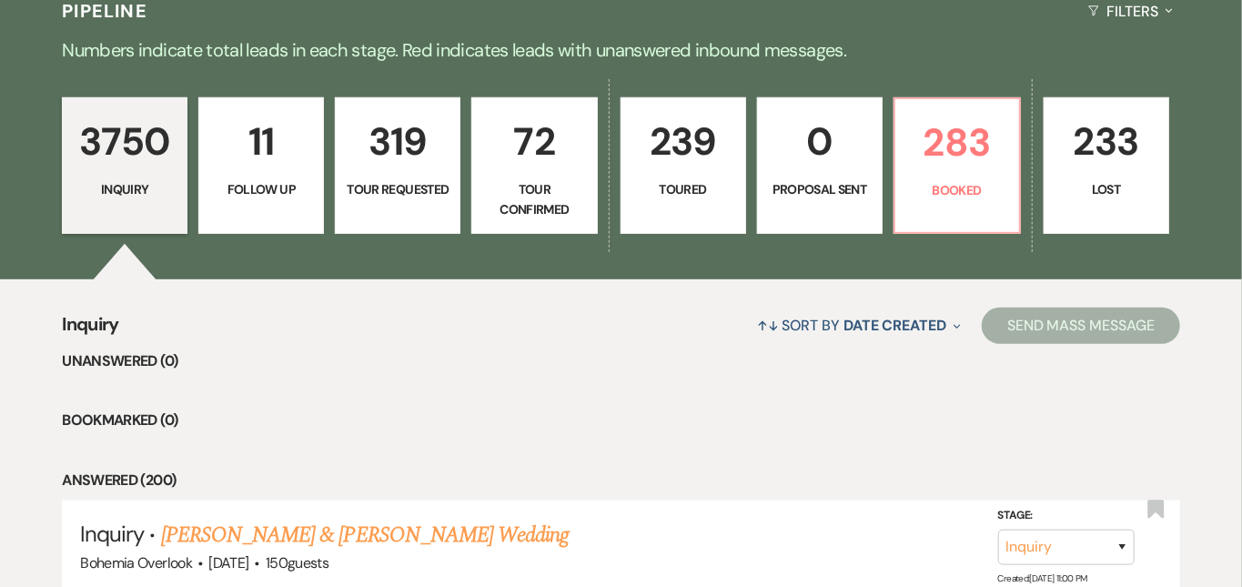
select select "4"
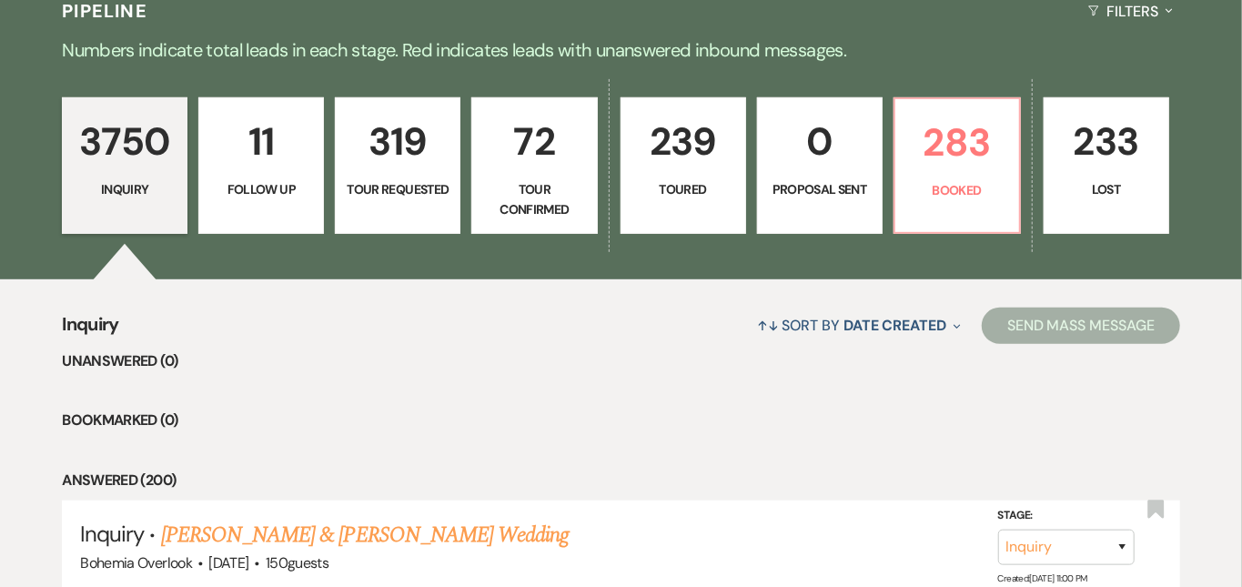
select select "4"
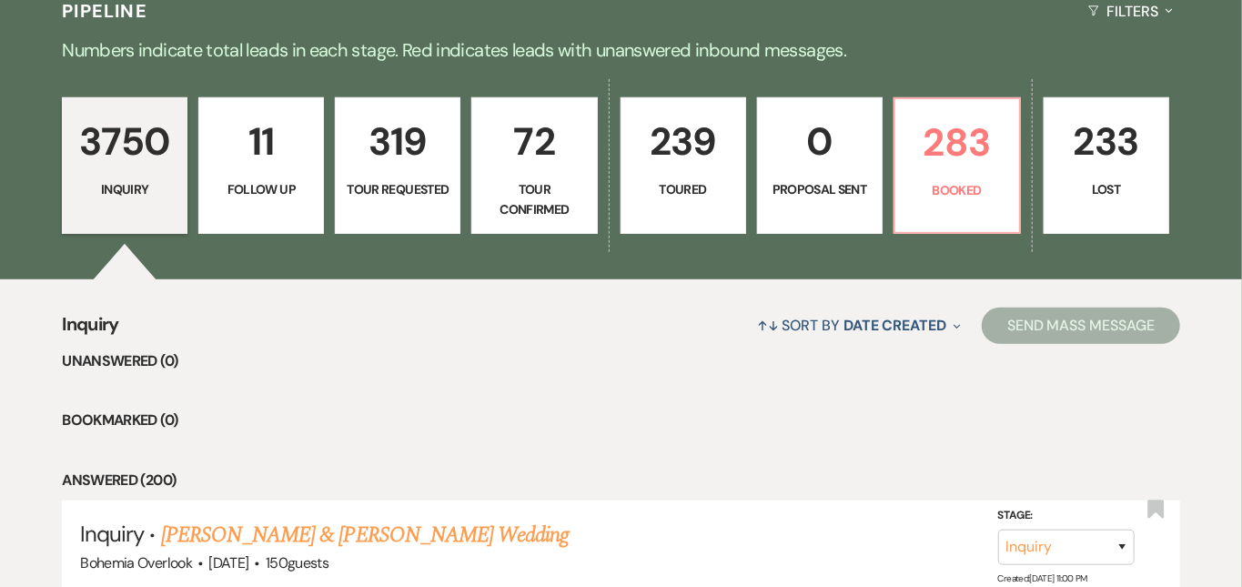
select select "4"
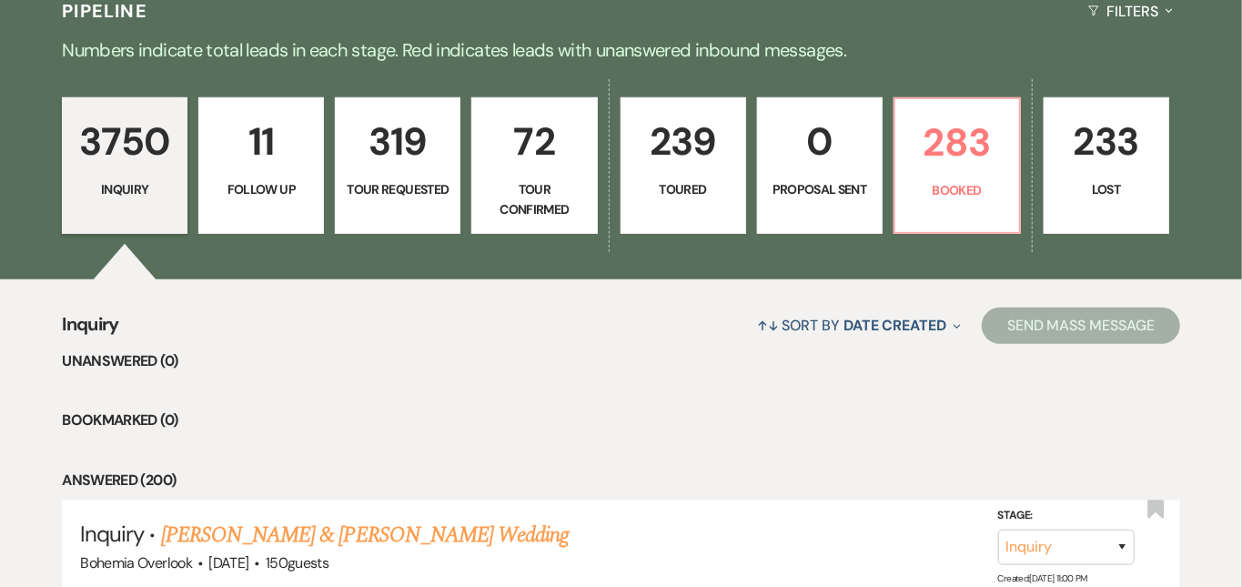
select select "4"
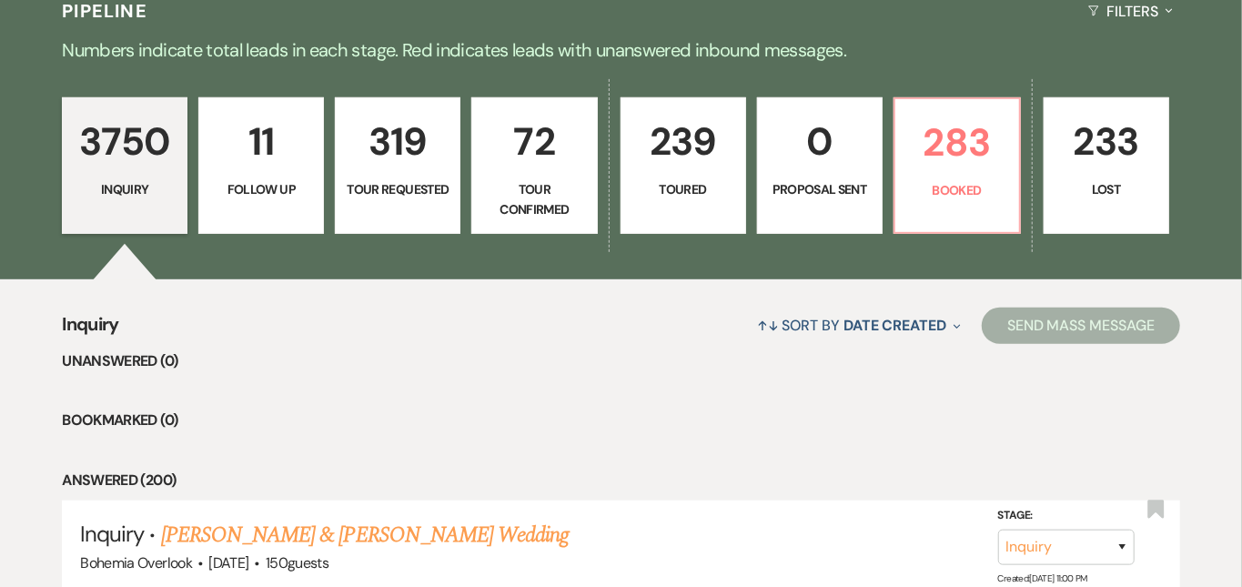
select select "4"
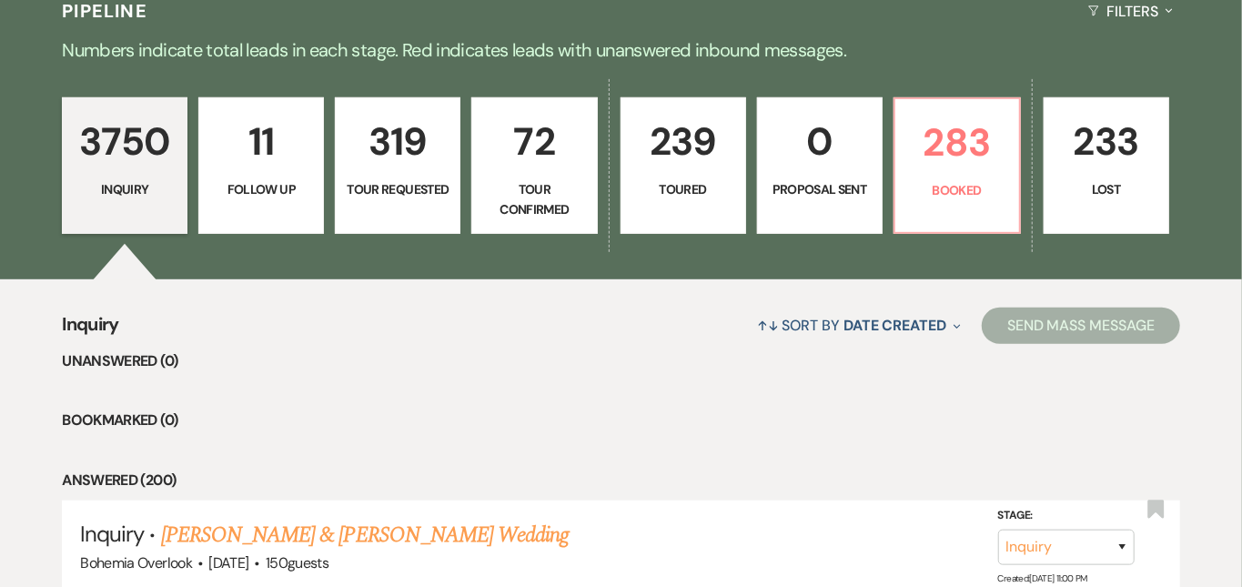
select select "4"
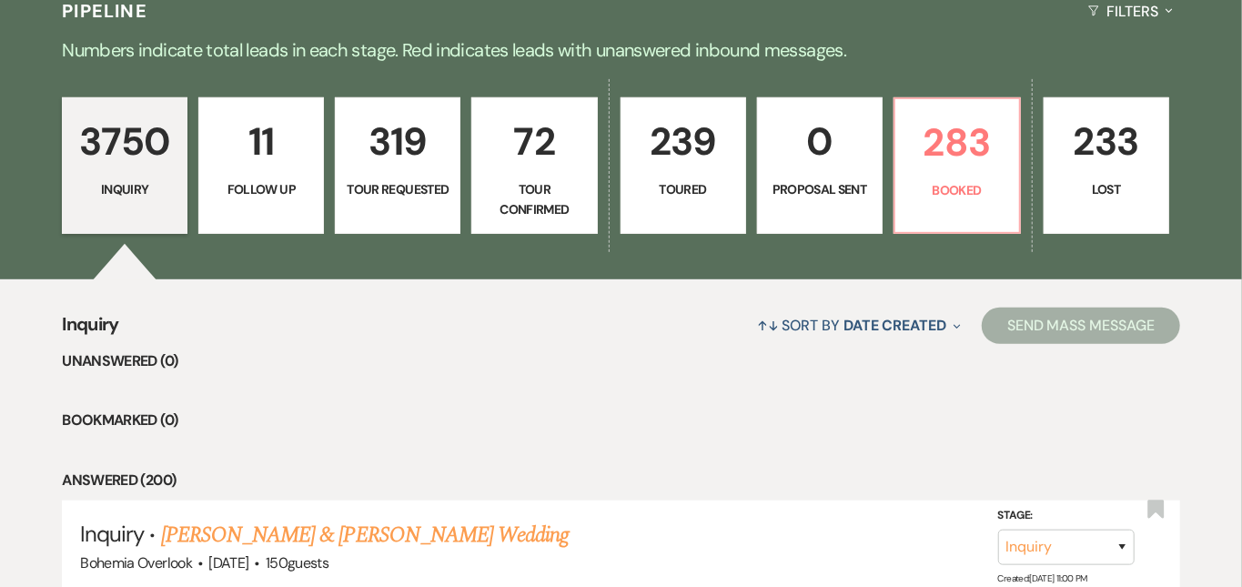
select select "4"
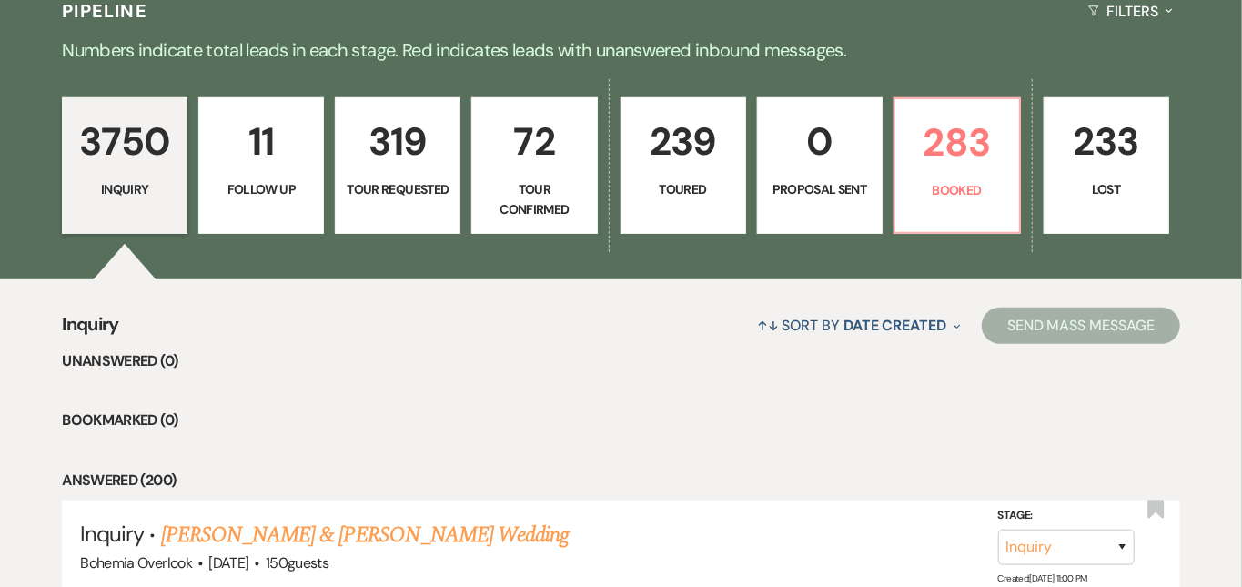
select select "4"
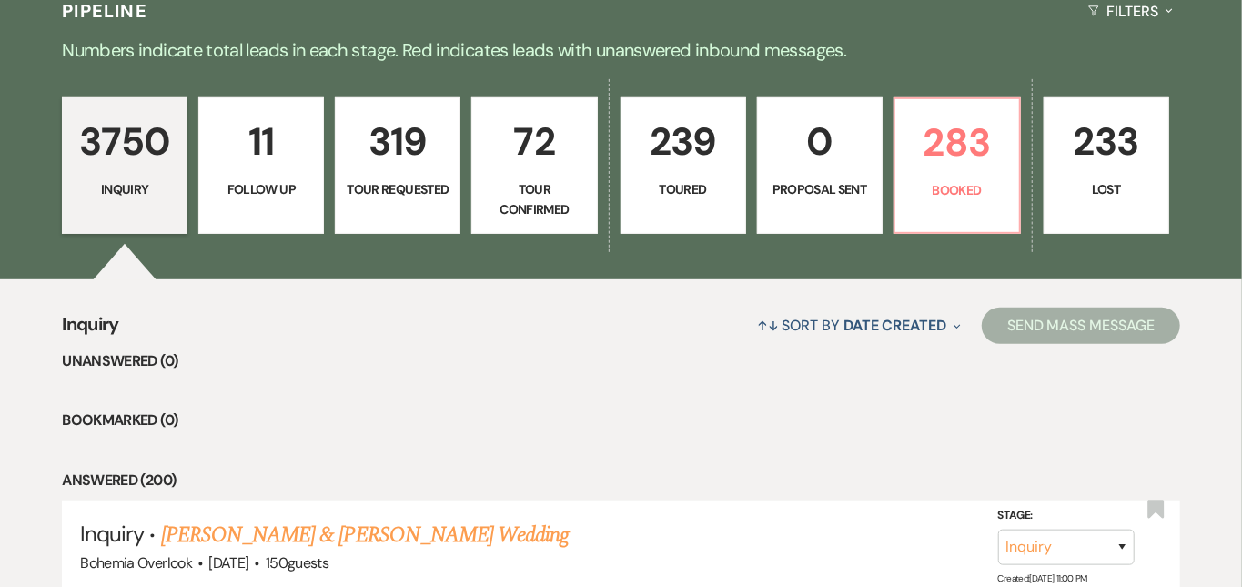
select select "4"
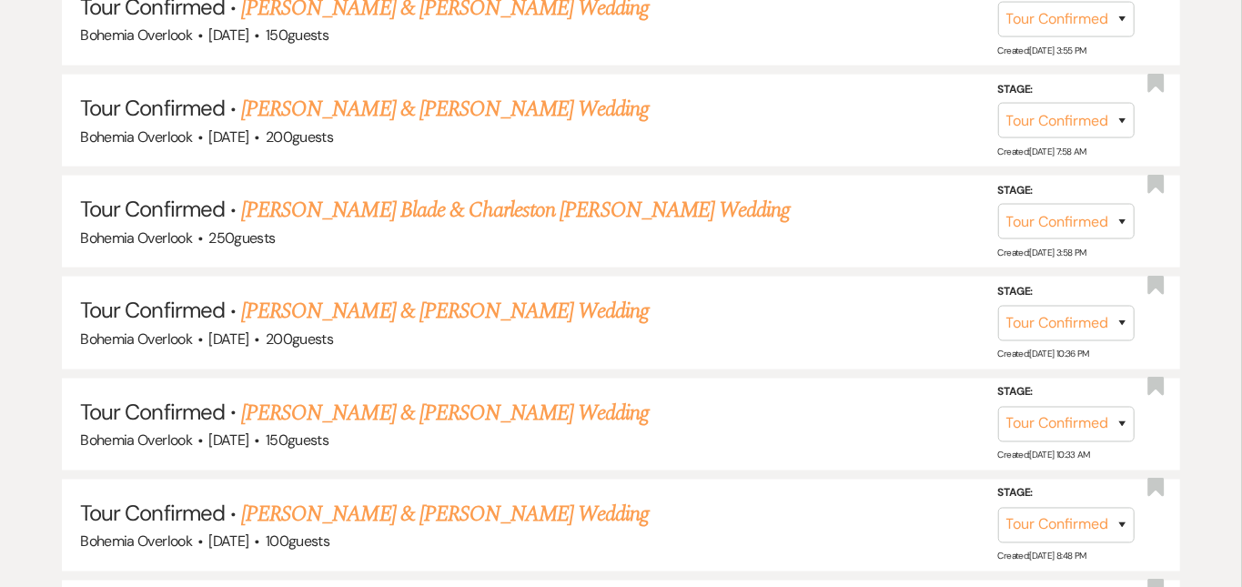
scroll to position [1170, 0]
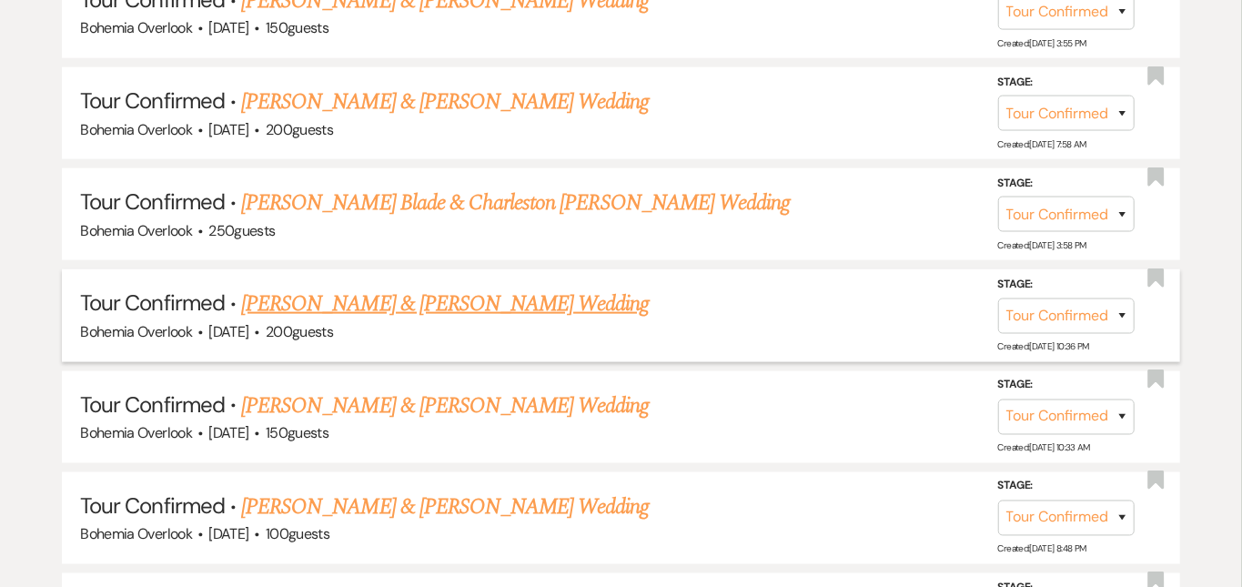
click at [579, 288] on link "Andrew Hoffmaster & Allie Krafft's Wedding" at bounding box center [445, 304] width 408 height 33
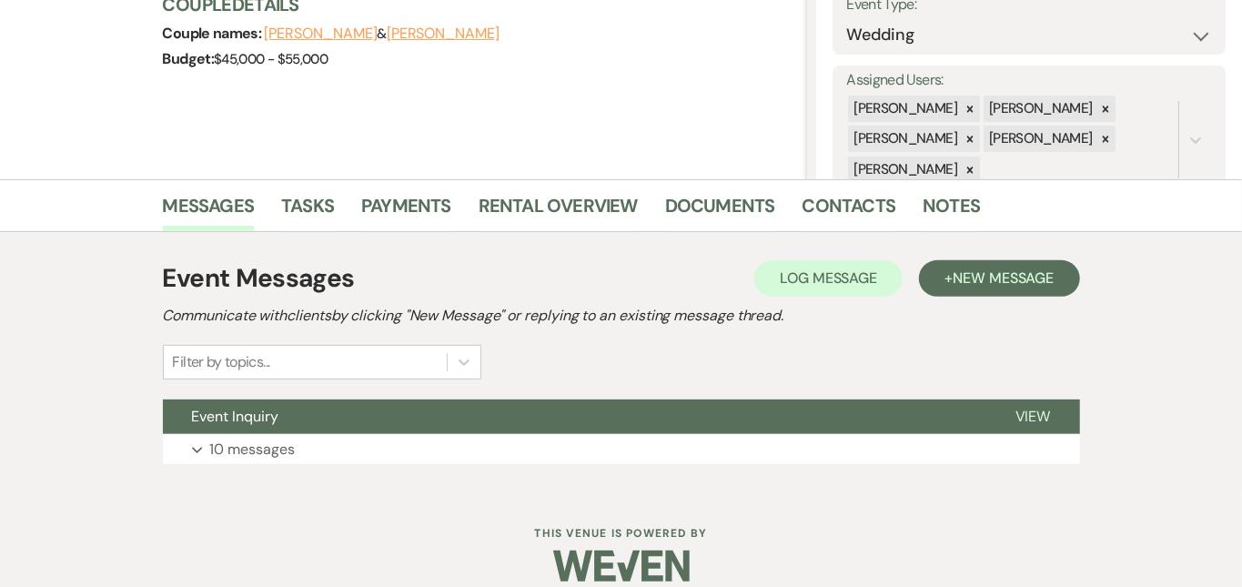
scroll to position [300, 0]
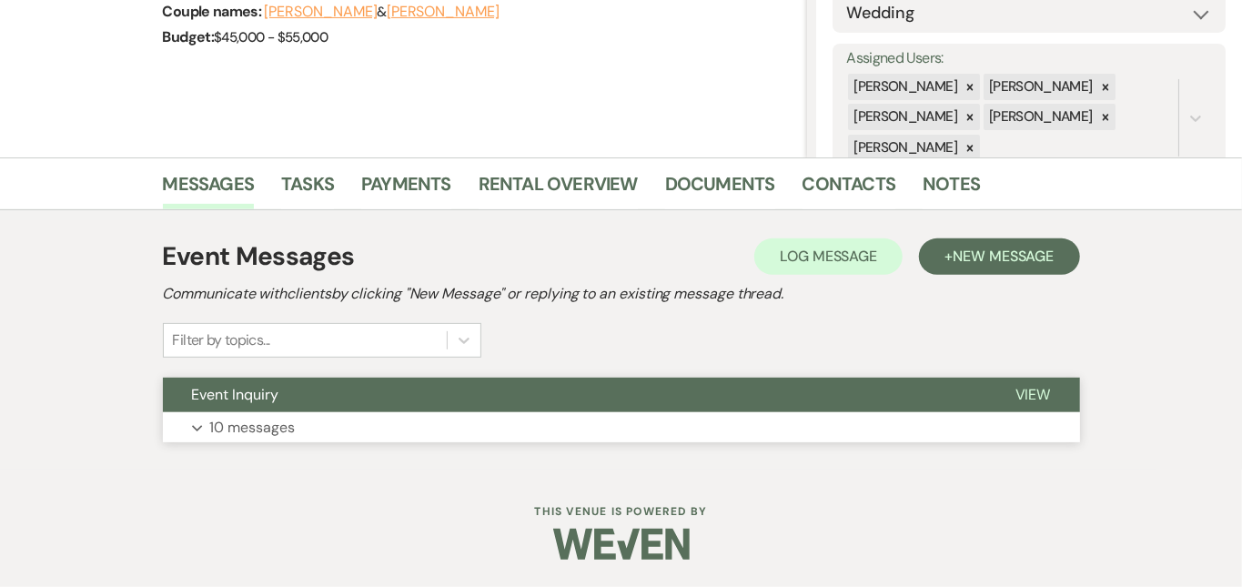
click at [644, 413] on button "Expand 10 messages" at bounding box center [621, 427] width 917 height 31
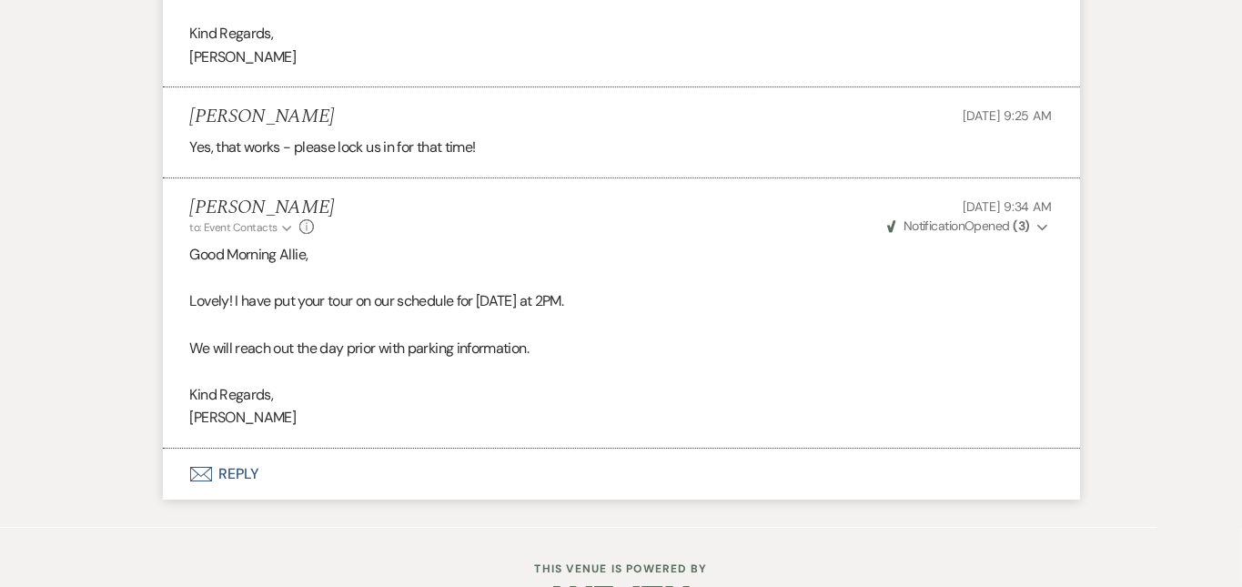
scroll to position [3120, 0]
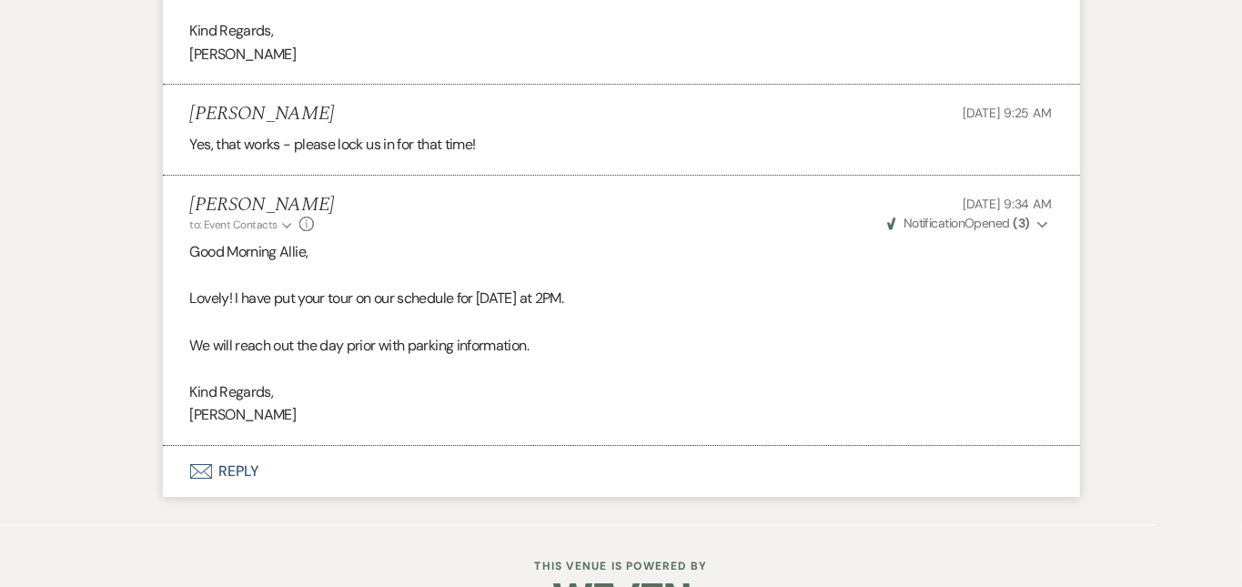
click at [703, 446] on button "Envelope Reply" at bounding box center [621, 471] width 917 height 51
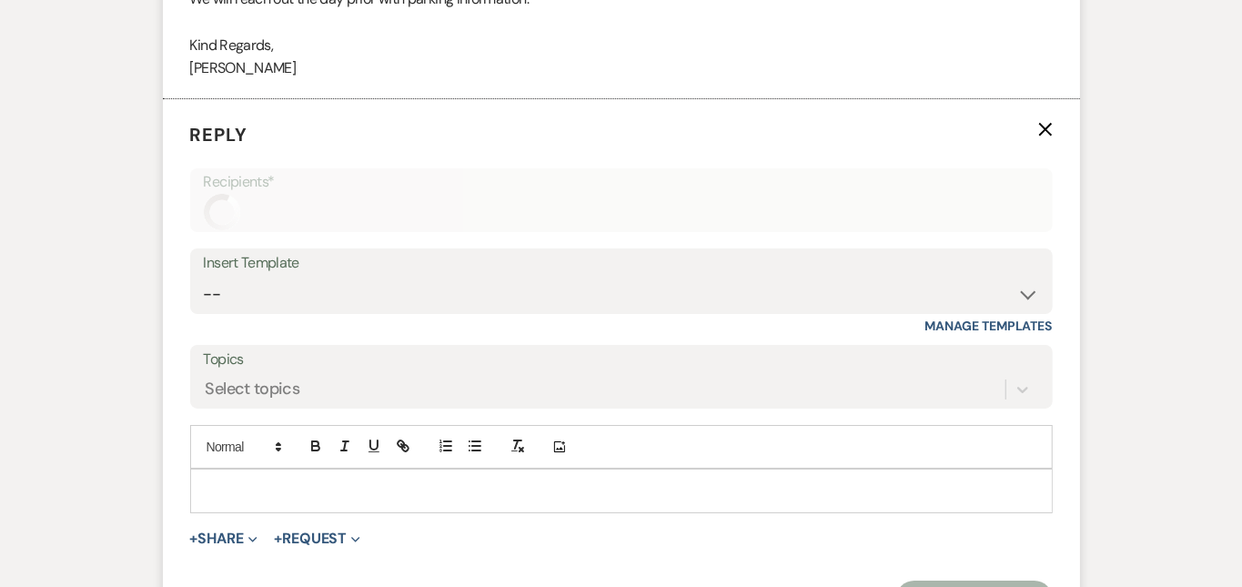
scroll to position [3506, 0]
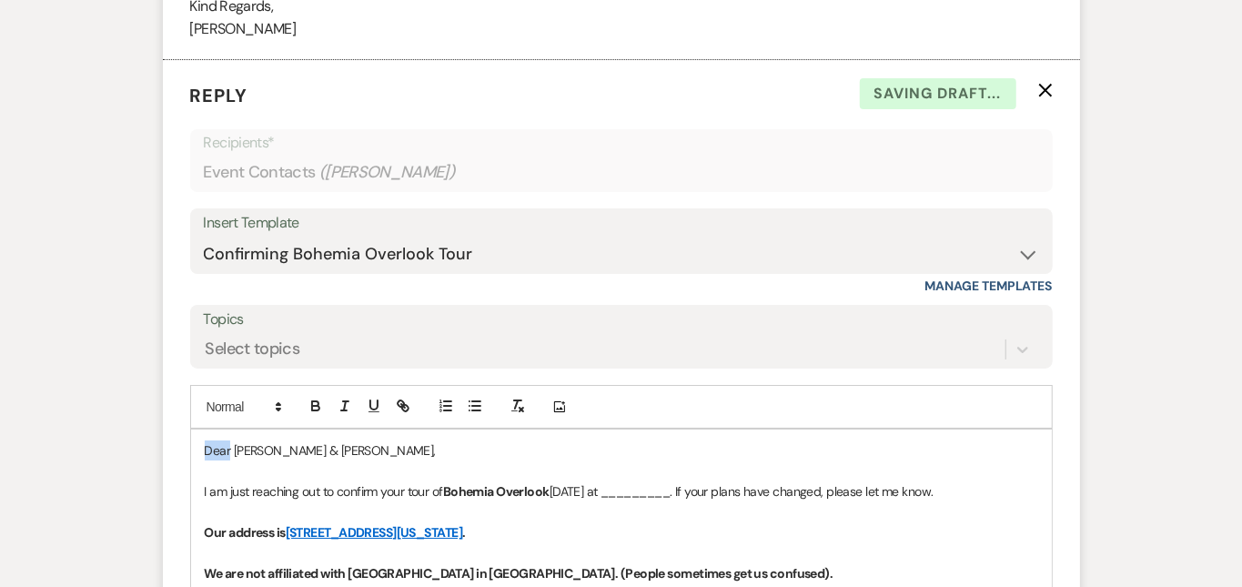
drag, startPoint x: 172, startPoint y: 410, endPoint x: 146, endPoint y: 391, distance: 32.1
click at [191, 430] on div "Dear Andrew & Allie, I am just reaching out to confirm your tour of Bohemia Ove…" at bounding box center [621, 594] width 861 height 328
click at [668, 481] on p "I am just reaching out to confirm your tour of Bohemia Overlook tomorrow at ___…" at bounding box center [622, 491] width 834 height 20
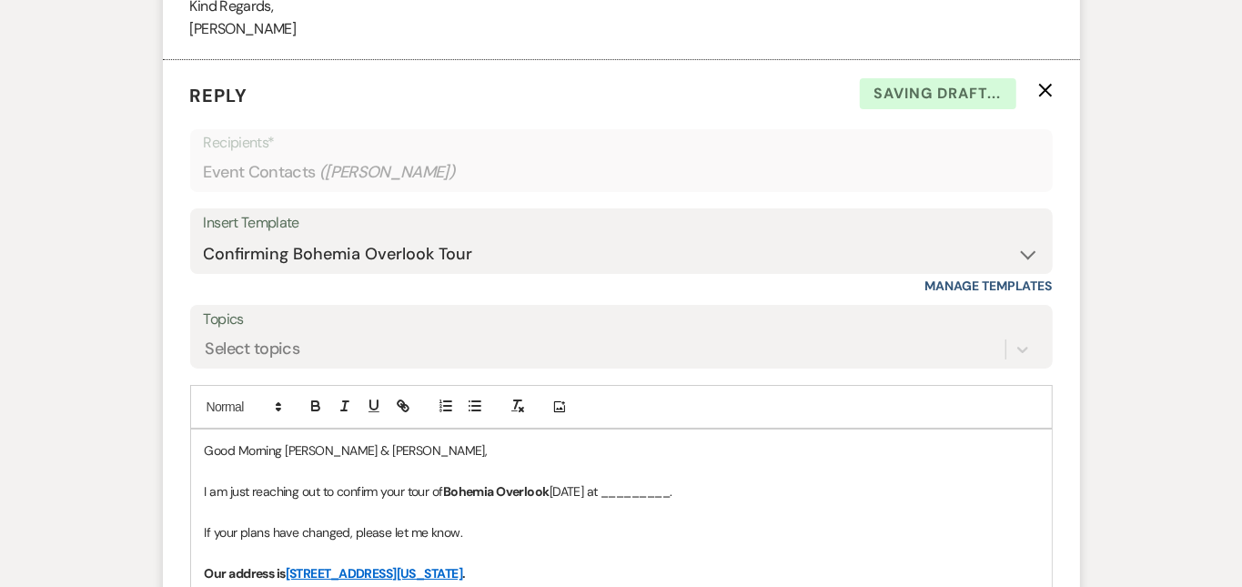
click at [699, 481] on p "I am just reaching out to confirm your tour of Bohemia Overlook tomorrow at ___…" at bounding box center [622, 491] width 834 height 20
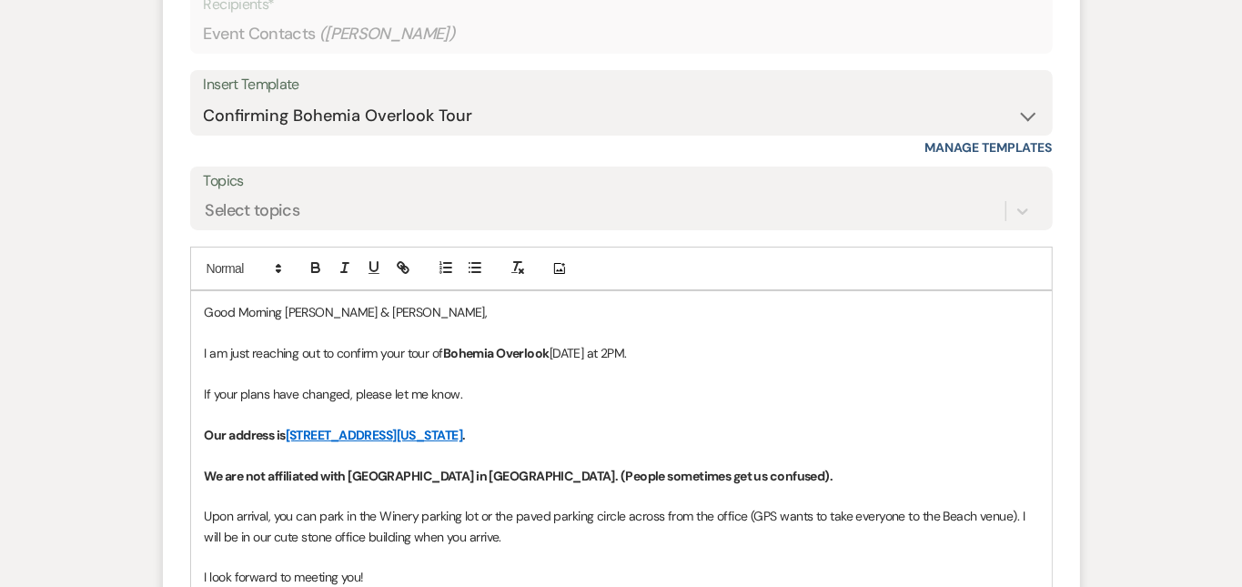
scroll to position [3758, 0]
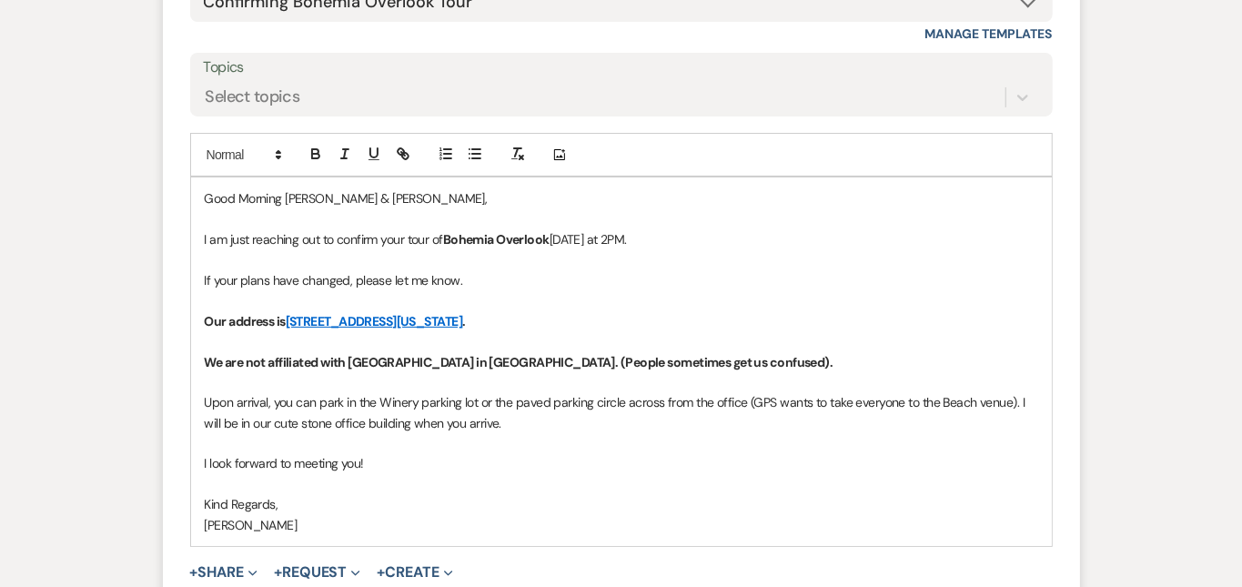
click at [1002, 392] on p "Upon arrival, you can park in the Winery parking lot or the paved parking circl…" at bounding box center [622, 412] width 834 height 41
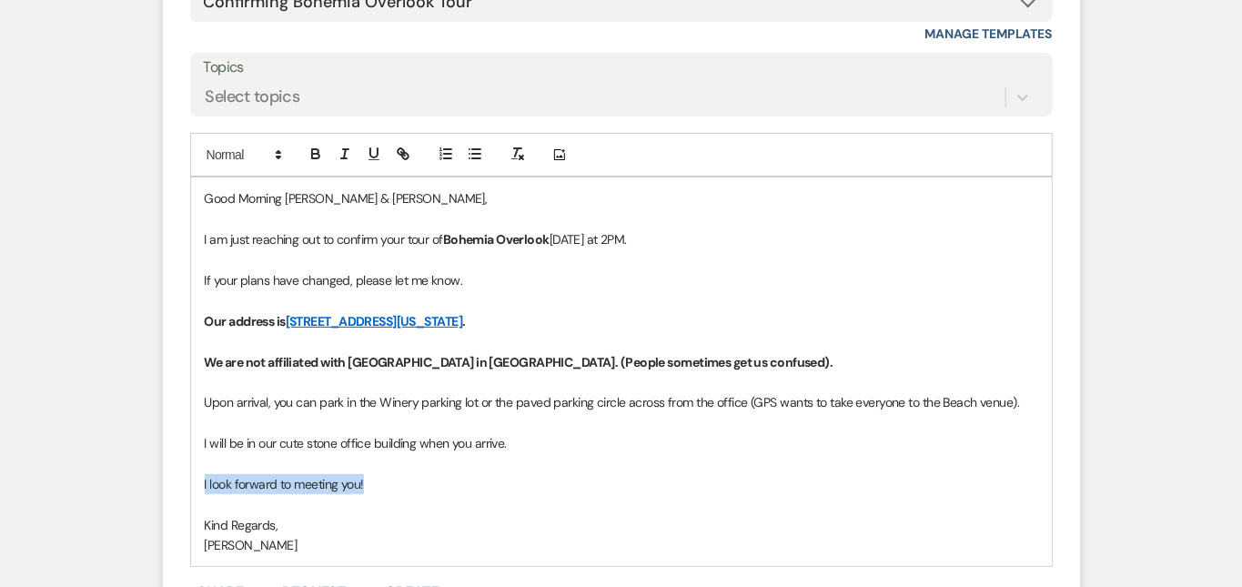
drag, startPoint x: 326, startPoint y: 447, endPoint x: 126, endPoint y: 442, distance: 200.3
click at [163, 442] on form "Reply X Draft saved! Recipients* Event Contacts ( Allie Krafft ) Insert Templat…" at bounding box center [621, 250] width 917 height 885
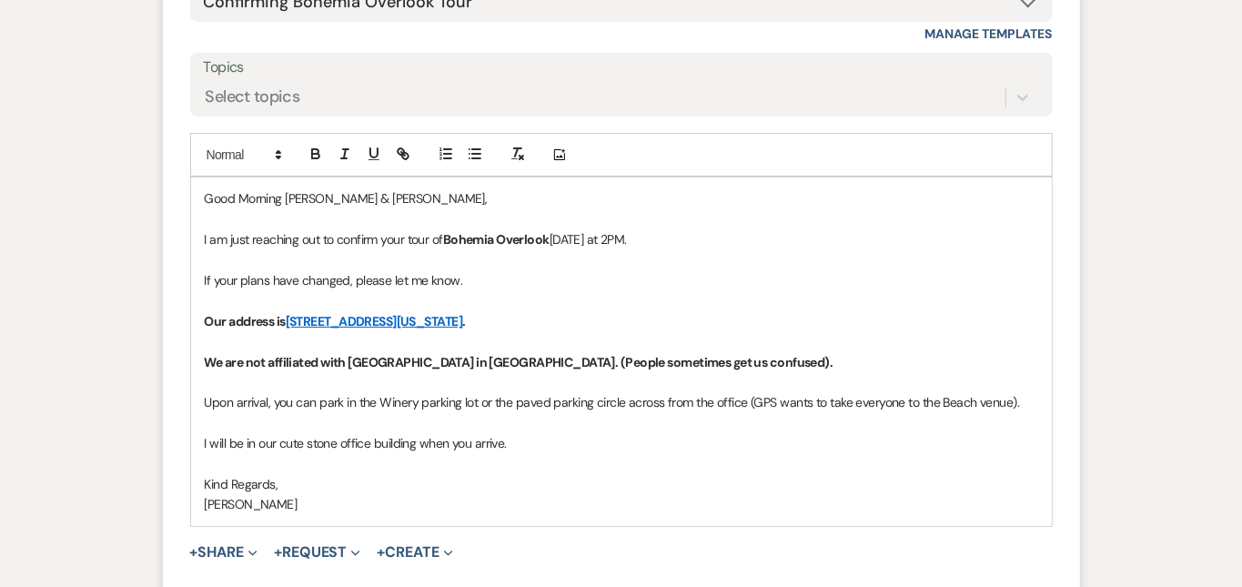
click at [205, 433] on p "I will be in our cute stone office building when you arrive." at bounding box center [622, 443] width 834 height 20
click at [682, 433] on p "You will be touring with Kate, she will be in our cute stone office building wh…" at bounding box center [622, 443] width 834 height 20
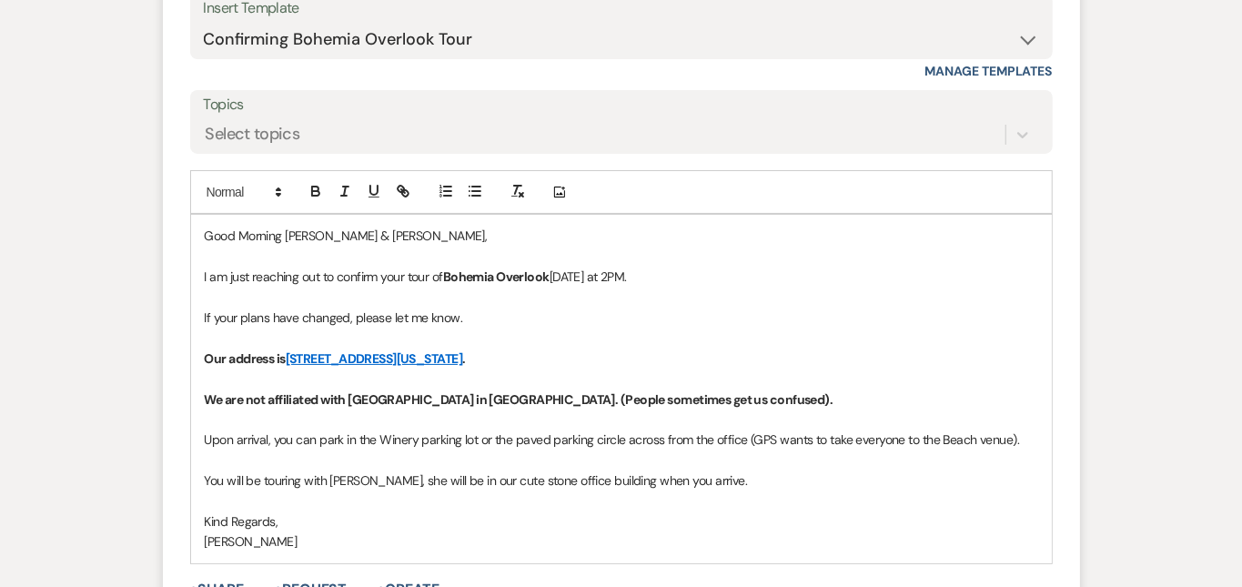
scroll to position [3736, 0]
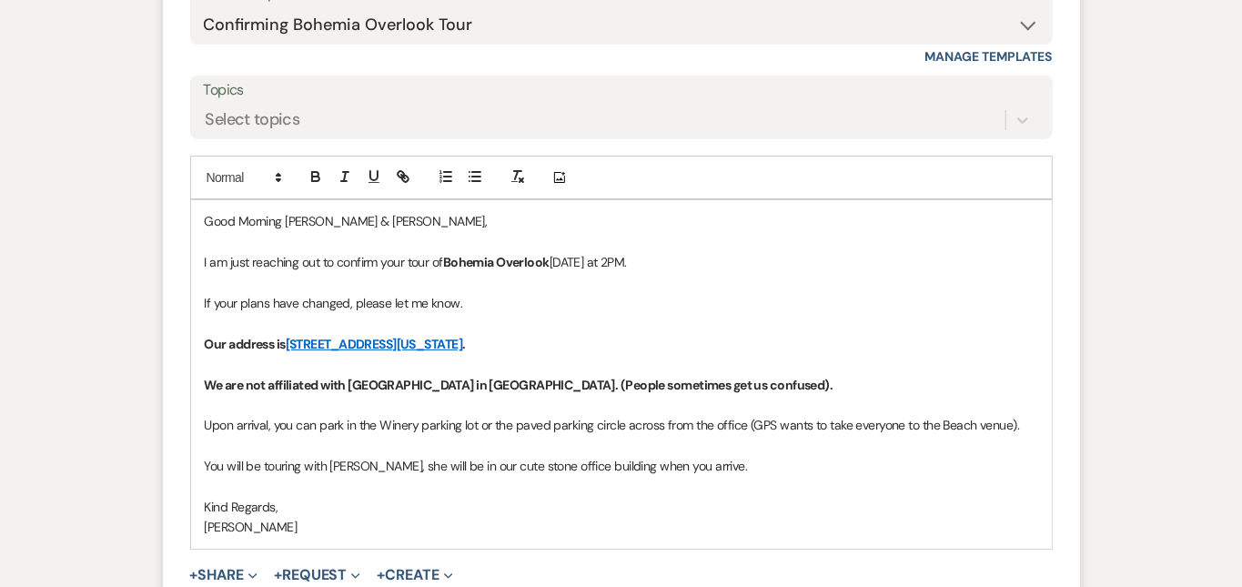
click at [794, 456] on p "You will be touring with Kate, she will be in our cute stone office building wh…" at bounding box center [622, 466] width 834 height 20
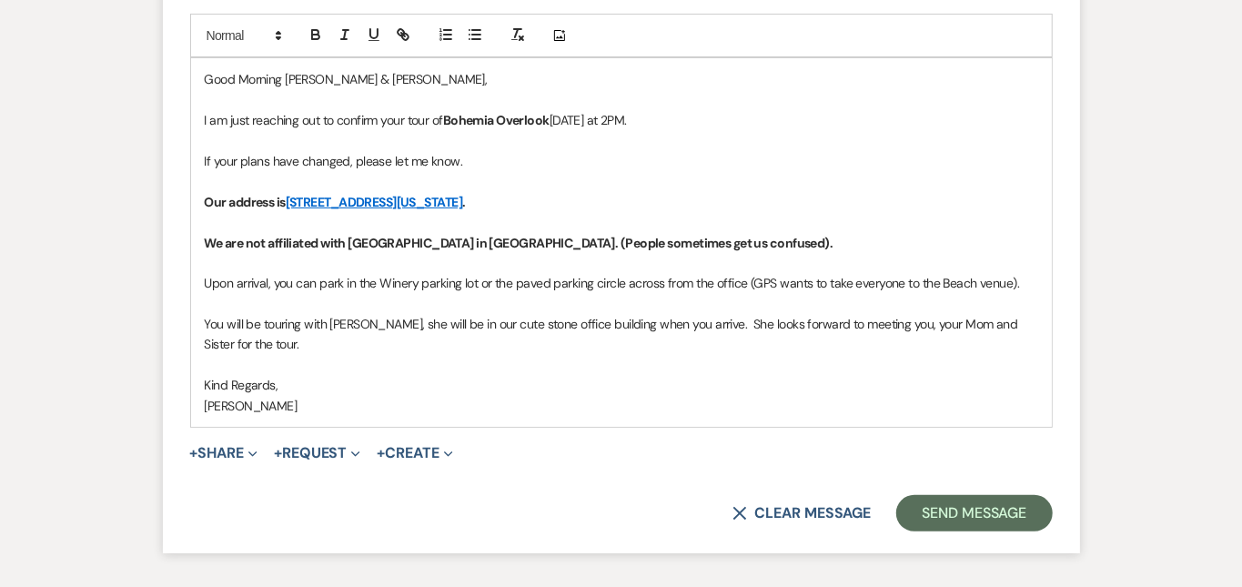
scroll to position [3907, 0]
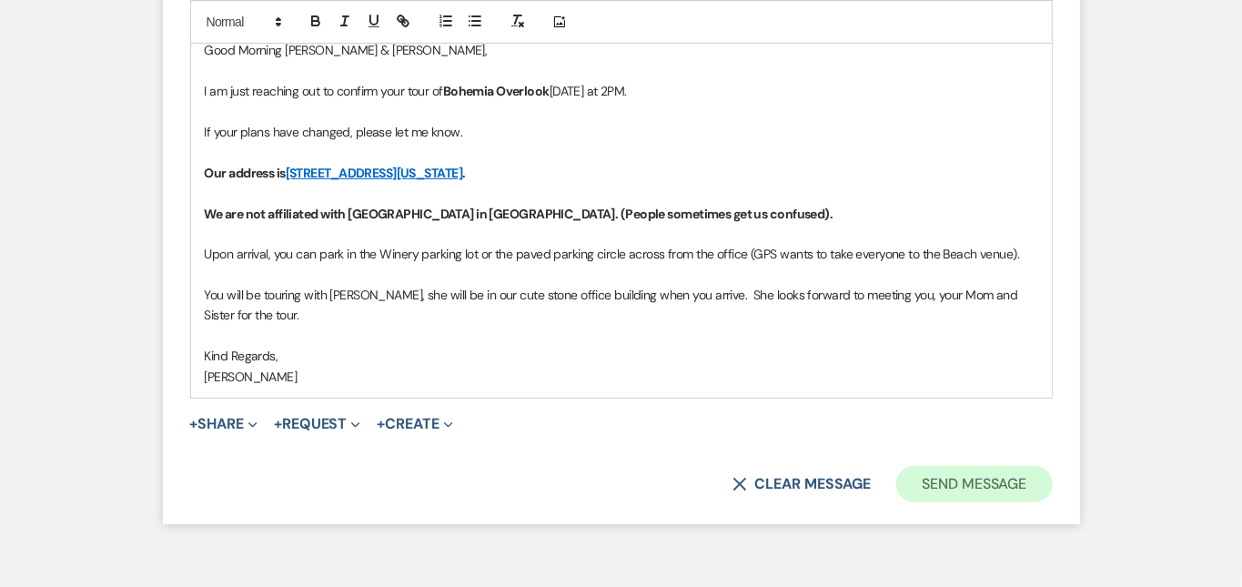
click at [1052, 466] on button "Send Message" at bounding box center [974, 484] width 156 height 36
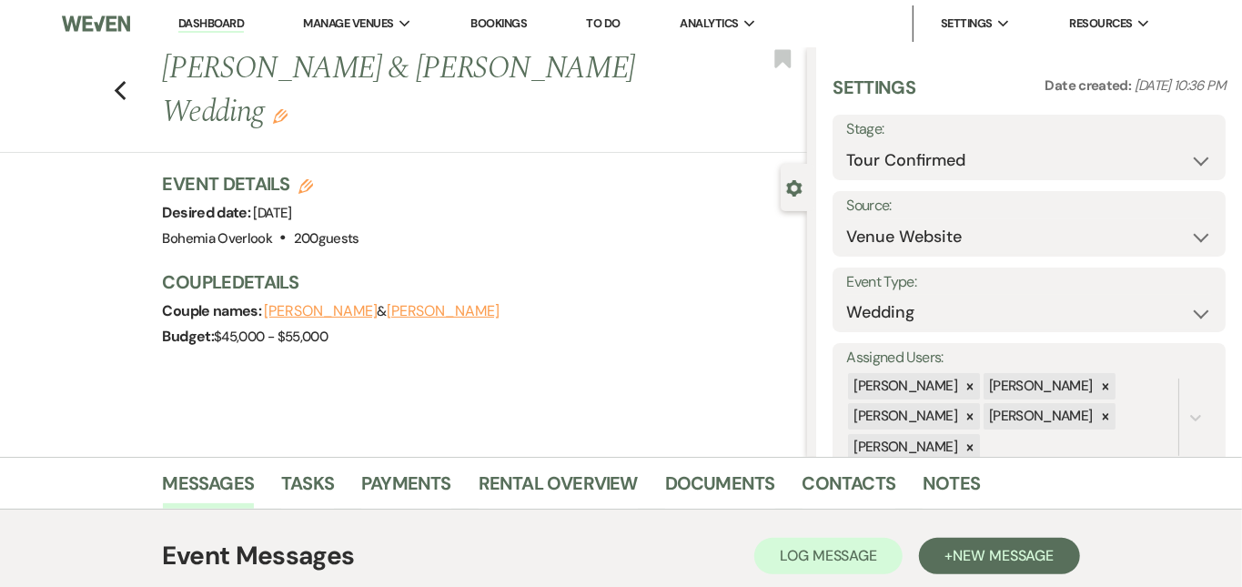
scroll to position [0, 0]
click at [114, 80] on icon "Previous" at bounding box center [121, 91] width 14 height 22
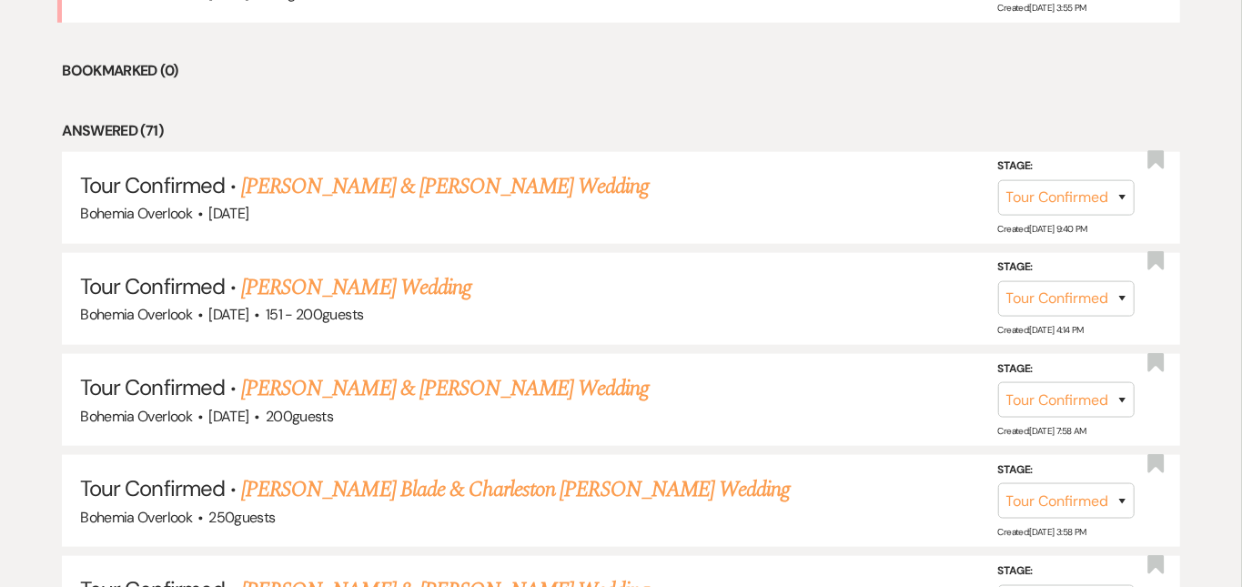
scroll to position [830, 0]
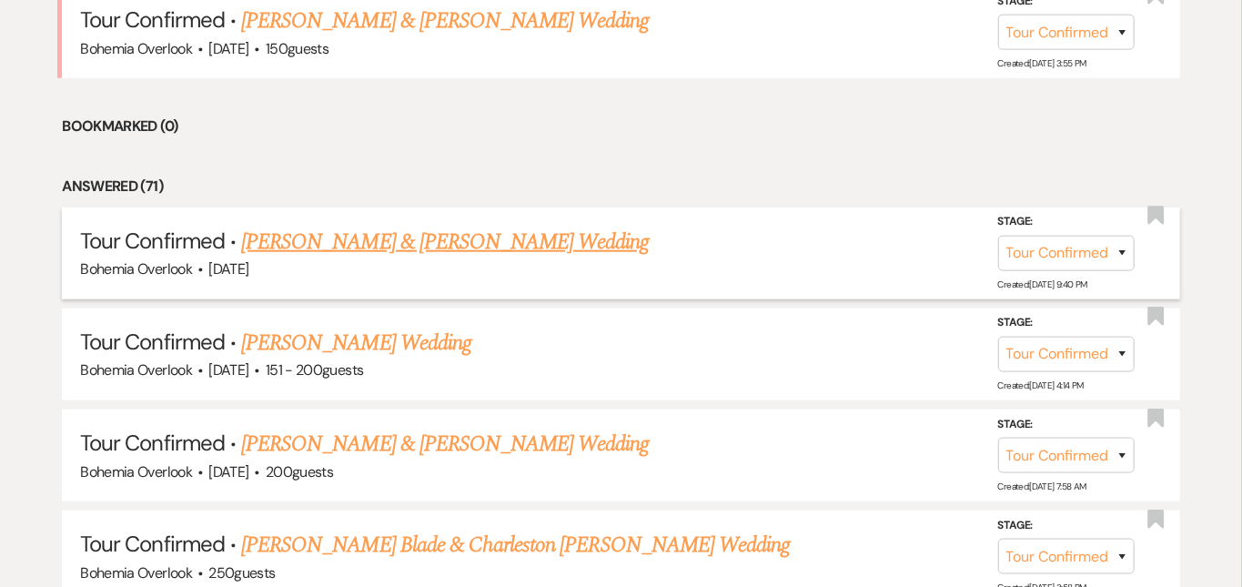
click at [529, 226] on link "Deion Richardson & Emori Jeselskis's Wedding" at bounding box center [445, 242] width 408 height 33
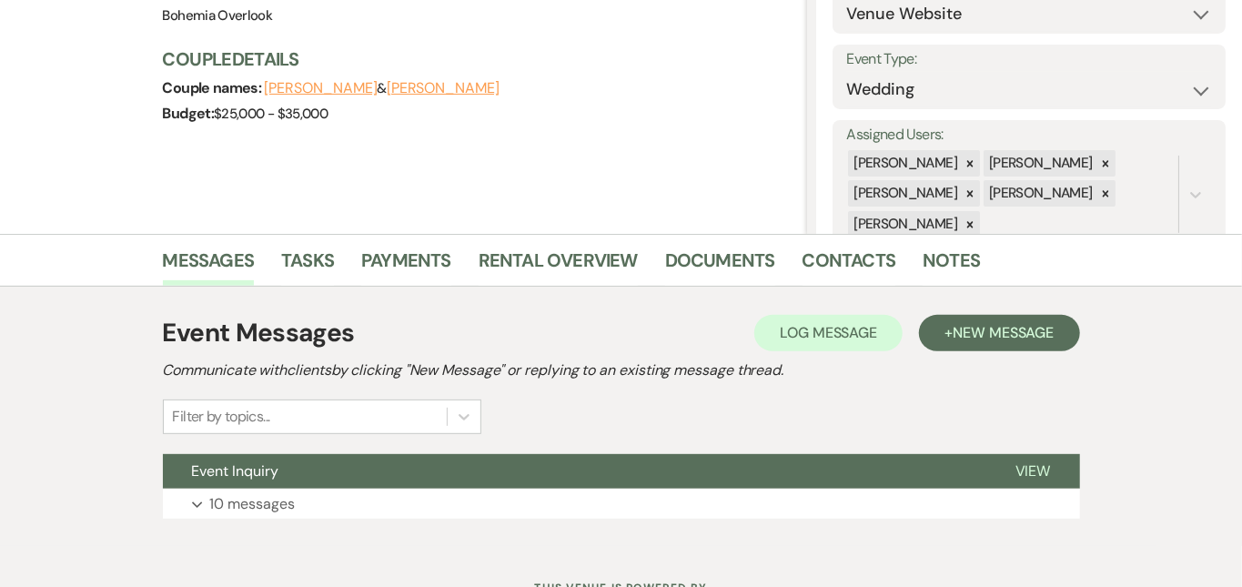
scroll to position [303, 0]
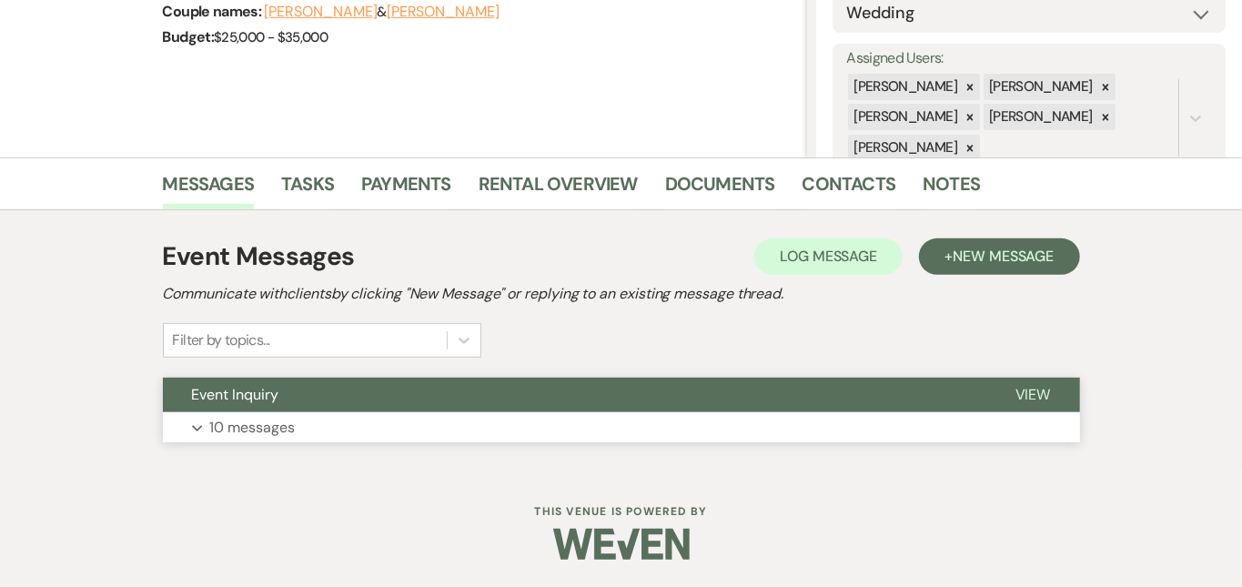
click at [500, 413] on button "Expand 10 messages" at bounding box center [621, 427] width 917 height 31
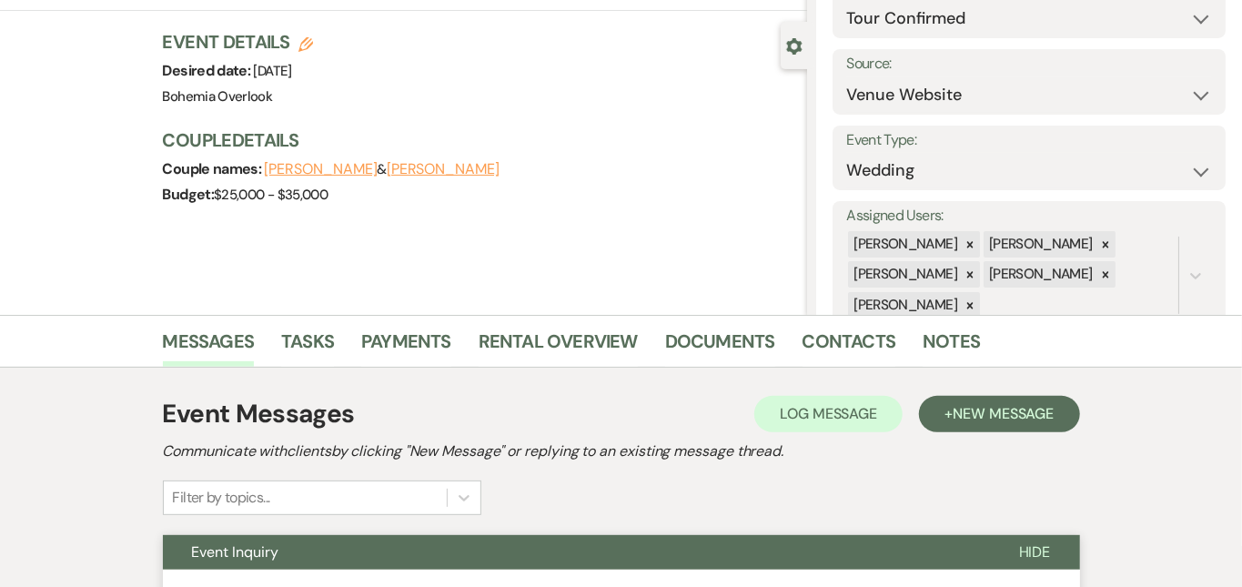
scroll to position [-7, 0]
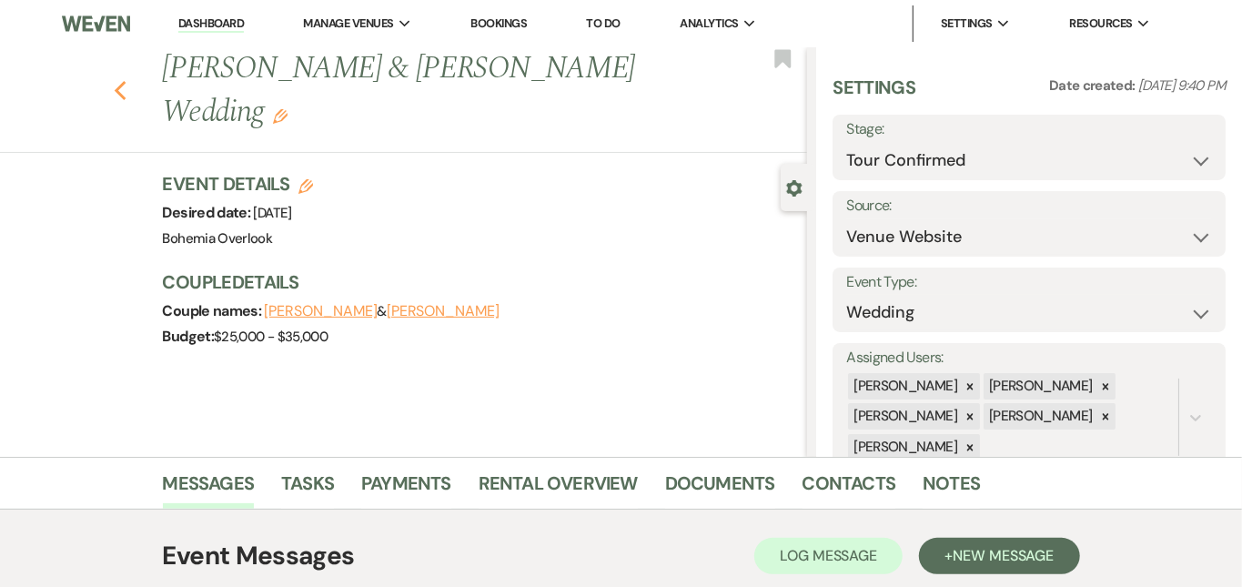
click at [114, 81] on use "button" at bounding box center [120, 91] width 12 height 20
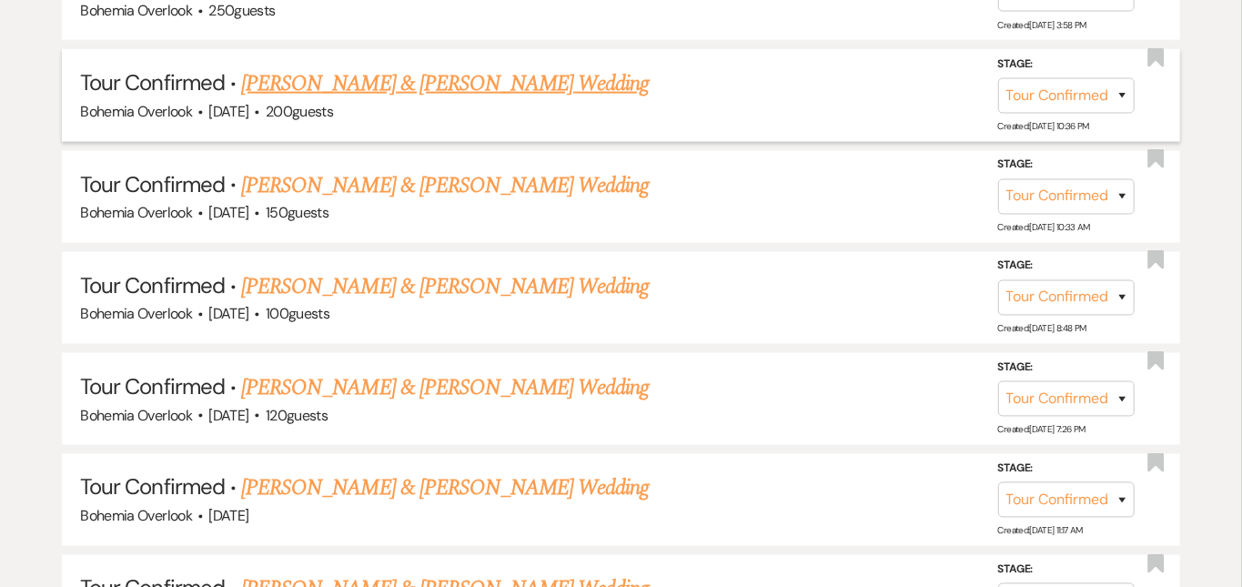
scroll to position [1405, 0]
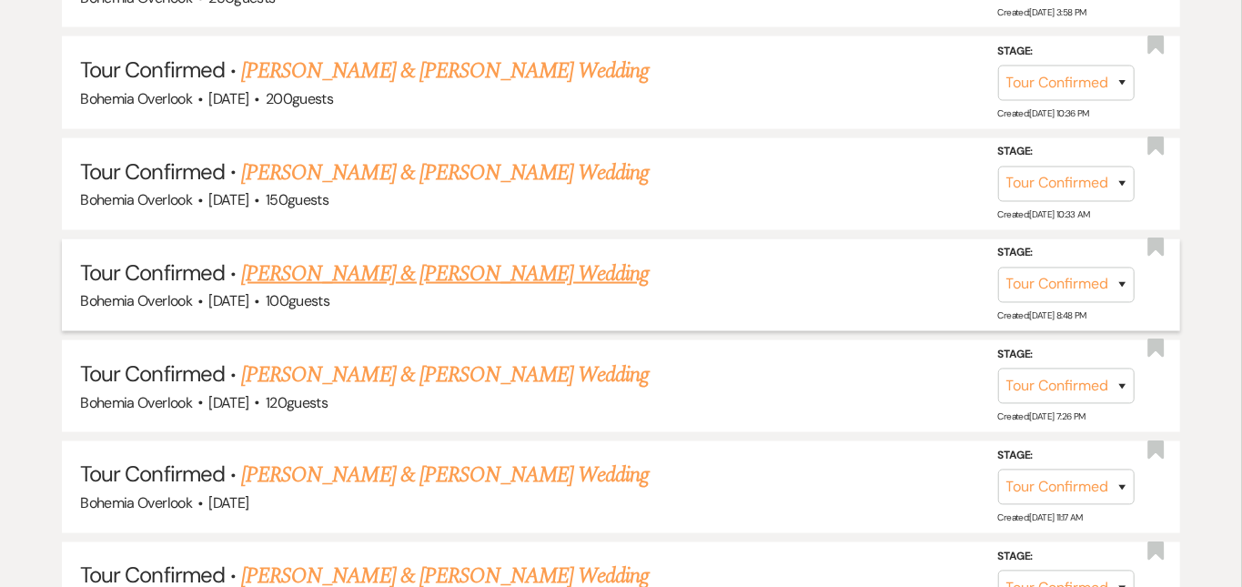
click at [467, 258] on link "Dylan Hubbs & Braden Musselman's Wedding" at bounding box center [445, 274] width 408 height 33
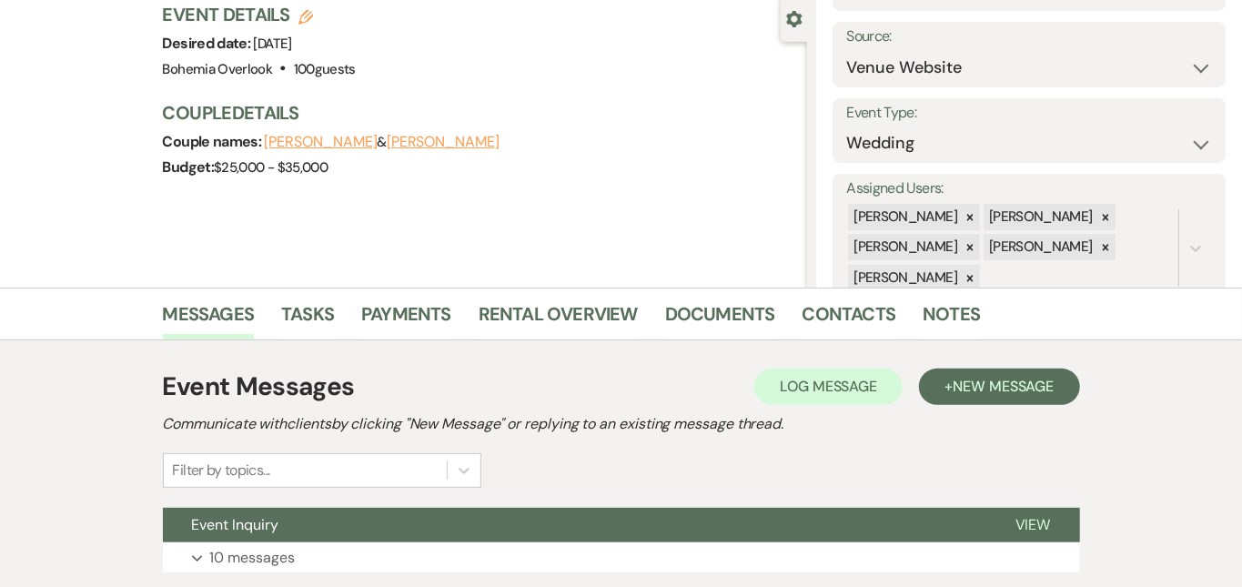
scroll to position [303, 0]
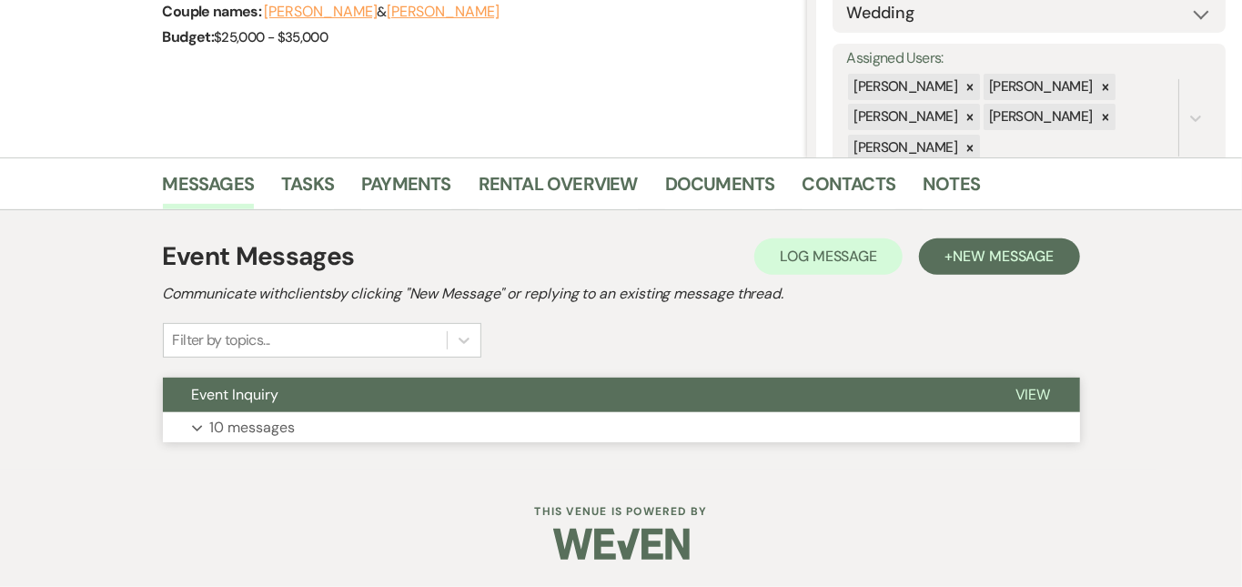
click at [486, 423] on button "Expand 10 messages" at bounding box center [621, 427] width 917 height 31
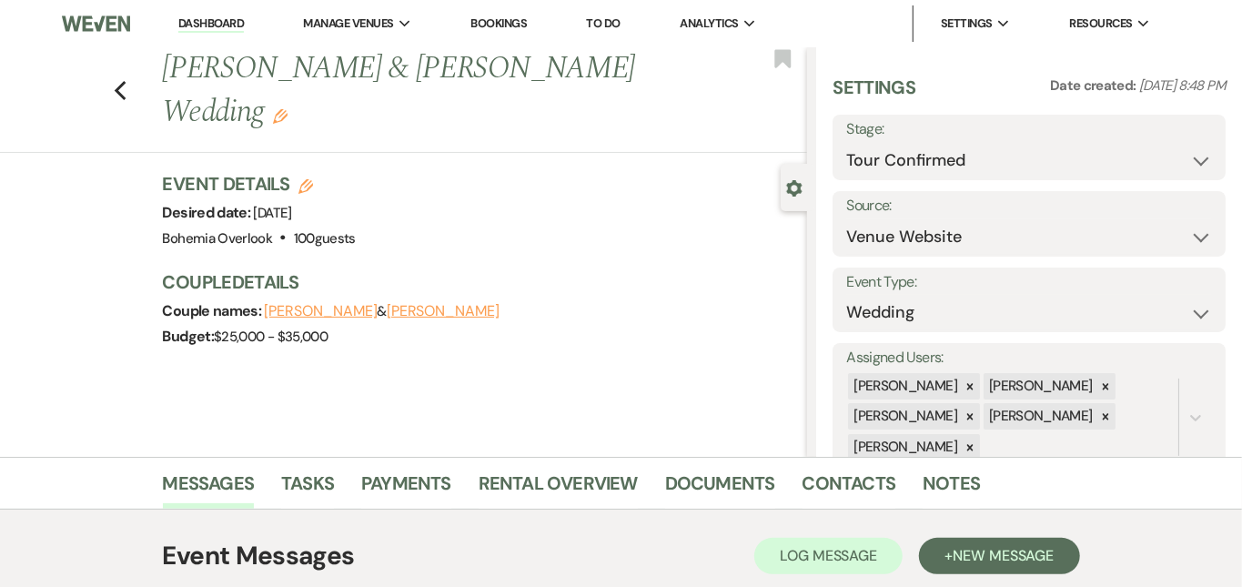
scroll to position [0, 0]
click at [114, 80] on icon "Previous" at bounding box center [121, 91] width 14 height 22
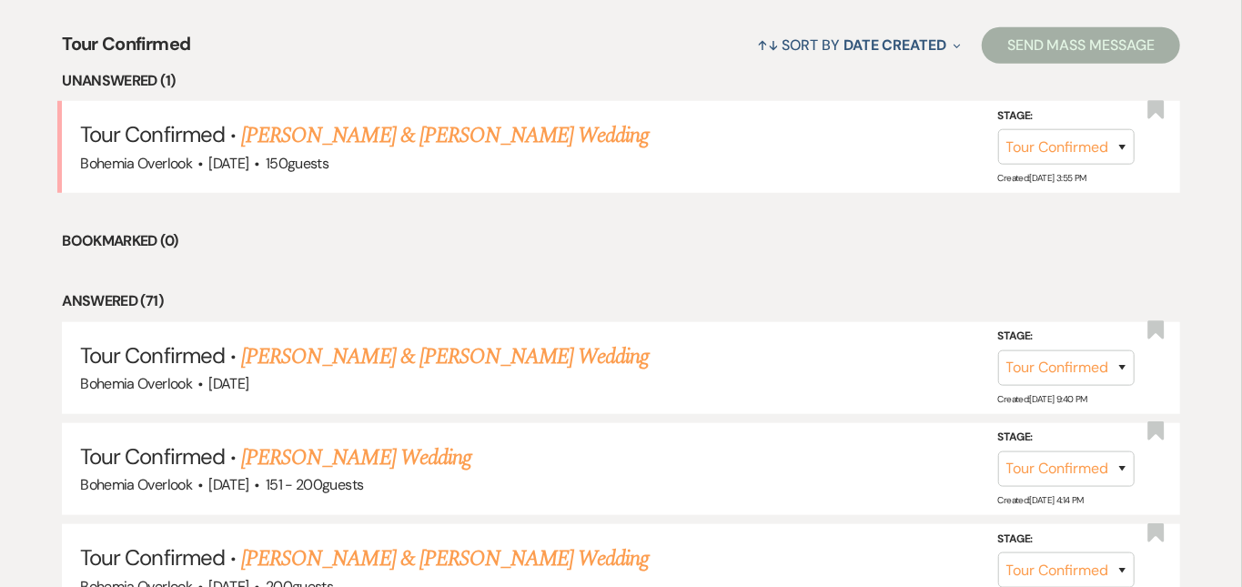
scroll to position [621, 0]
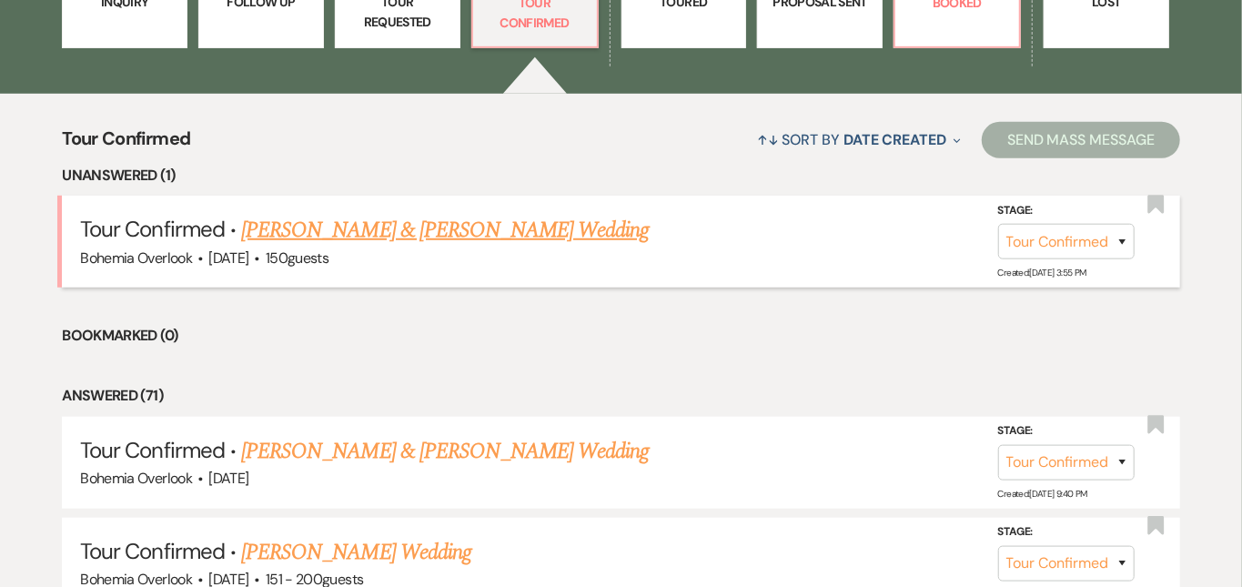
click at [453, 214] on link "Ryan Miller & Jamison Lundie's Wedding" at bounding box center [445, 230] width 408 height 33
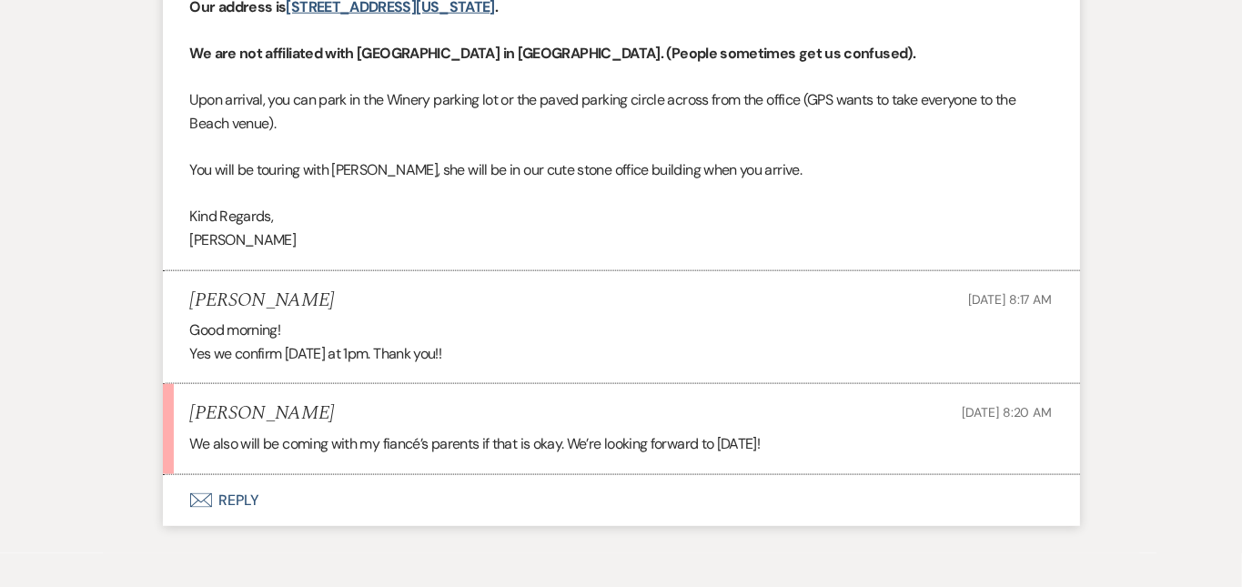
scroll to position [4770, 0]
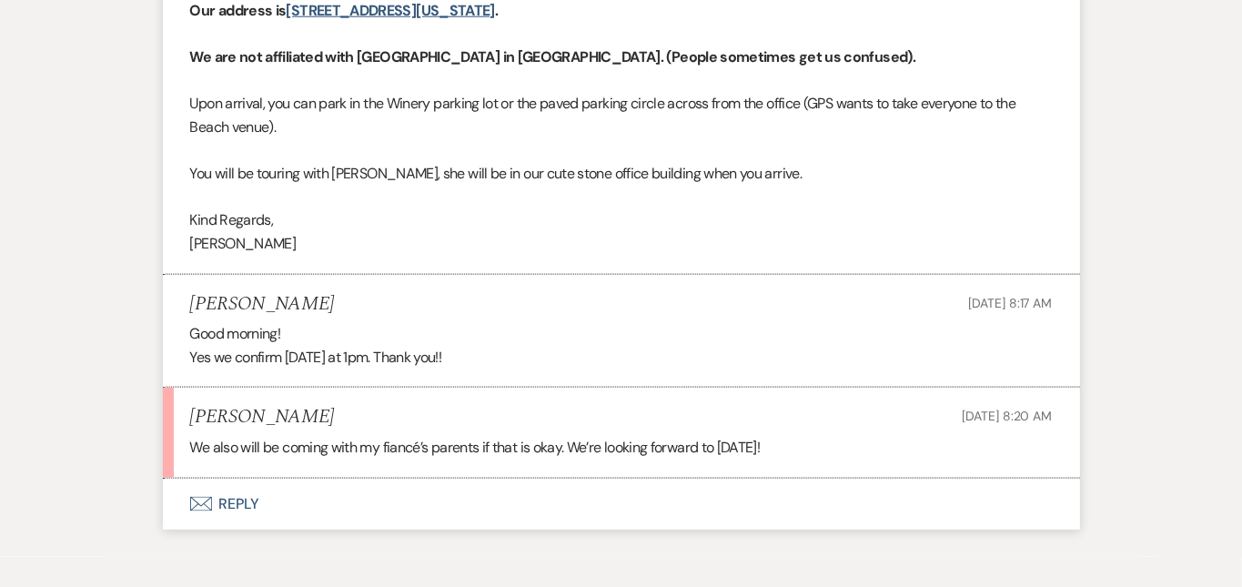
click at [380, 479] on button "Envelope Reply" at bounding box center [621, 504] width 917 height 51
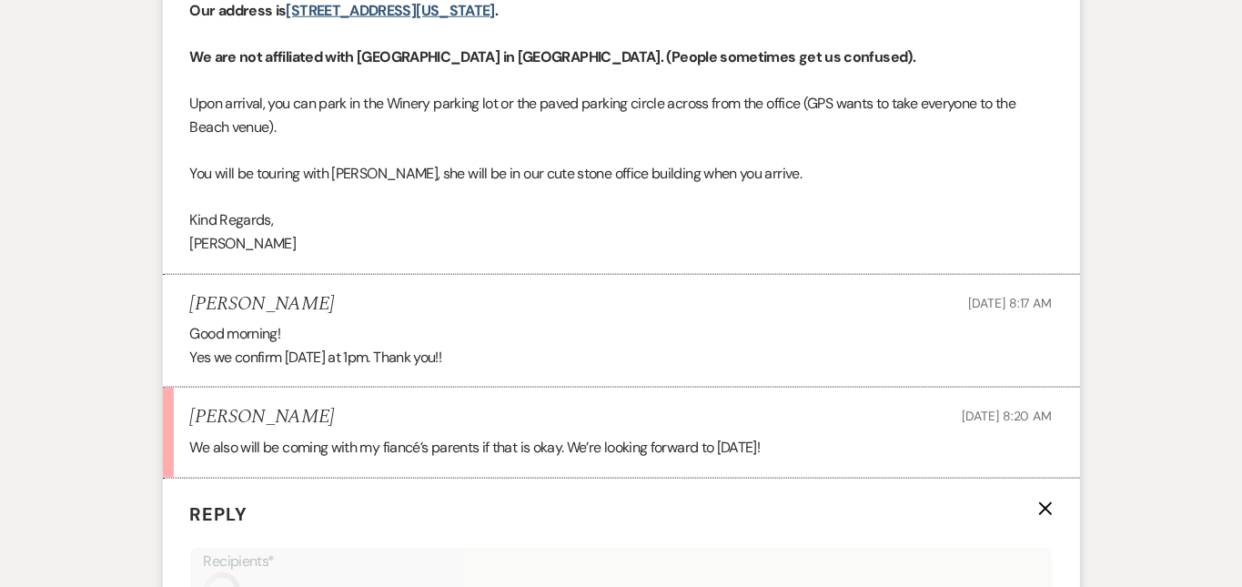
scroll to position [5138, 0]
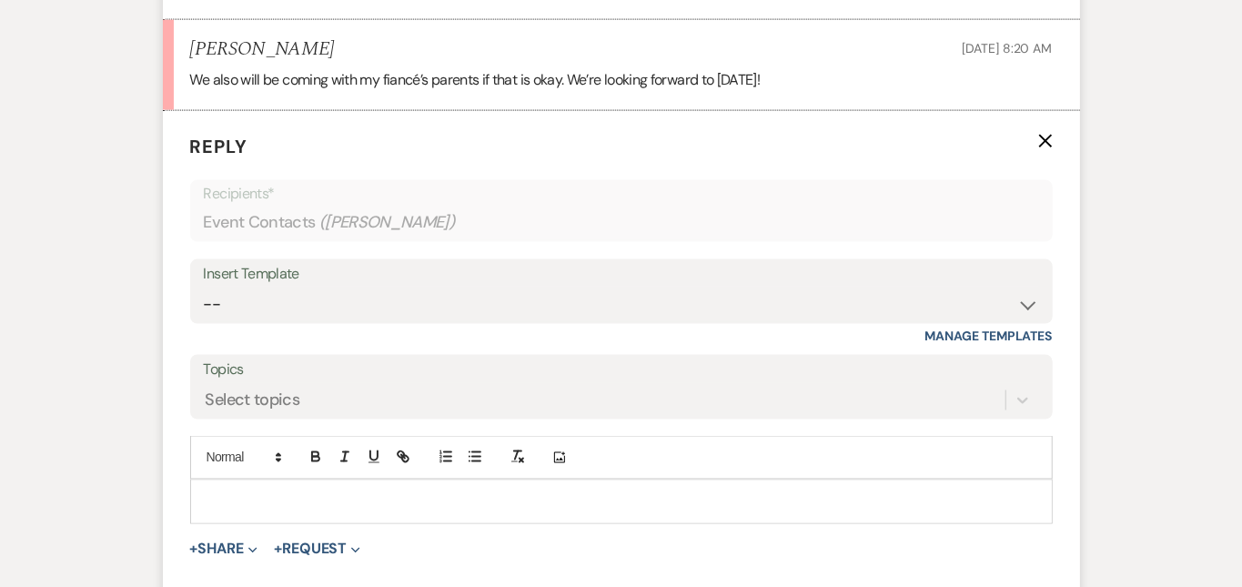
click at [380, 491] on p at bounding box center [622, 501] width 834 height 20
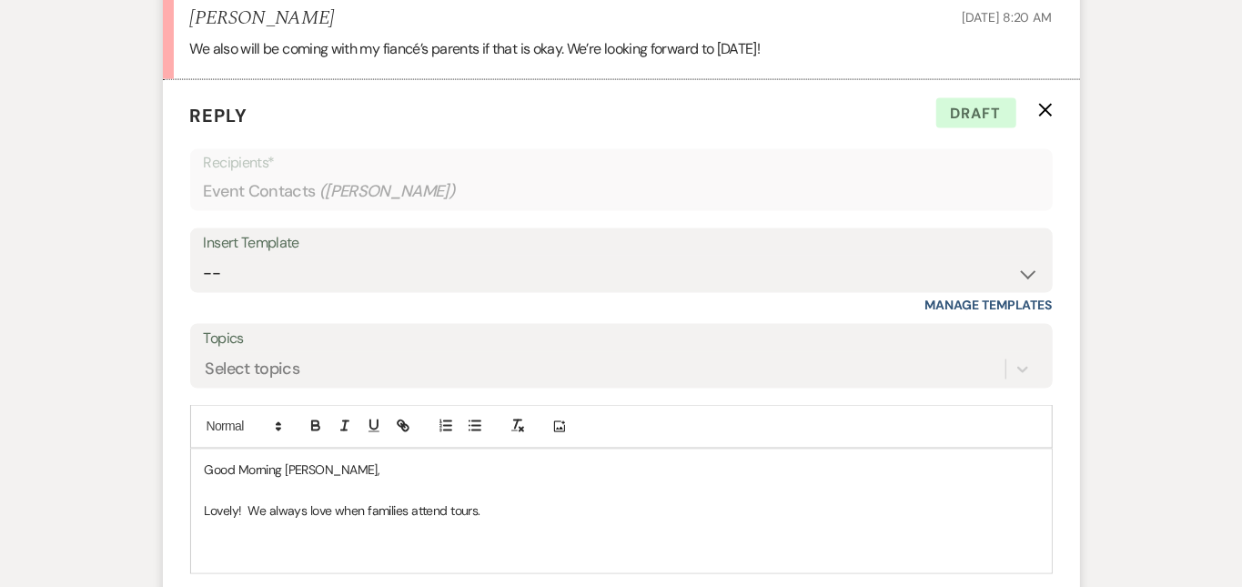
scroll to position [5191, 0]
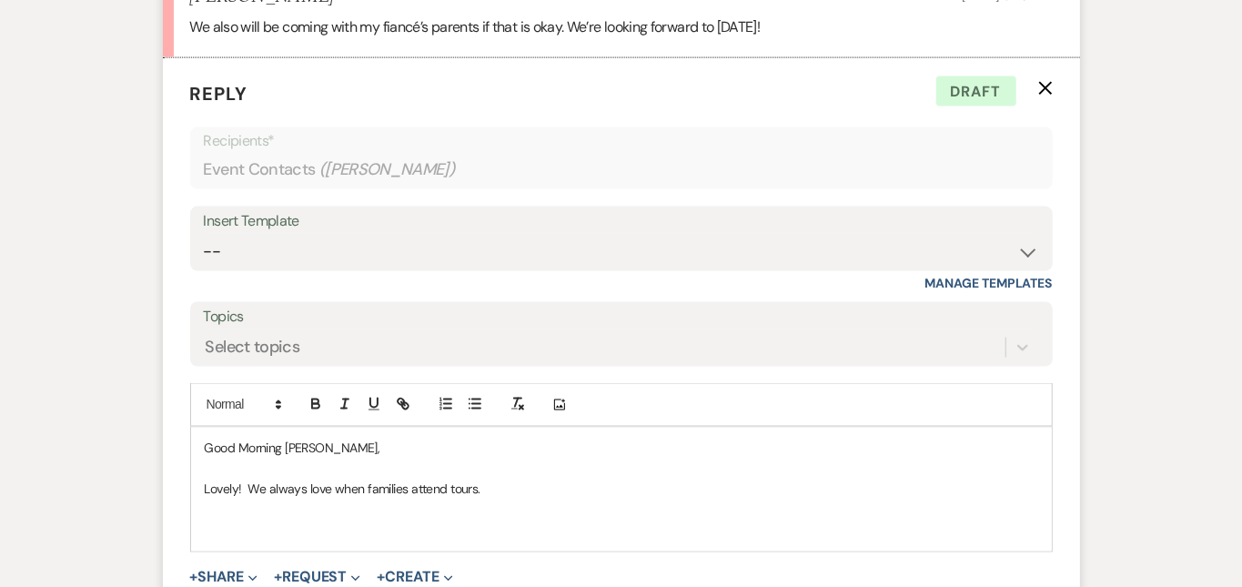
click at [557, 521] on p at bounding box center [622, 531] width 834 height 20
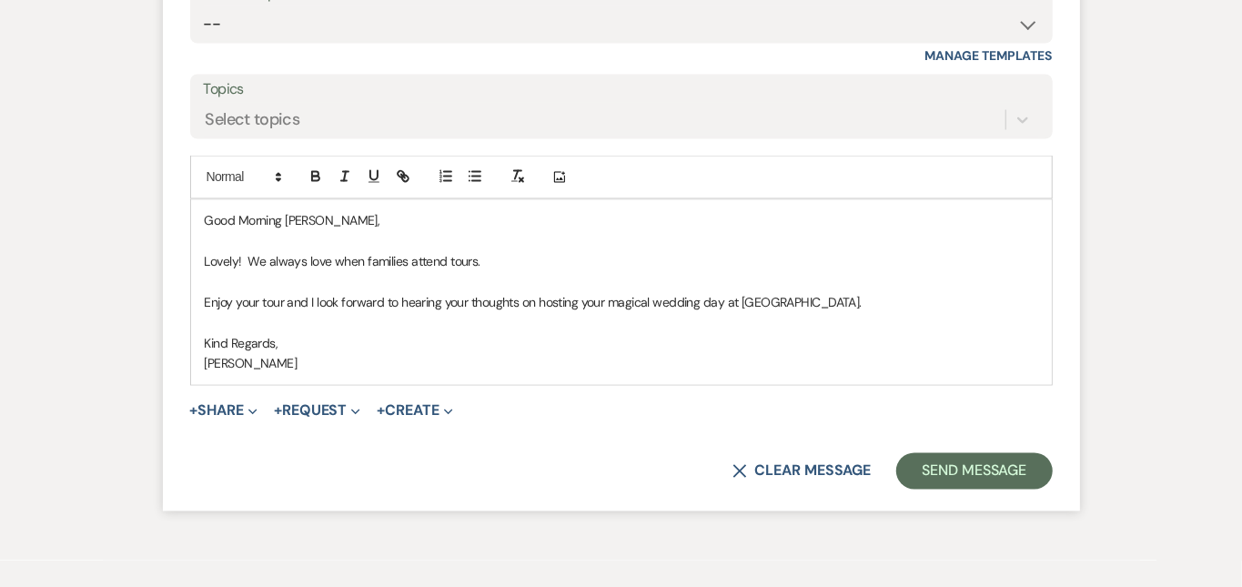
scroll to position [5425, 0]
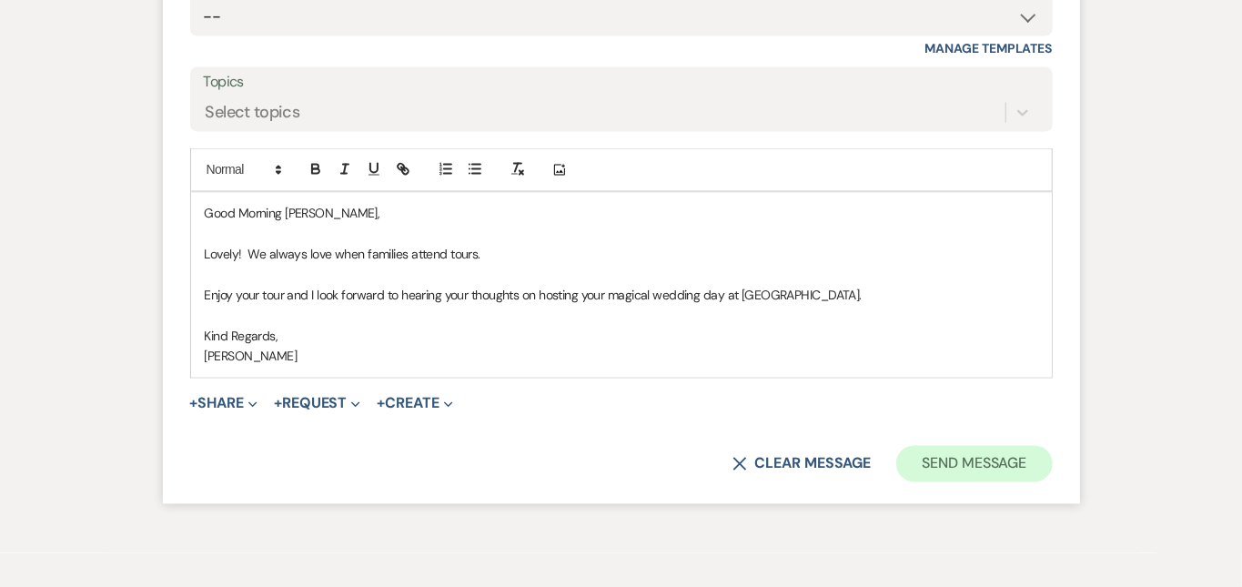
click at [1041, 446] on button "Send Message" at bounding box center [974, 464] width 156 height 36
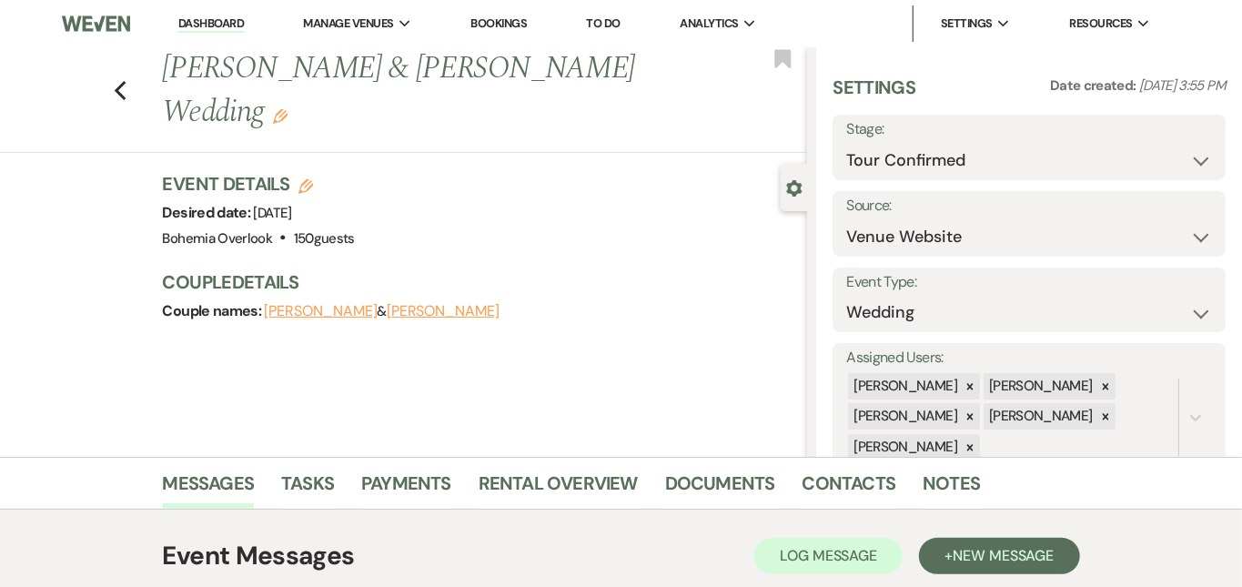
scroll to position [0, 0]
click at [231, 25] on link "Dashboard" at bounding box center [211, 23] width 66 height 17
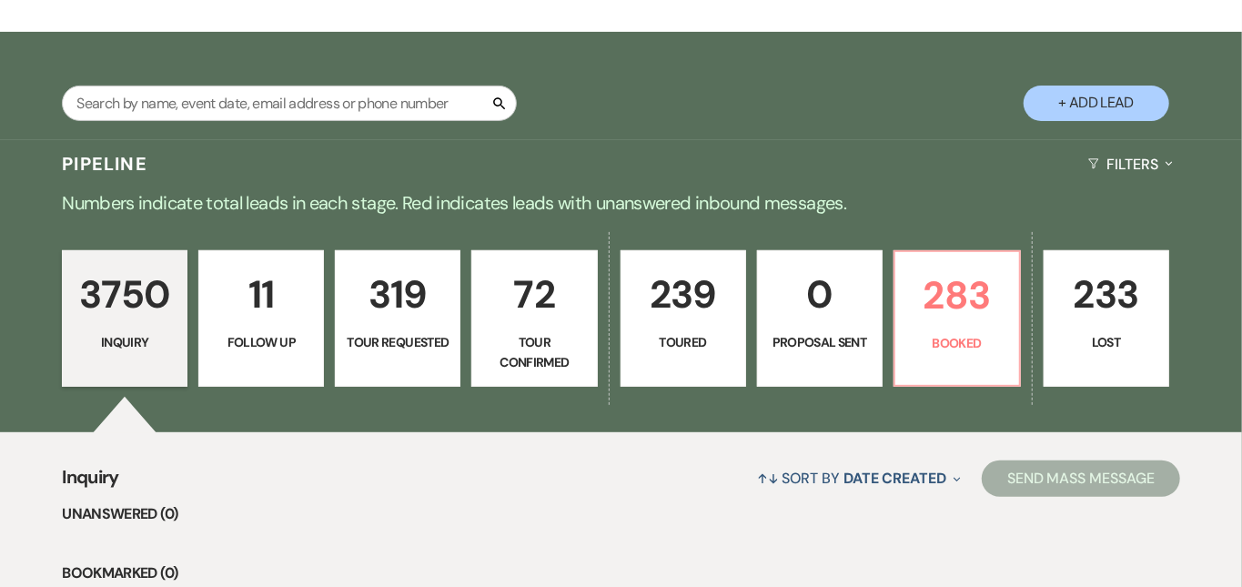
scroll to position [281, 0]
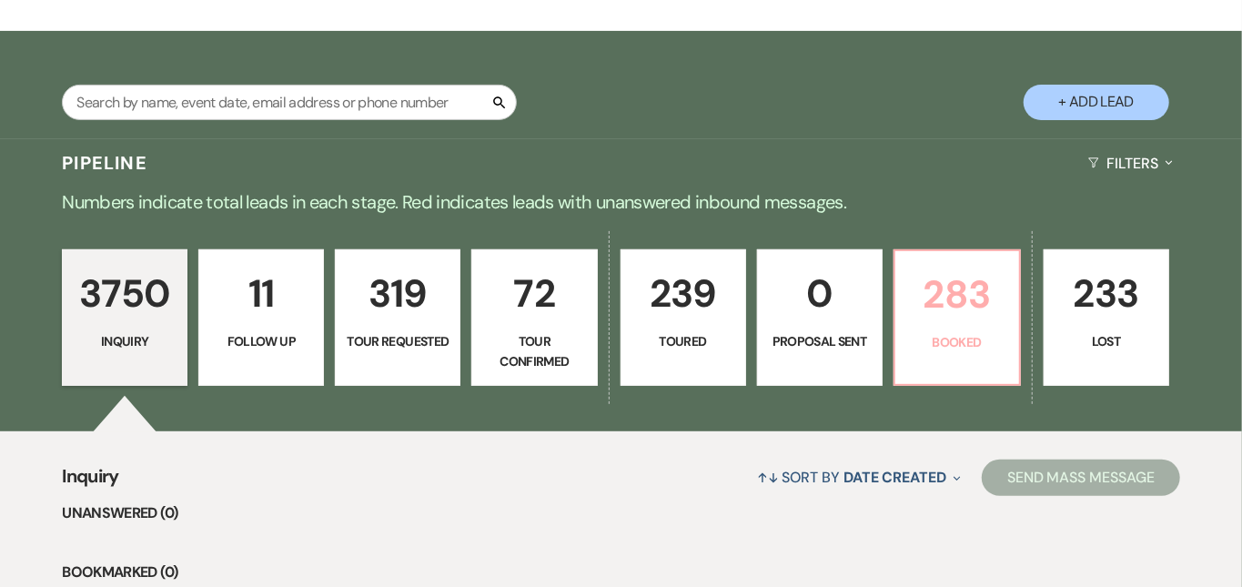
click at [1008, 297] on p "283" at bounding box center [957, 294] width 102 height 61
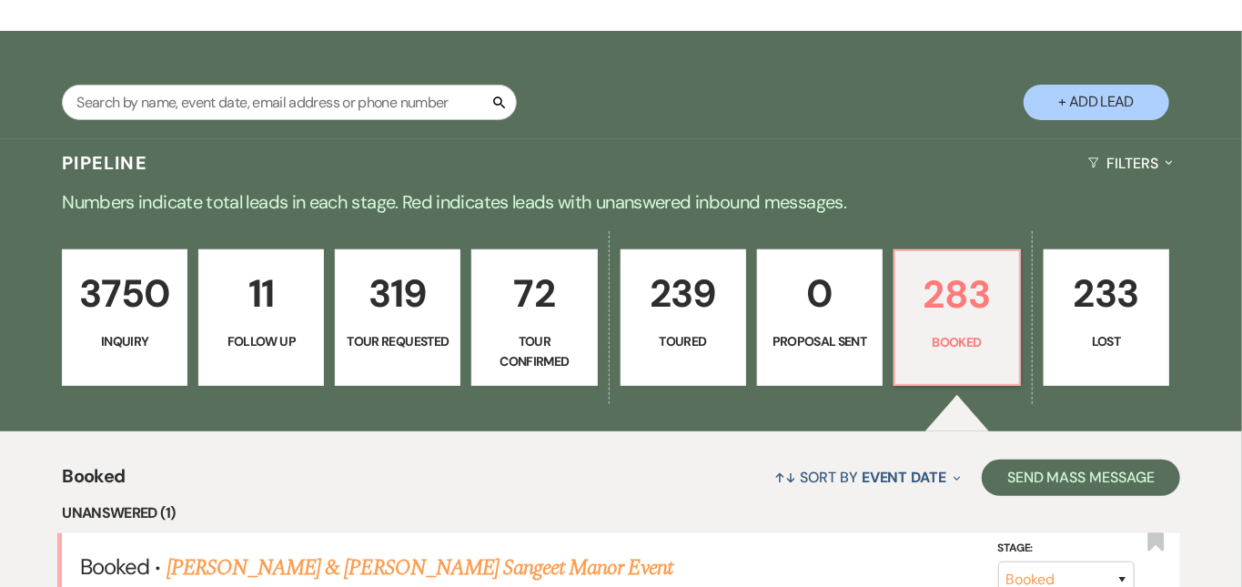
click at [988, 212] on p "Numbers indicate total leads in each stage. Red indicates leads with unanswered…" at bounding box center [621, 201] width 1242 height 29
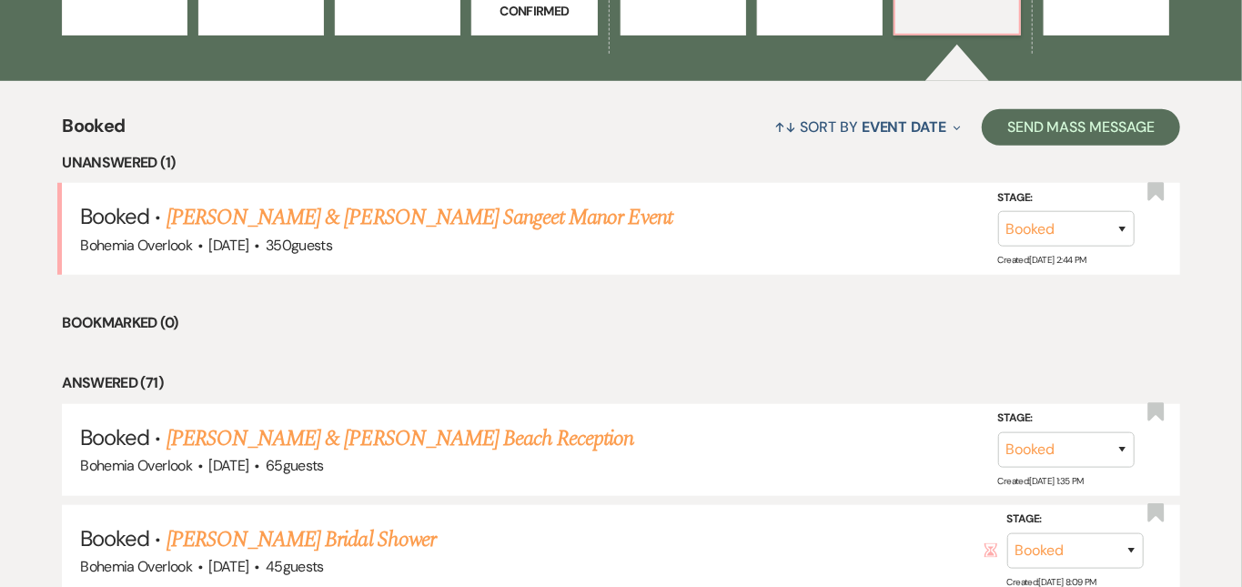
scroll to position [635, 0]
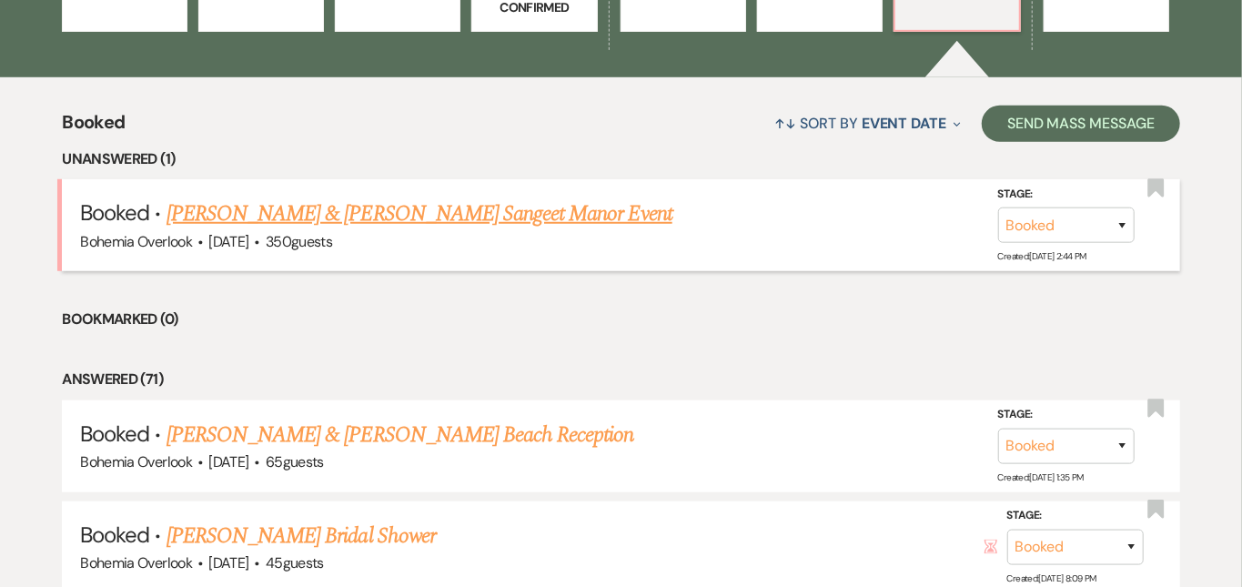
click at [622, 197] on link "[PERSON_NAME] & [PERSON_NAME] Sangeet Manor Event" at bounding box center [420, 213] width 506 height 33
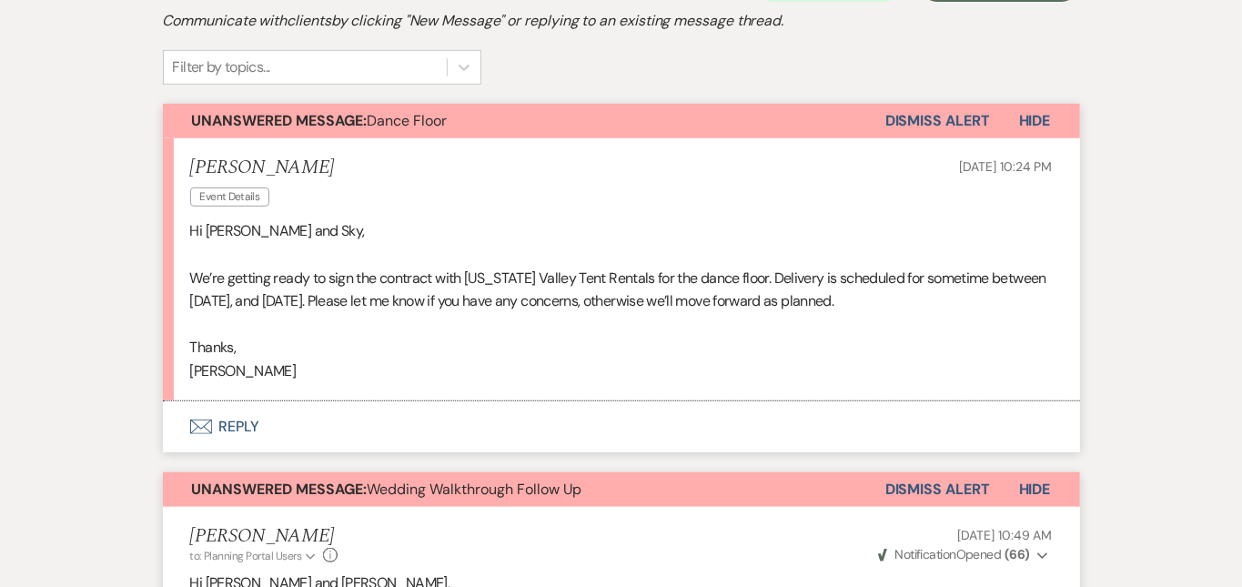
scroll to position [474, 0]
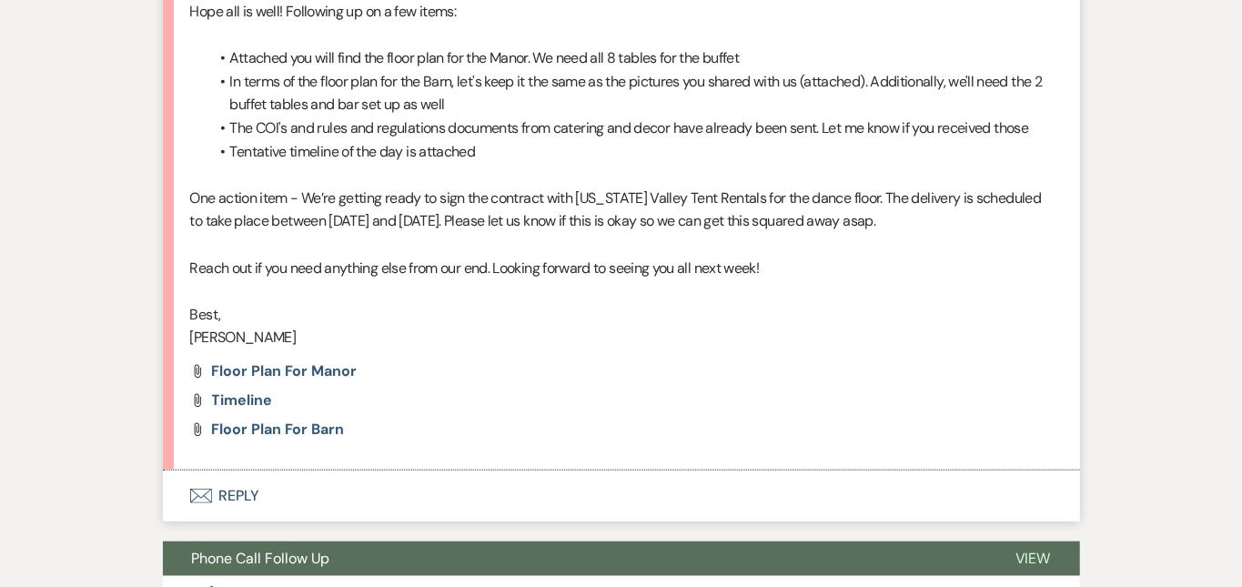
scroll to position [4346, 0]
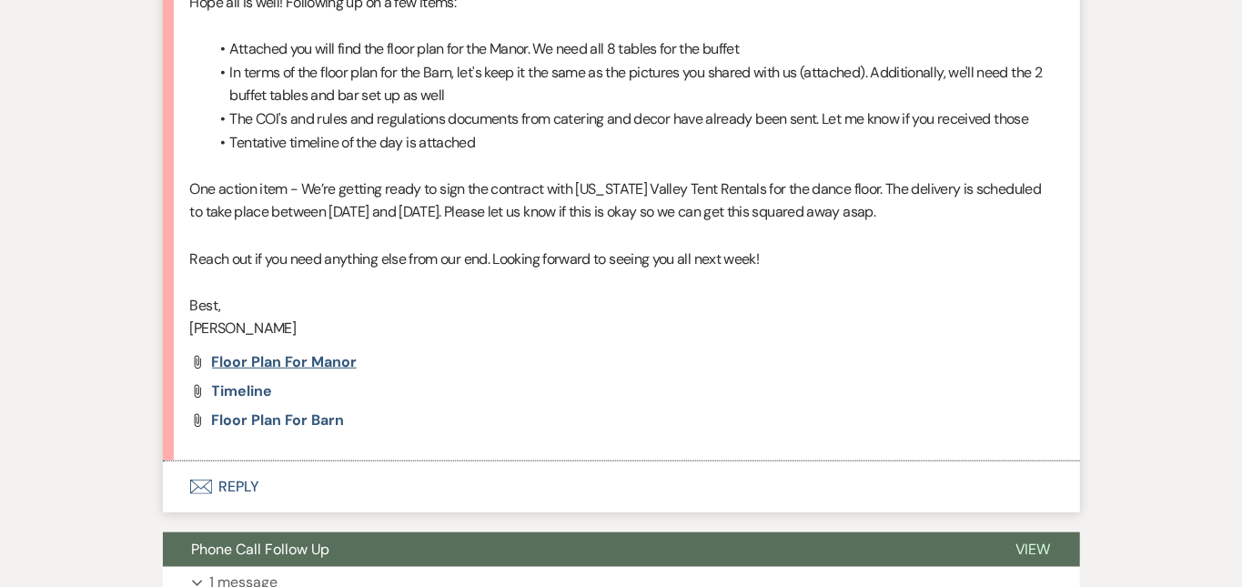
click at [258, 352] on span "Floor plan for Manor" at bounding box center [284, 361] width 145 height 19
click at [273, 410] on span "Floor plan for Barn" at bounding box center [278, 419] width 132 height 19
click at [697, 353] on li "Jasmine Aug 21, 2025, 7:18 PM Hi all, Hope all is well! Following up on a few i…" at bounding box center [621, 178] width 917 height 565
click at [212, 381] on span "Timeline" at bounding box center [242, 390] width 60 height 19
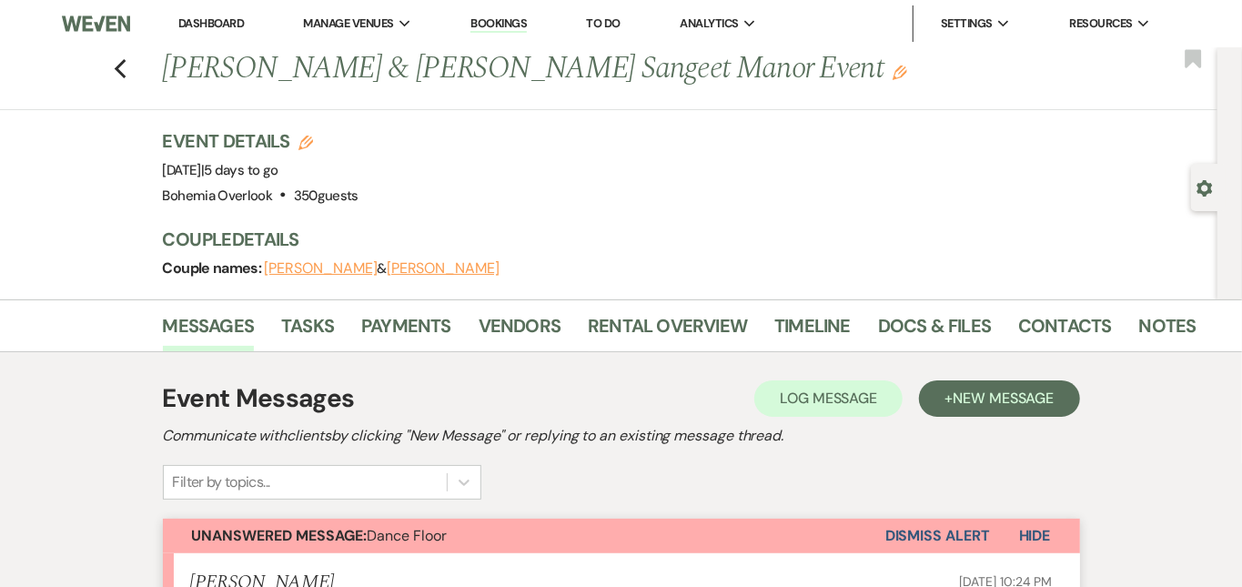
scroll to position [0, 0]
click at [206, 22] on link "Dashboard" at bounding box center [211, 22] width 66 height 15
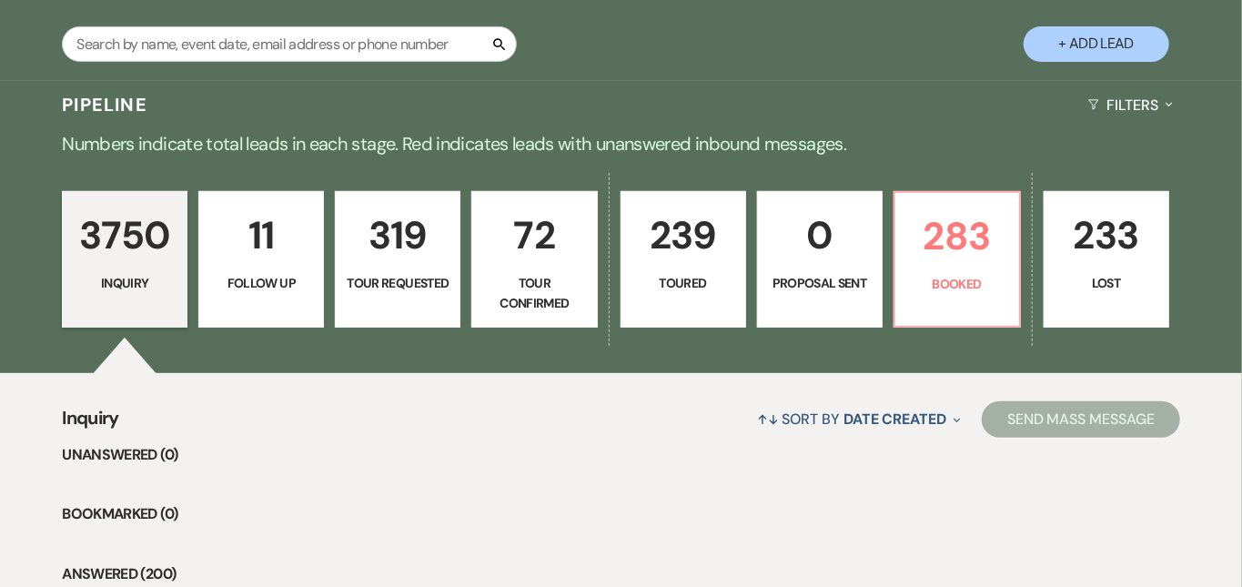
scroll to position [340, 0]
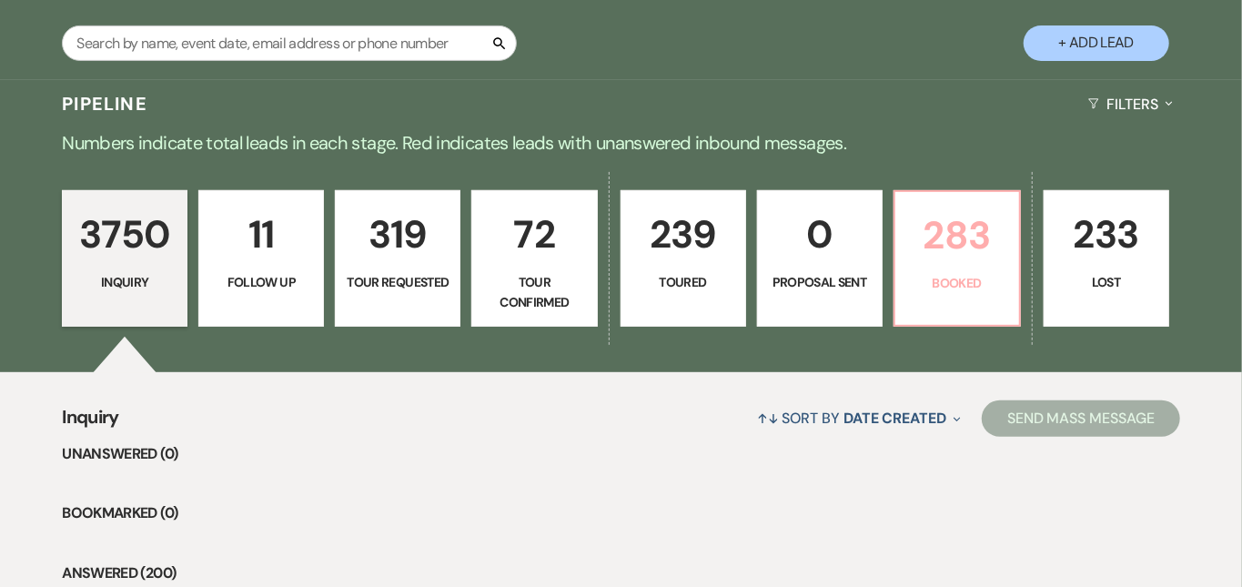
click at [1008, 239] on p "283" at bounding box center [957, 235] width 102 height 61
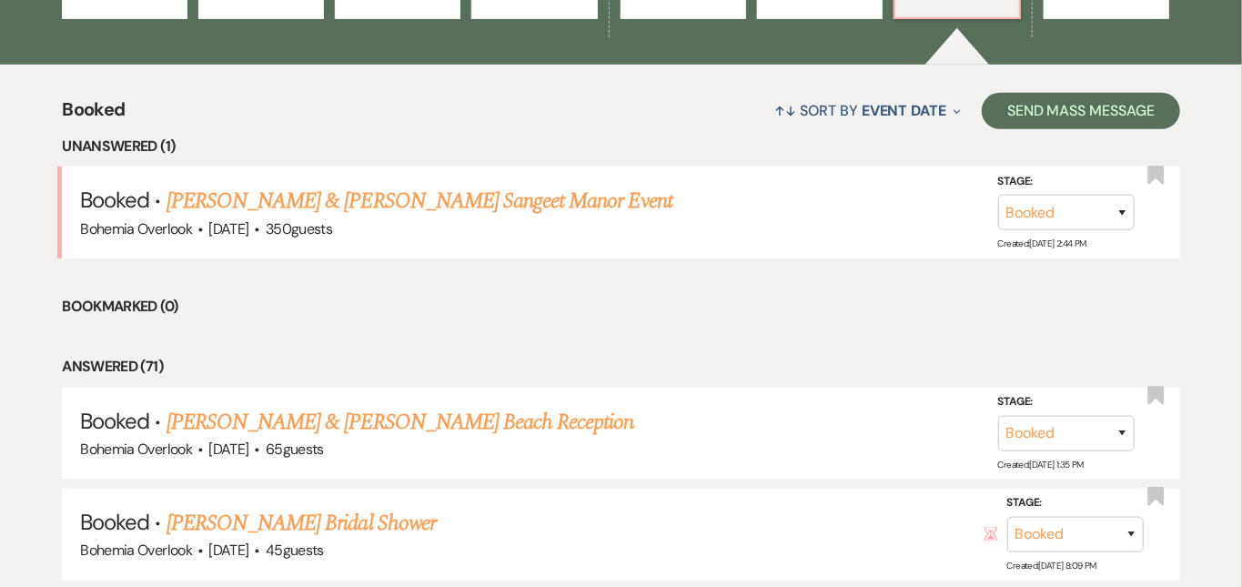
scroll to position [652, 0]
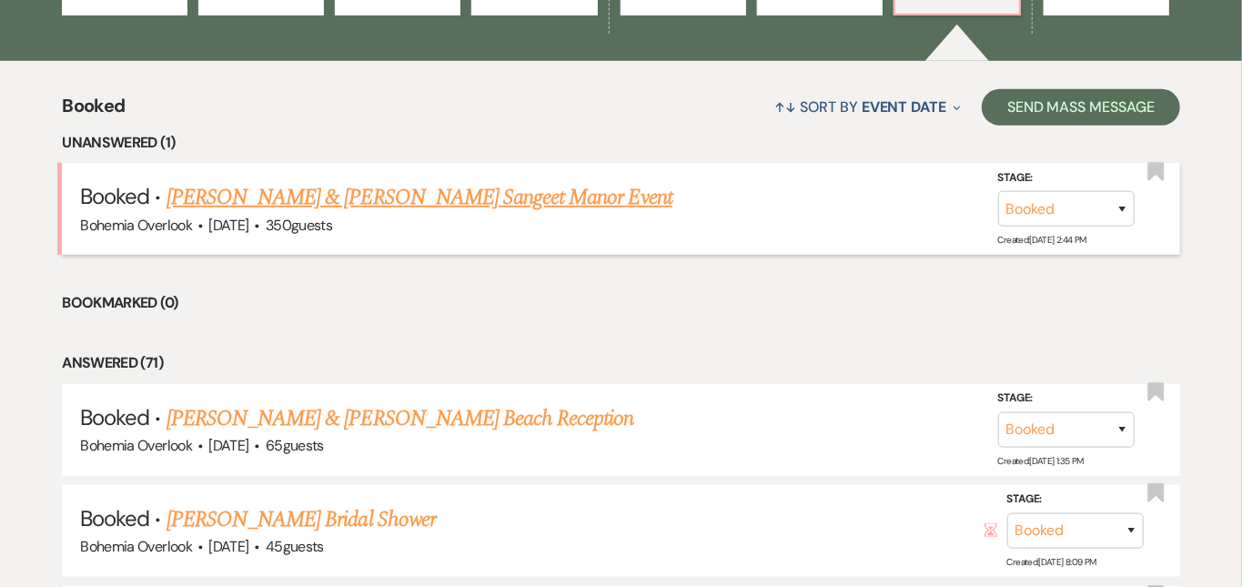
click at [619, 184] on link "[PERSON_NAME] & [PERSON_NAME] Sangeet Manor Event" at bounding box center [420, 197] width 506 height 33
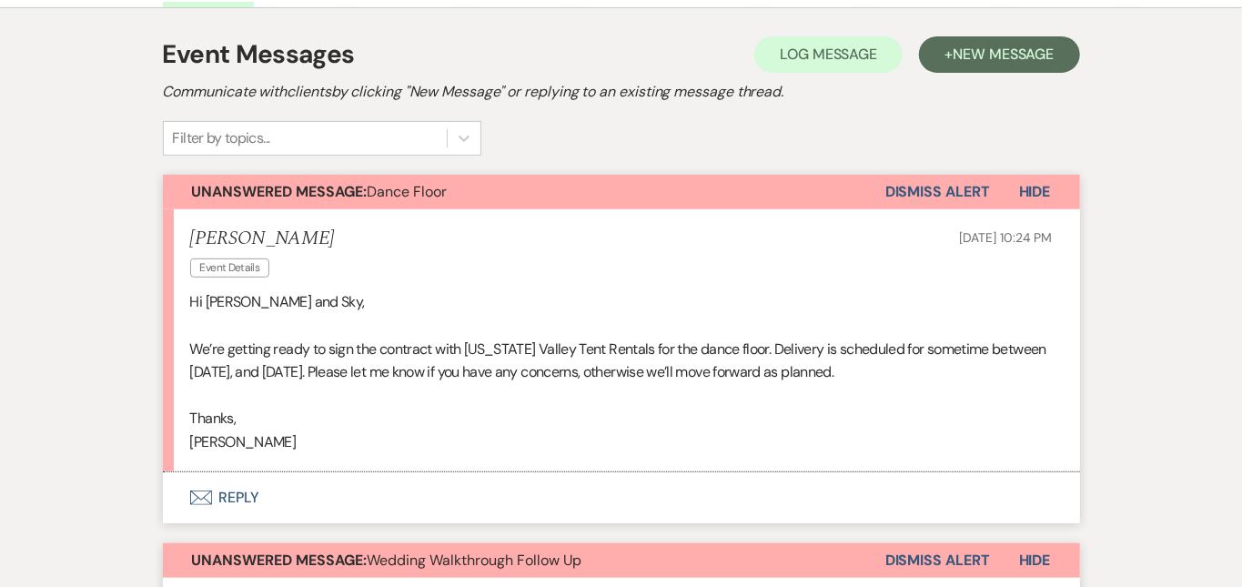
scroll to position [410, 0]
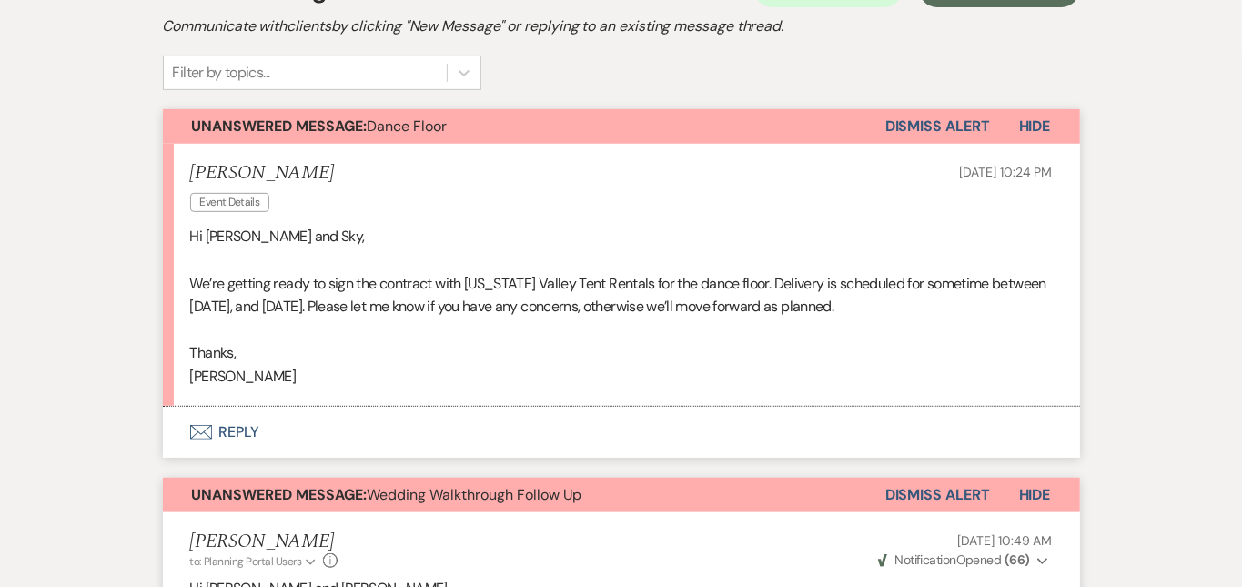
click at [561, 436] on button "Envelope Reply" at bounding box center [621, 432] width 917 height 51
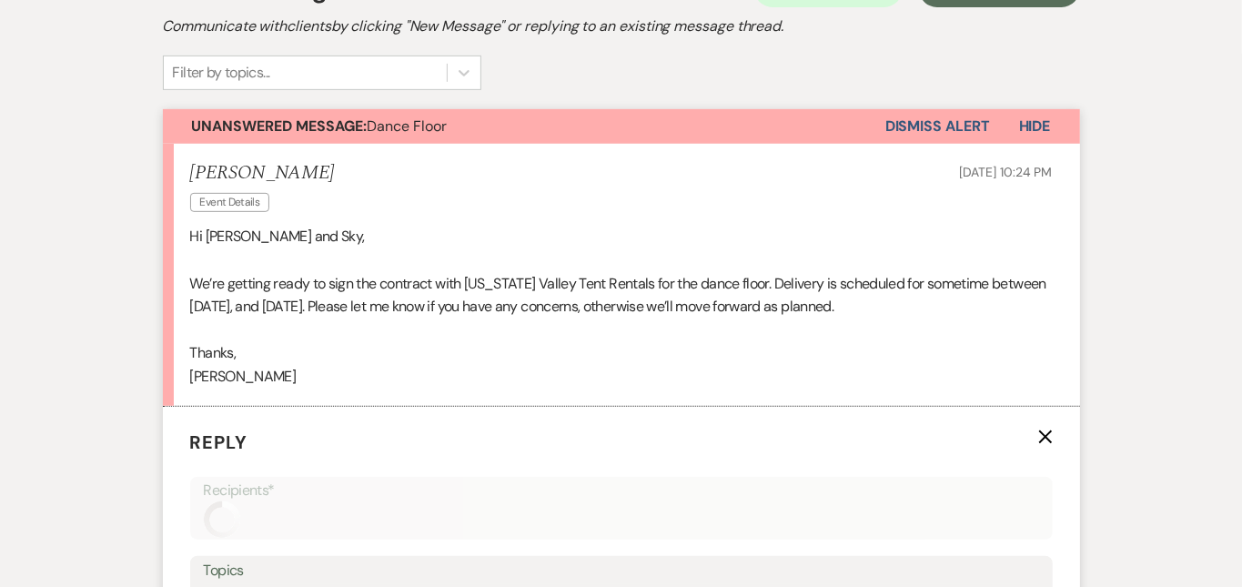
scroll to position [710, 0]
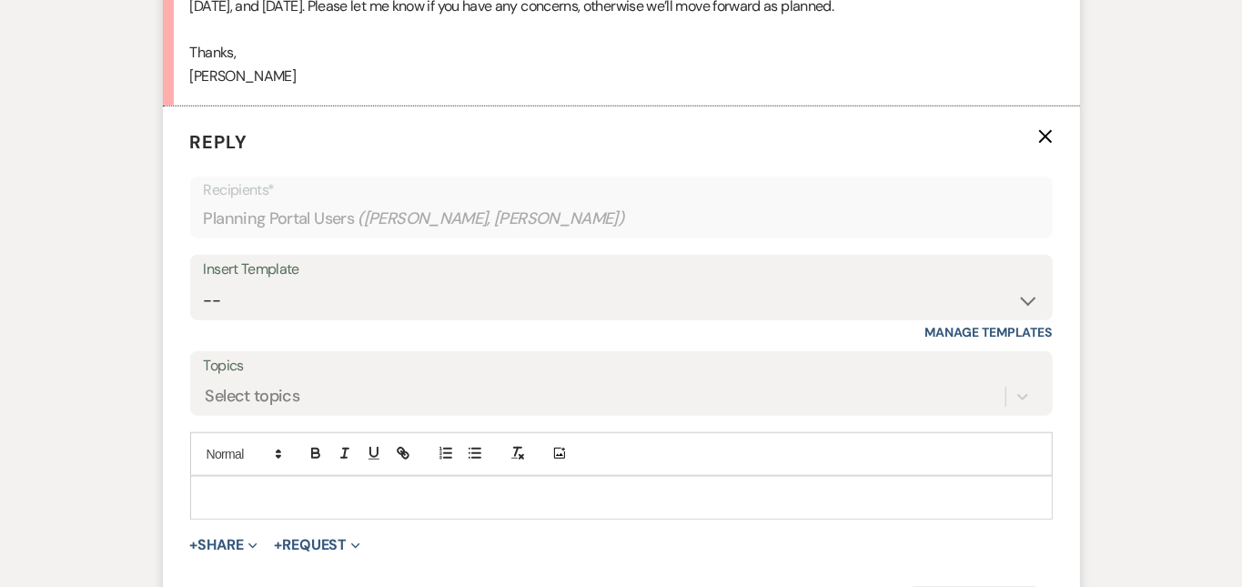
click at [570, 492] on p at bounding box center [622, 498] width 834 height 20
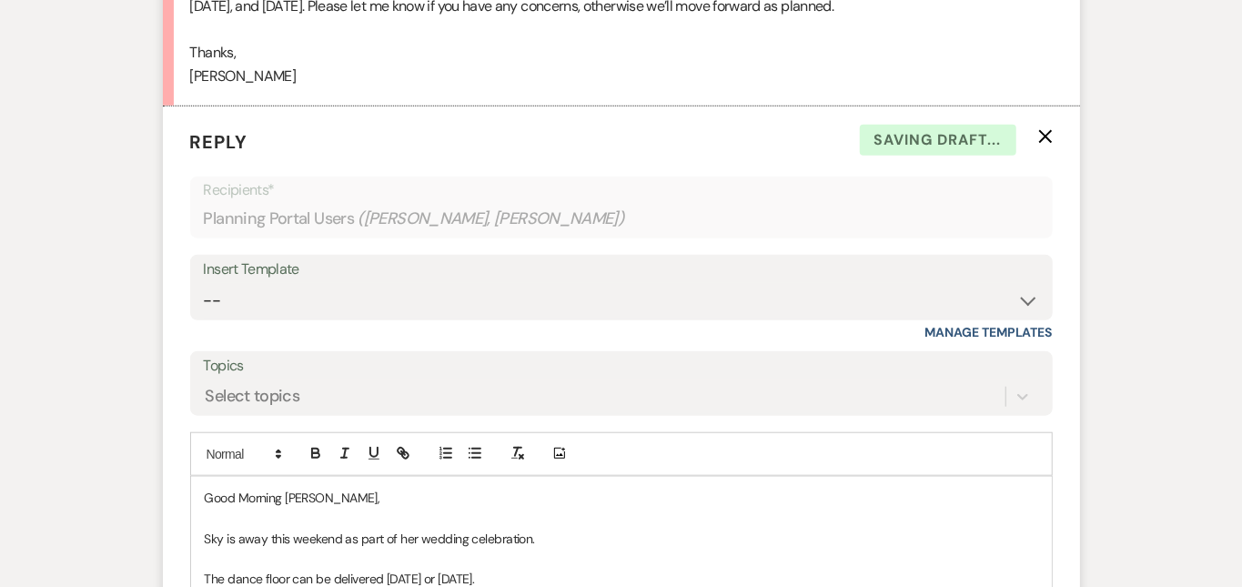
scroll to position [1036, 0]
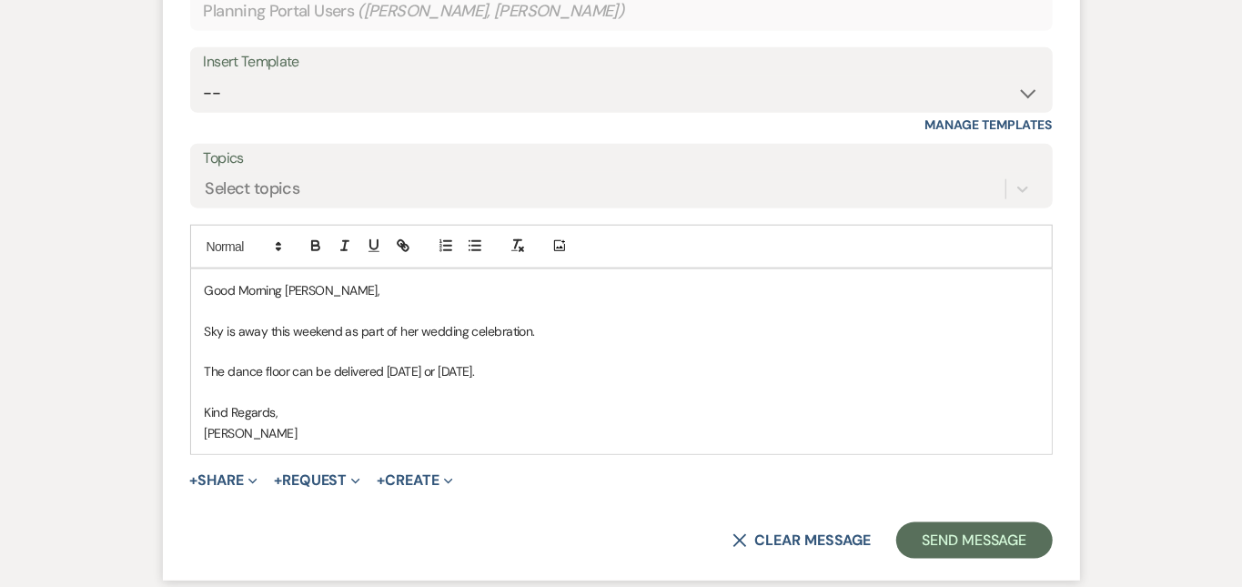
scroll to position [923, 0]
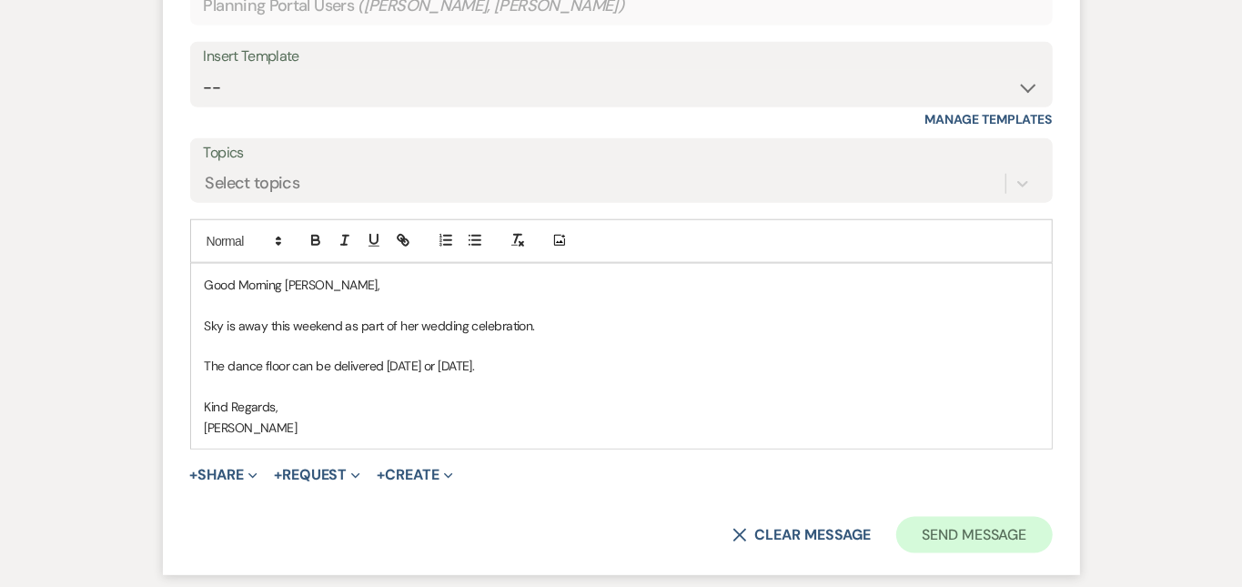
click at [1028, 525] on button "Send Message" at bounding box center [974, 535] width 156 height 36
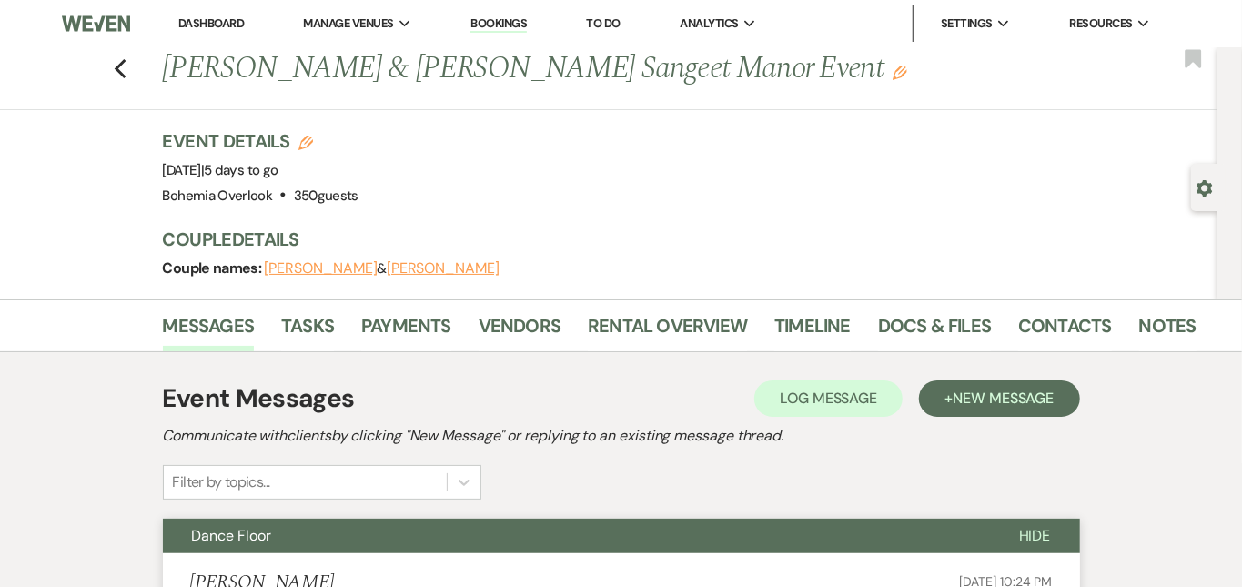
scroll to position [0, 0]
click at [211, 23] on link "Dashboard" at bounding box center [211, 22] width 66 height 15
